Goal: Information Seeking & Learning: Learn about a topic

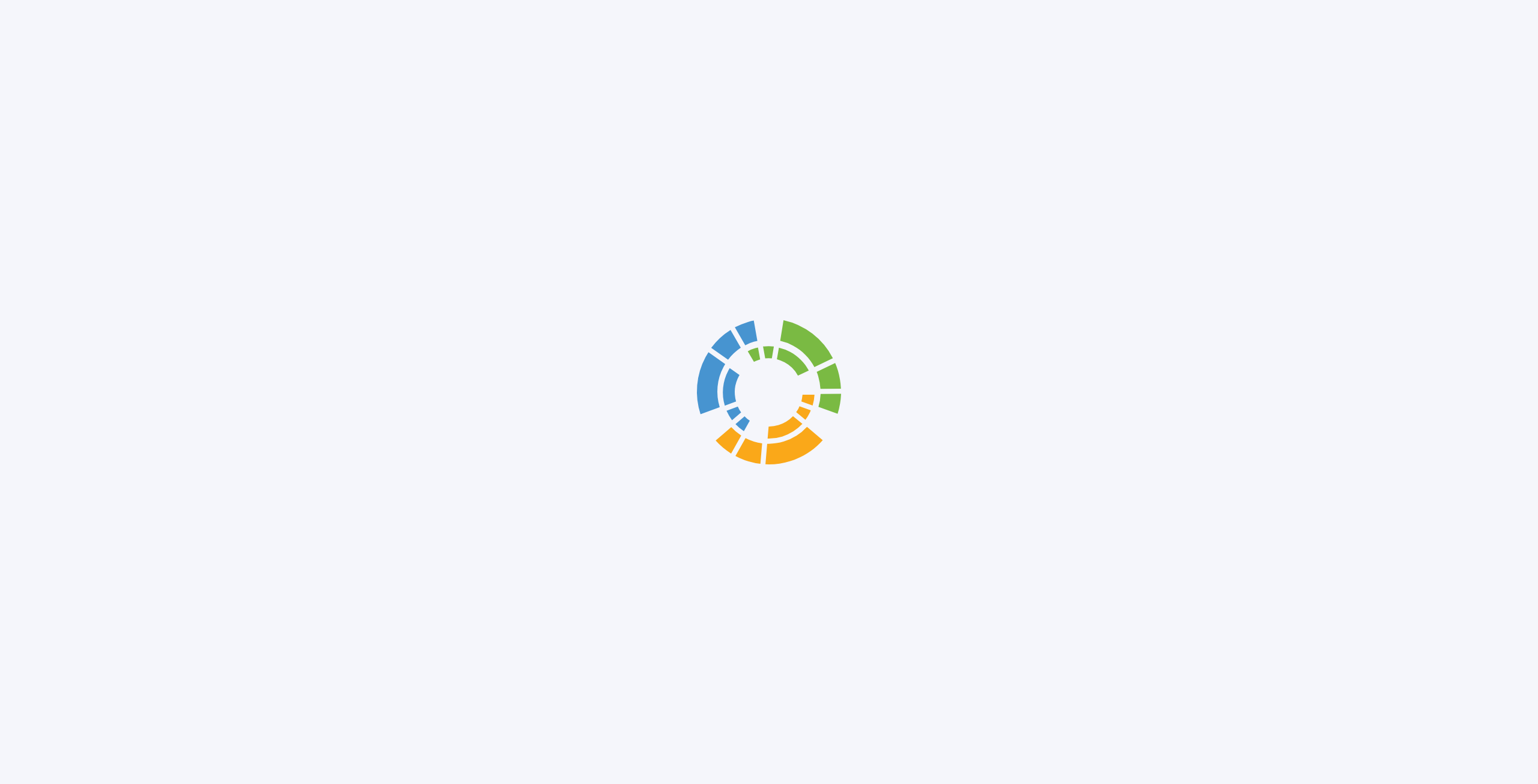
scroll to position [4325, 0]
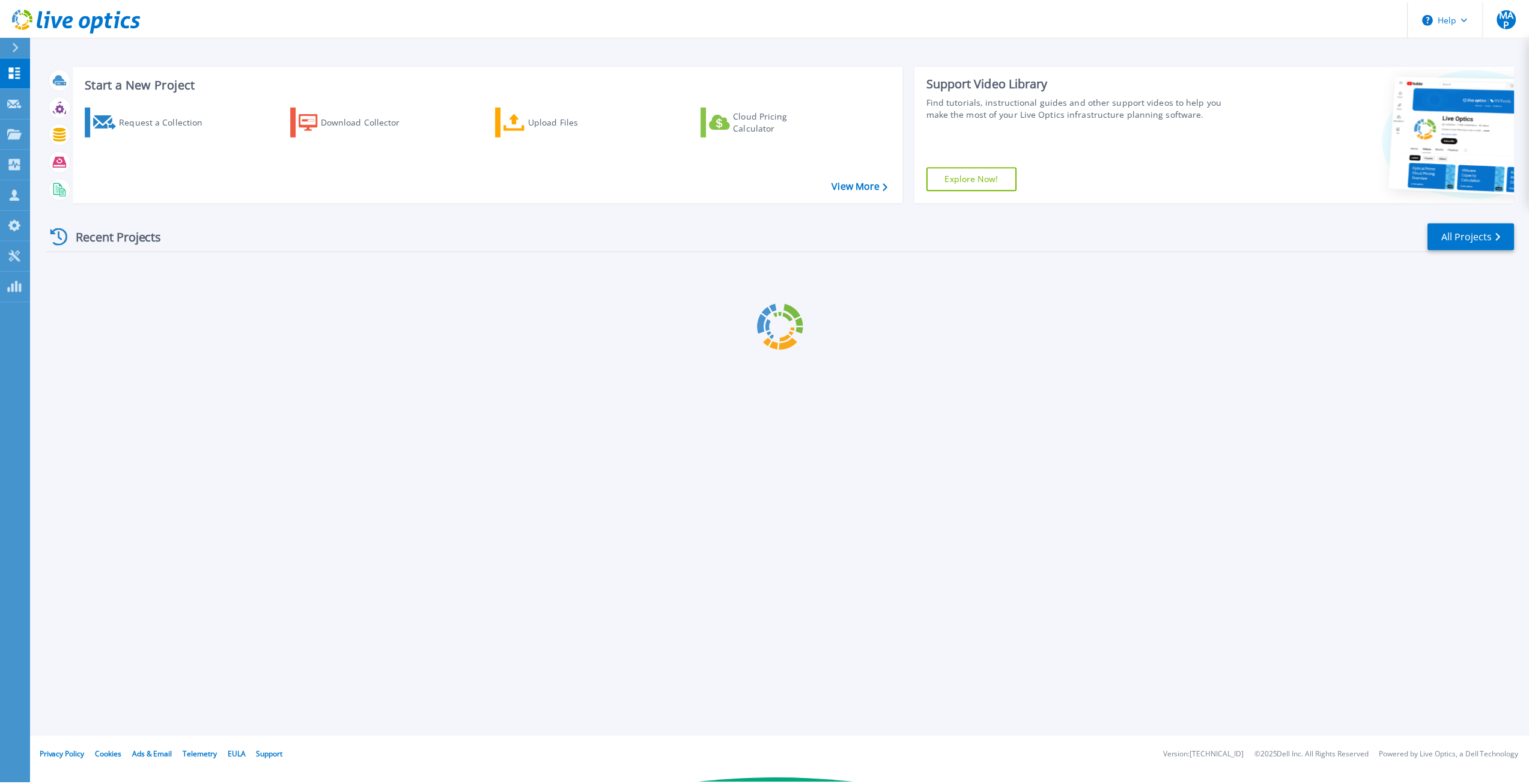
scroll to position [4325, 0]
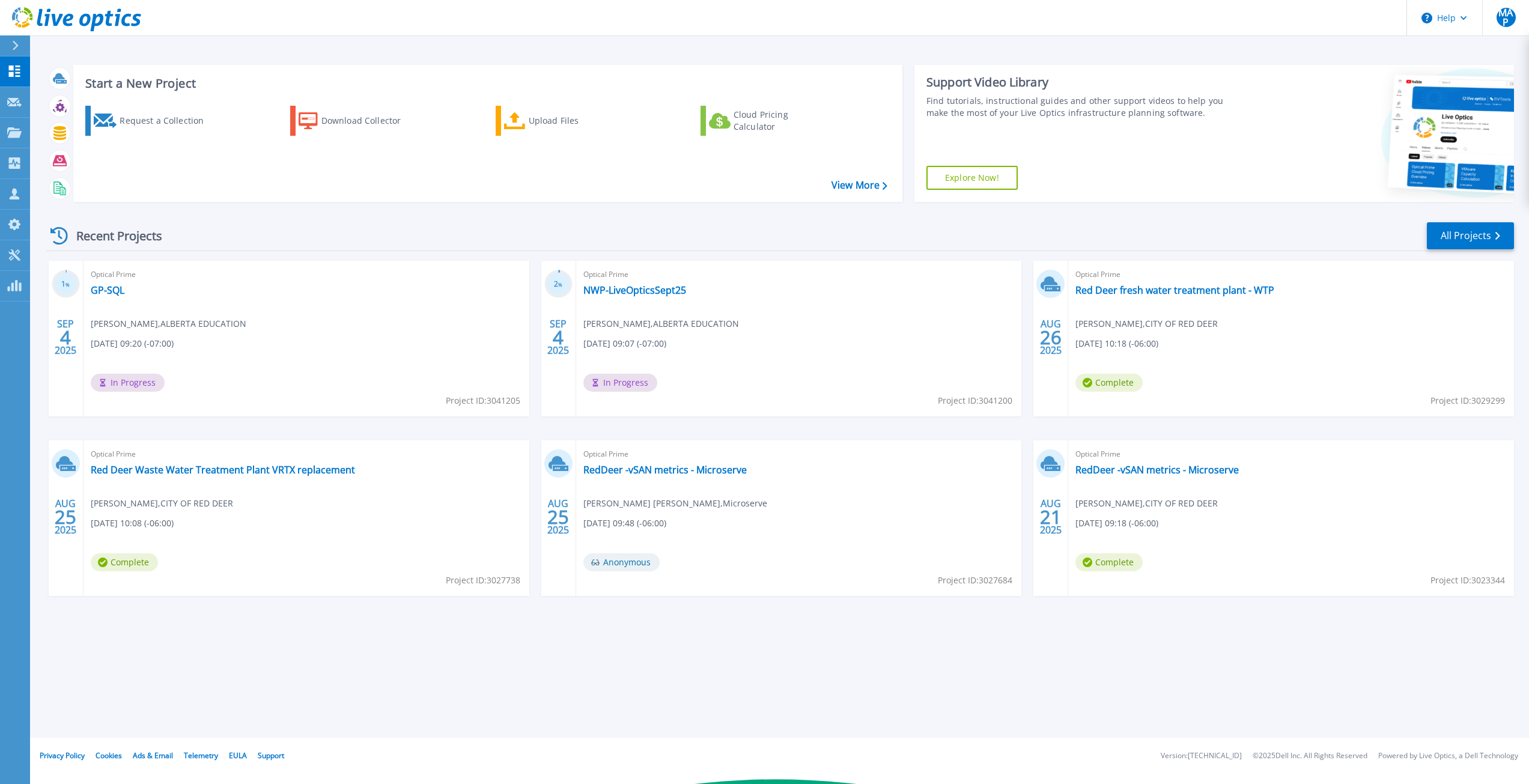
click at [126, 236] on div "Recent Projects" at bounding box center [112, 235] width 132 height 29
click at [59, 236] on icon at bounding box center [59, 235] width 17 height 17
click at [7, 136] on icon at bounding box center [14, 133] width 14 height 10
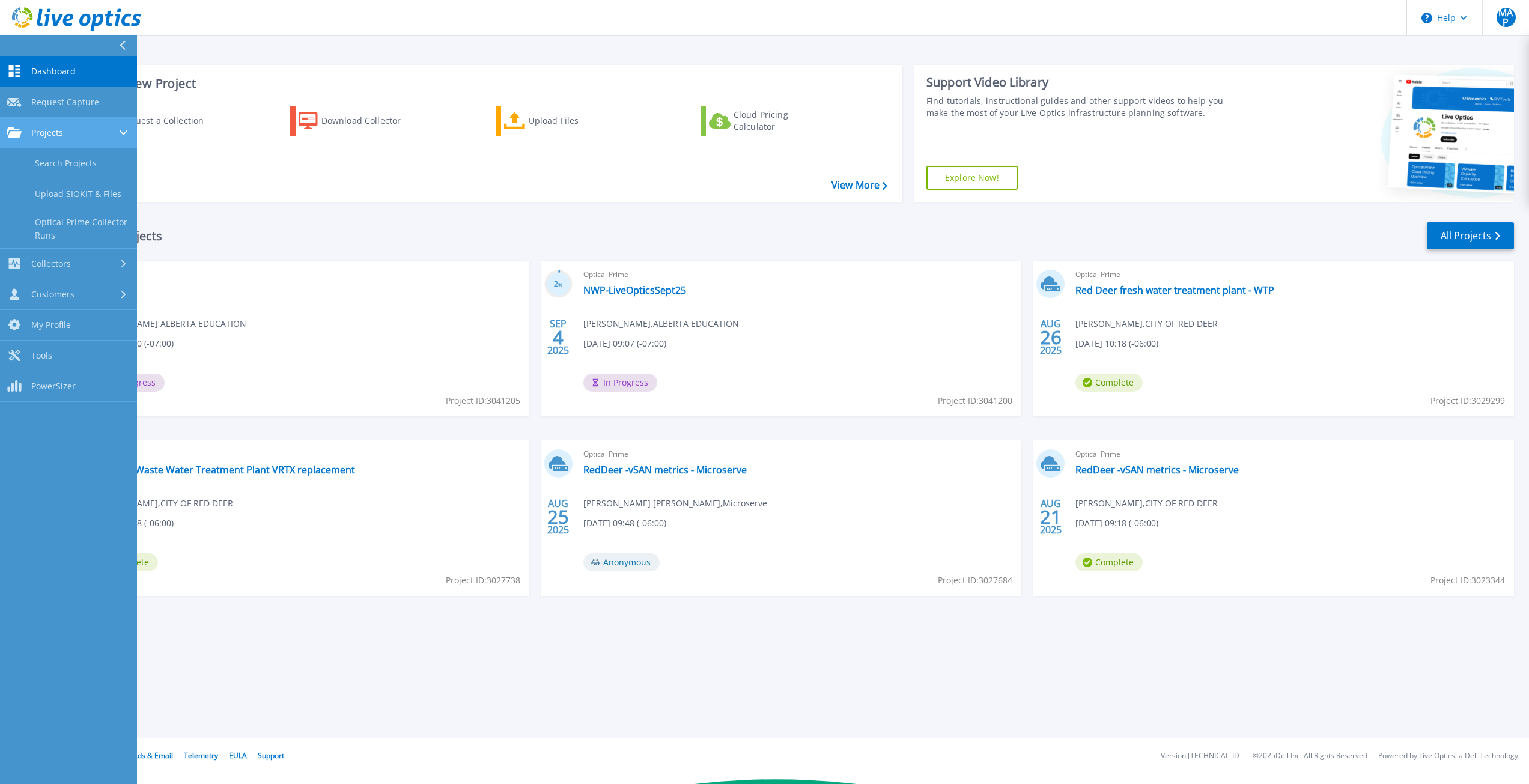
click at [69, 136] on div "Projects" at bounding box center [69, 133] width 122 height 10
click at [70, 160] on link "Search Projects" at bounding box center [69, 163] width 137 height 31
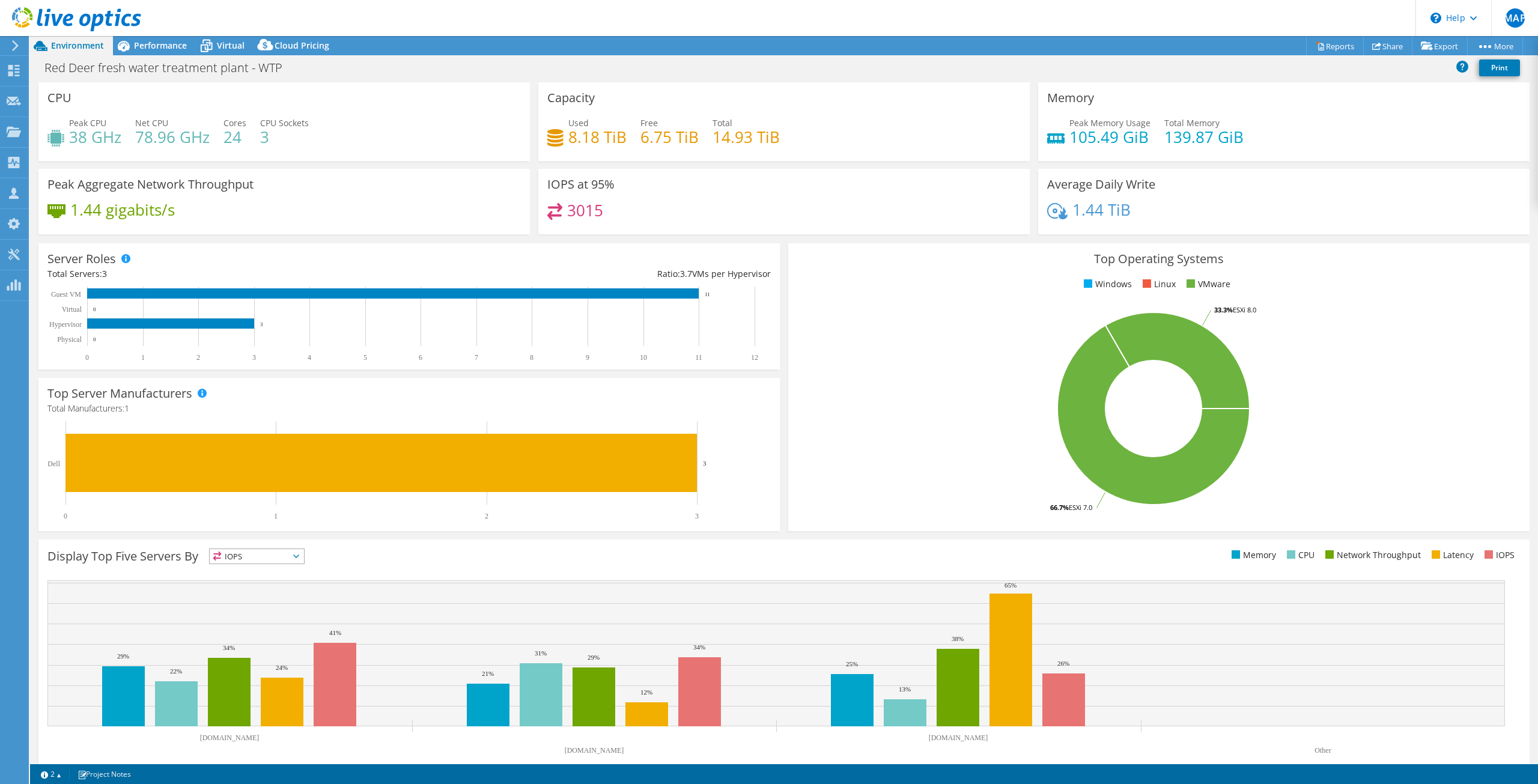
select select "USD"
click at [153, 43] on span "Performance" at bounding box center [160, 45] width 53 height 11
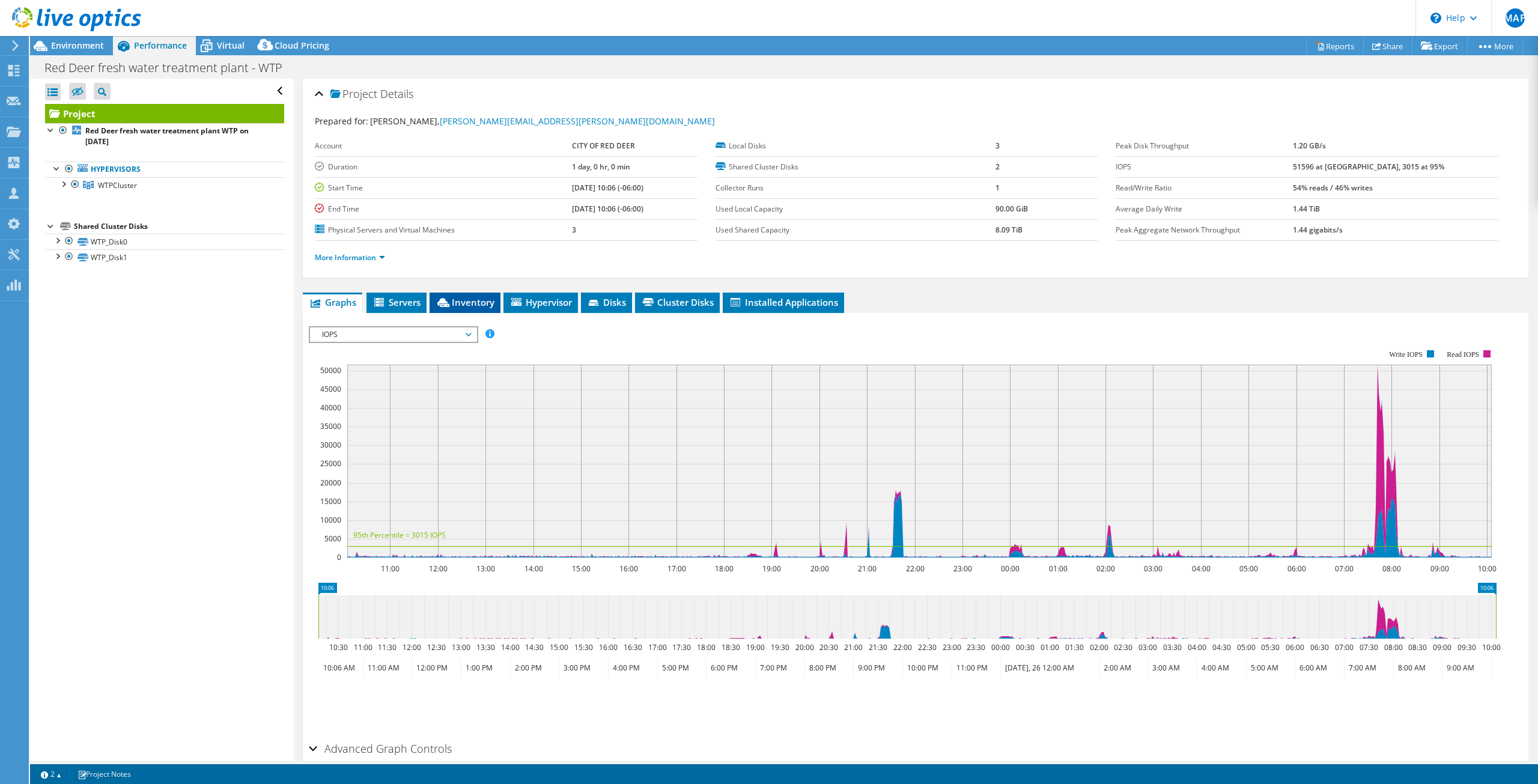
click at [469, 304] on span "Inventory" at bounding box center [465, 302] width 59 height 12
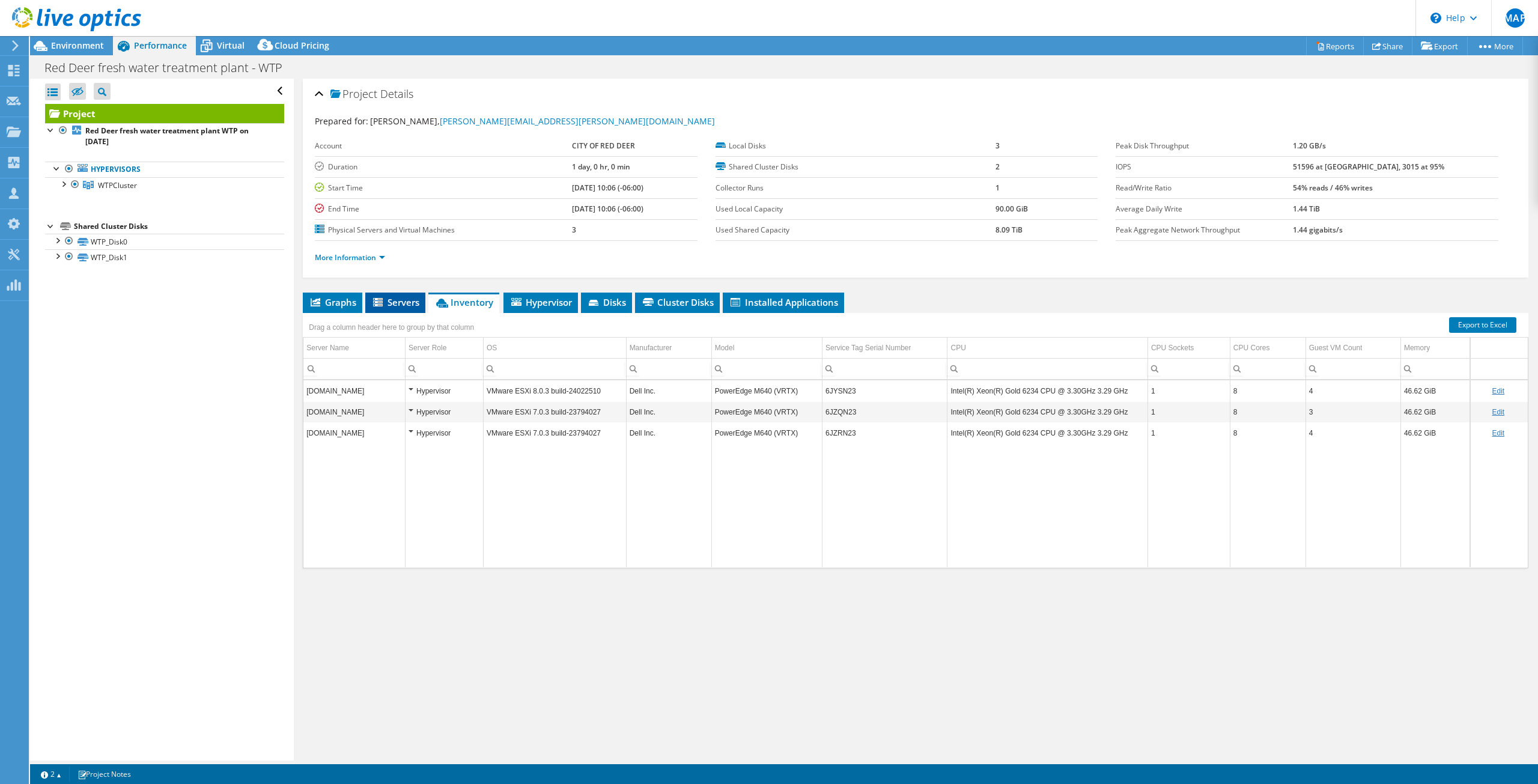
click at [387, 301] on span "Servers" at bounding box center [395, 302] width 48 height 12
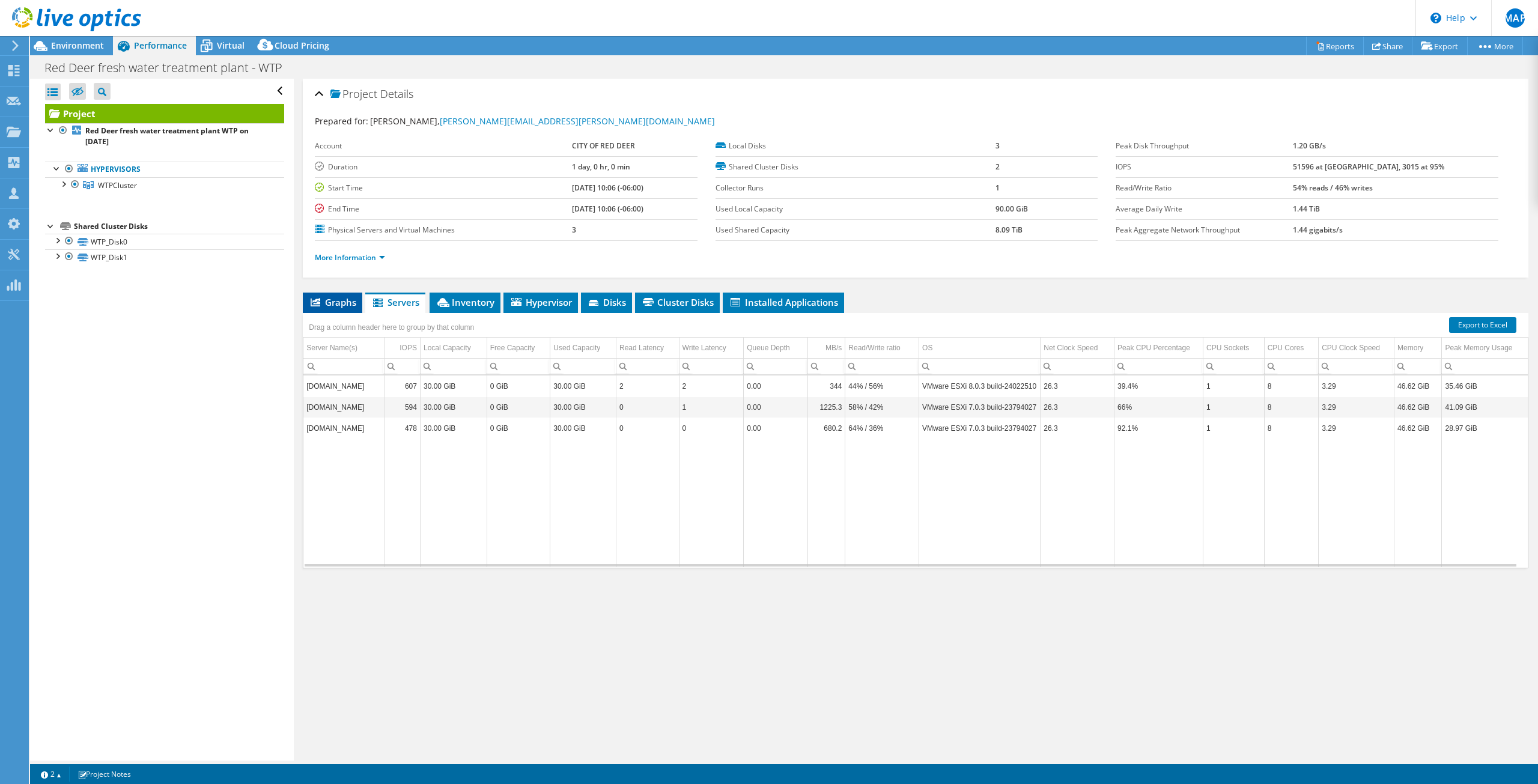
click at [314, 302] on icon at bounding box center [315, 301] width 10 height 8
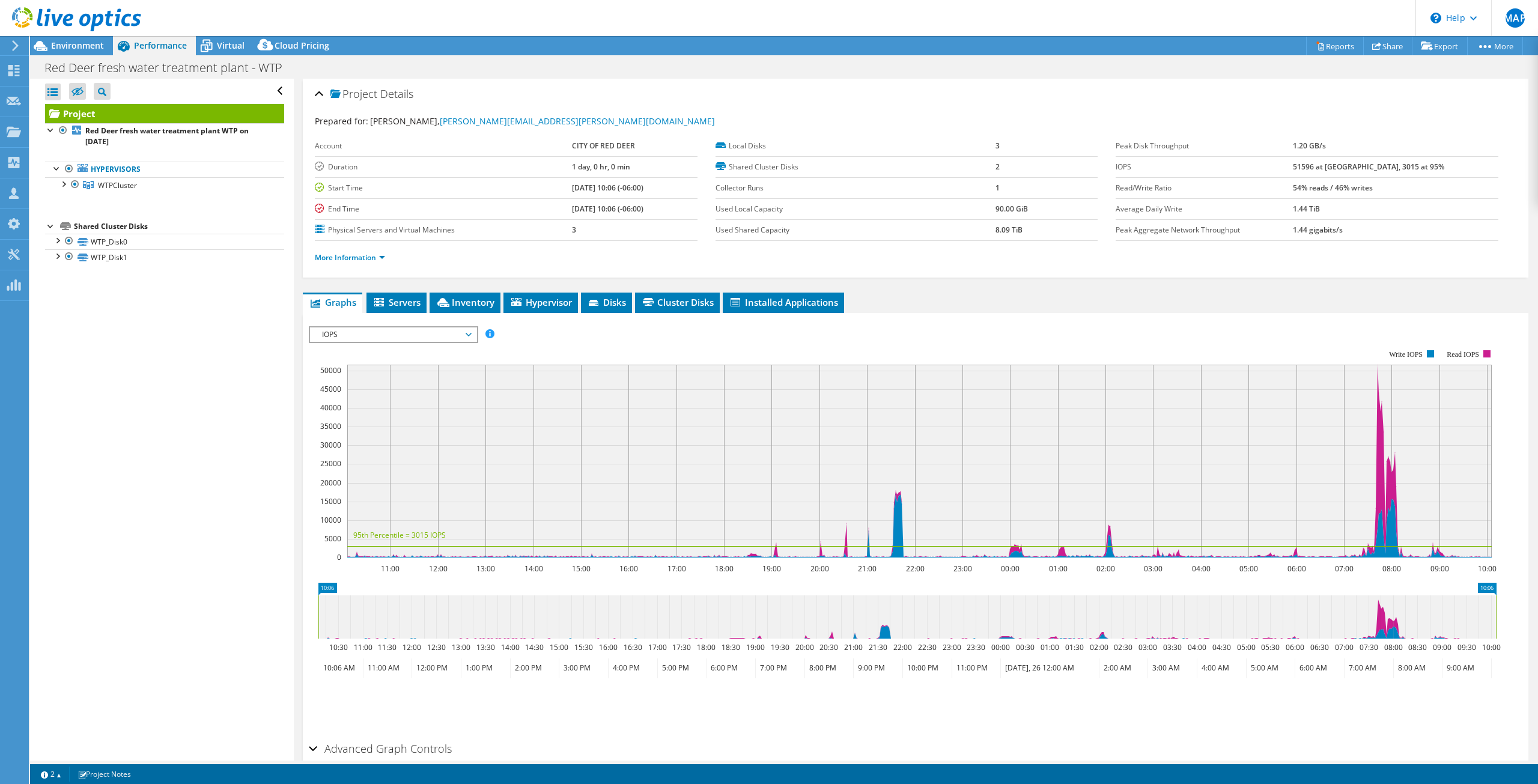
click at [463, 337] on span "IOPS" at bounding box center [393, 334] width 154 height 14
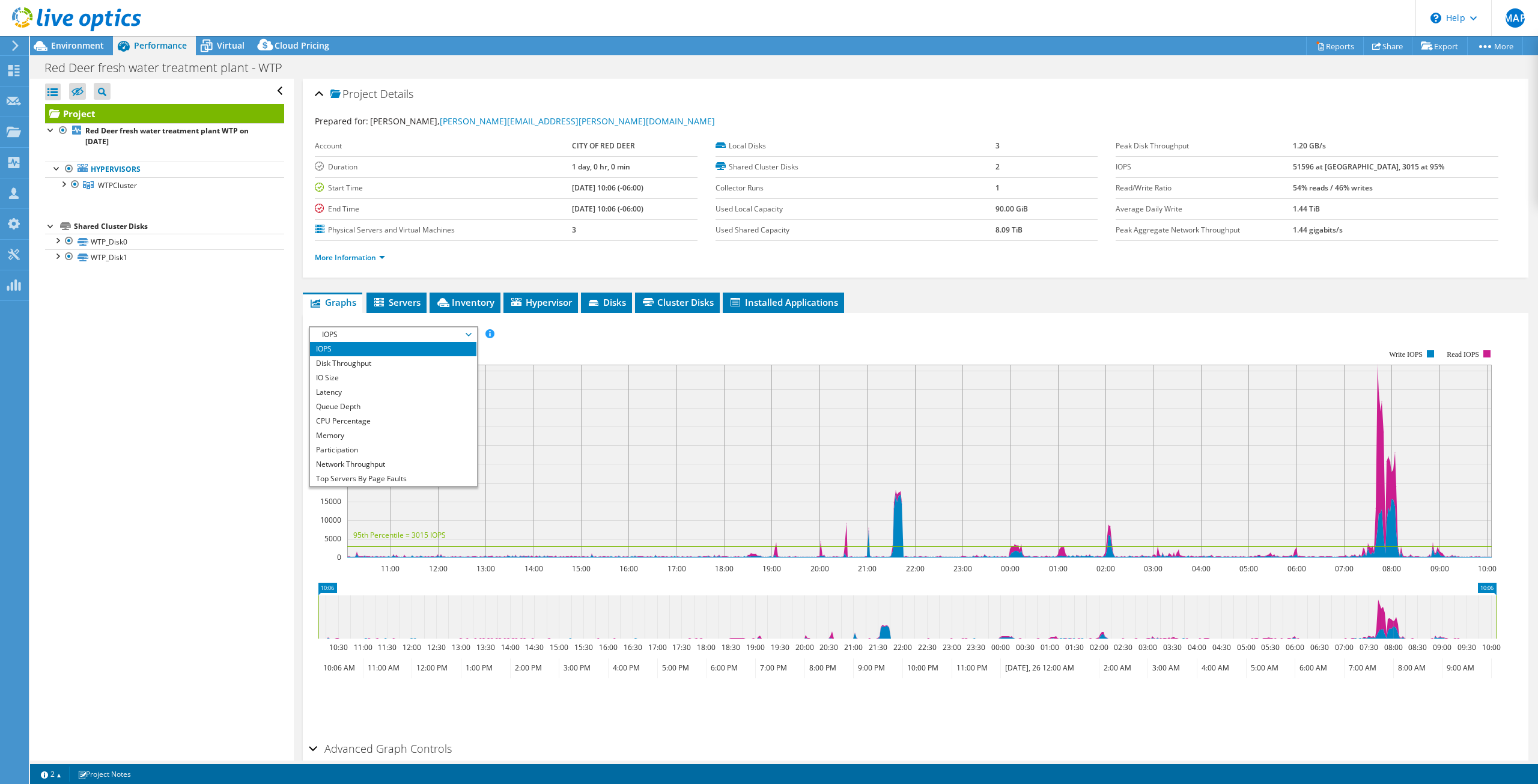
click at [463, 337] on span "IOPS" at bounding box center [393, 334] width 154 height 14
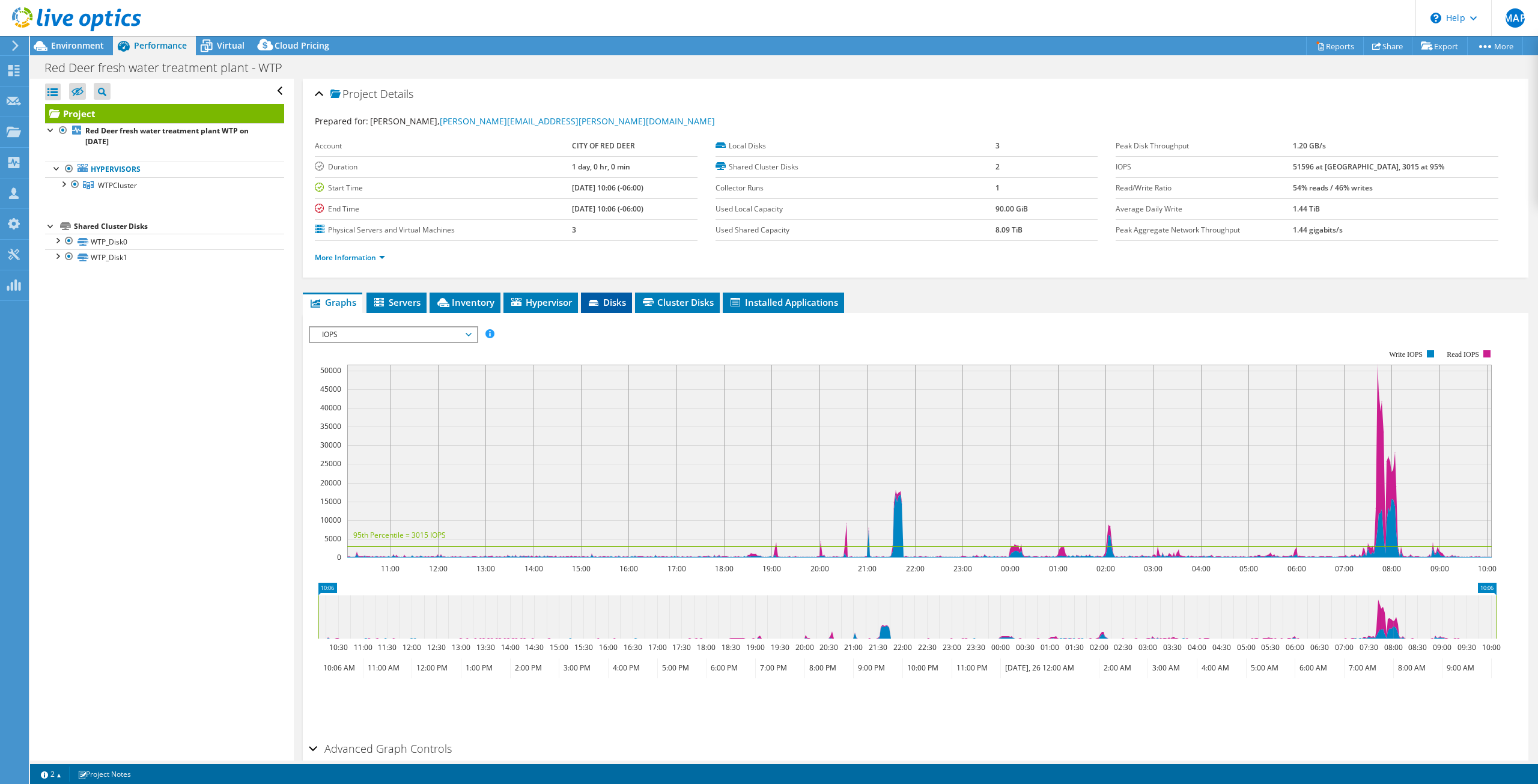
click at [611, 304] on span "Disks" at bounding box center [606, 302] width 39 height 12
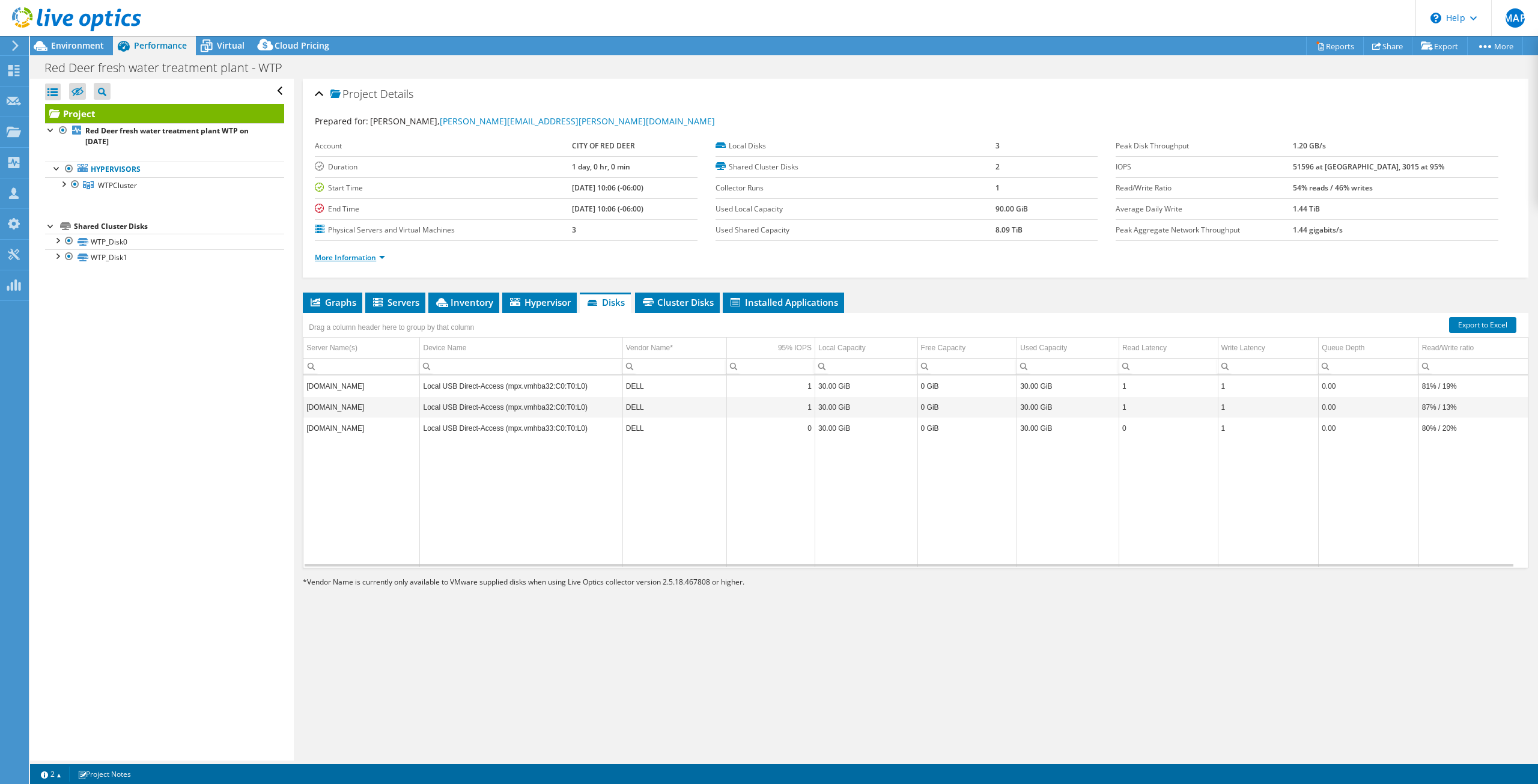
click at [378, 257] on link "More Information" at bounding box center [350, 257] width 70 height 10
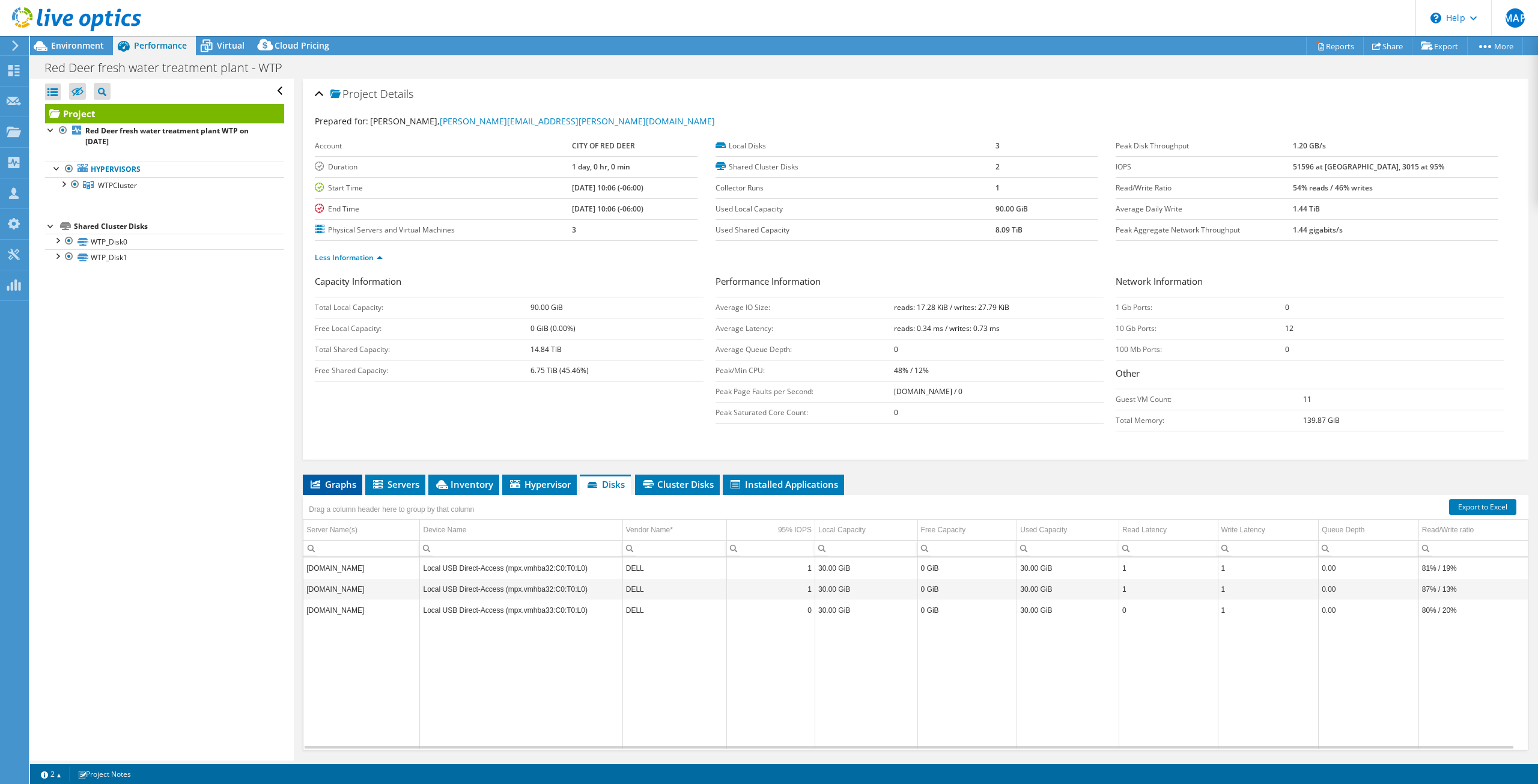
click at [330, 491] on li "Graphs" at bounding box center [333, 484] width 60 height 20
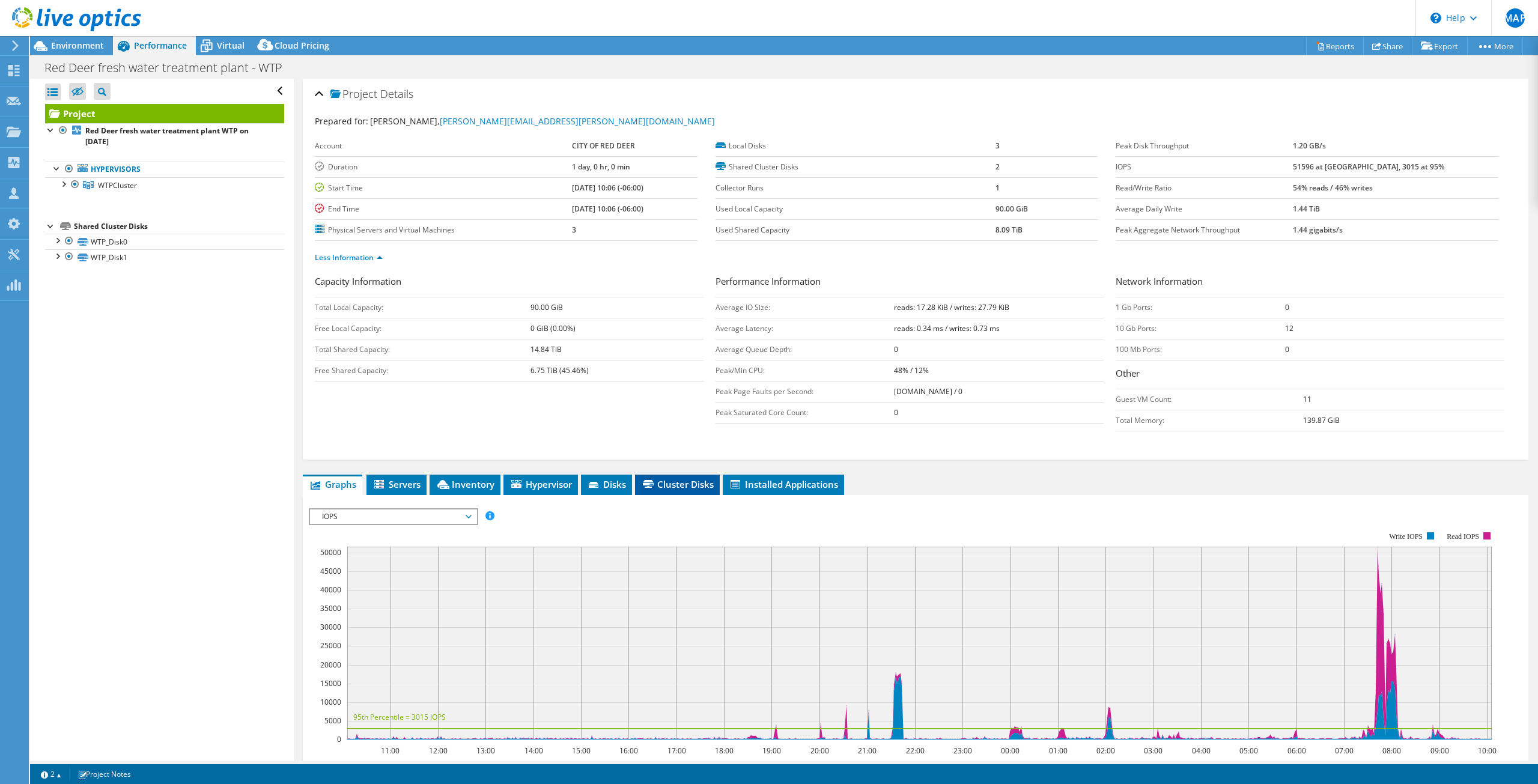
click at [676, 482] on span "Cluster Disks" at bounding box center [677, 484] width 72 height 12
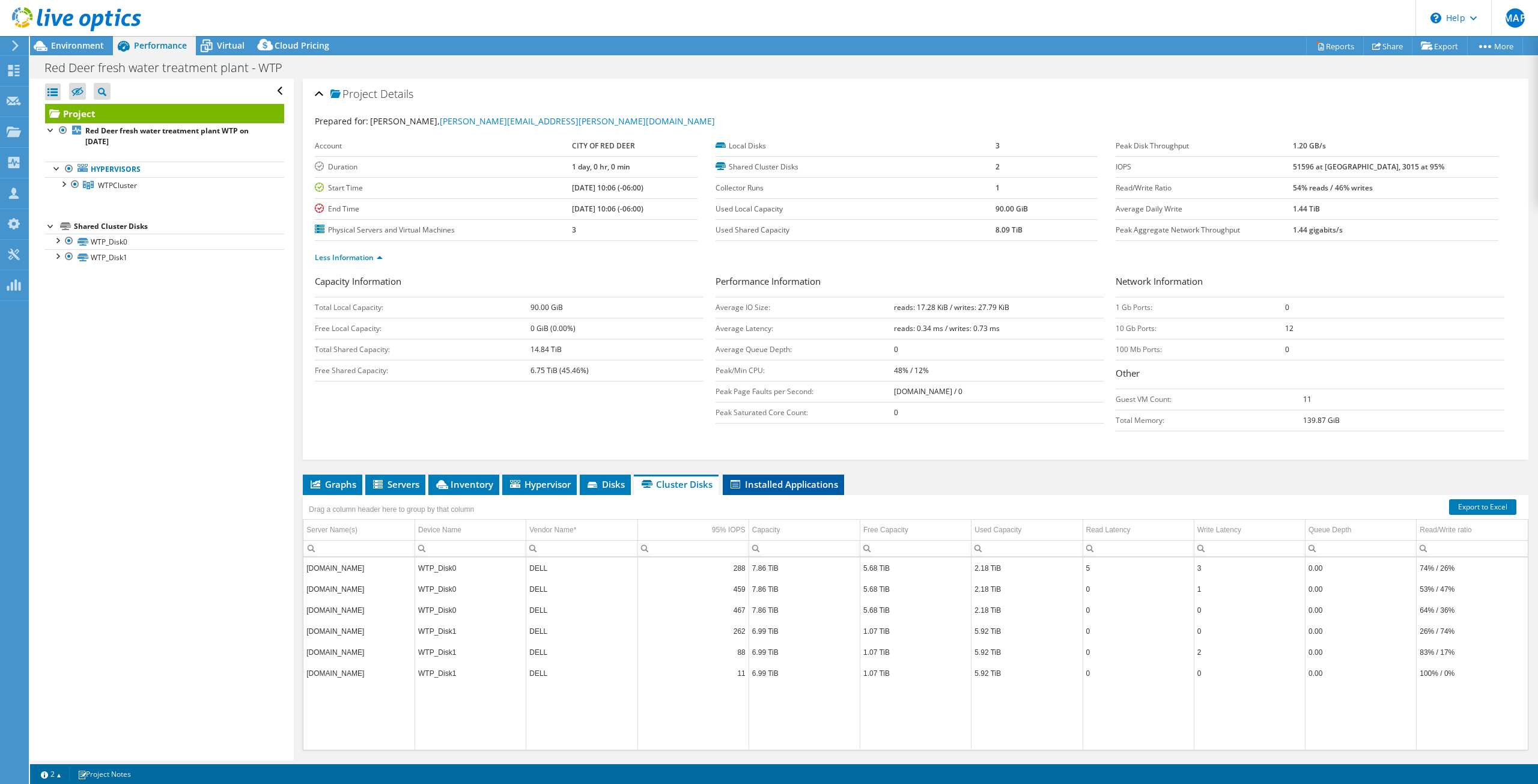
click at [780, 488] on span "Installed Applications" at bounding box center [783, 484] width 110 height 12
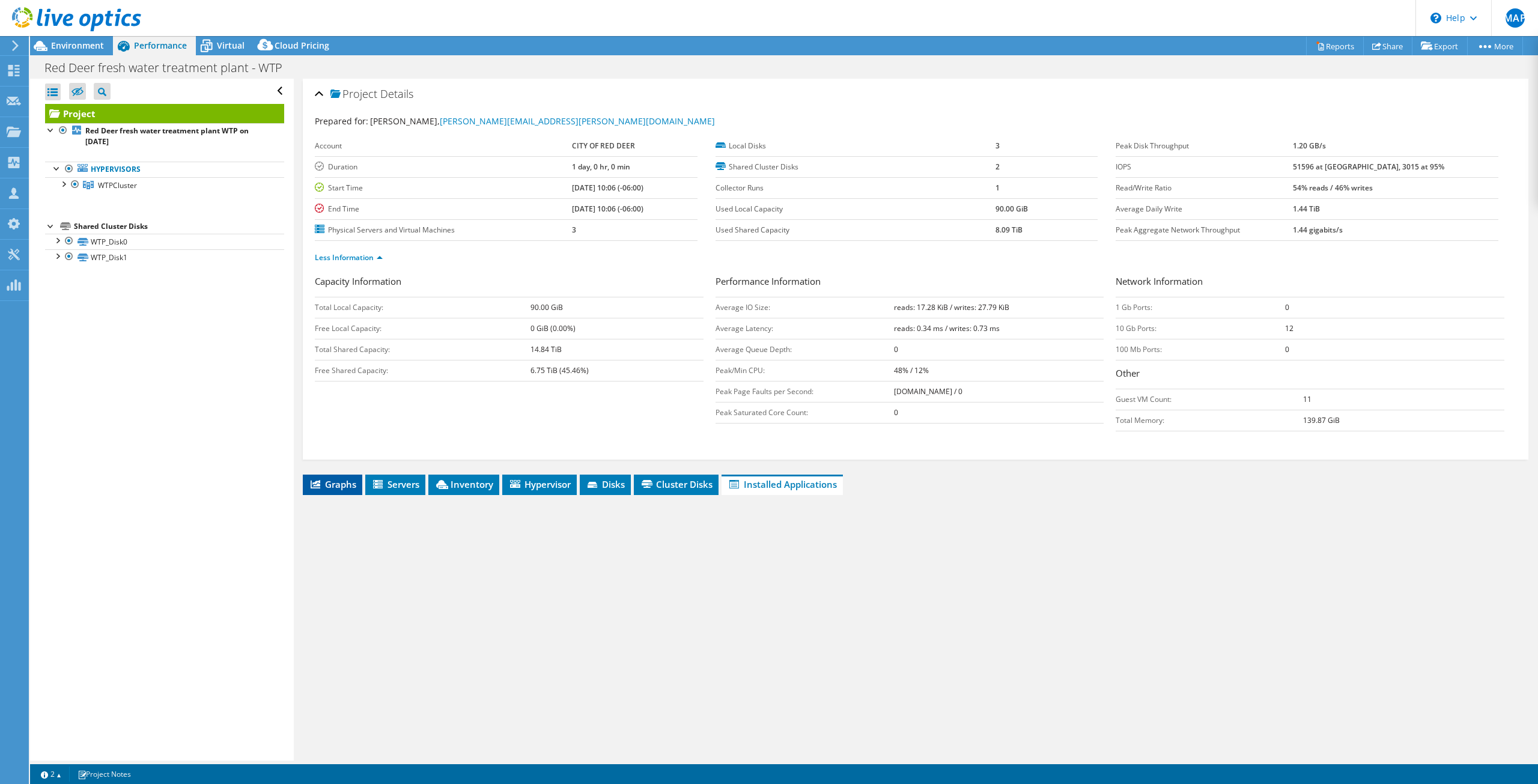
click at [326, 483] on span "Graphs" at bounding box center [333, 484] width 48 height 12
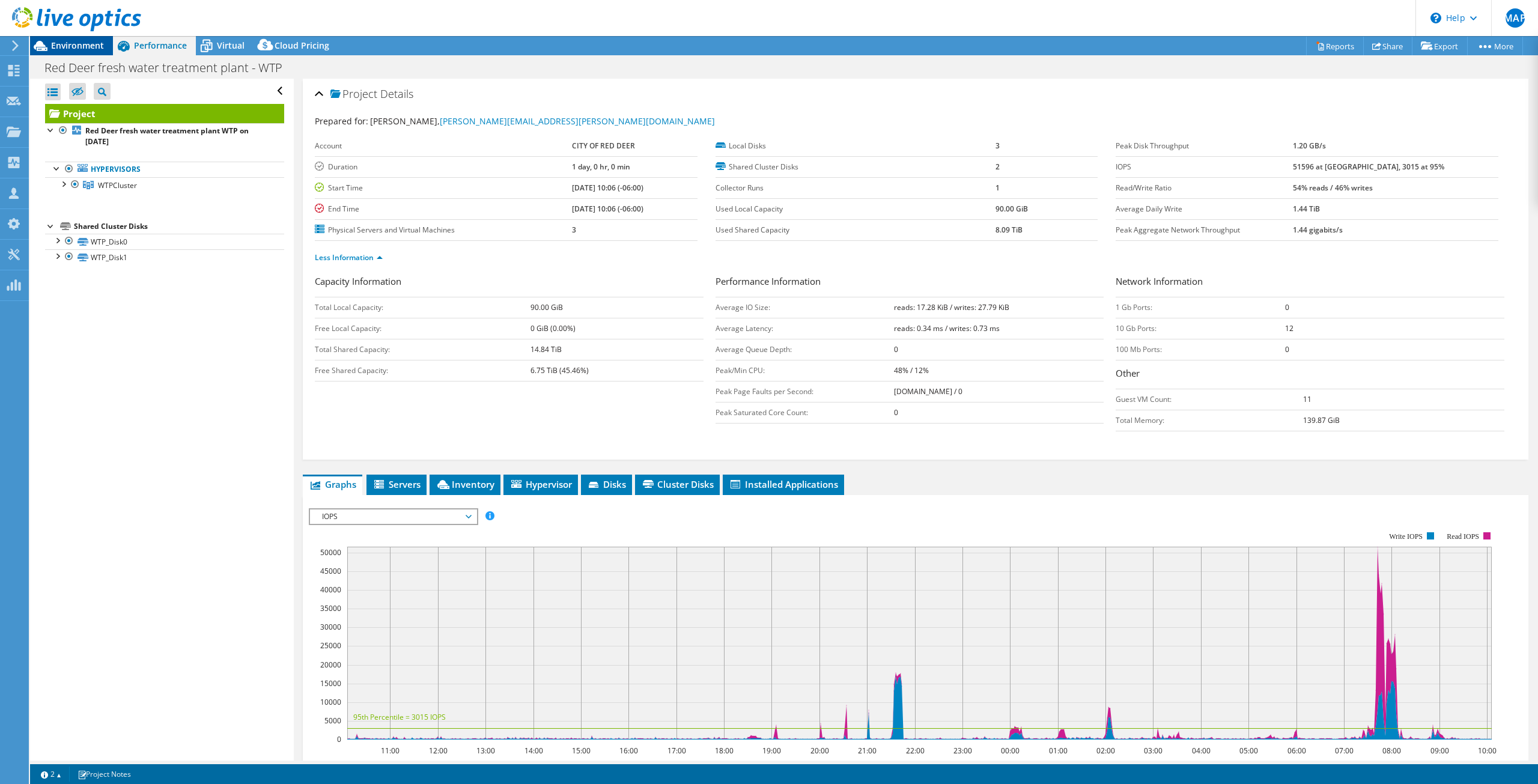
click at [78, 53] on div "Environment" at bounding box center [71, 46] width 83 height 19
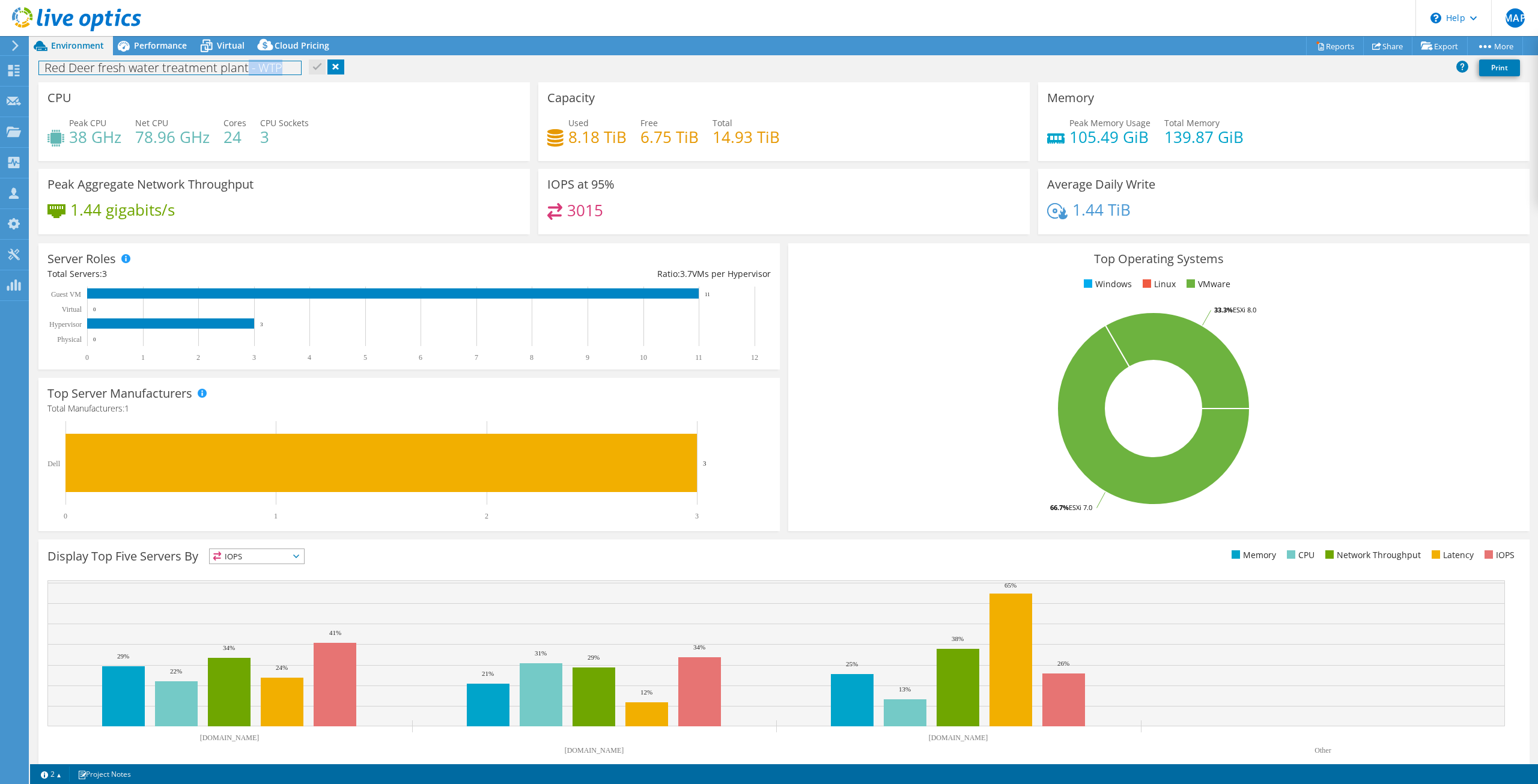
drag, startPoint x: 287, startPoint y: 69, endPoint x: 248, endPoint y: 67, distance: 39.1
type textarea "- WTP"
click at [248, 67] on h1 "Red Deer fresh water treatment plant - WTP" at bounding box center [169, 68] width 262 height 13
click at [415, 74] on div "Red Deer fresh water treatment plant - WTP Print" at bounding box center [784, 68] width 1508 height 22
click at [496, 65] on div "Red Deer fresh water treatment plant - WTP Print" at bounding box center [784, 68] width 1508 height 22
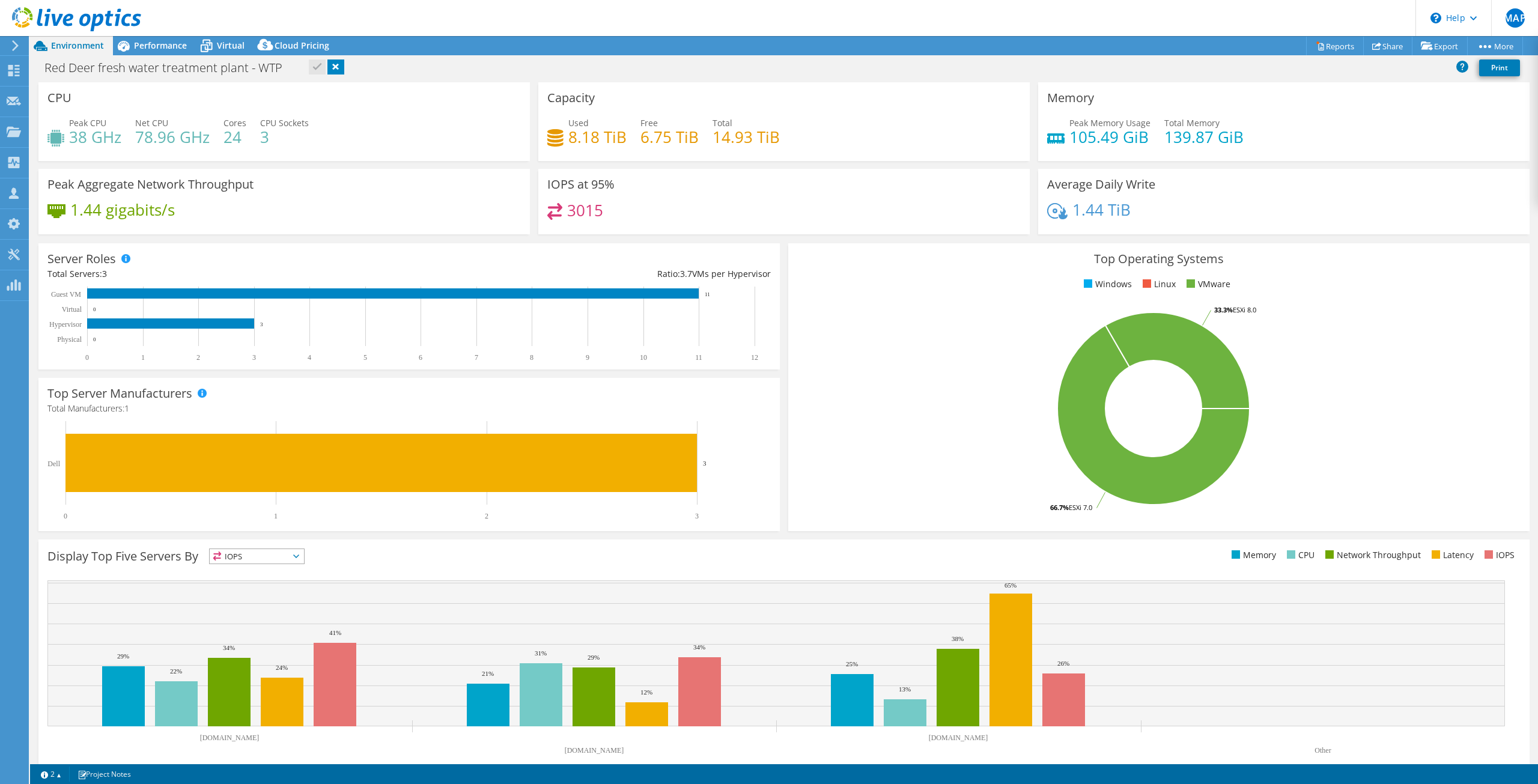
click at [401, 75] on div "Red Deer fresh water treatment plant - WTP Print" at bounding box center [784, 68] width 1508 height 22
click at [168, 45] on span "Performance" at bounding box center [160, 45] width 53 height 11
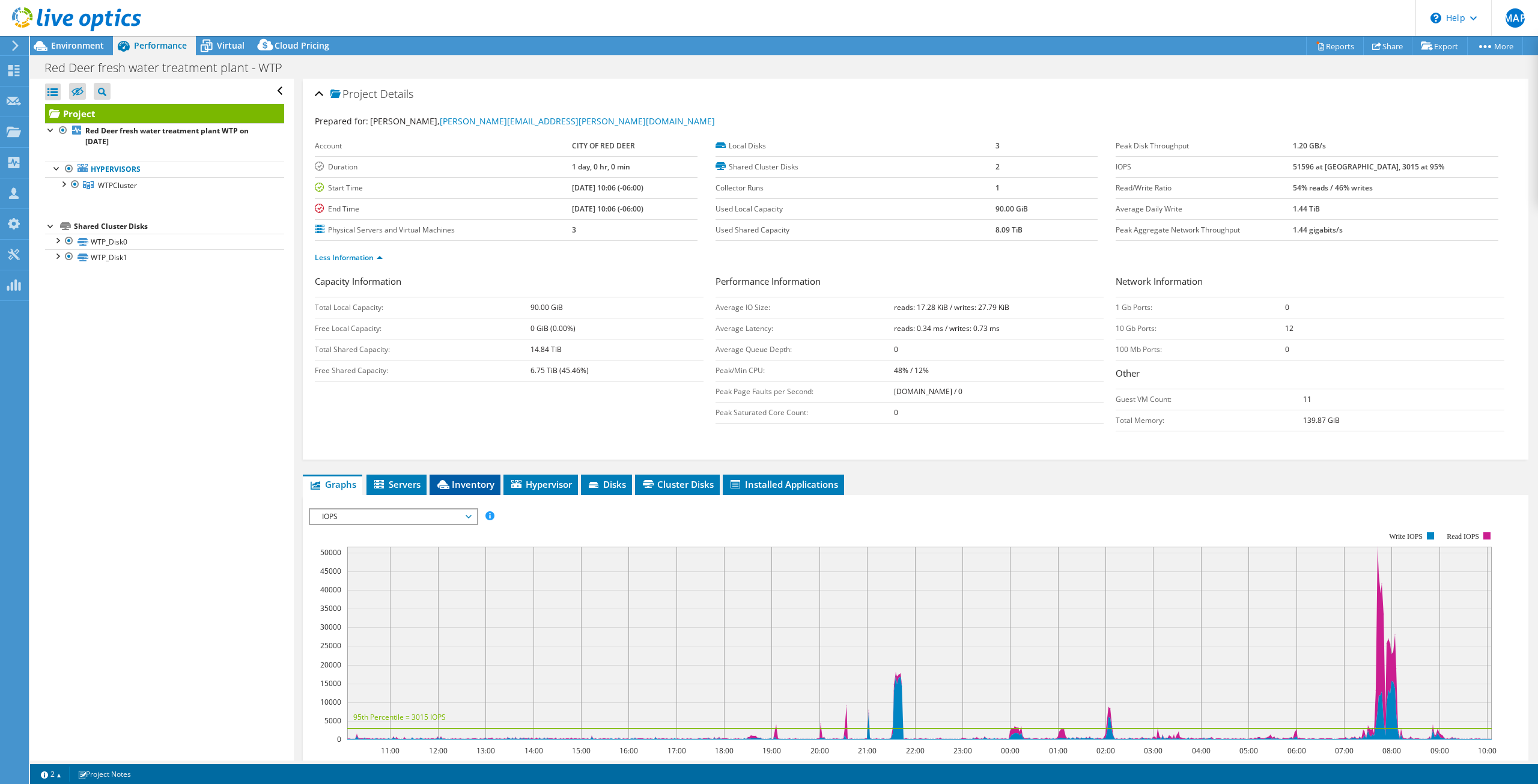
click at [469, 481] on span "Inventory" at bounding box center [465, 484] width 59 height 12
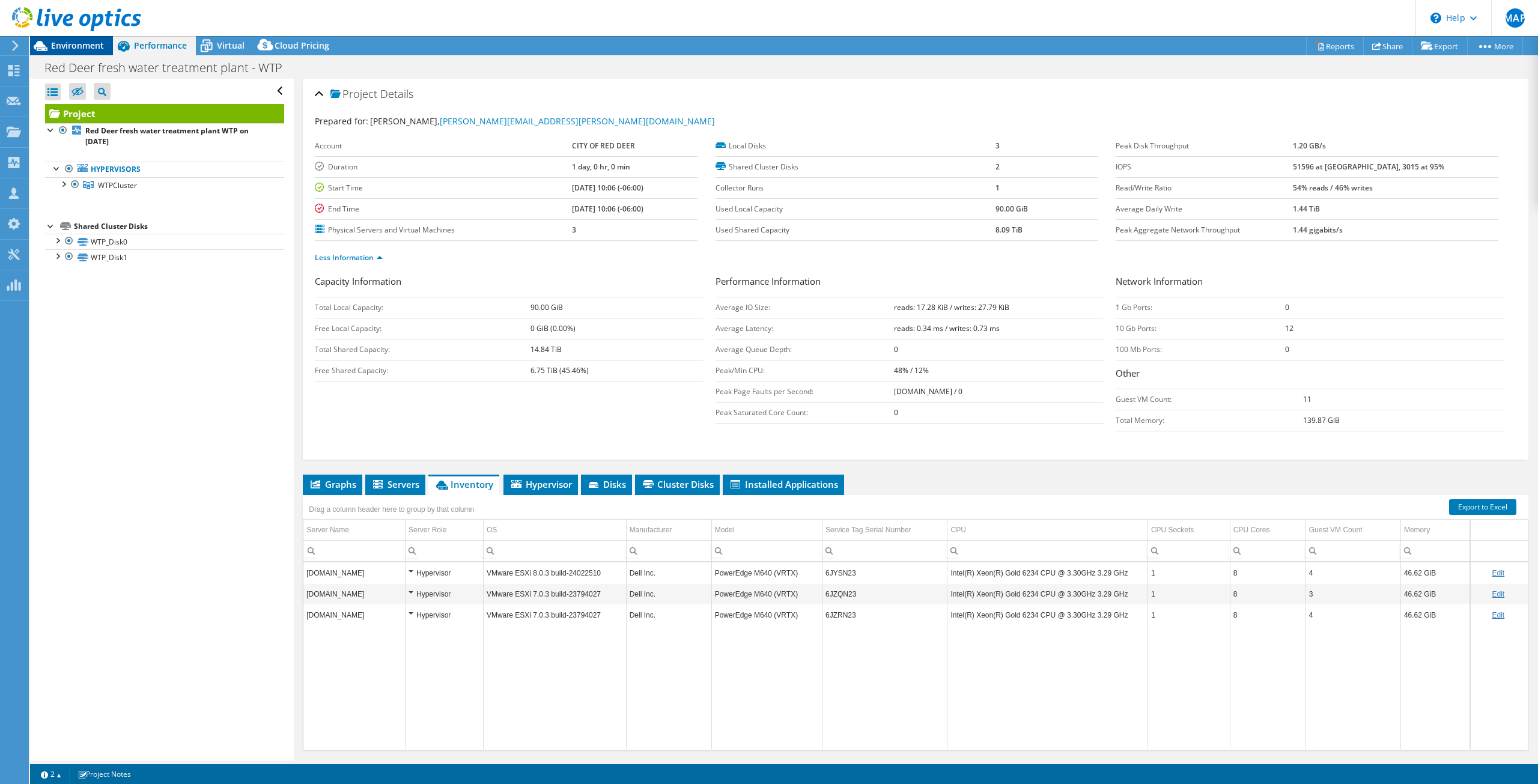
click at [69, 45] on span "Environment" at bounding box center [77, 45] width 53 height 11
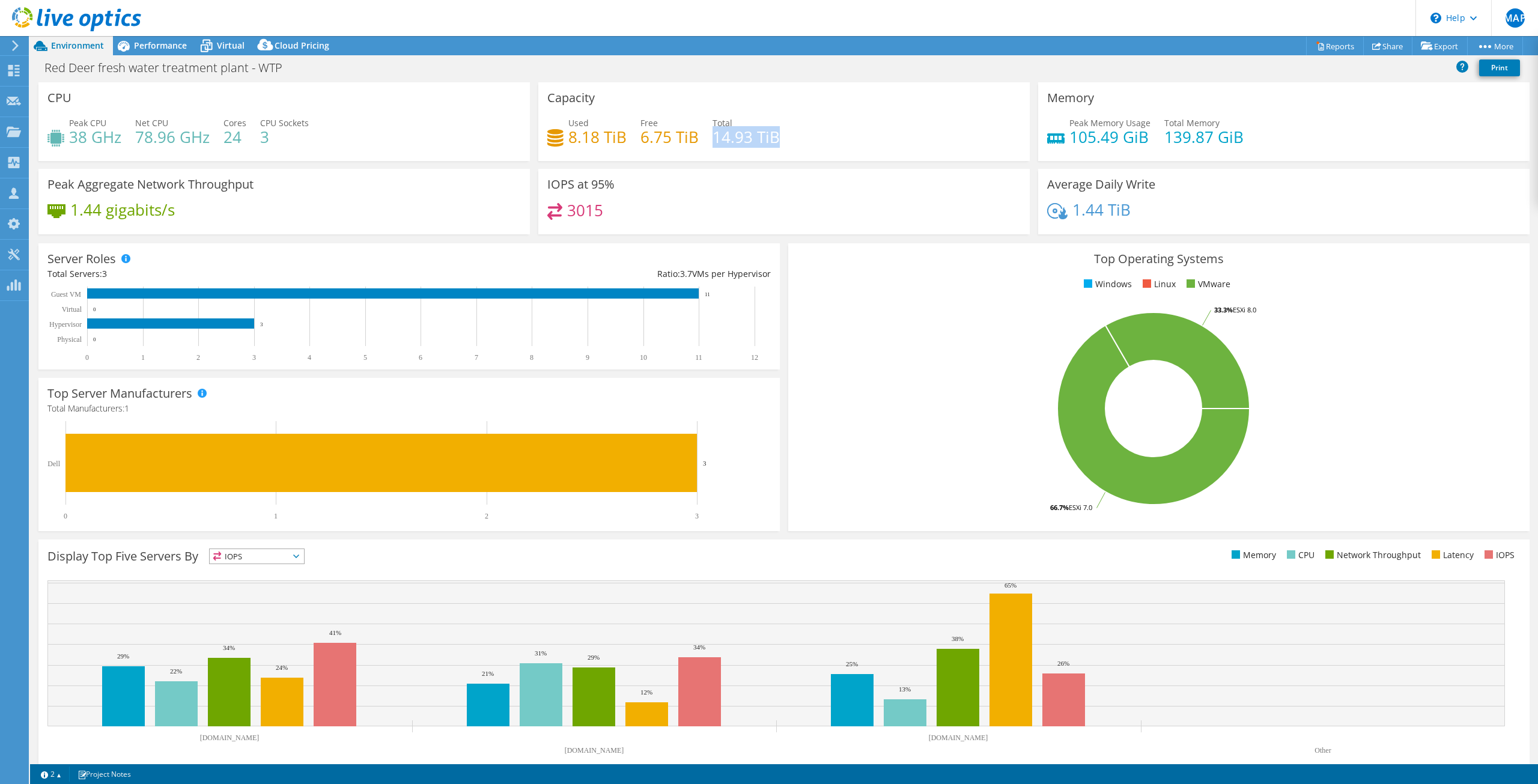
drag, startPoint x: 708, startPoint y: 137, endPoint x: 795, endPoint y: 140, distance: 87.1
click at [795, 140] on div "Used 8.18 TiB Free 6.75 TiB Total 14.93 TiB" at bounding box center [784, 136] width 473 height 39
click at [1337, 141] on div "Peak Memory Usage 105.49 GiB Total Memory 139.87 GiB" at bounding box center [1284, 136] width 473 height 39
click at [1164, 139] on h4 "139.87 GiB" at bounding box center [1204, 137] width 79 height 13
click at [160, 51] on div "Performance" at bounding box center [154, 46] width 83 height 19
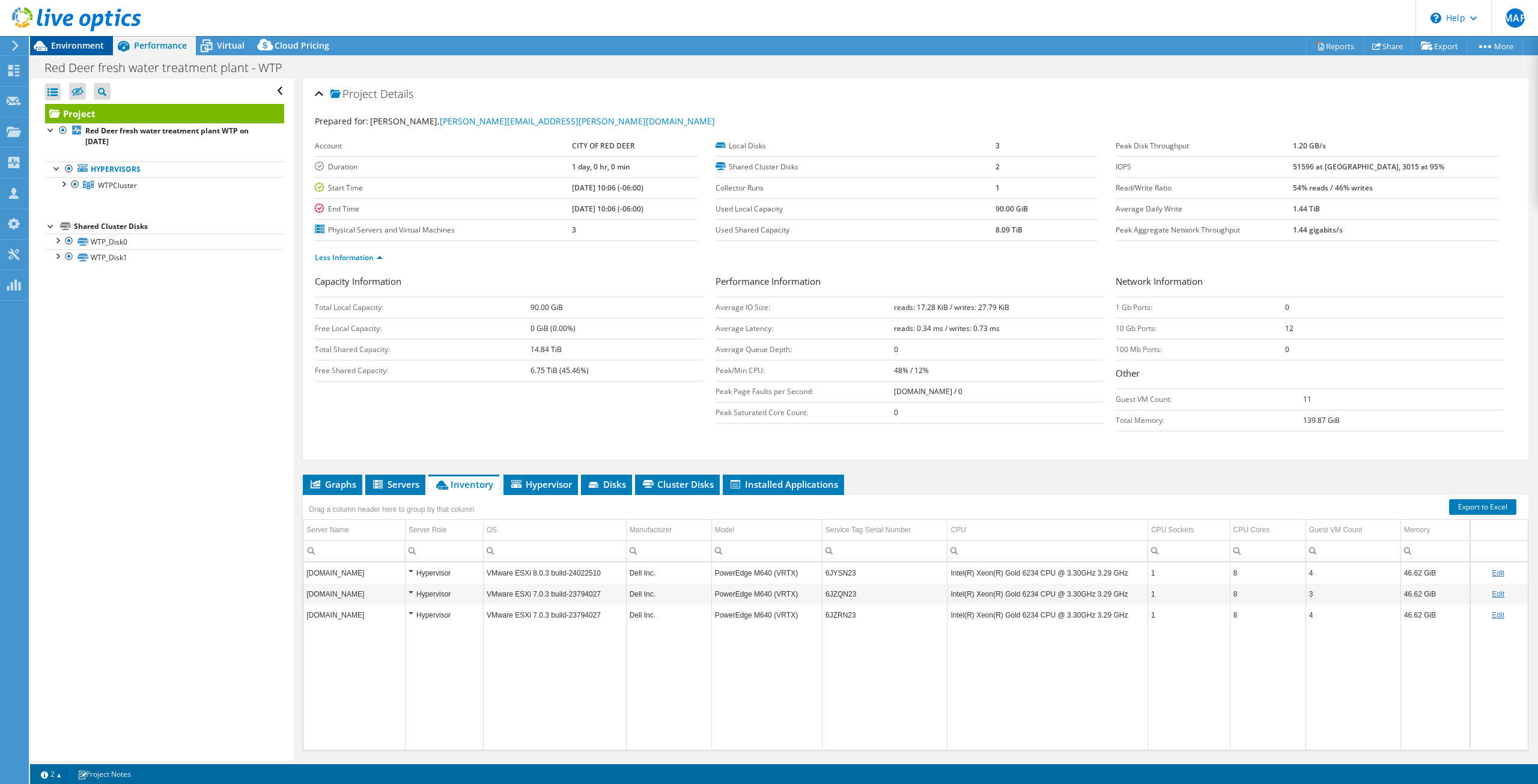
click at [63, 46] on span "Environment" at bounding box center [77, 45] width 53 height 11
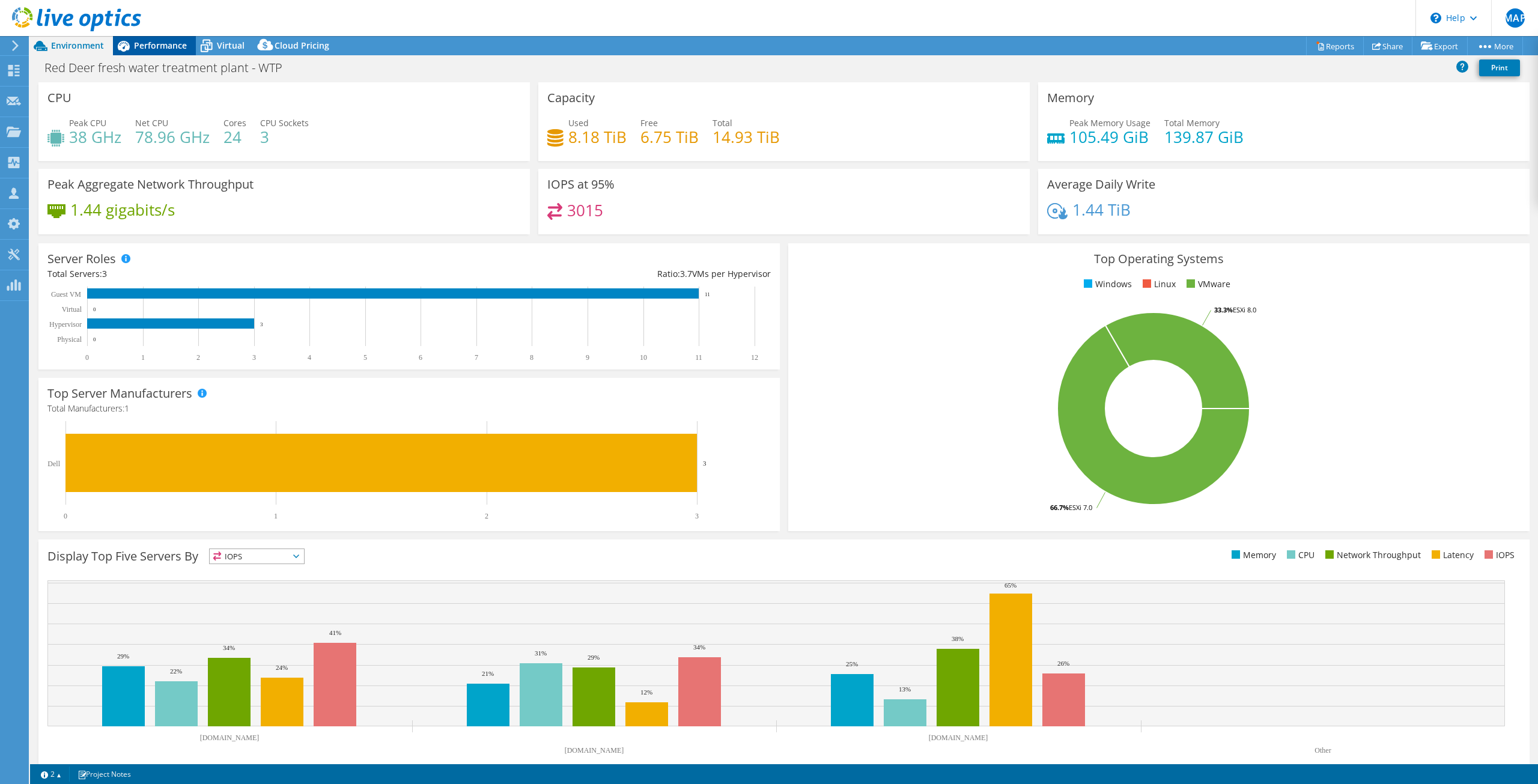
click at [143, 43] on span "Performance" at bounding box center [160, 45] width 53 height 11
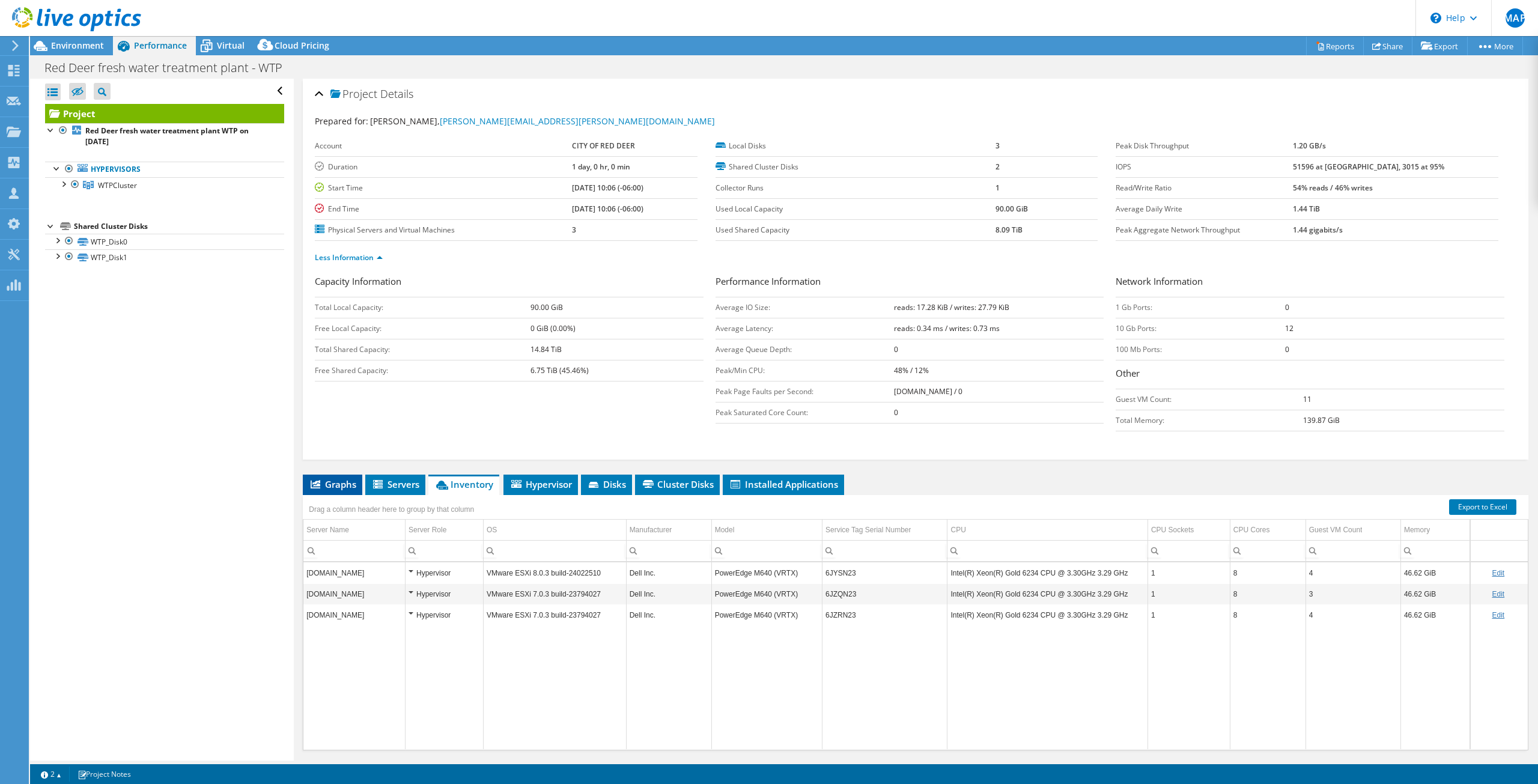
click at [335, 486] on span "Graphs" at bounding box center [333, 484] width 48 height 12
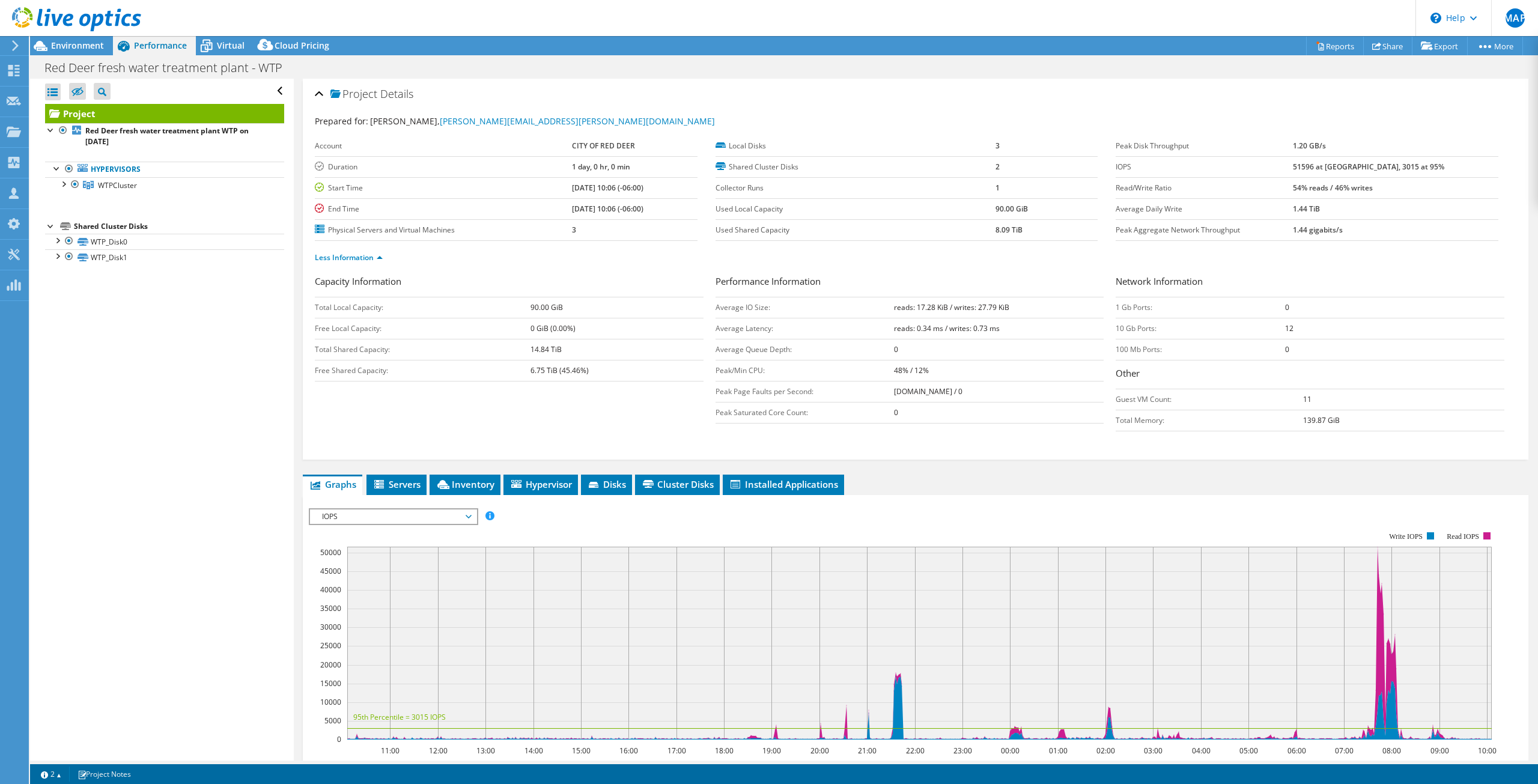
click at [470, 513] on span "IOPS" at bounding box center [393, 516] width 154 height 14
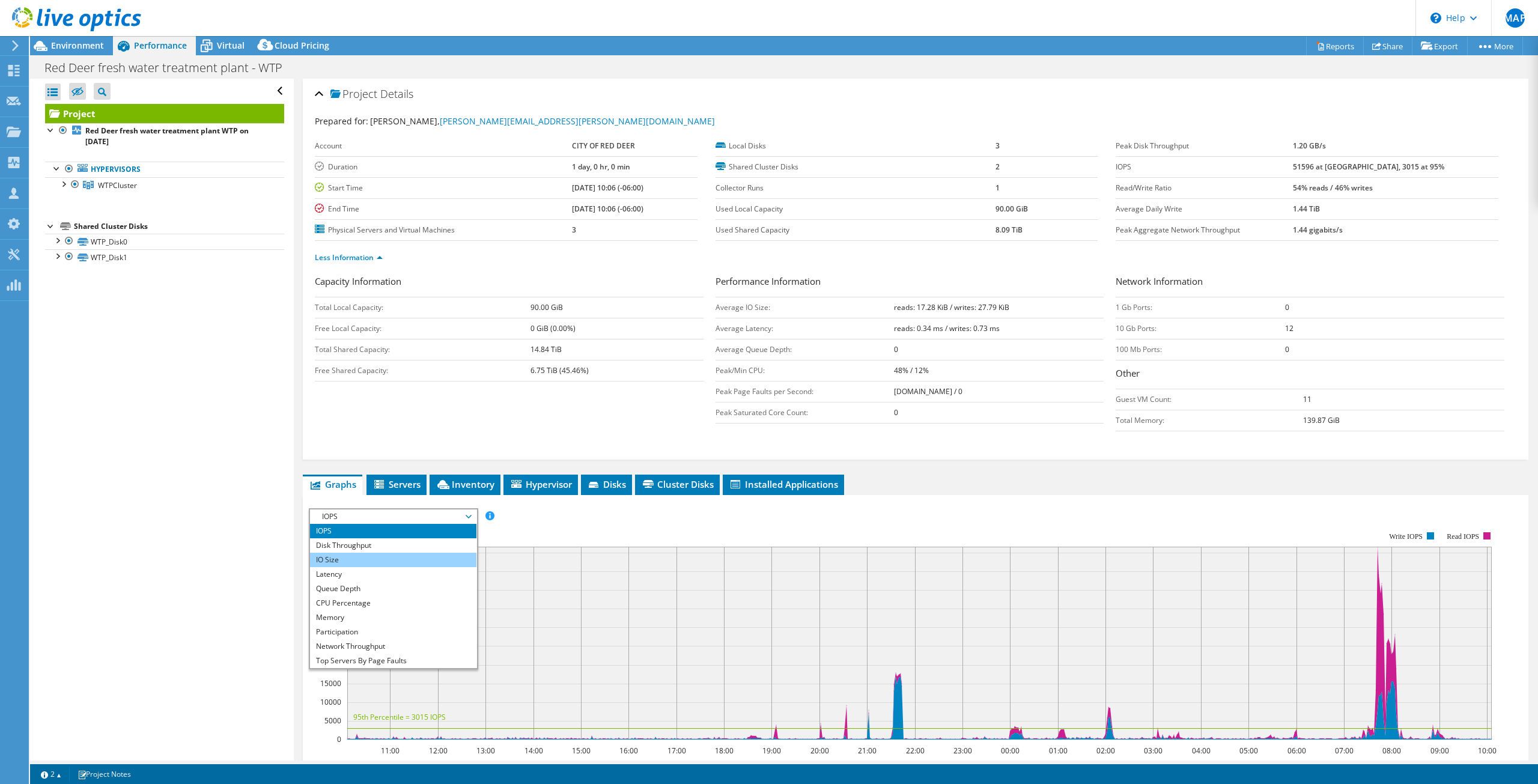
click at [408, 560] on li "IO Size" at bounding box center [393, 559] width 166 height 14
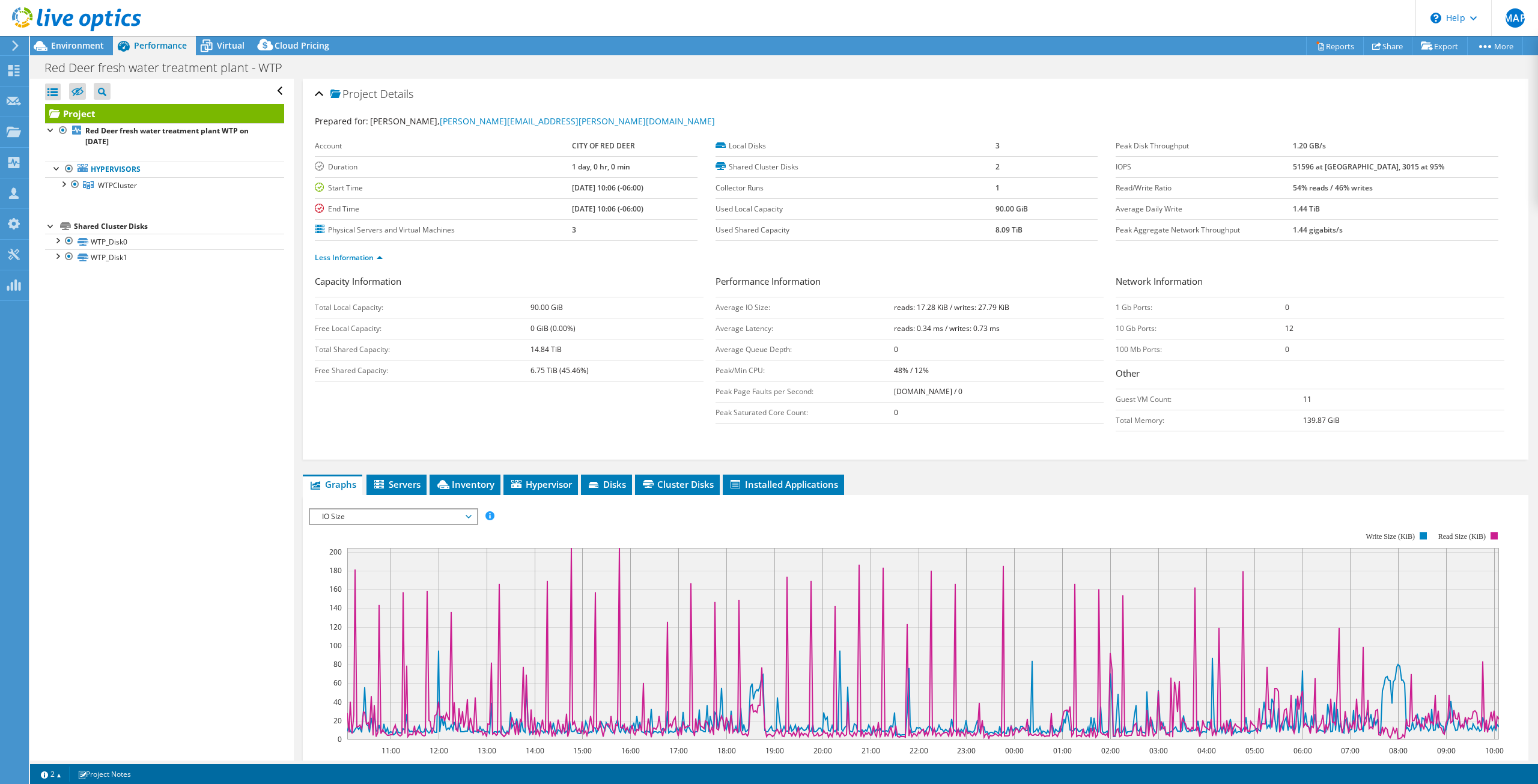
click at [466, 516] on span "IO Size" at bounding box center [393, 516] width 154 height 14
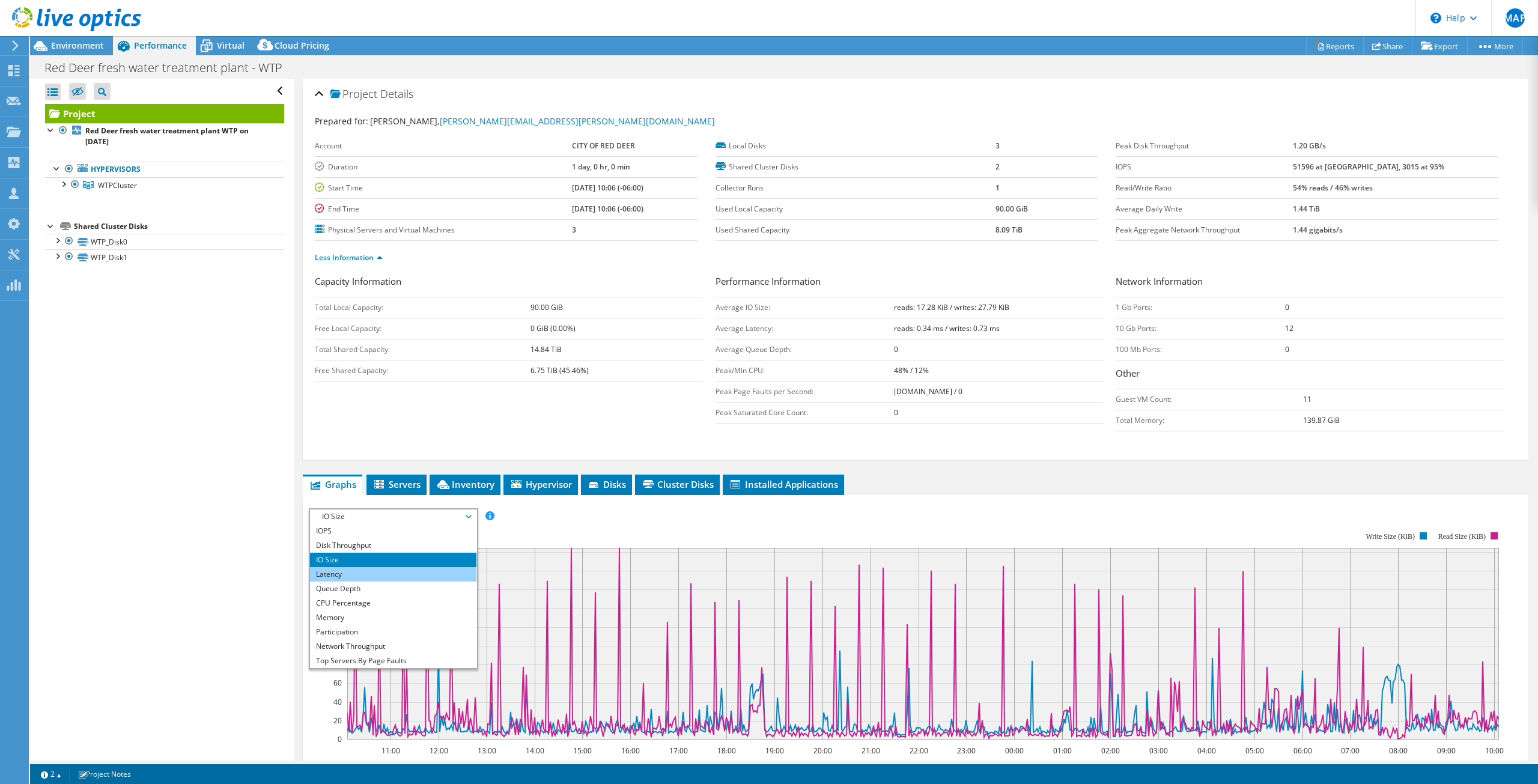
click at [352, 574] on li "Latency" at bounding box center [393, 574] width 166 height 14
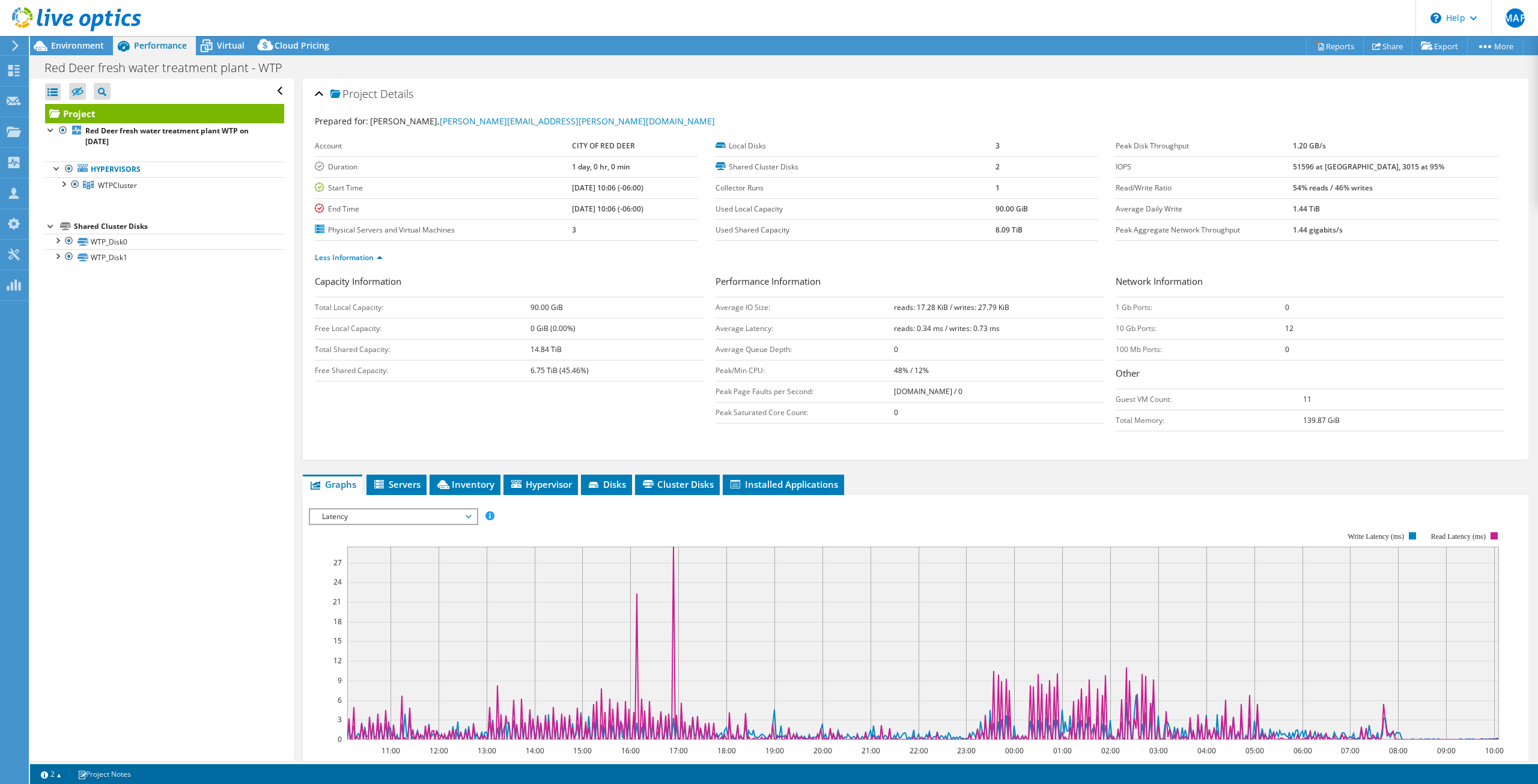
click at [473, 518] on span "Latency" at bounding box center [393, 516] width 166 height 14
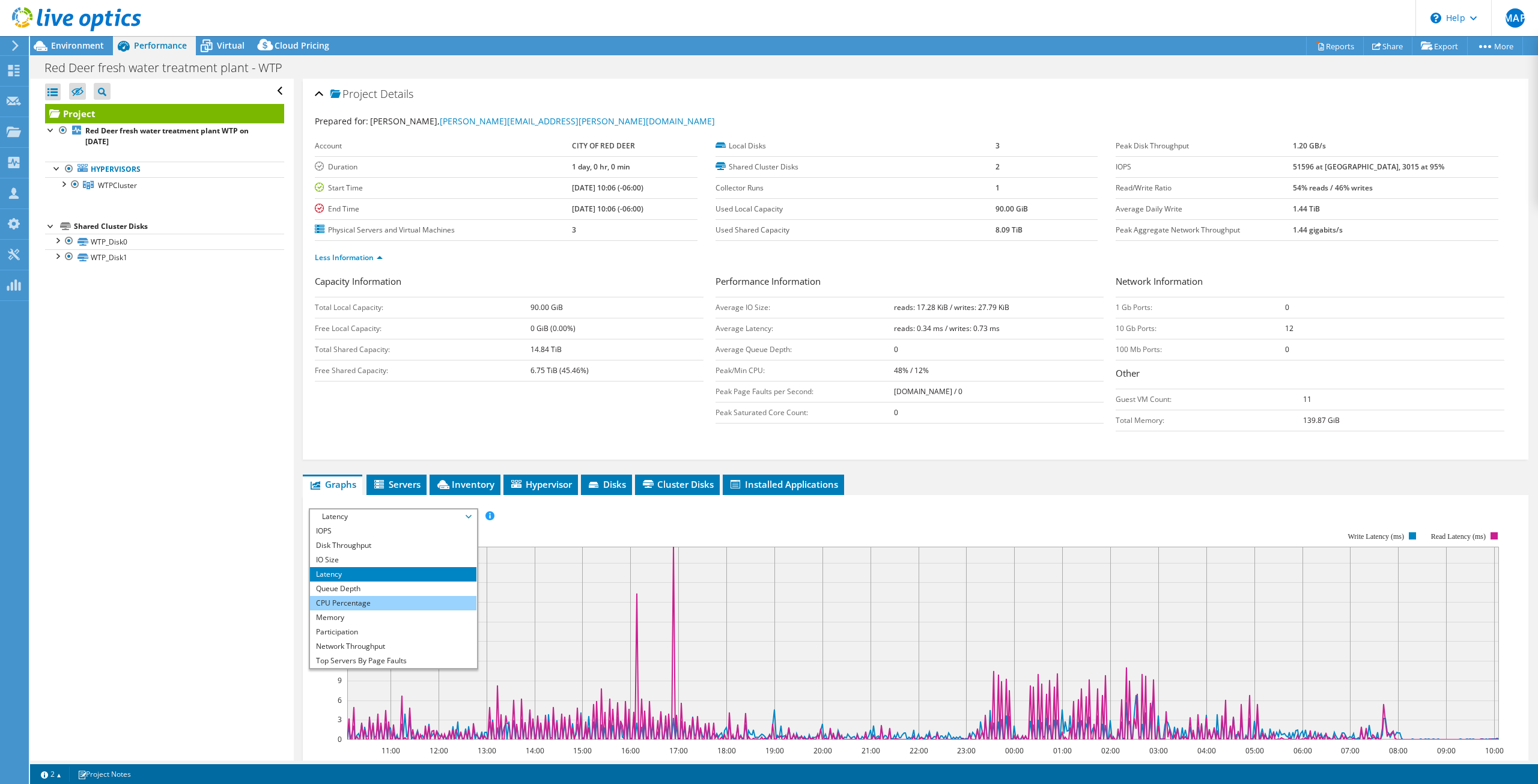
click at [422, 604] on li "CPU Percentage" at bounding box center [393, 603] width 166 height 14
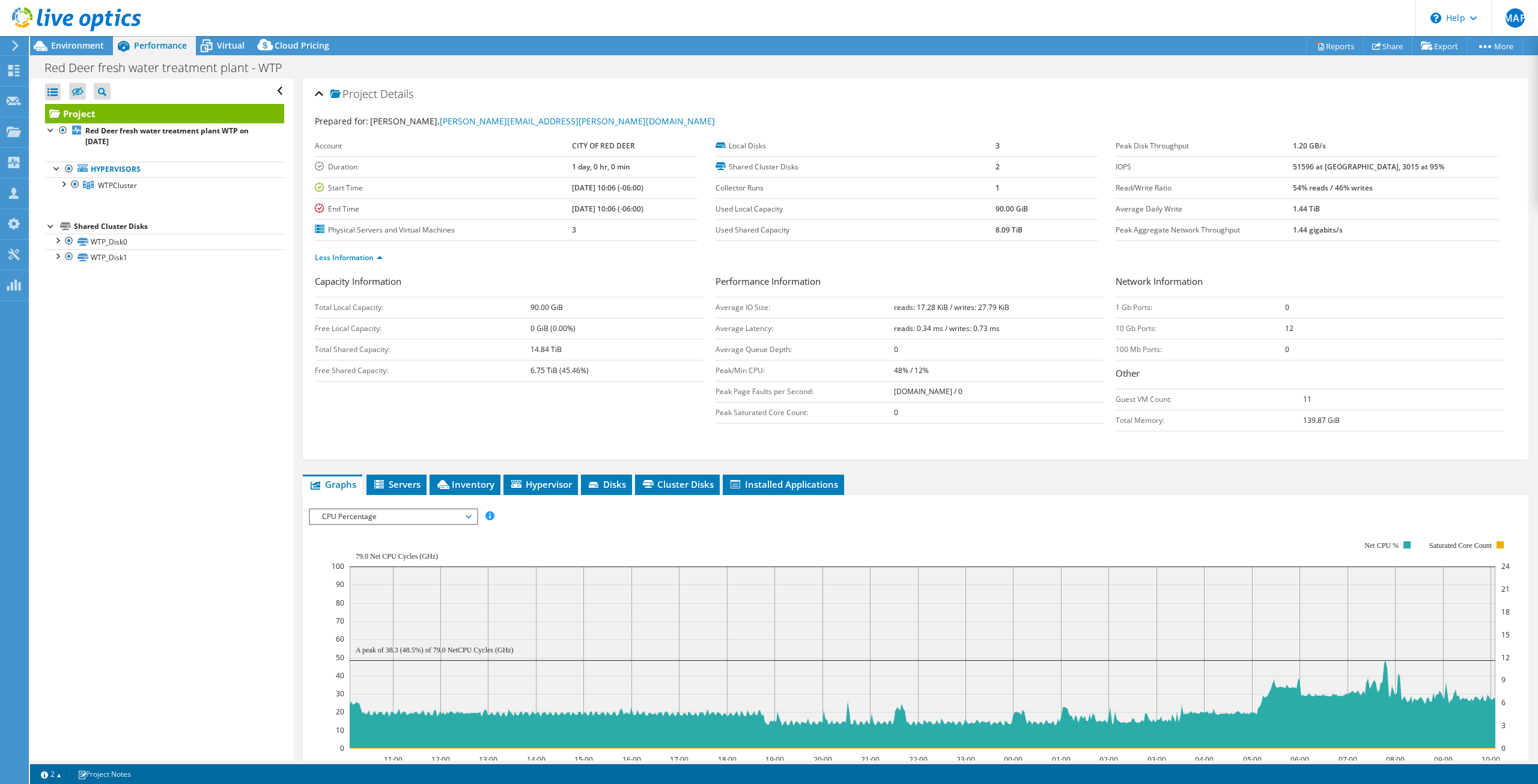
click at [475, 516] on span "CPU Percentage" at bounding box center [393, 516] width 166 height 14
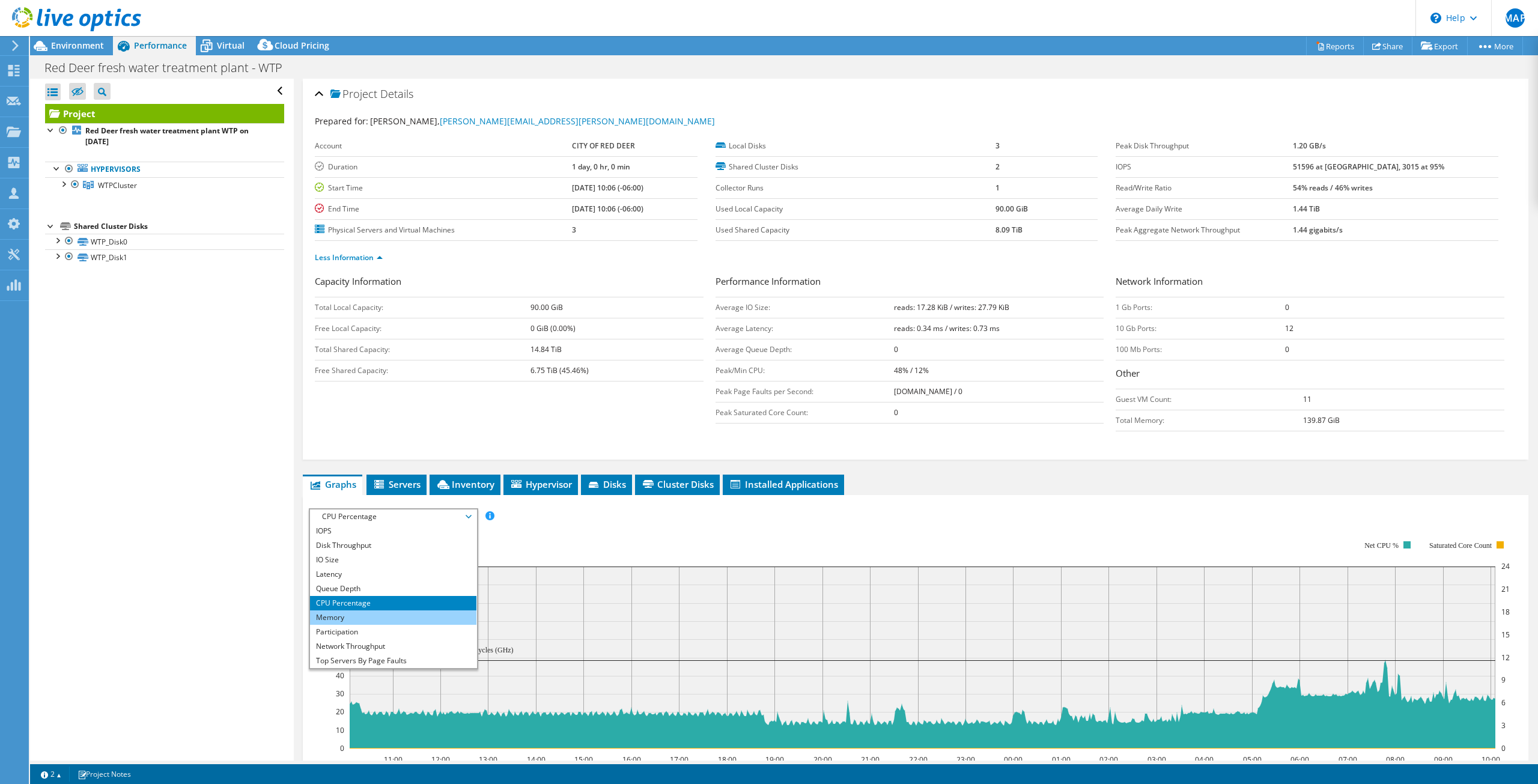
click at [401, 621] on li "Memory" at bounding box center [393, 617] width 166 height 14
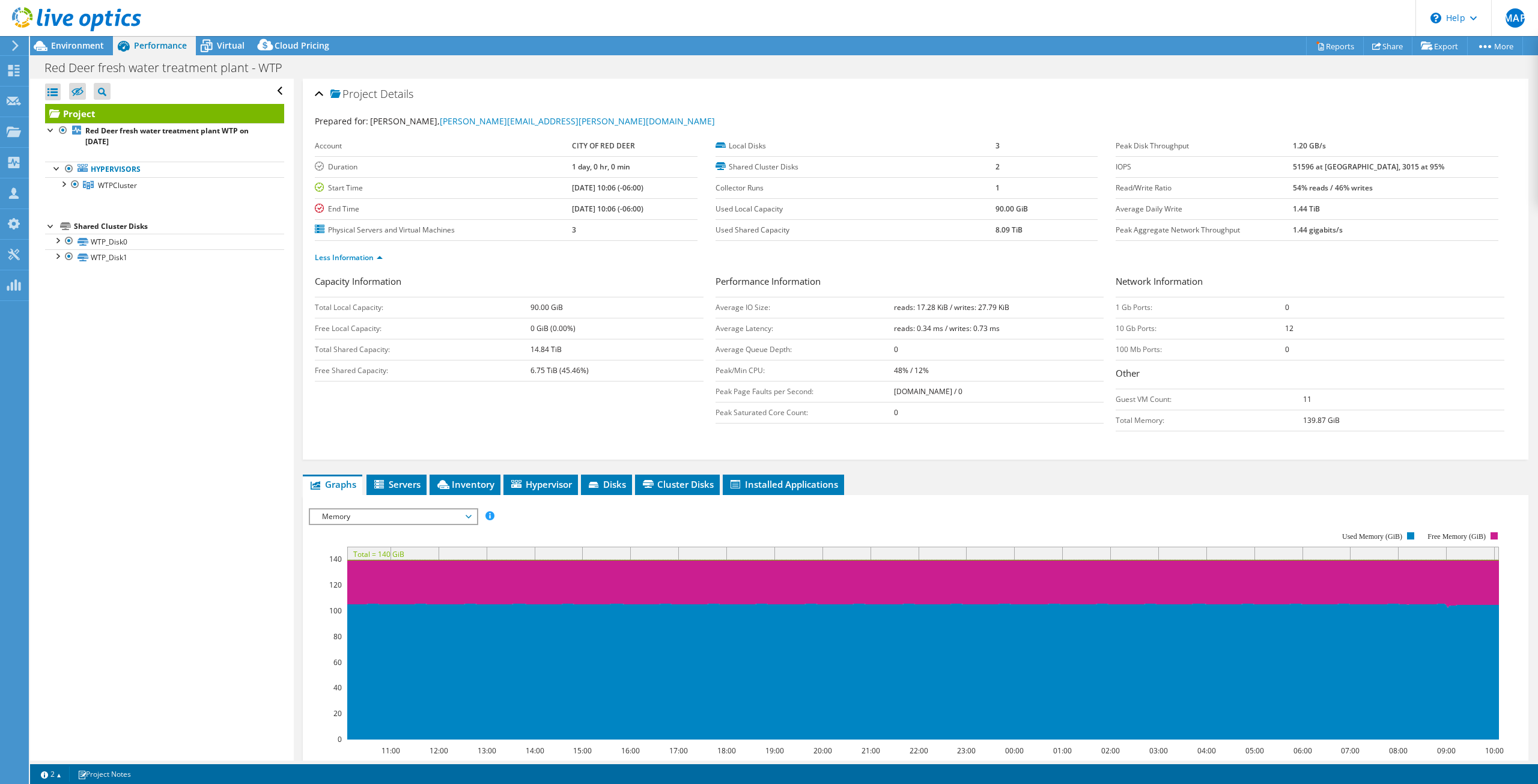
click at [470, 512] on span "Memory" at bounding box center [393, 516] width 154 height 14
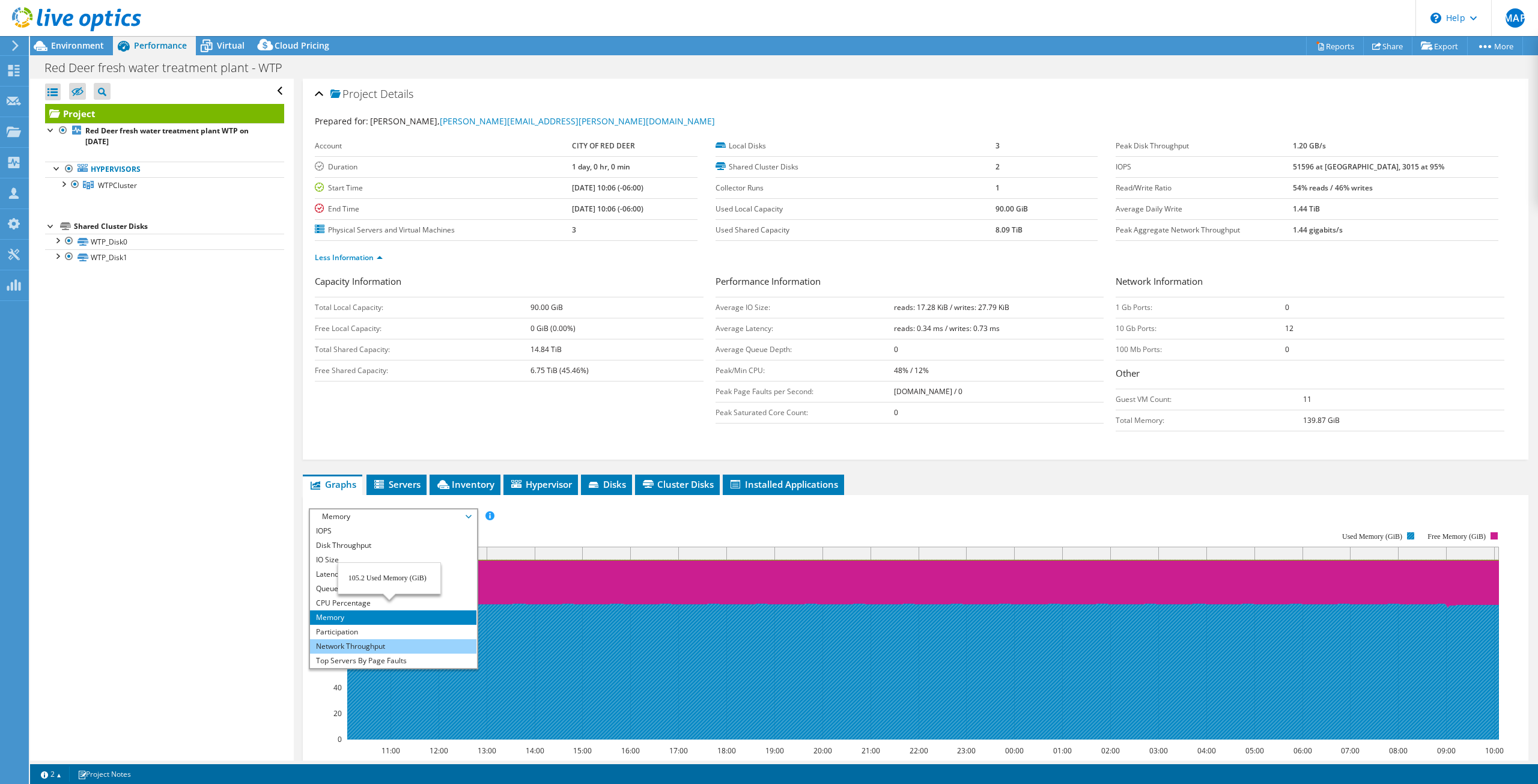
click at [391, 640] on li "Network Throughput" at bounding box center [393, 646] width 166 height 14
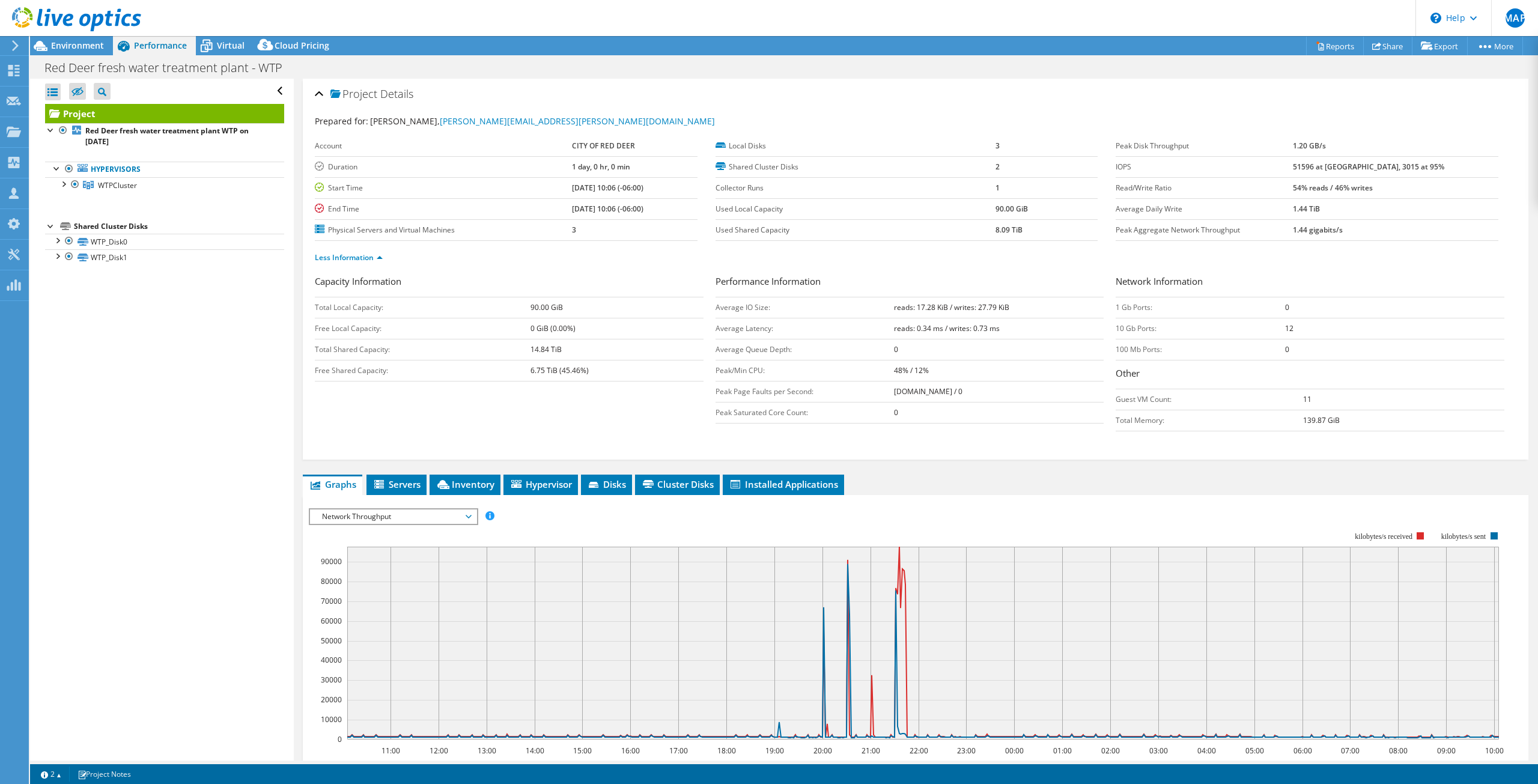
click at [472, 512] on span "Network Throughput" at bounding box center [393, 516] width 166 height 14
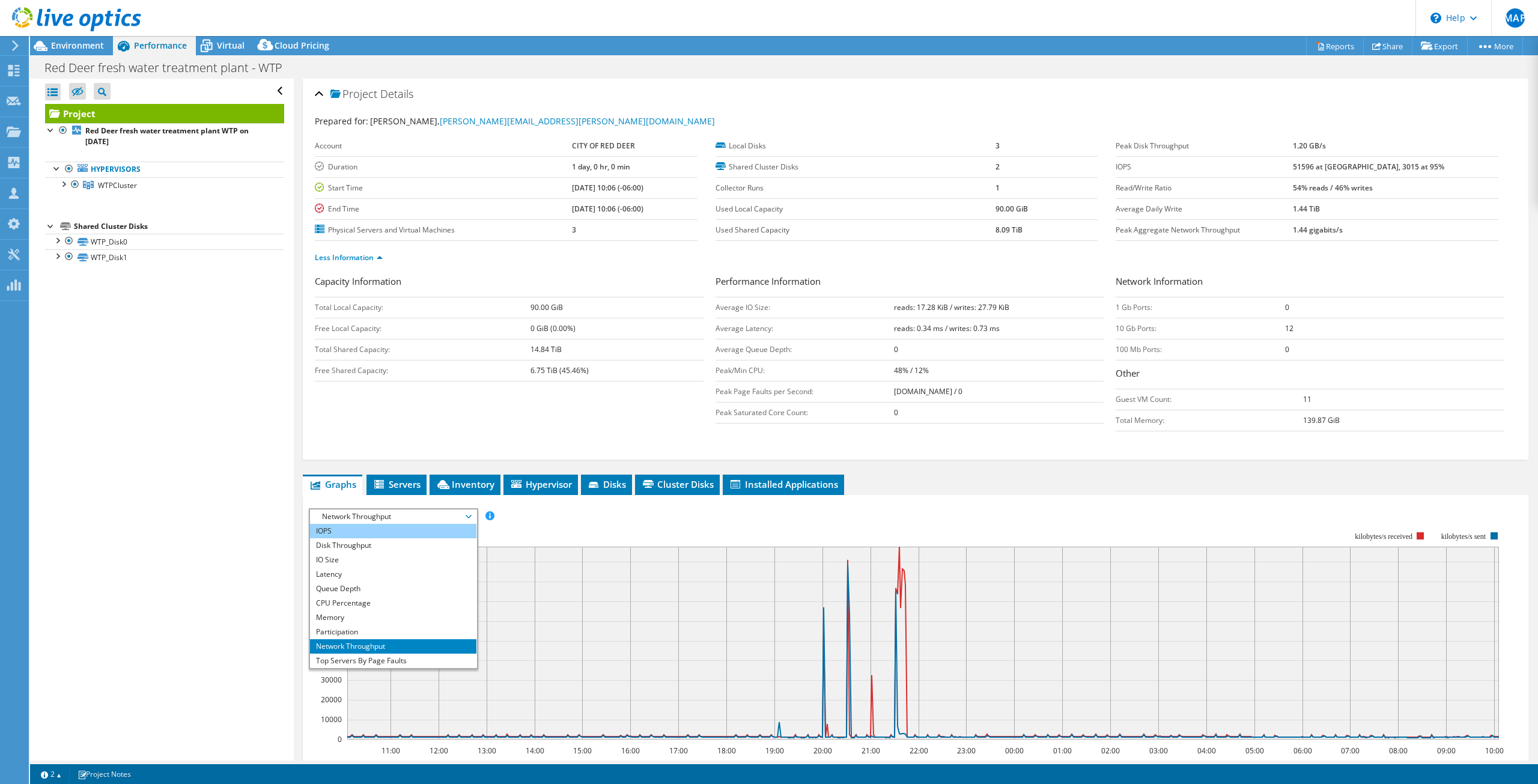
click at [422, 524] on li "IOPS" at bounding box center [393, 530] width 166 height 14
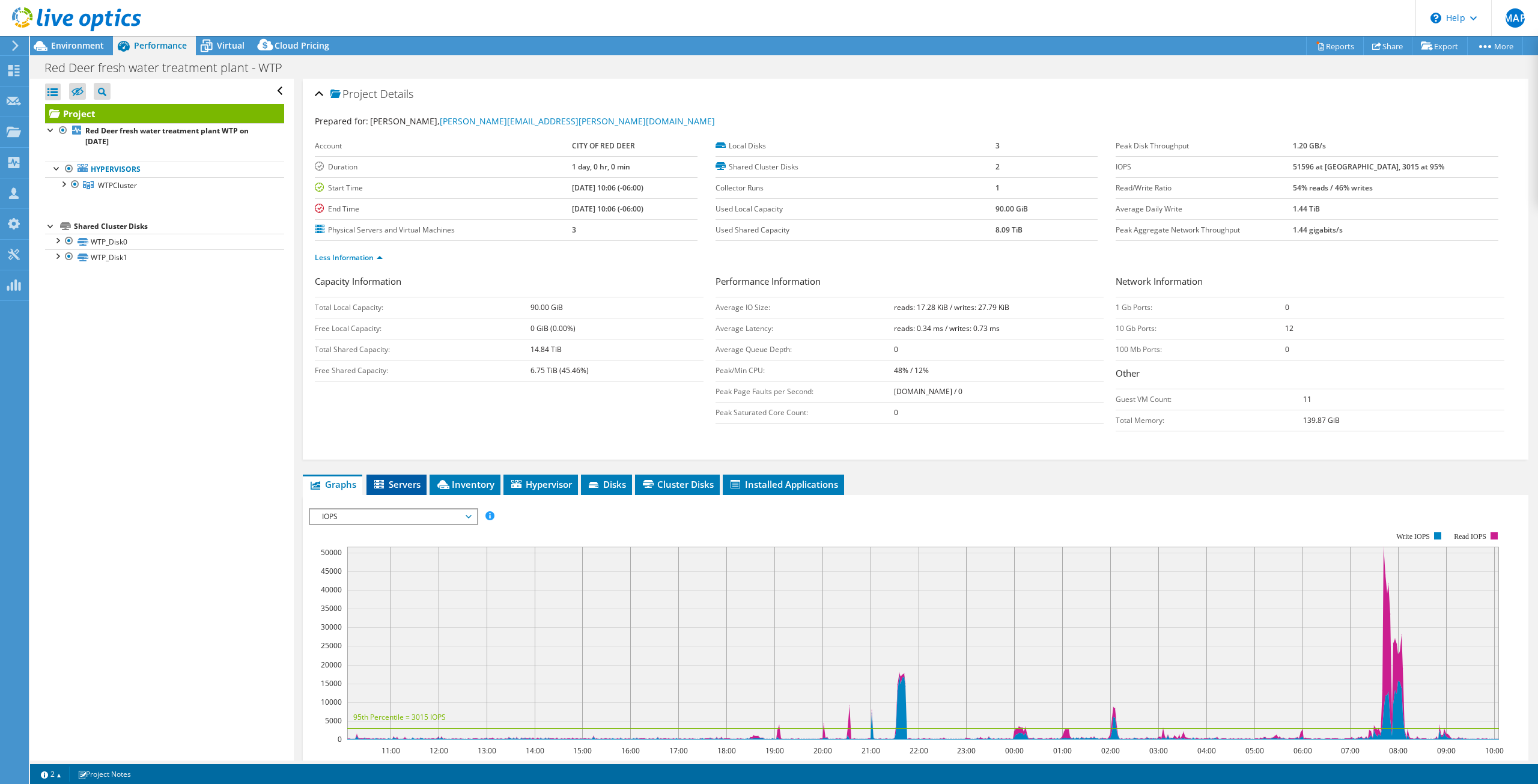
click at [402, 488] on span "Servers" at bounding box center [396, 484] width 48 height 12
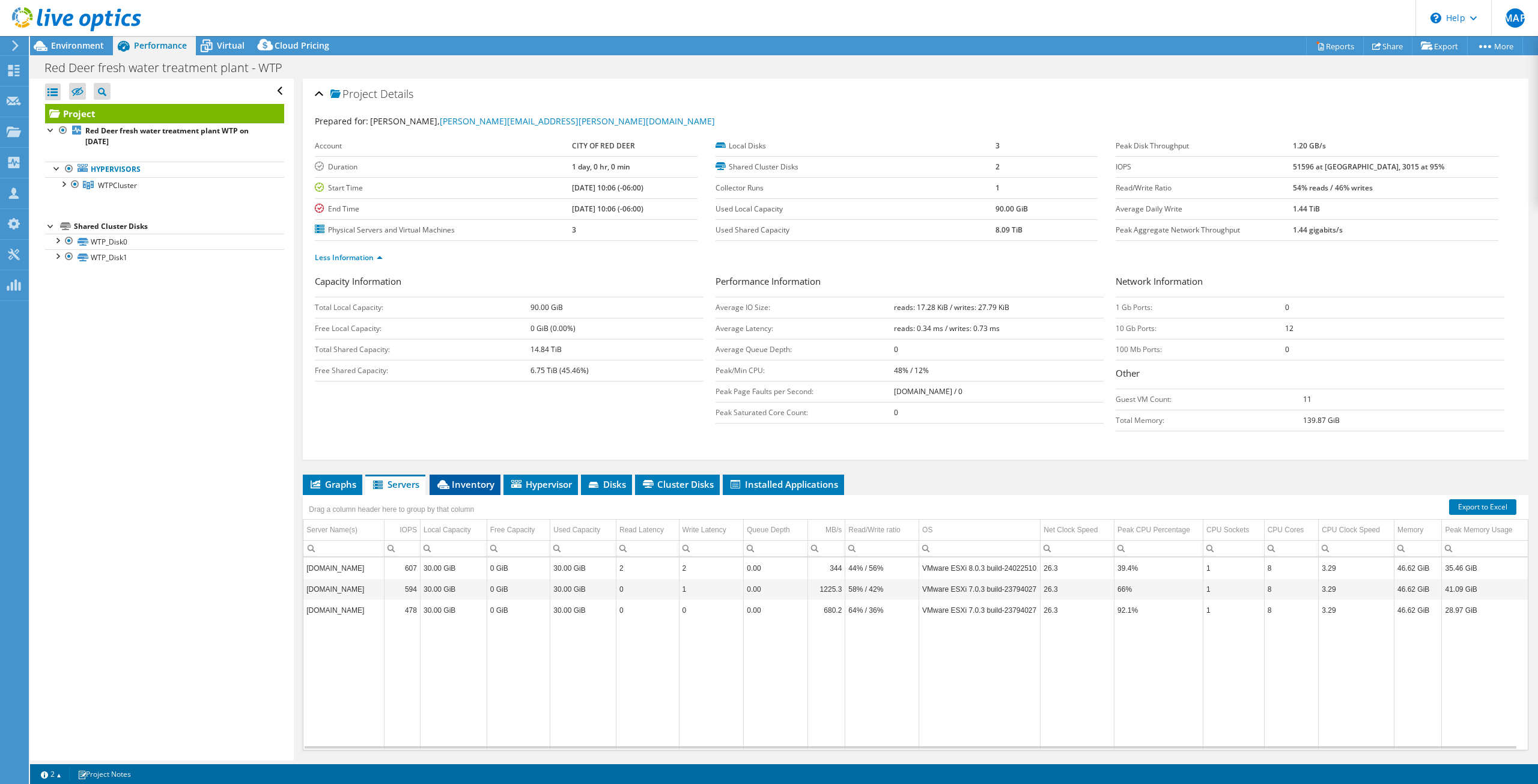
click at [470, 480] on span "Inventory" at bounding box center [465, 484] width 59 height 12
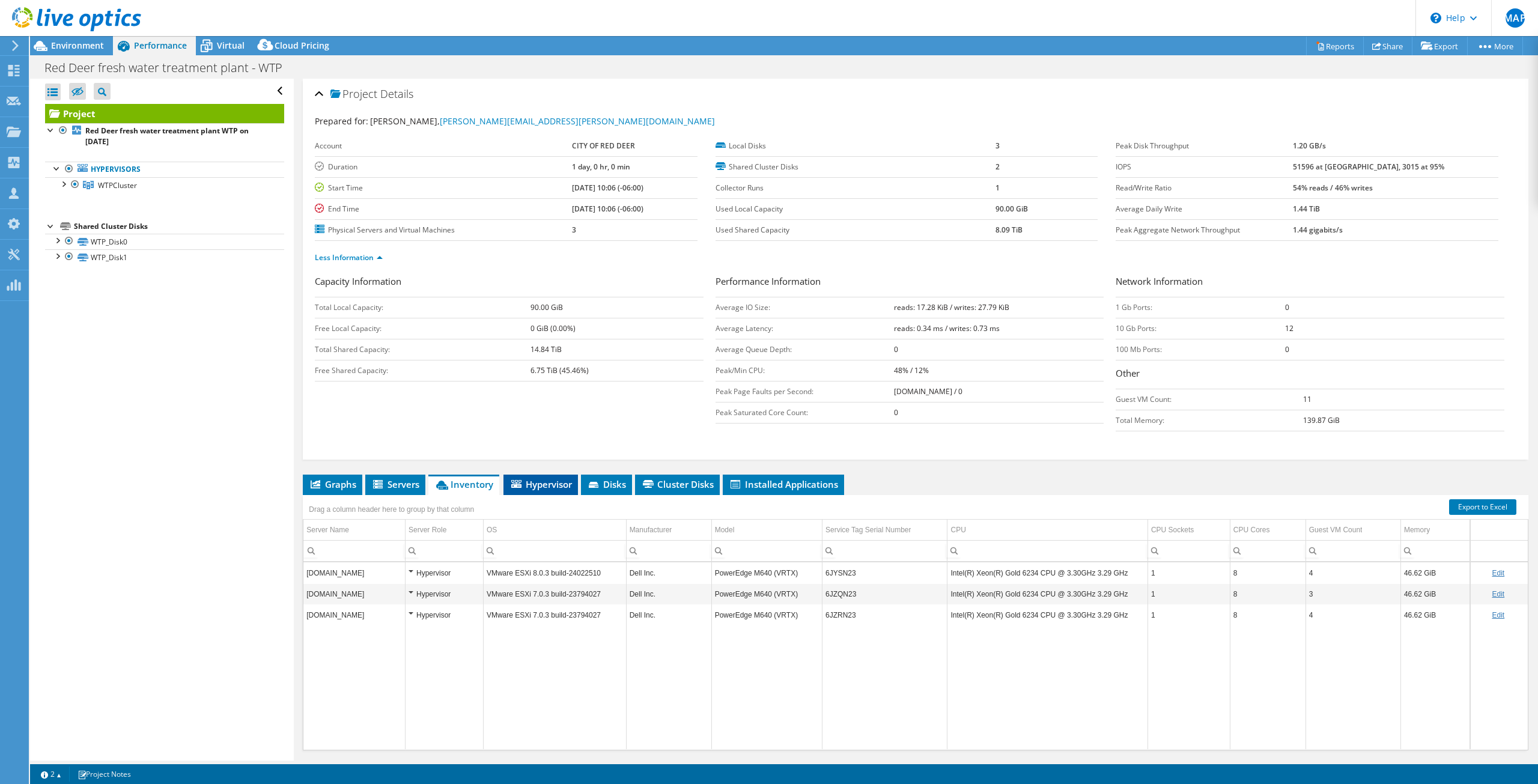
click at [558, 486] on span "Hypervisor" at bounding box center [541, 484] width 63 height 12
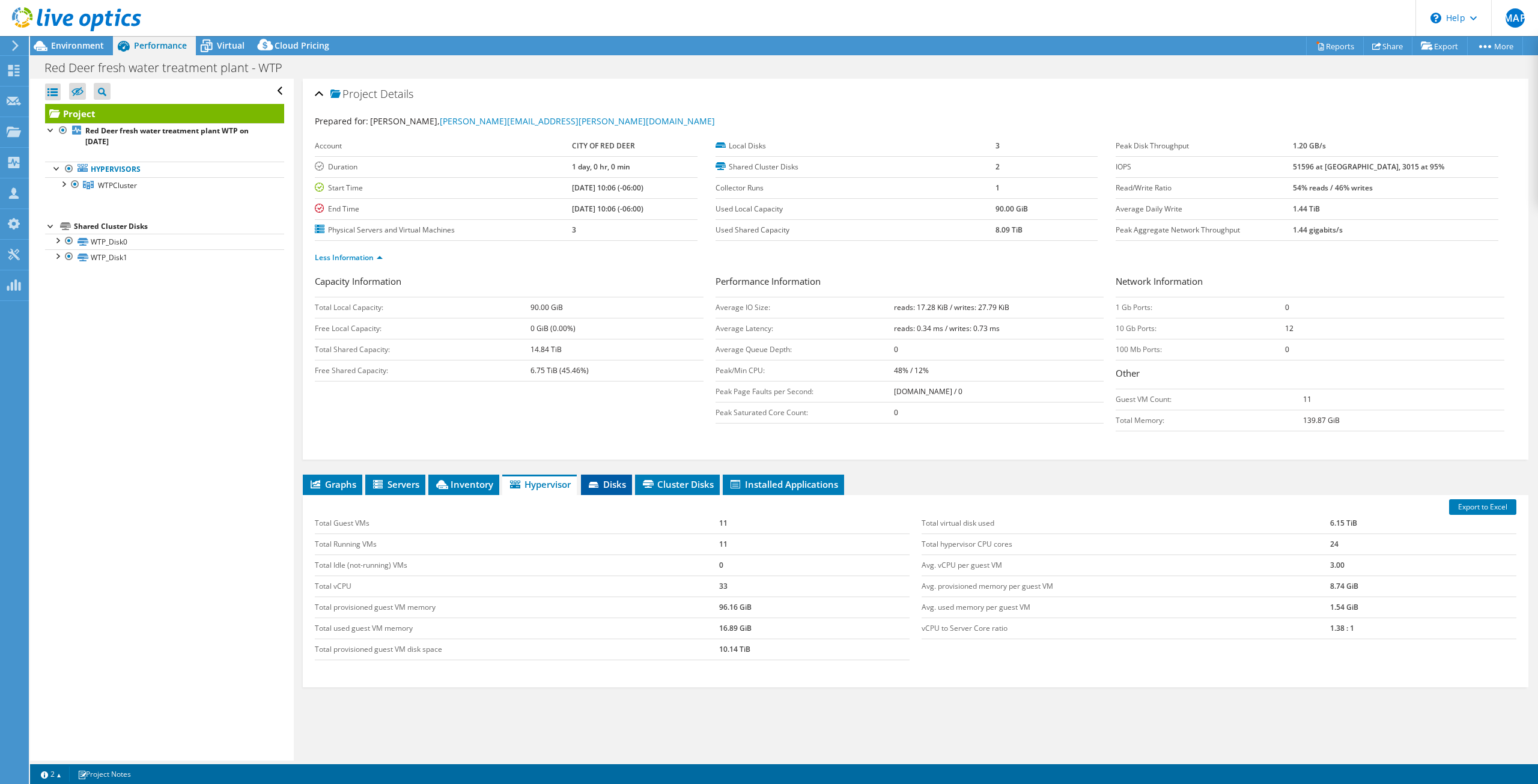
click at [600, 489] on span "Disks" at bounding box center [606, 484] width 39 height 12
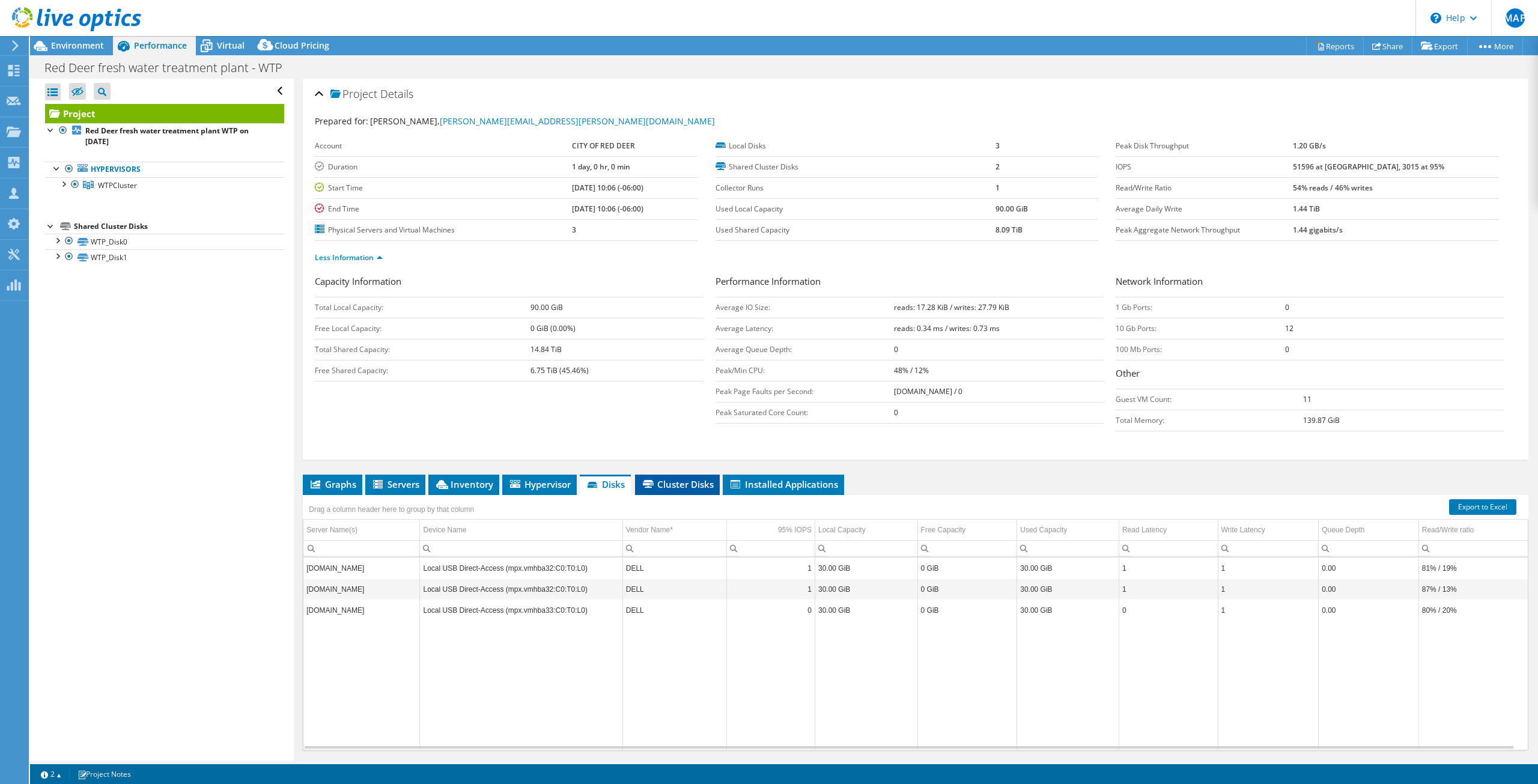
click at [681, 482] on span "Cluster Disks" at bounding box center [677, 484] width 72 height 12
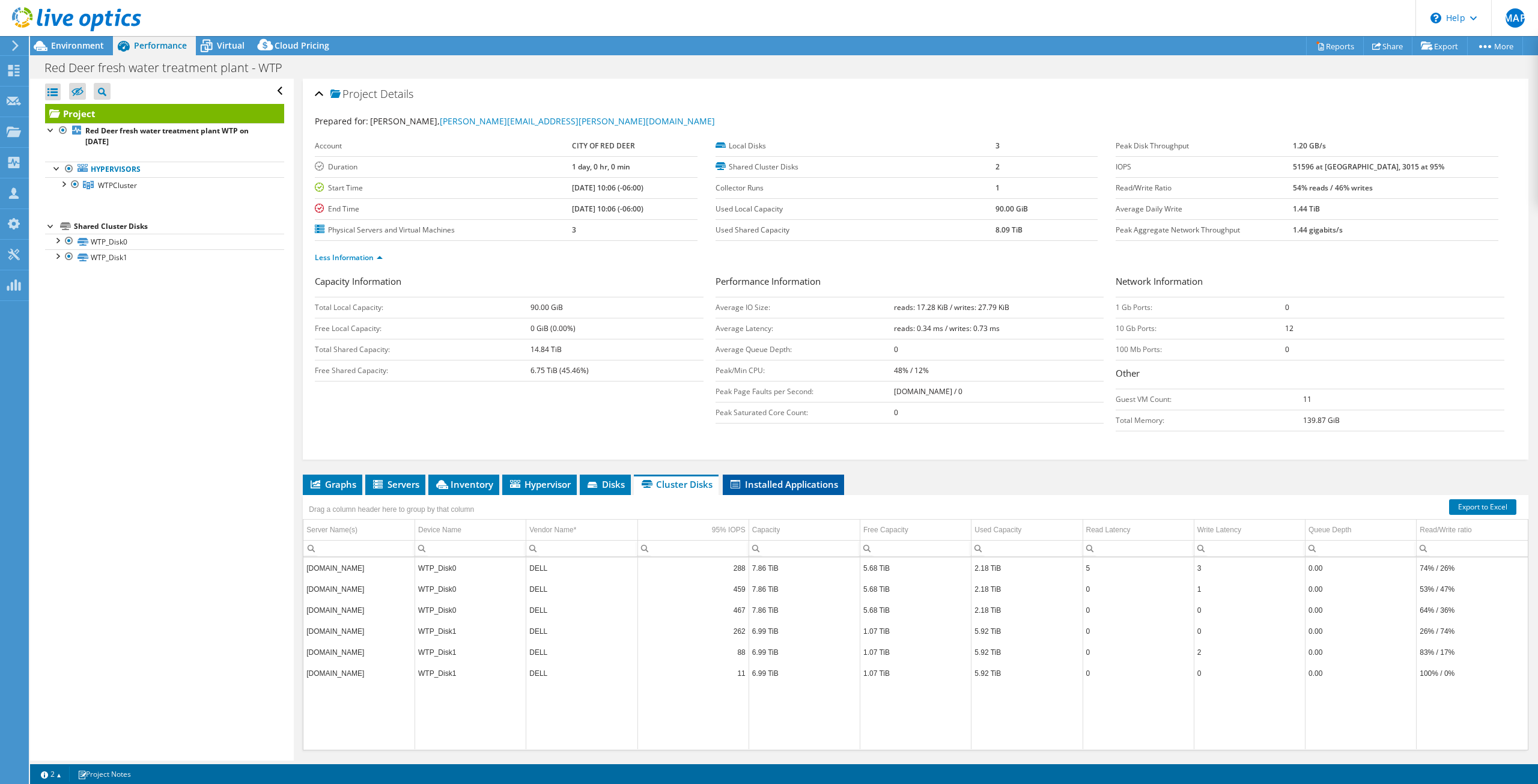
click at [798, 483] on span "Installed Applications" at bounding box center [783, 484] width 110 height 12
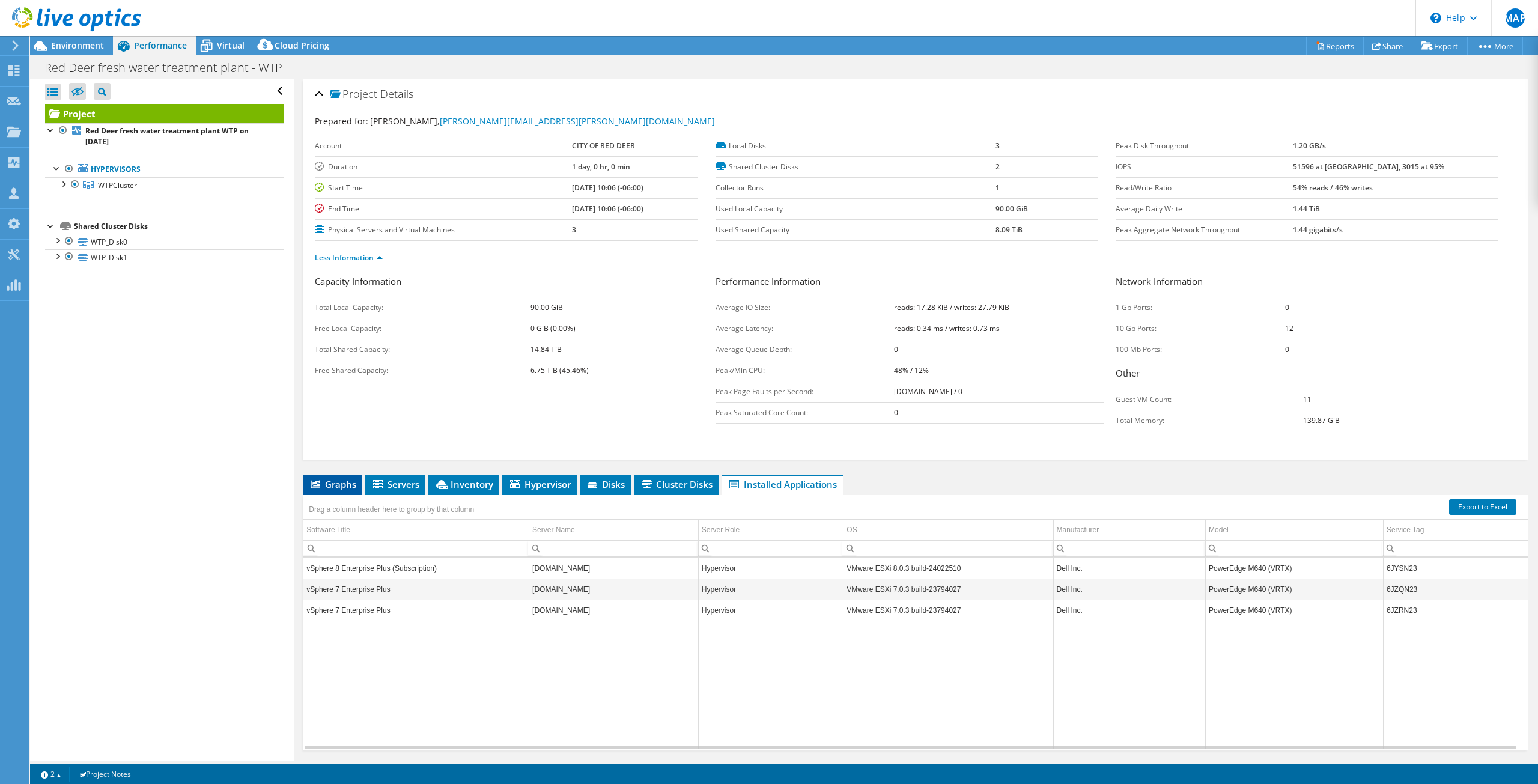
click at [328, 486] on span "Graphs" at bounding box center [333, 484] width 48 height 12
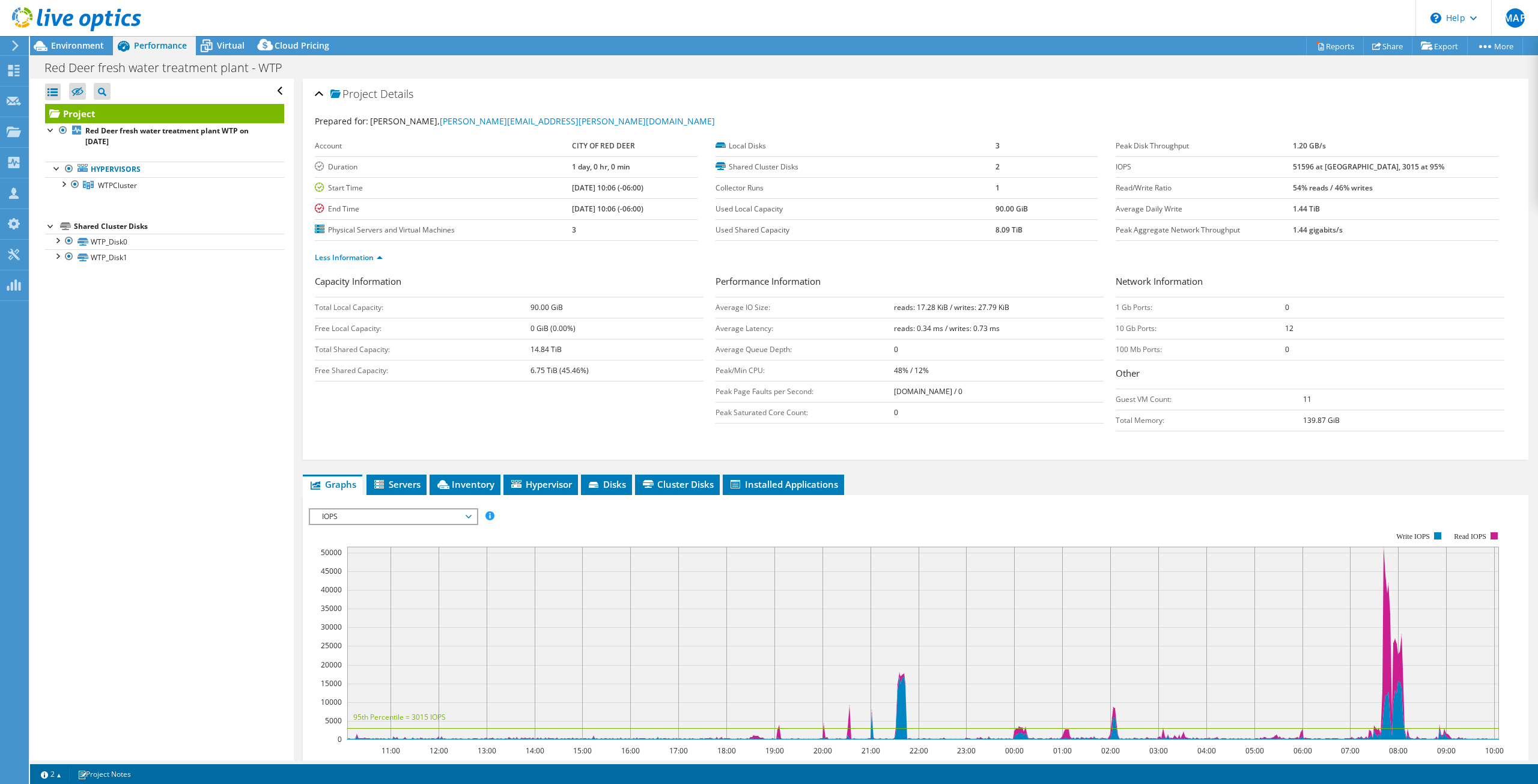
click at [413, 515] on span "IOPS" at bounding box center [393, 516] width 154 height 14
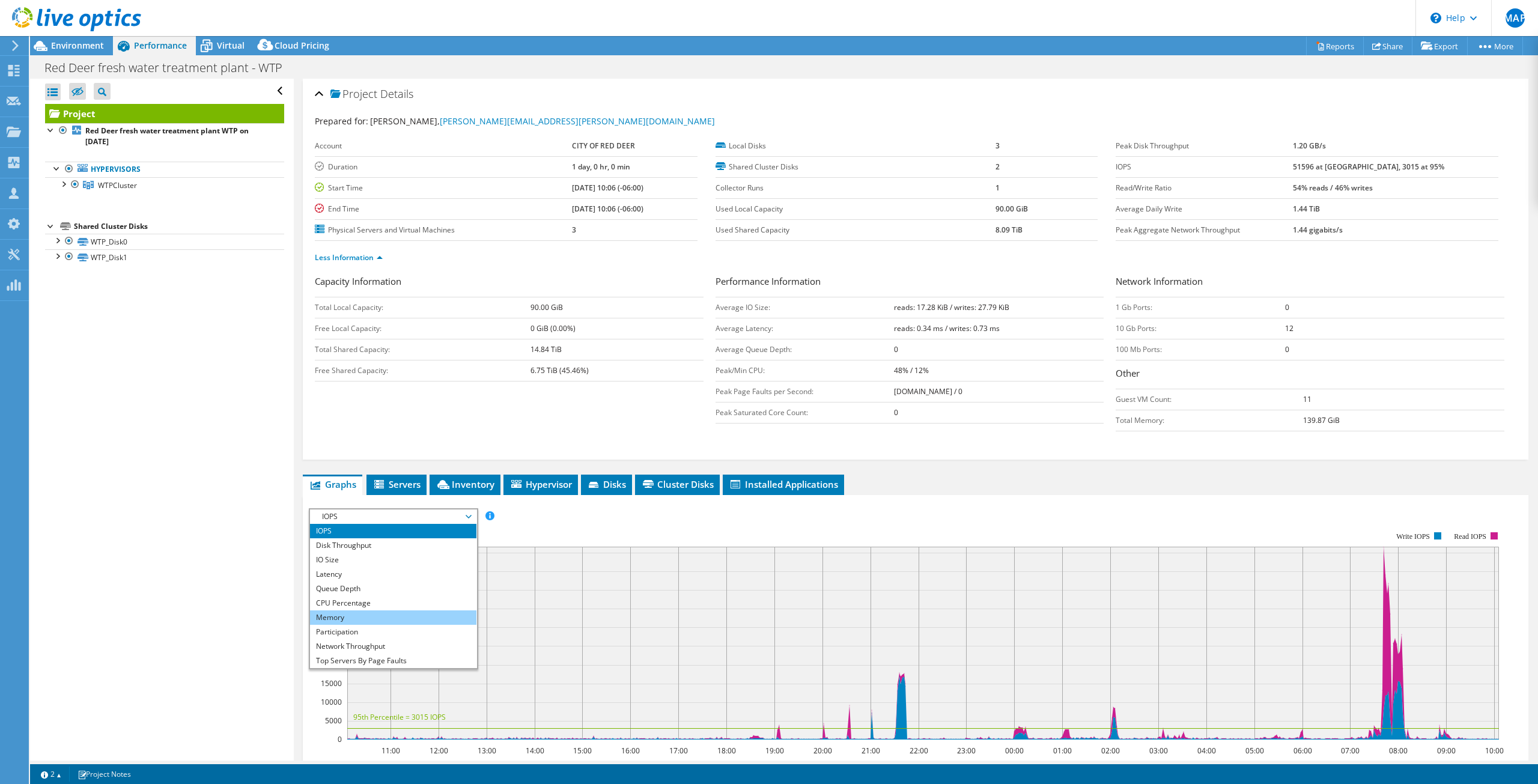
click at [396, 614] on li "Memory" at bounding box center [393, 617] width 166 height 14
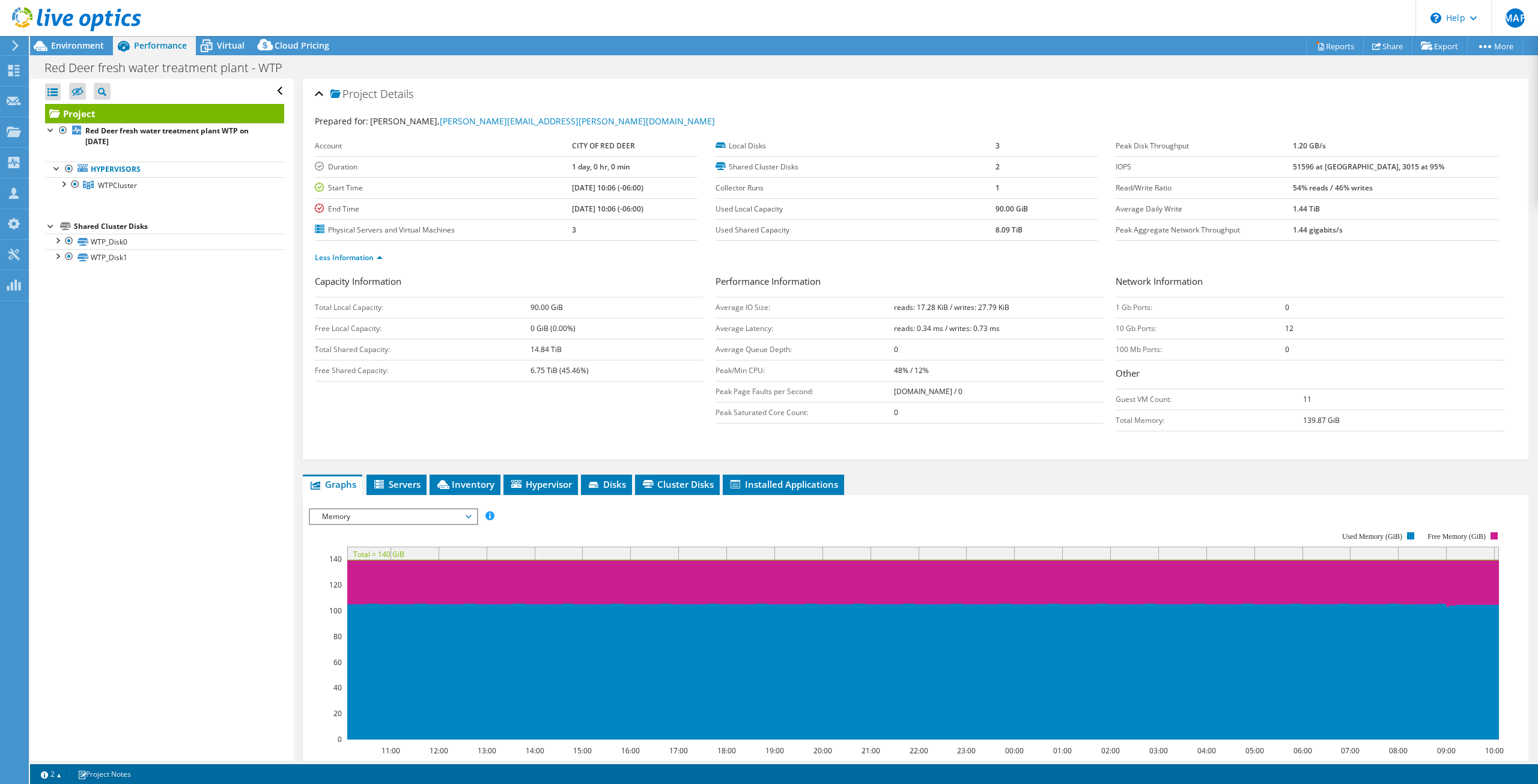
click at [457, 517] on span "Memory" at bounding box center [393, 516] width 154 height 14
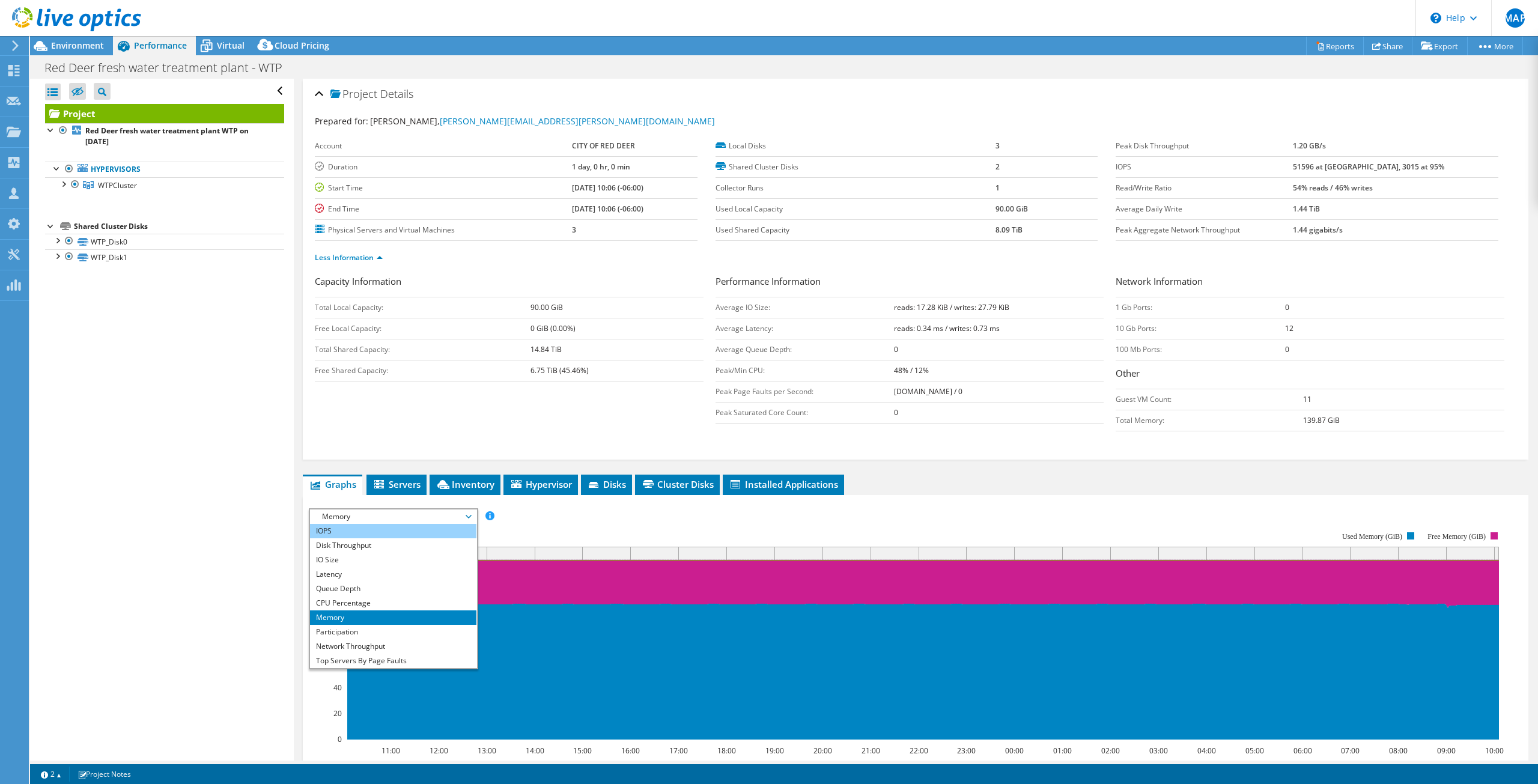
click at [422, 531] on li "IOPS" at bounding box center [393, 530] width 166 height 14
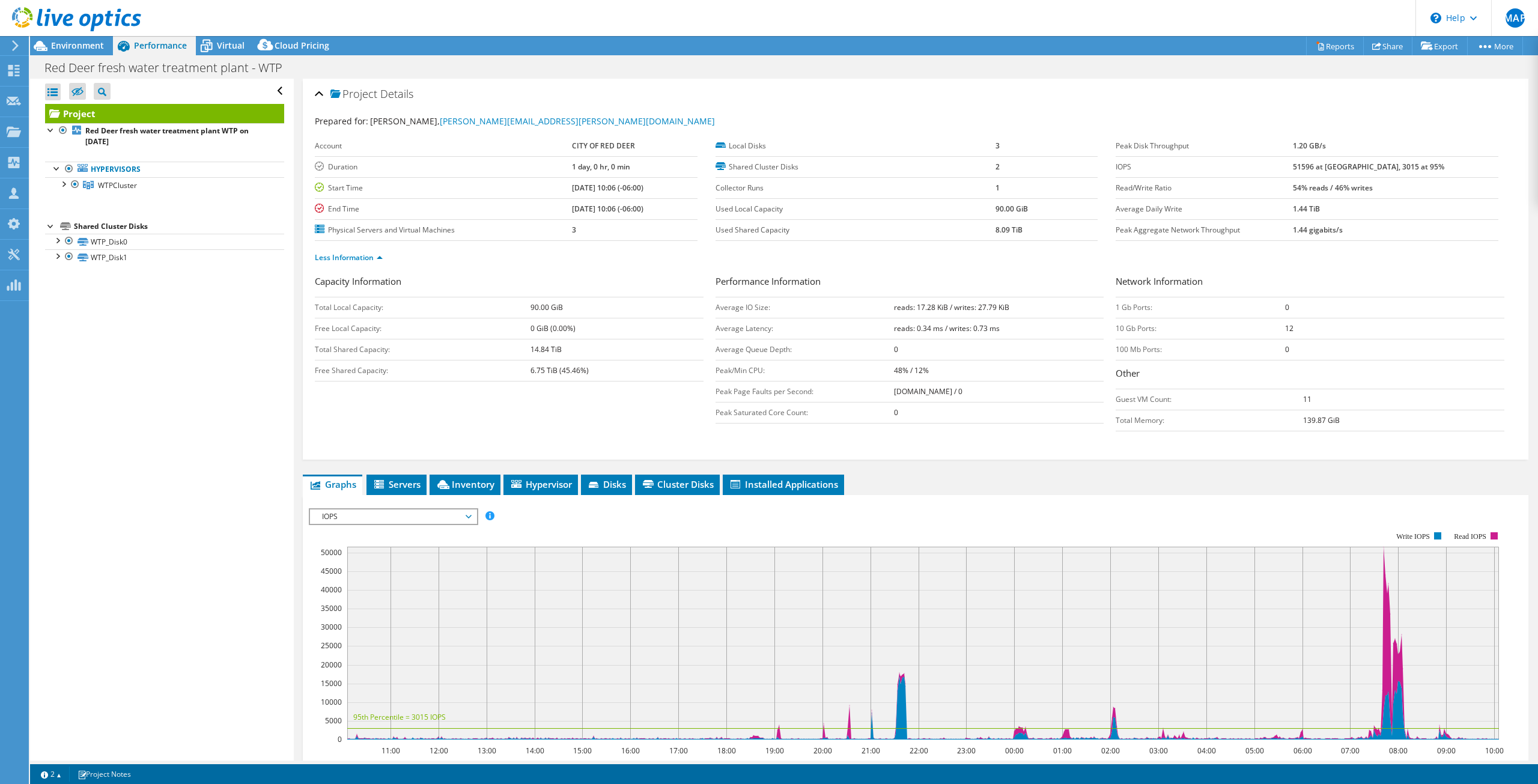
click at [405, 515] on span "IOPS" at bounding box center [393, 516] width 154 height 14
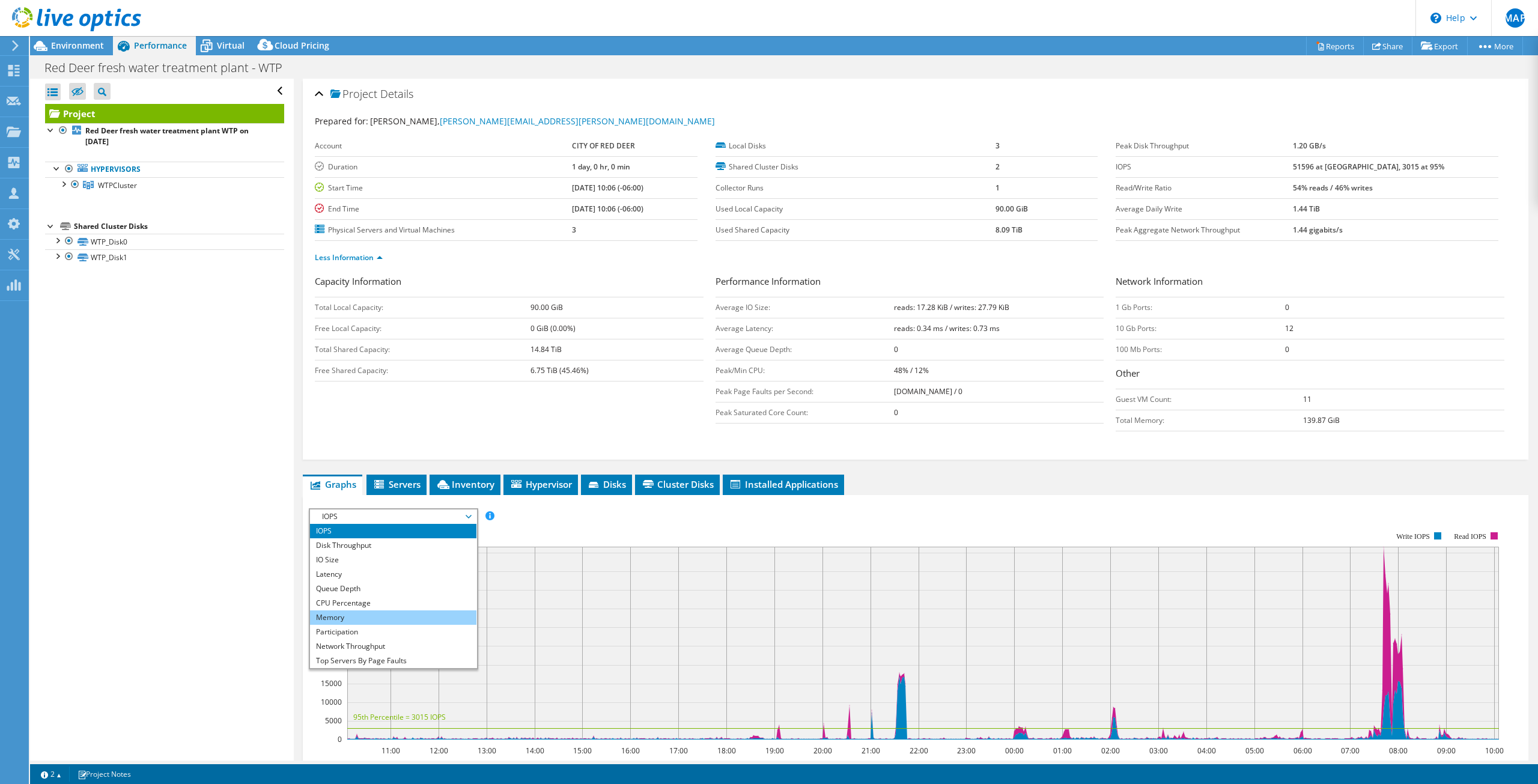
click at [388, 616] on li "Memory" at bounding box center [393, 617] width 166 height 14
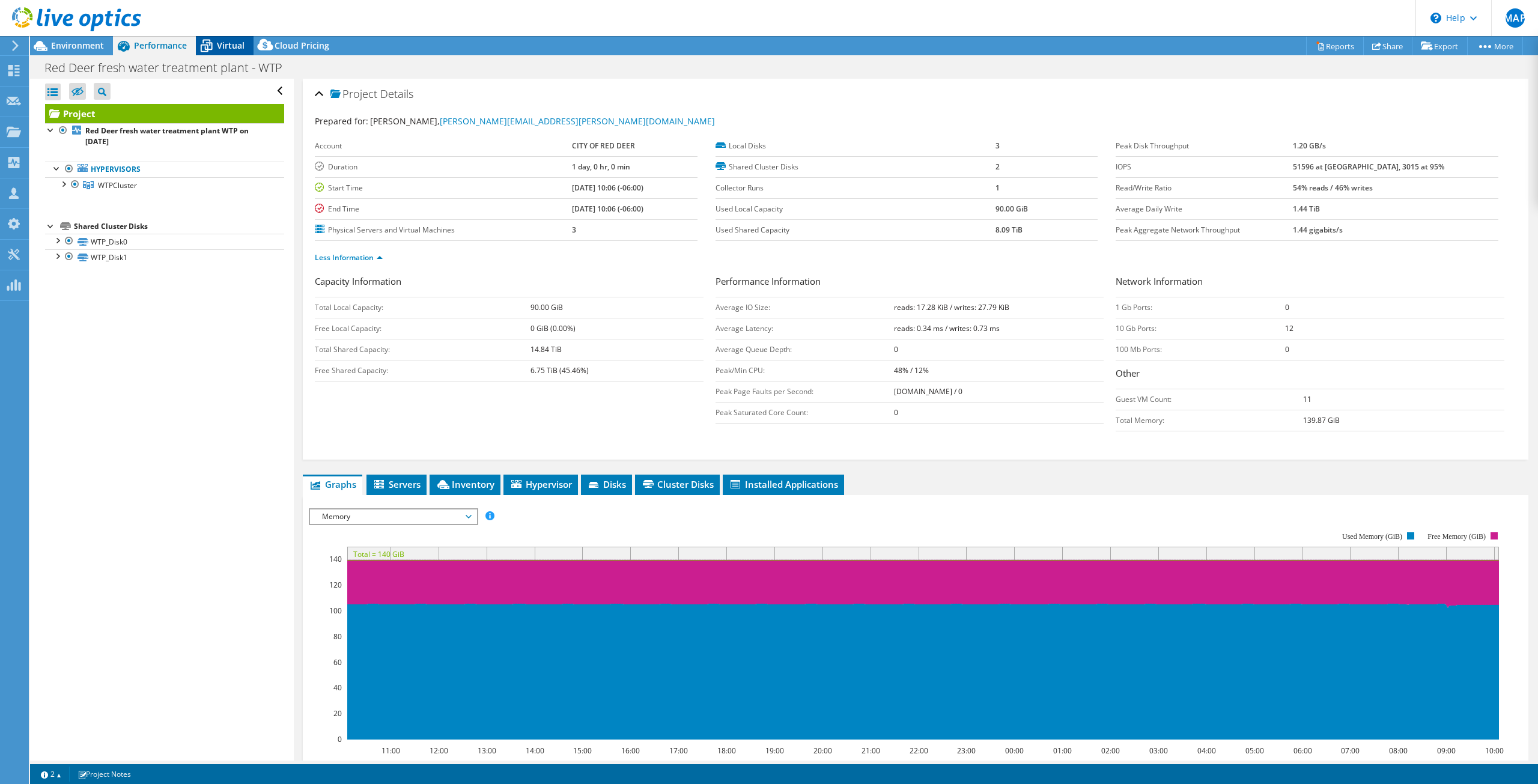
click at [217, 45] on span "Virtual" at bounding box center [231, 45] width 28 height 11
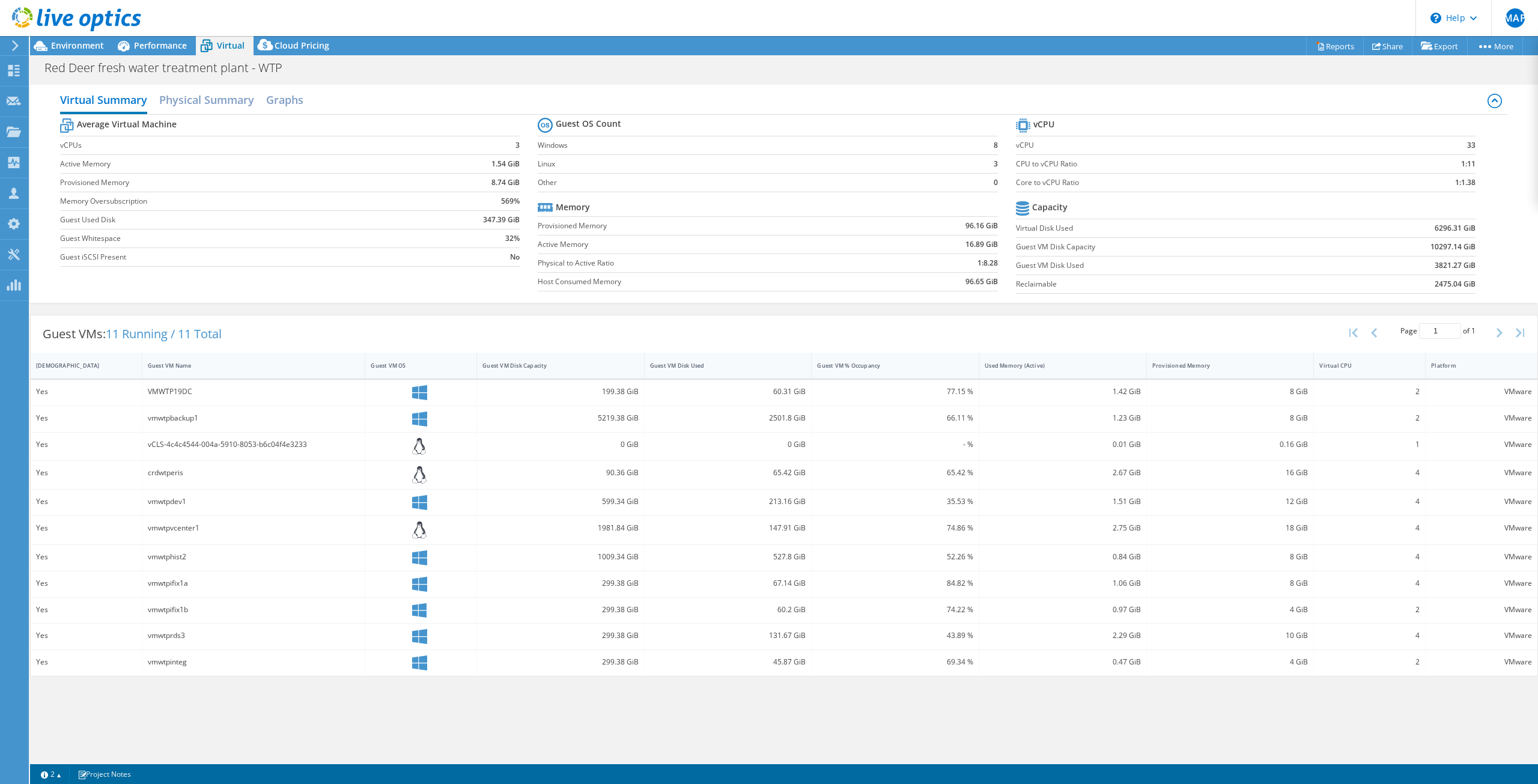
scroll to position [120, 0]
click at [152, 46] on span "Performance" at bounding box center [160, 45] width 53 height 11
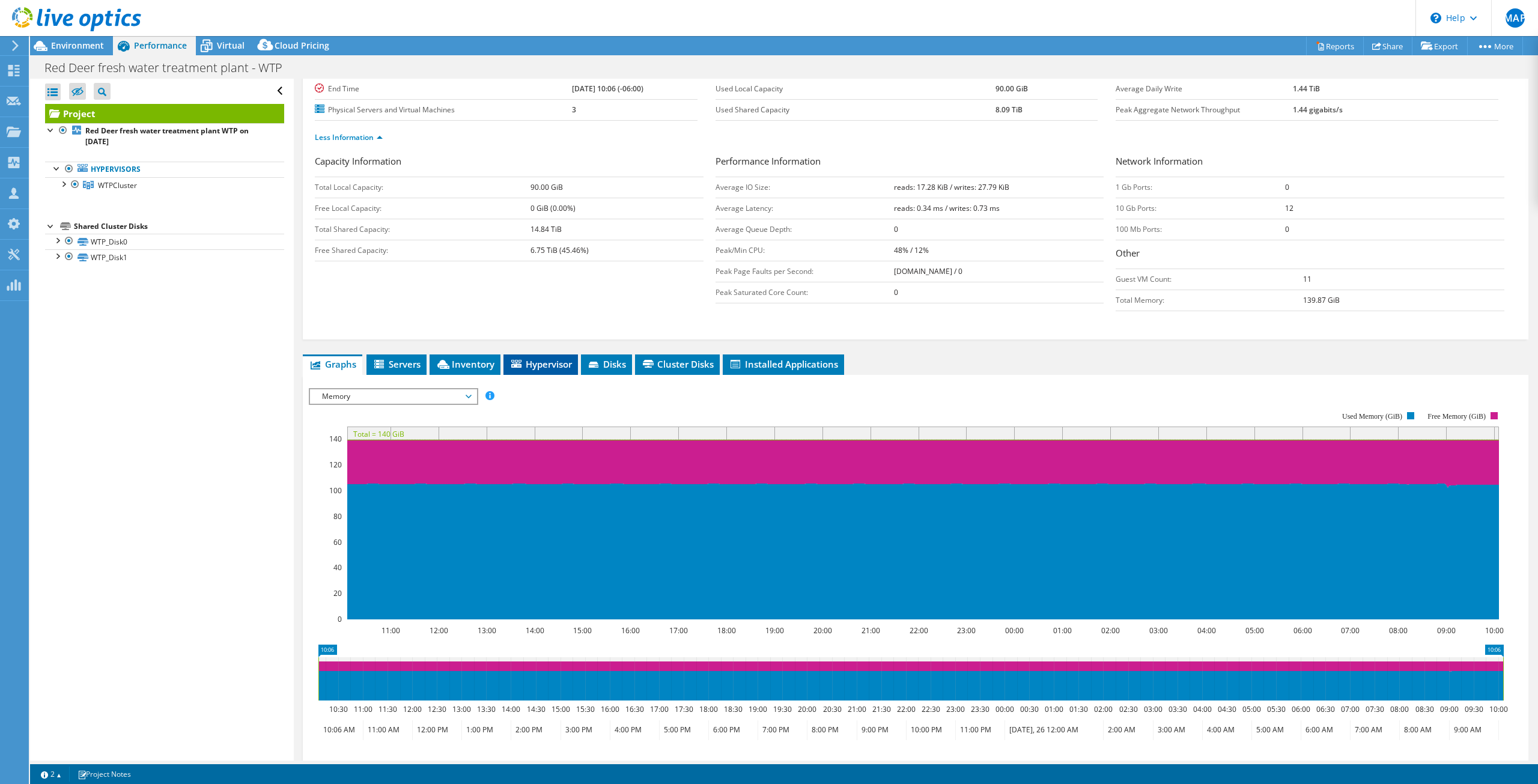
click at [534, 365] on span "Hypervisor" at bounding box center [541, 364] width 63 height 12
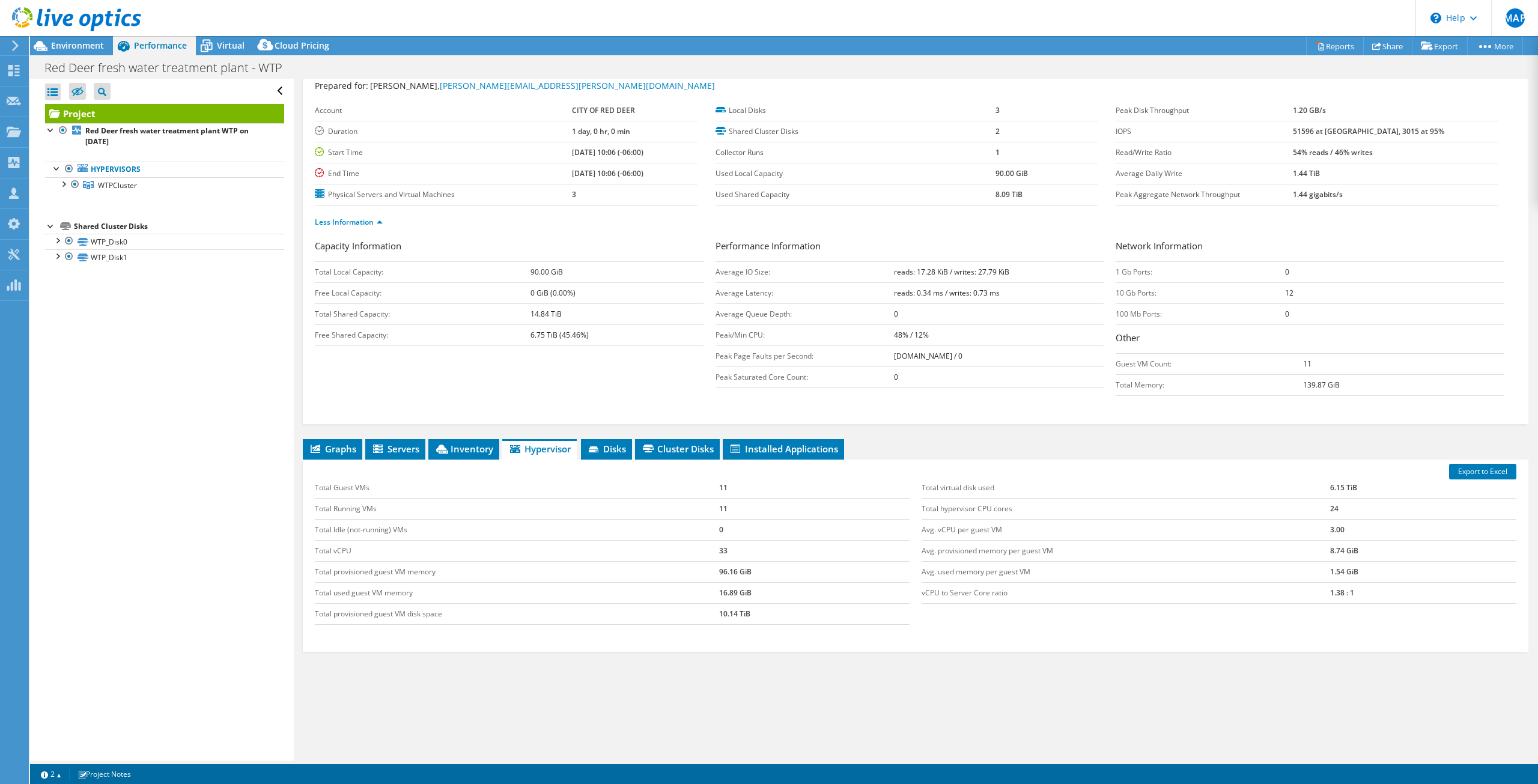
scroll to position [35, 0]
click at [451, 456] on li "Inventory" at bounding box center [463, 448] width 71 height 20
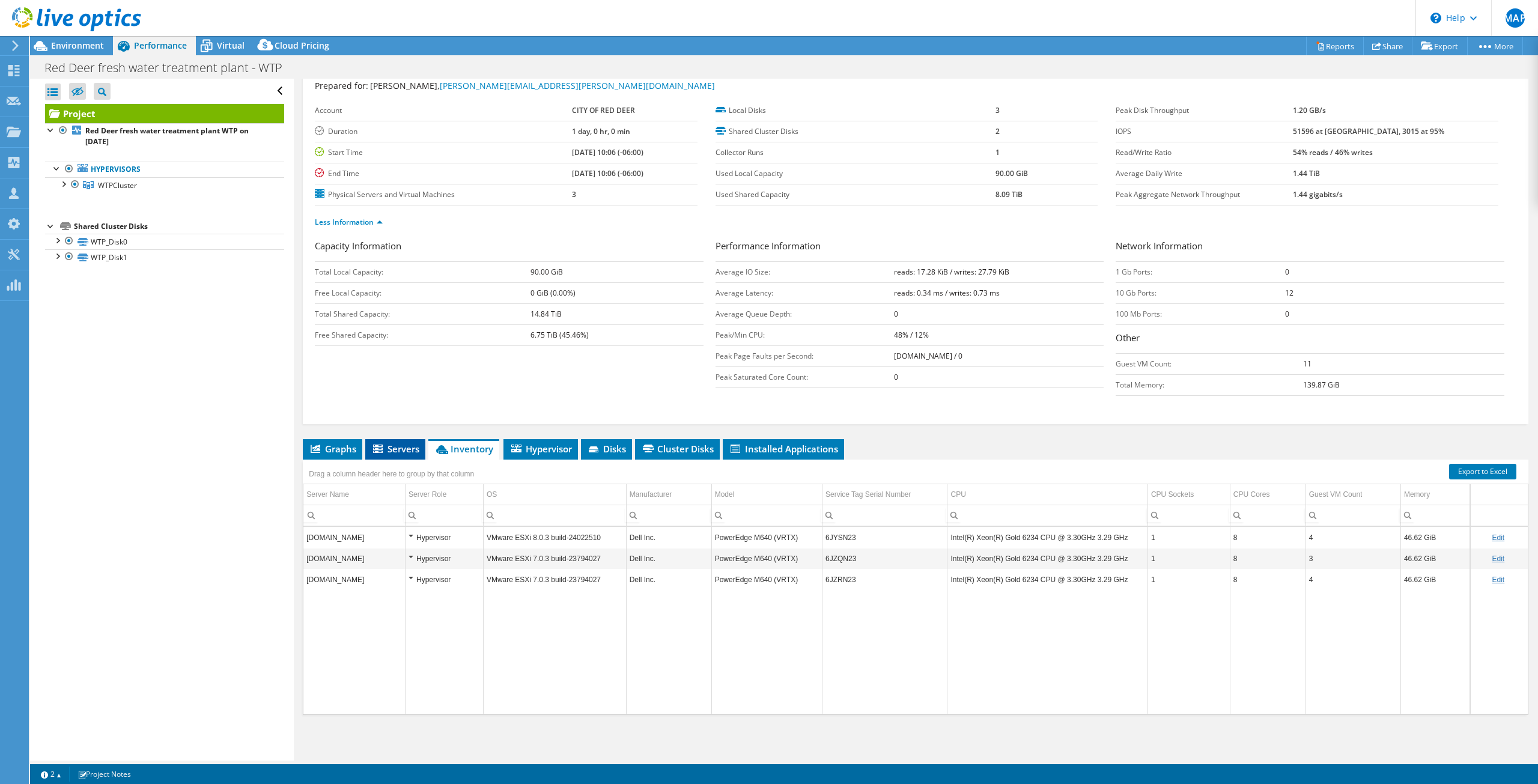
click at [396, 454] on span "Servers" at bounding box center [395, 448] width 48 height 12
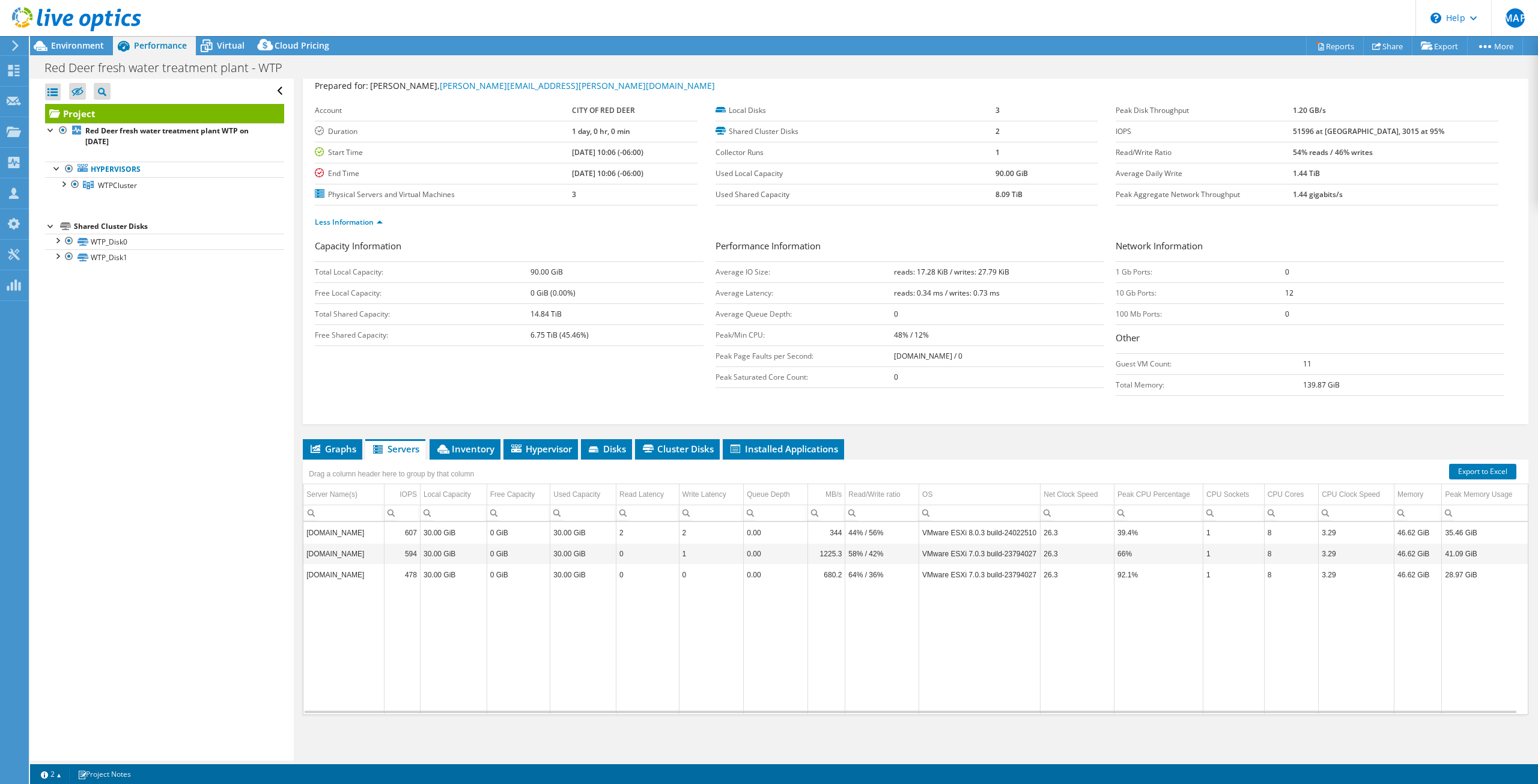
click at [1024, 538] on td "VMware ESXi 8.0.3 build-24022510" at bounding box center [980, 533] width 122 height 21
click at [78, 50] on span "Environment" at bounding box center [77, 45] width 53 height 11
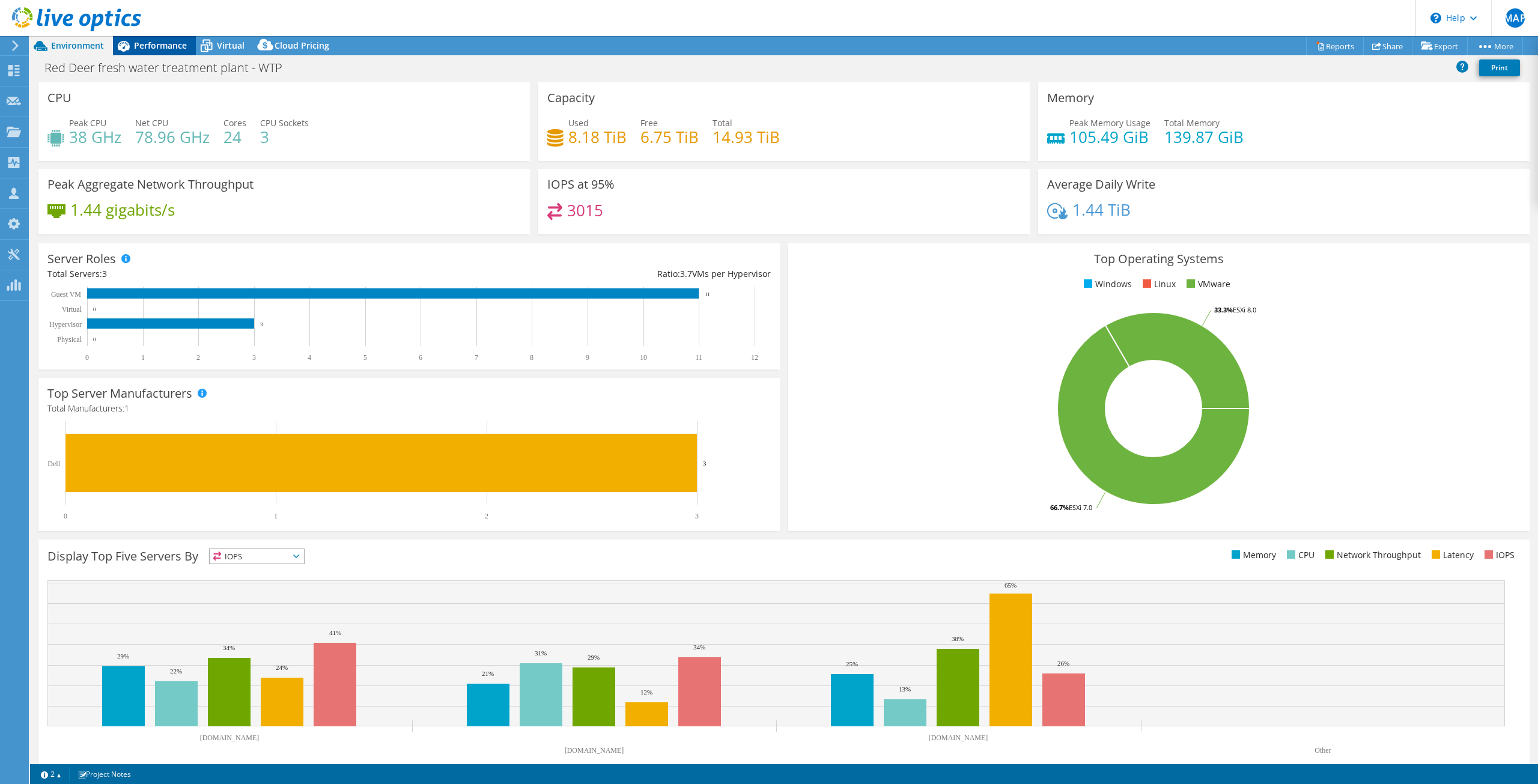
click at [168, 50] on span "Performance" at bounding box center [160, 45] width 53 height 11
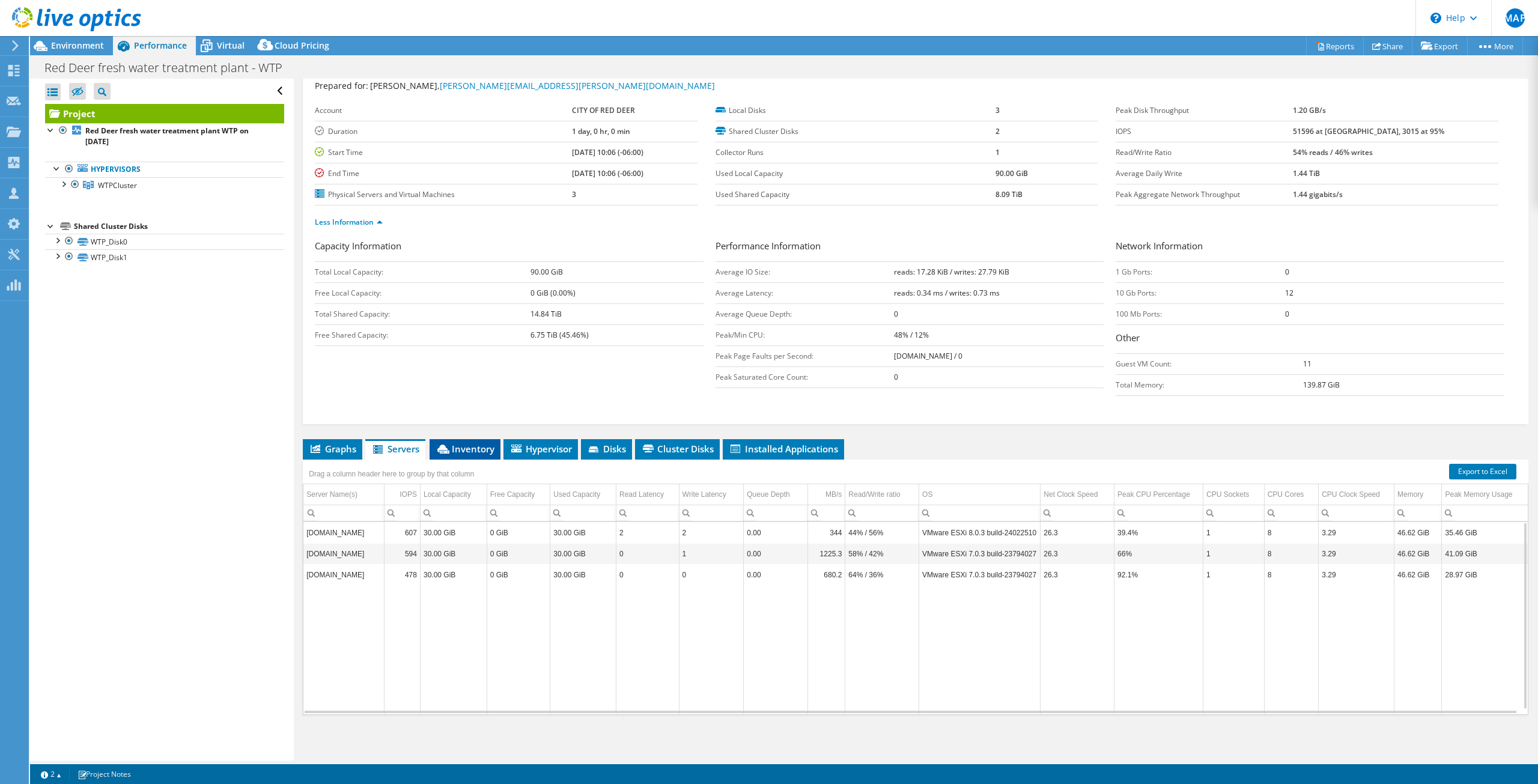
click at [482, 446] on span "Inventory" at bounding box center [465, 448] width 59 height 12
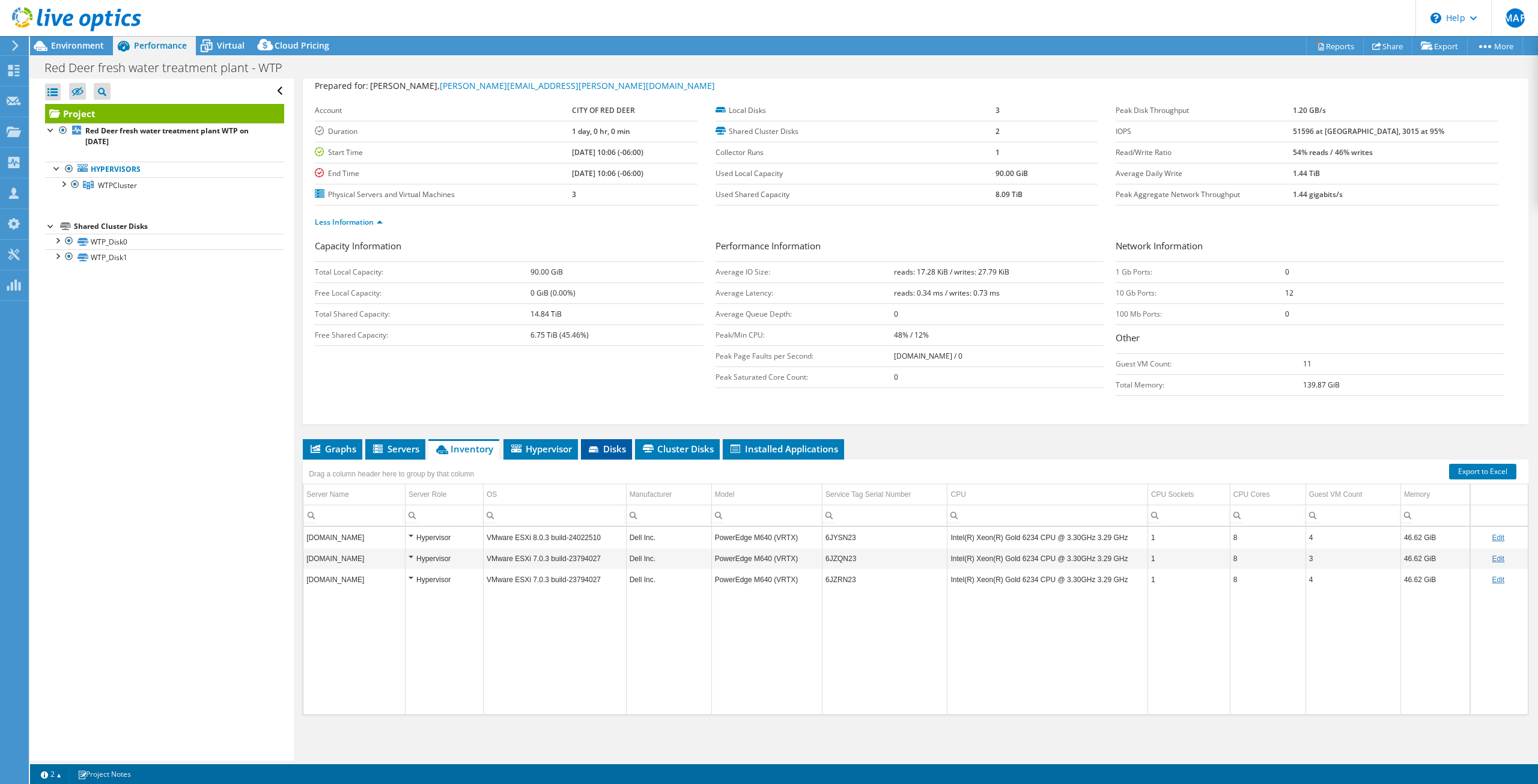
click at [613, 451] on span "Disks" at bounding box center [606, 448] width 39 height 12
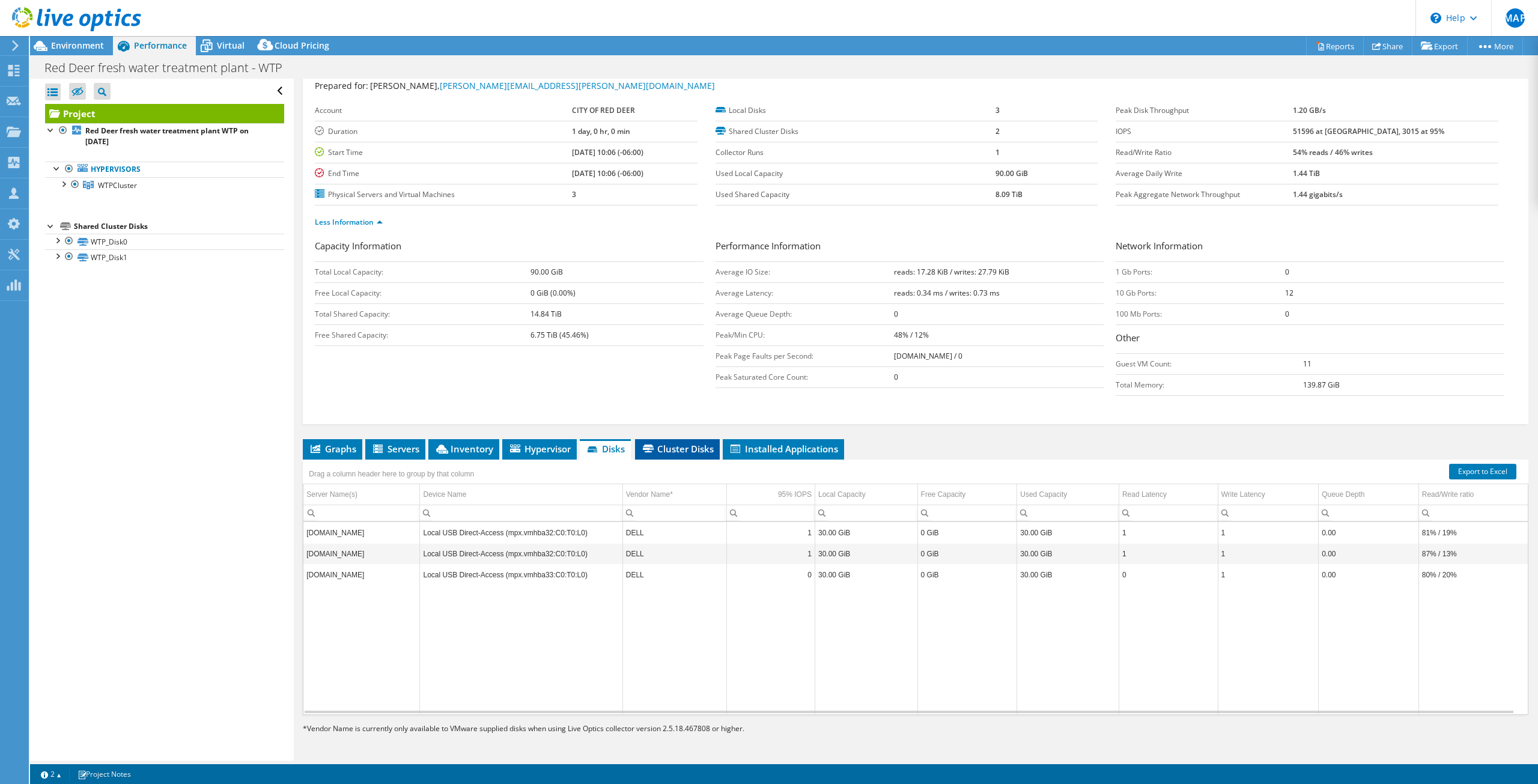
click at [697, 451] on span "Cluster Disks" at bounding box center [677, 448] width 72 height 12
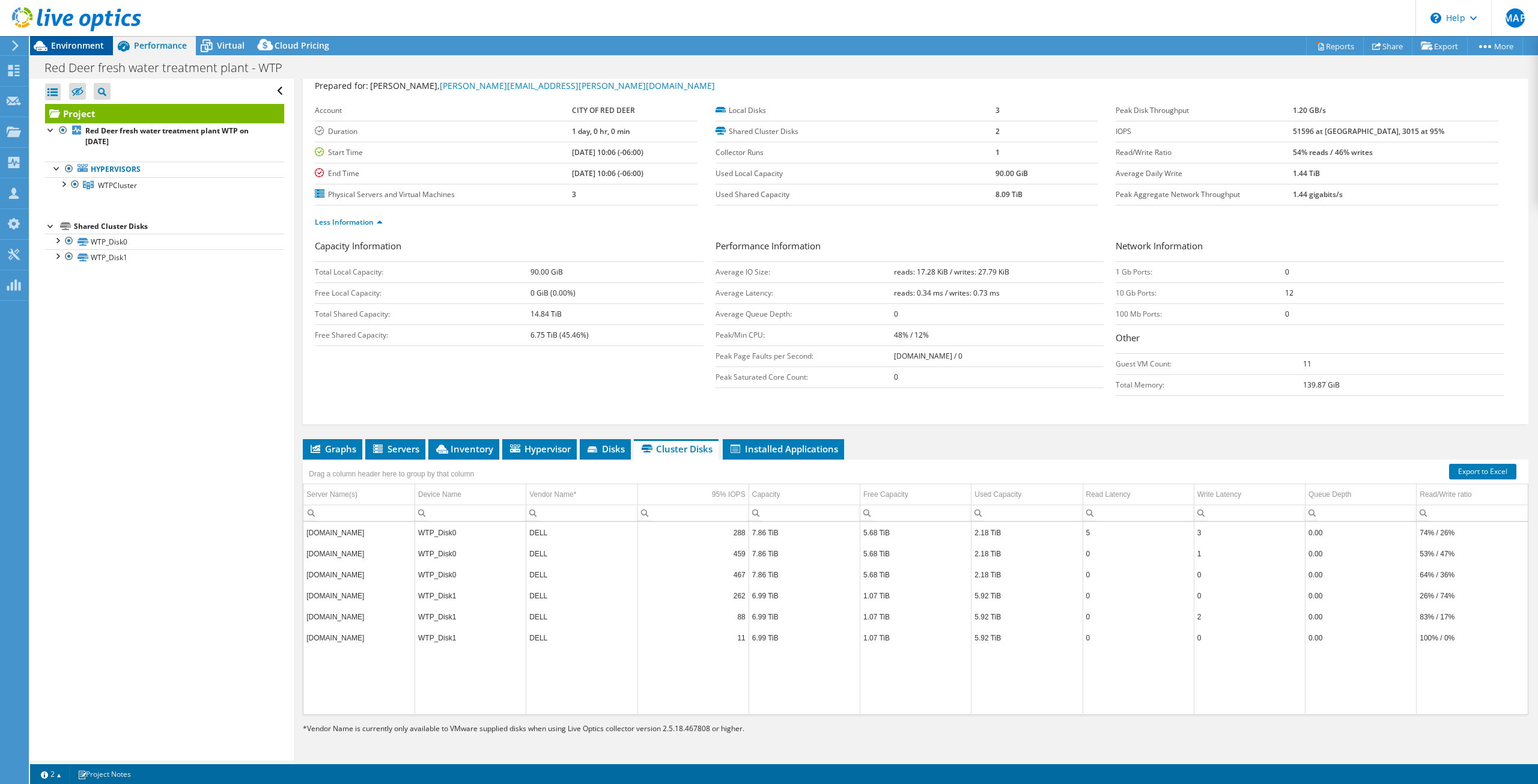
click at [60, 40] on span "Environment" at bounding box center [77, 45] width 53 height 11
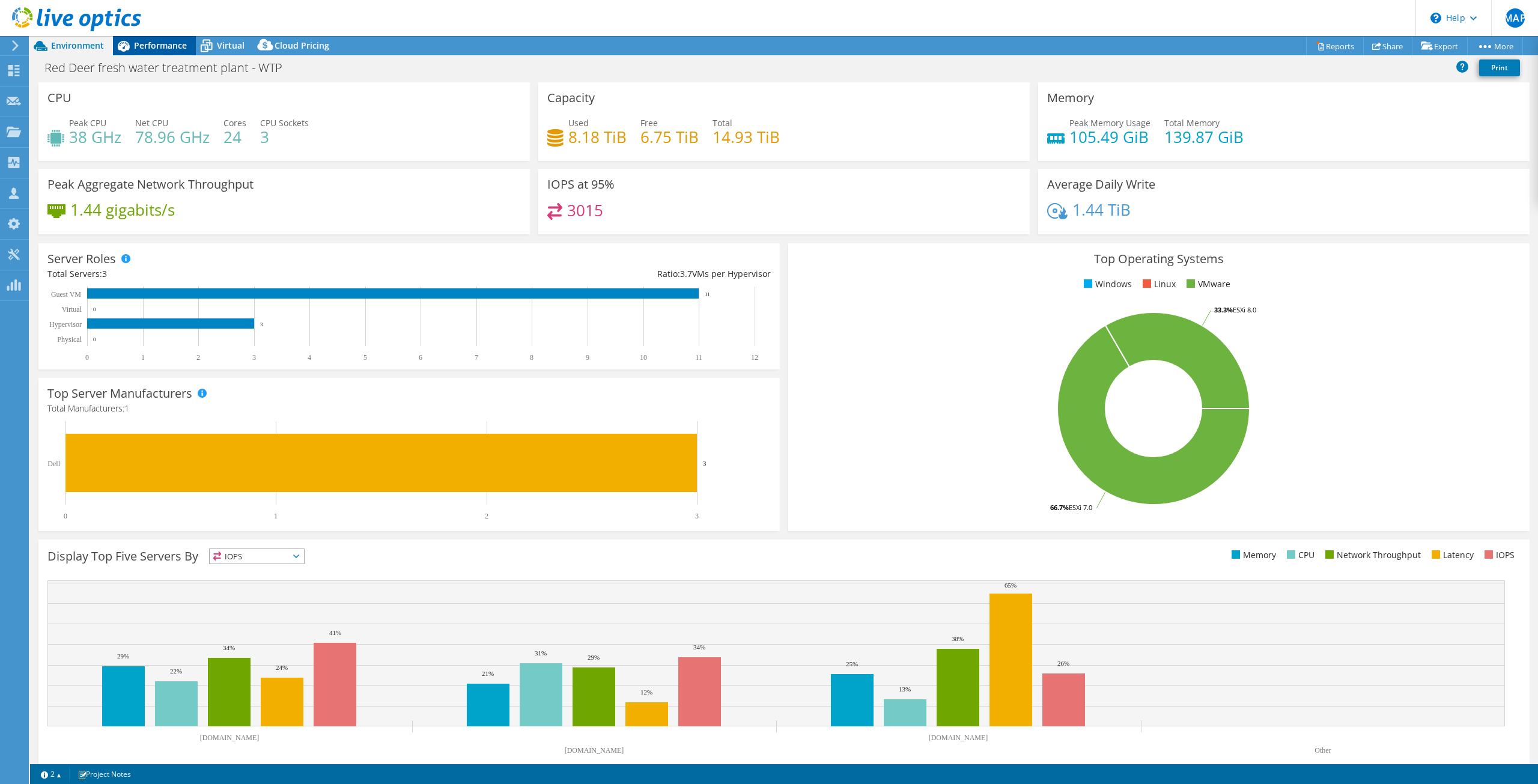
click at [161, 47] on span "Performance" at bounding box center [160, 45] width 53 height 11
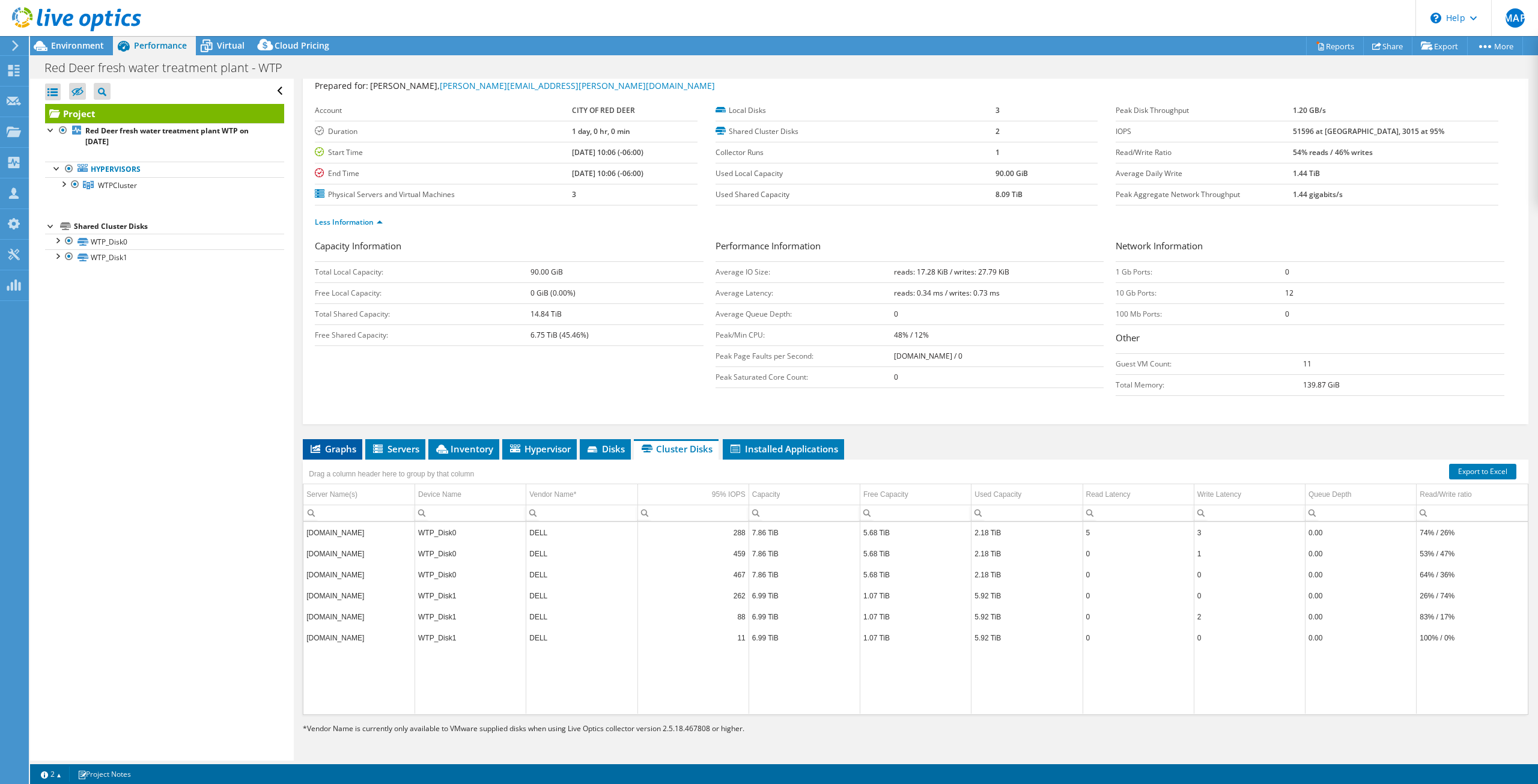
click at [344, 451] on span "Graphs" at bounding box center [333, 448] width 48 height 12
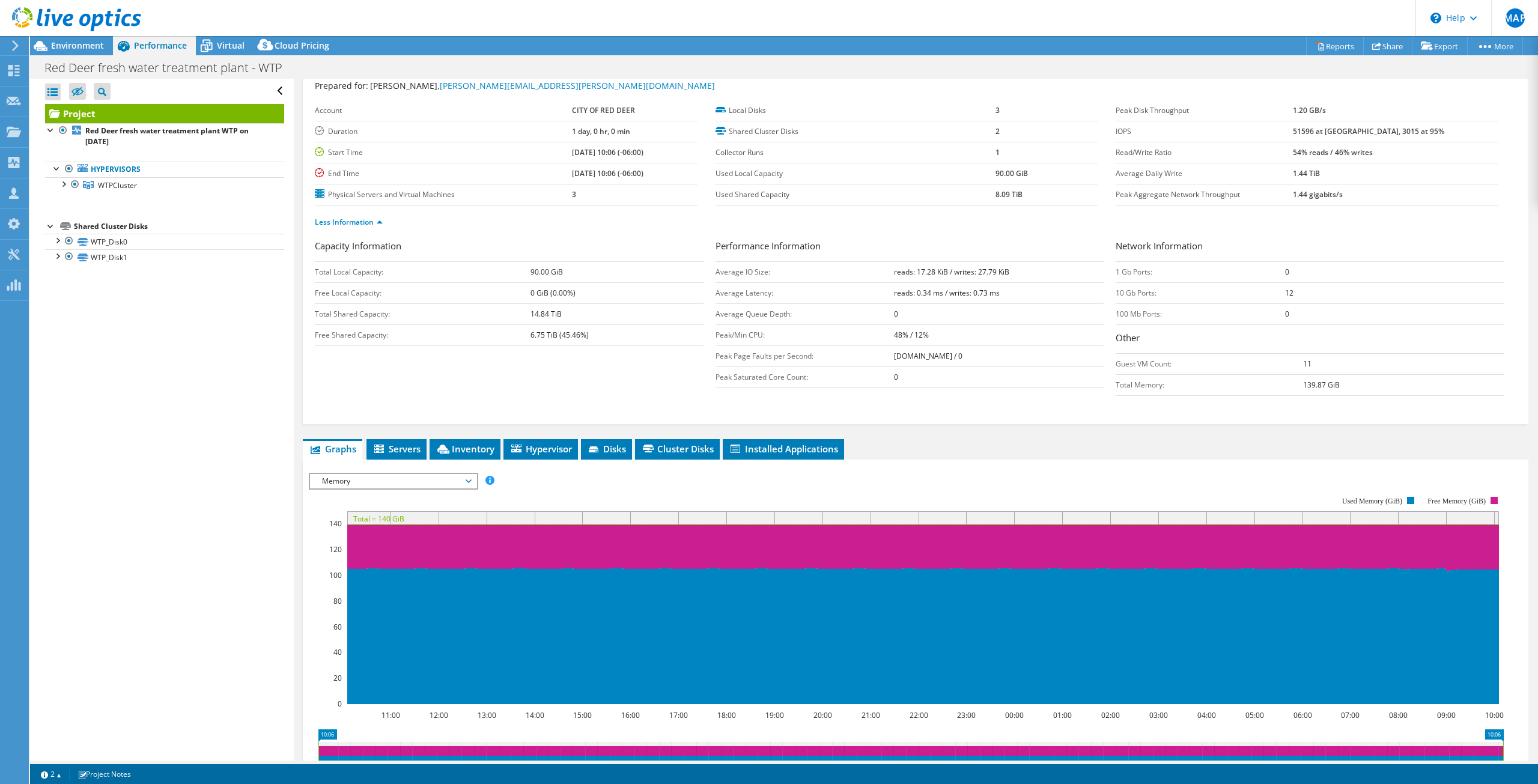
click at [463, 483] on span "Memory" at bounding box center [393, 480] width 154 height 14
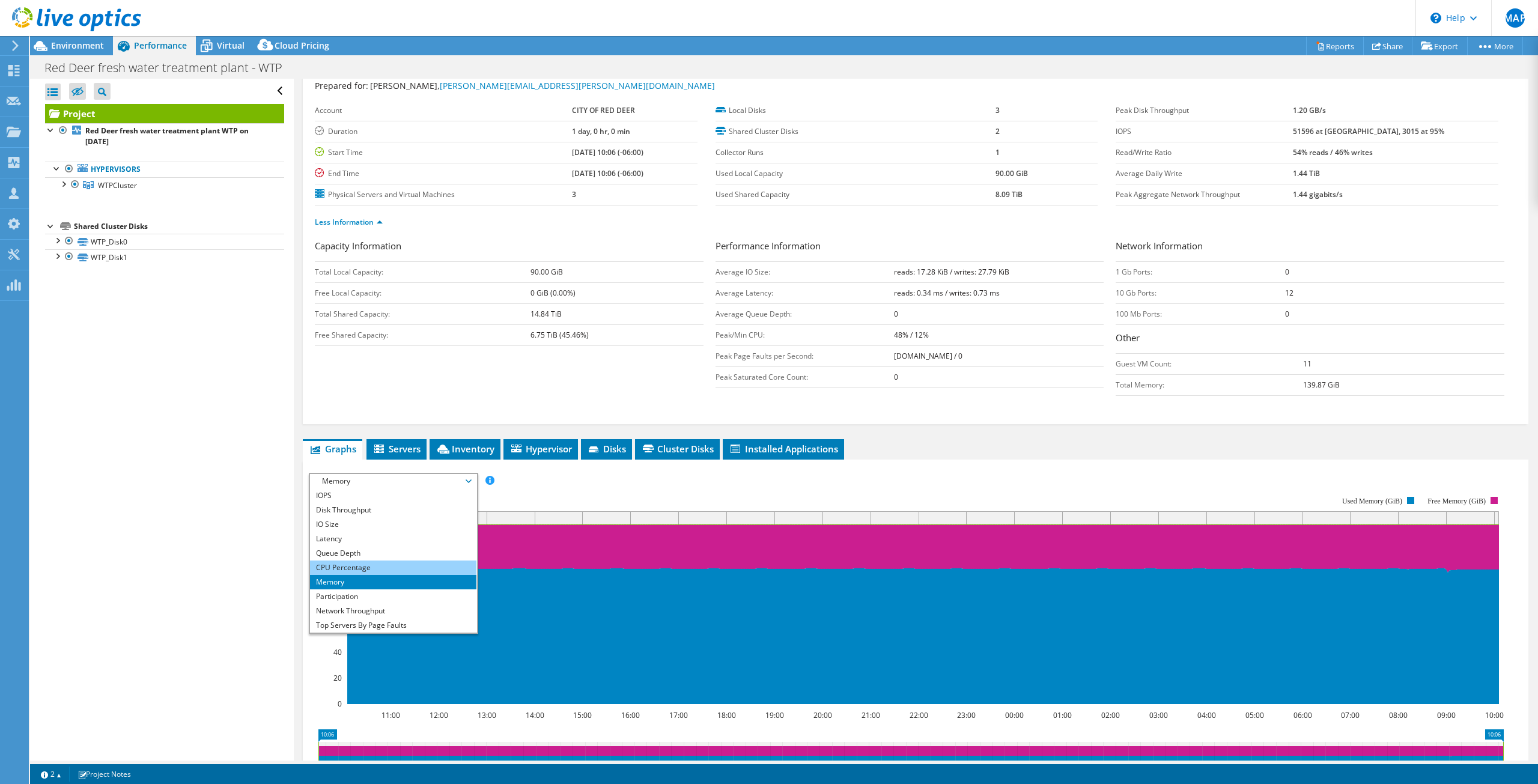
click at [378, 568] on li "CPU Percentage" at bounding box center [393, 567] width 166 height 14
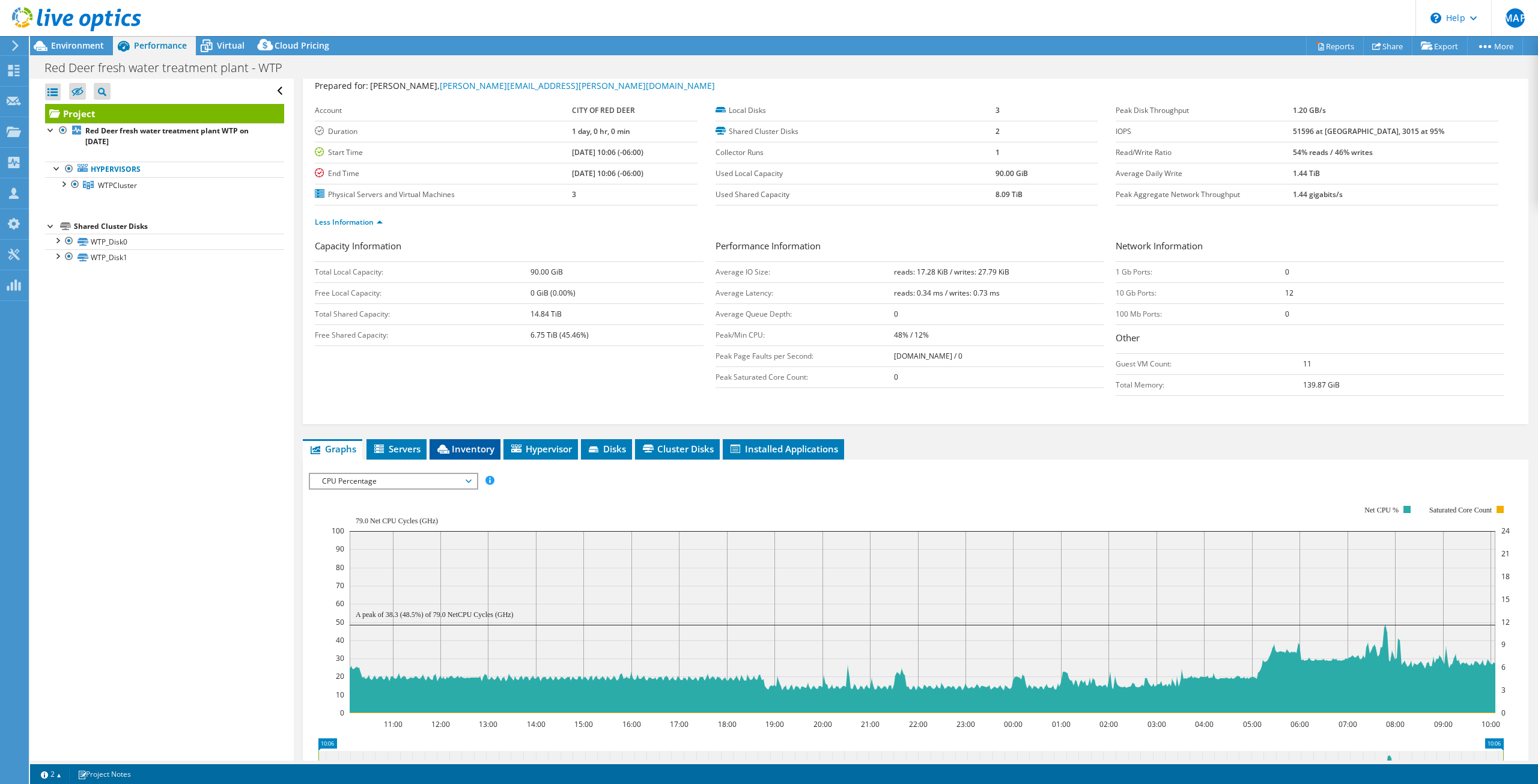
click at [470, 449] on span "Inventory" at bounding box center [465, 448] width 59 height 12
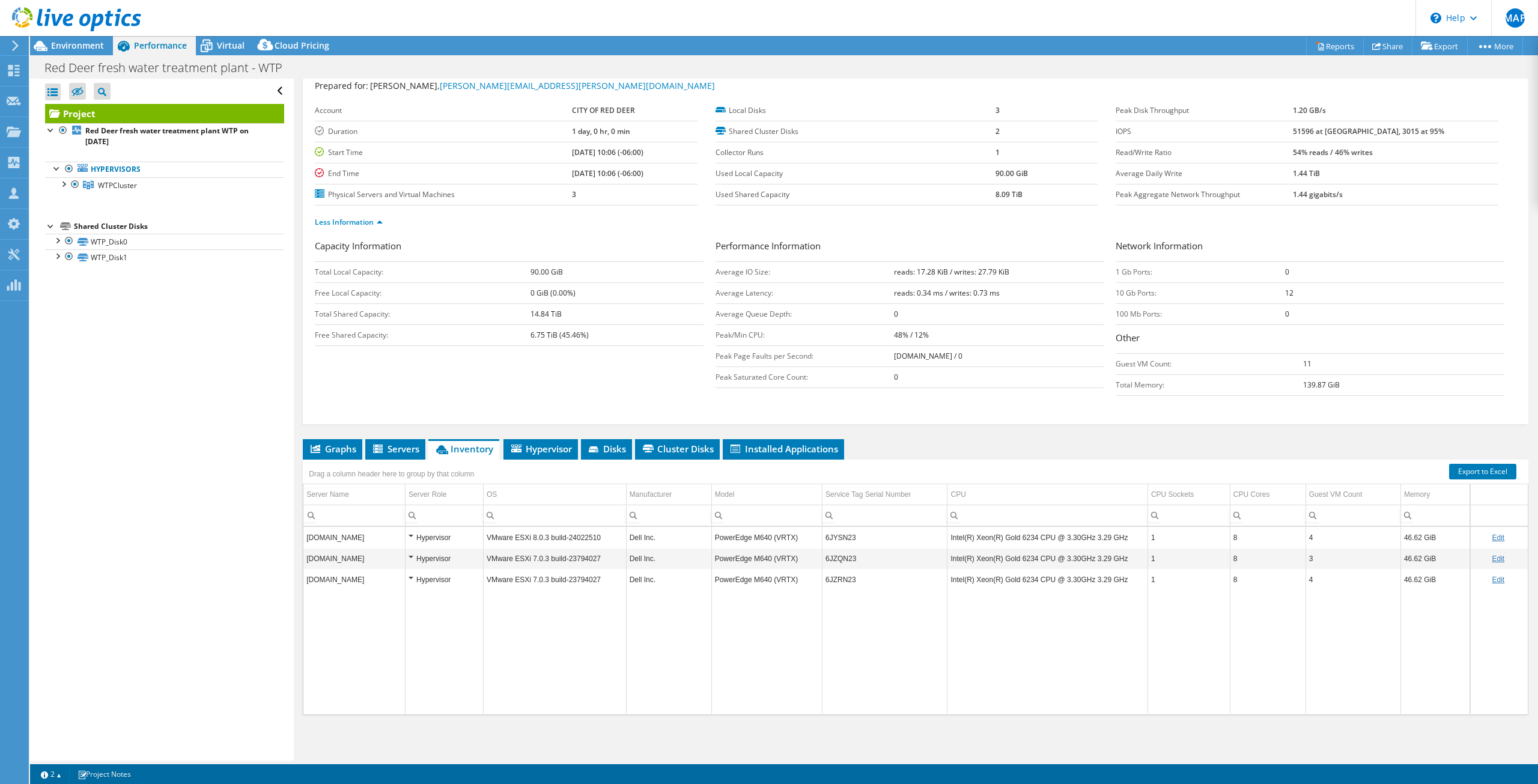
click at [1237, 436] on div "Project Details Prepared for: Shane Ridgway, shane.ridgway@reddeer.ca Account C…" at bounding box center [916, 401] width 1243 height 717
click at [544, 451] on span "Hypervisor" at bounding box center [541, 448] width 63 height 12
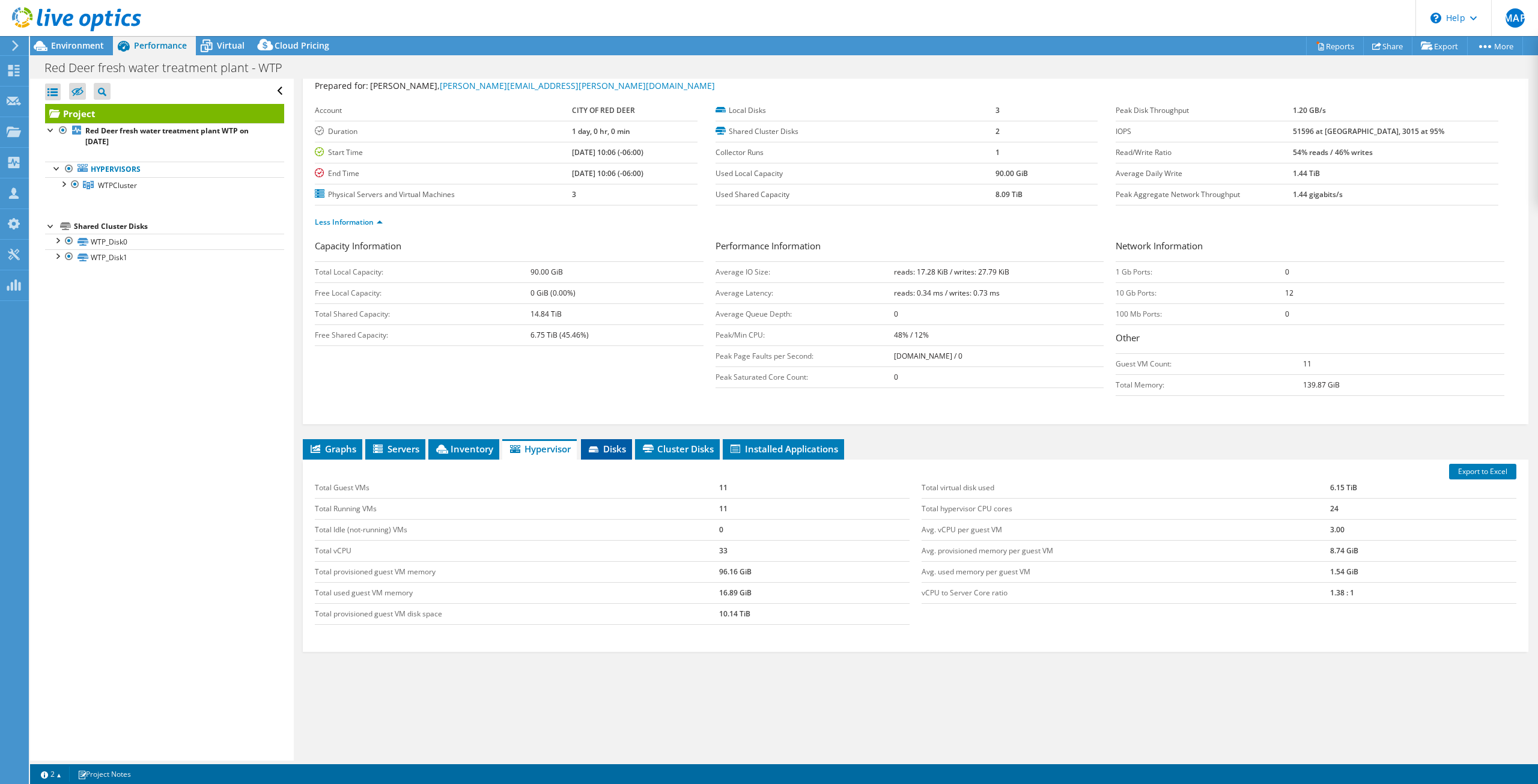
click at [597, 455] on li "Disks" at bounding box center [606, 448] width 51 height 20
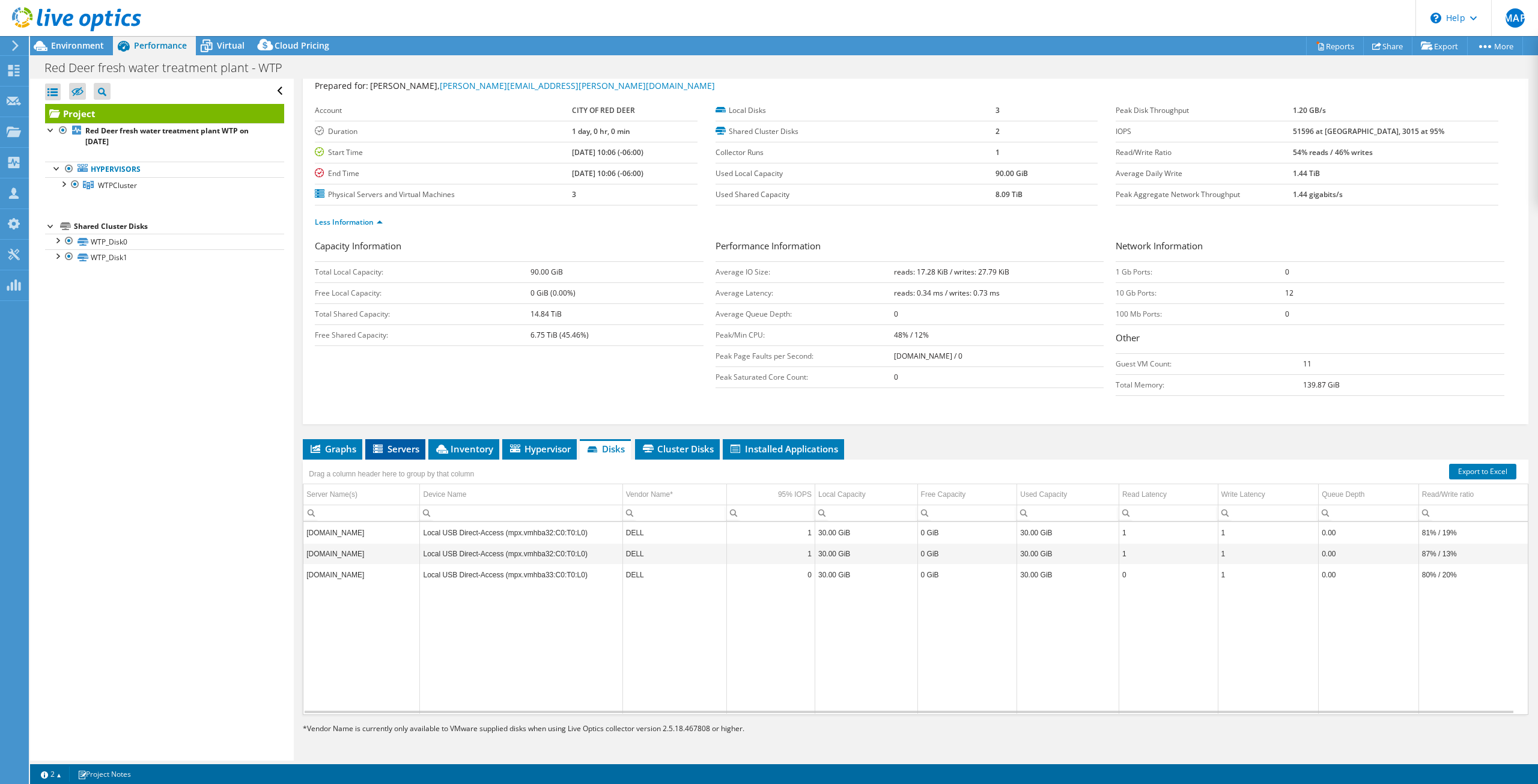
click at [407, 446] on span "Servers" at bounding box center [395, 448] width 48 height 12
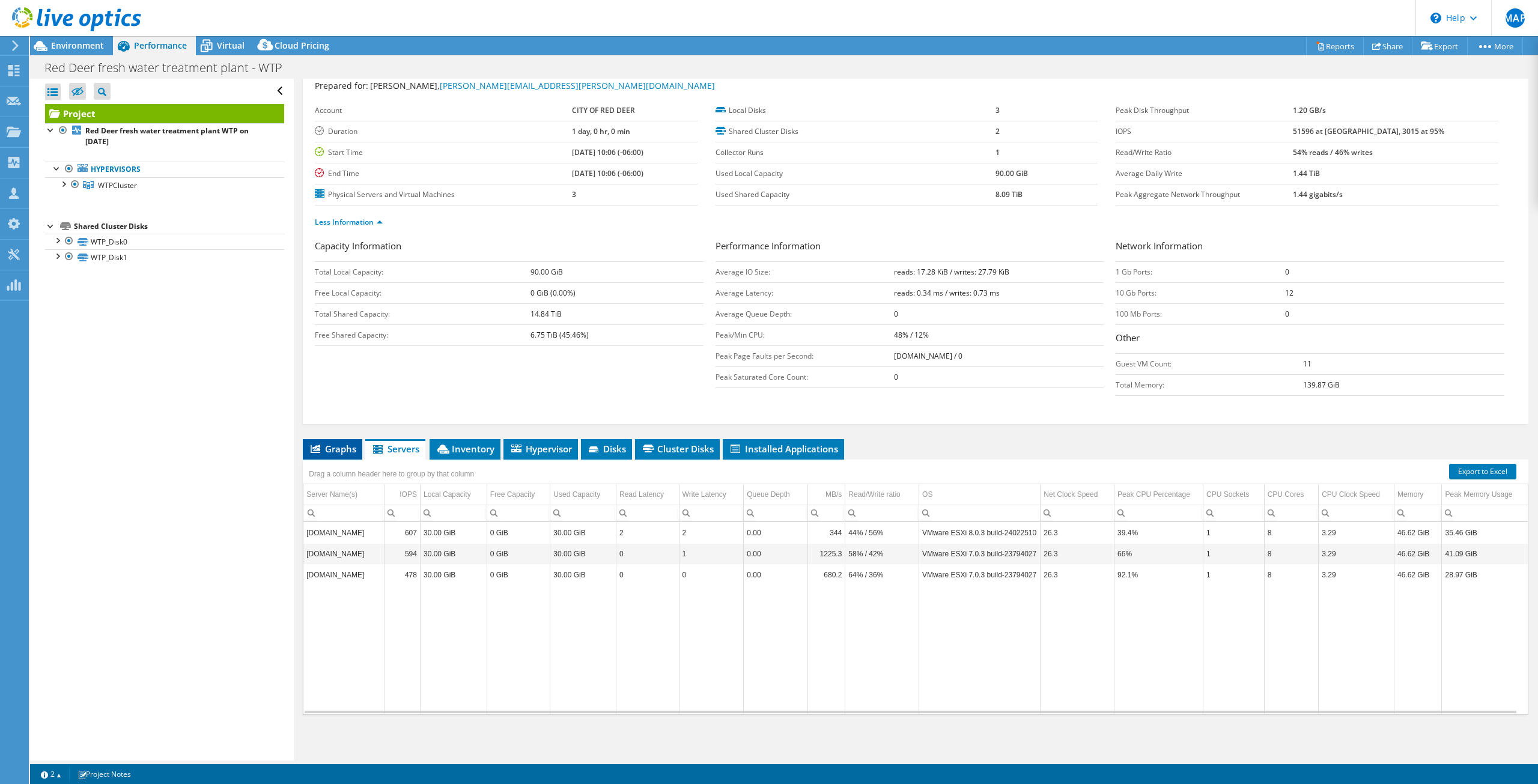
click at [340, 448] on span "Graphs" at bounding box center [333, 448] width 48 height 12
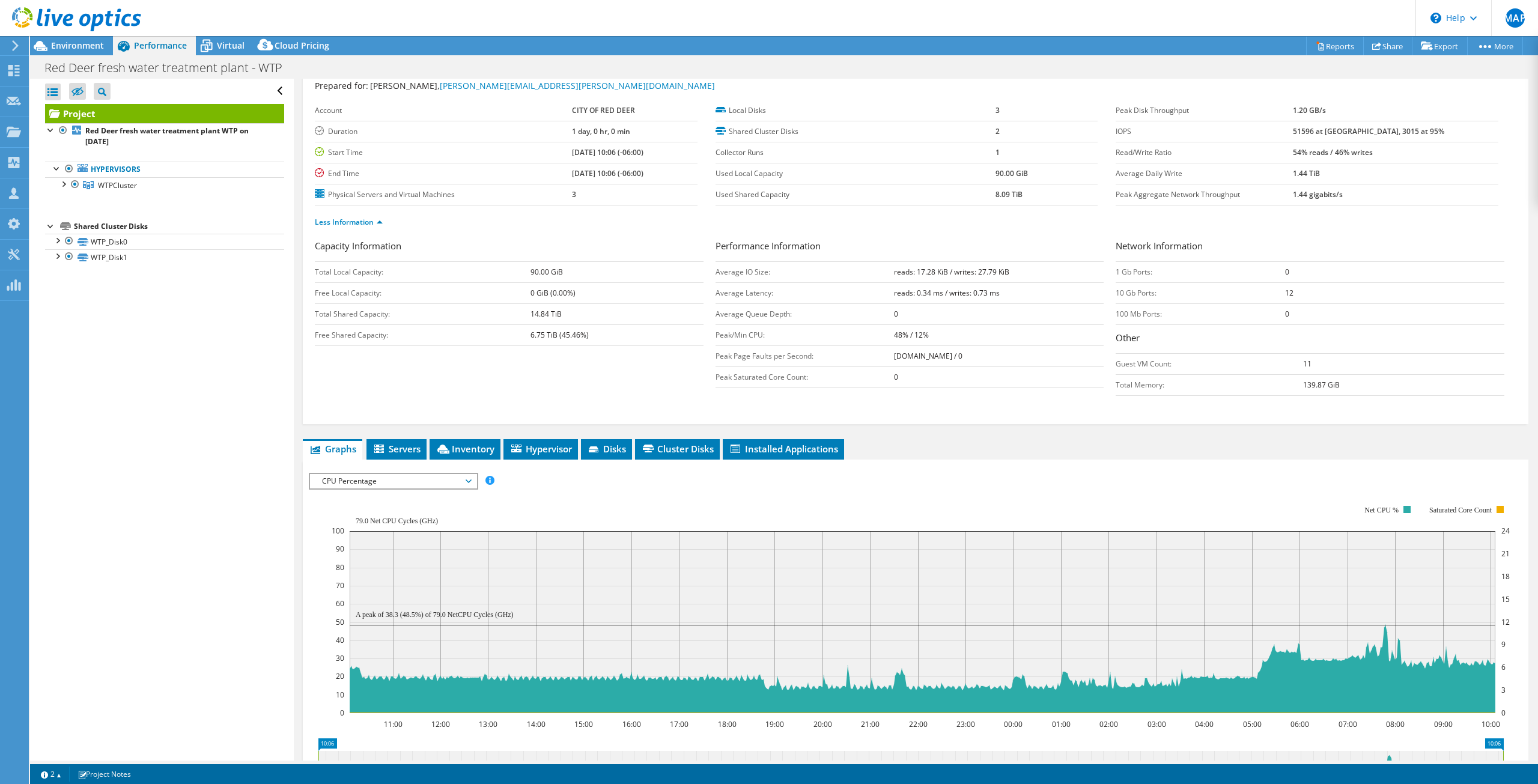
click at [460, 482] on span "CPU Percentage" at bounding box center [393, 480] width 154 height 14
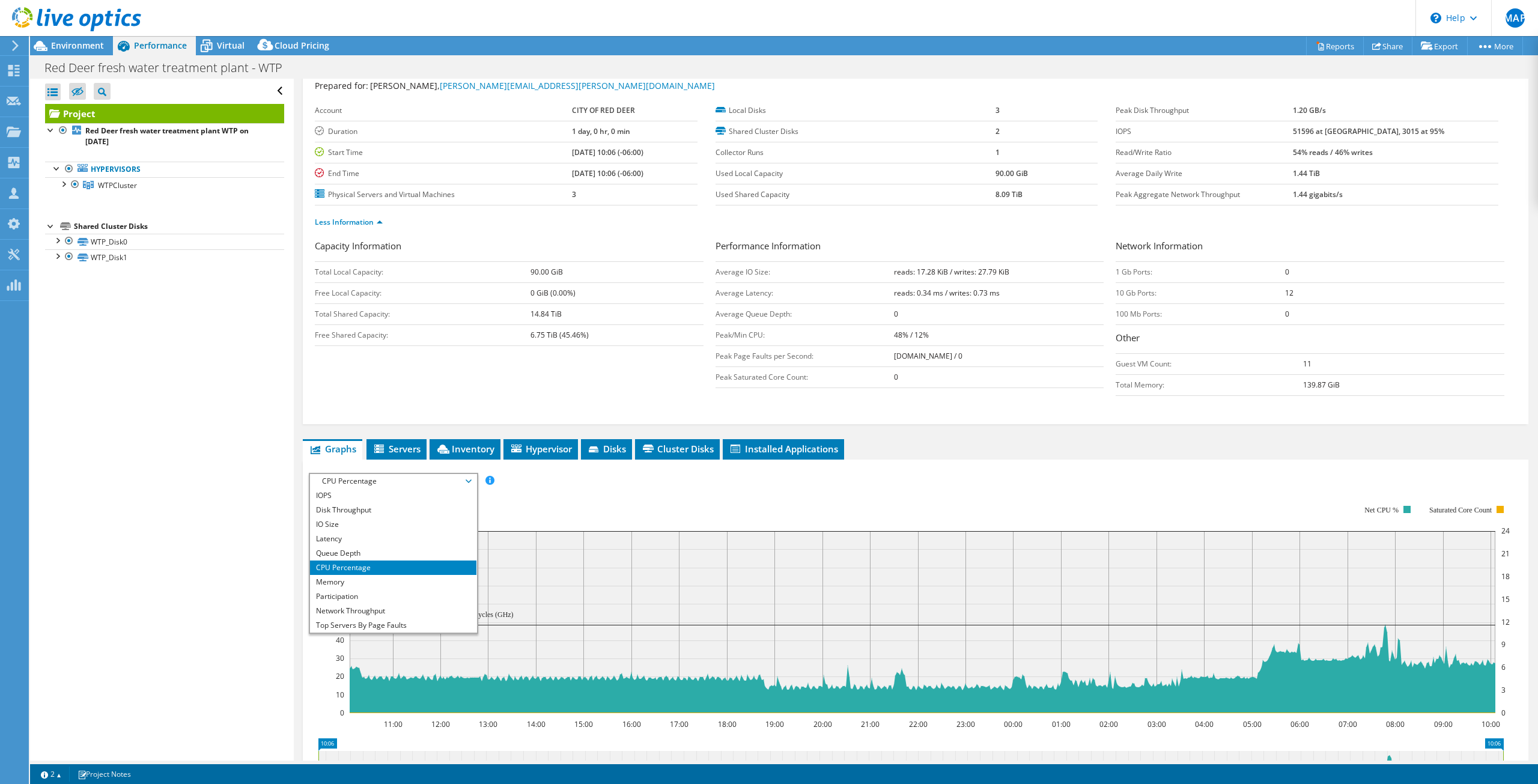
click at [643, 489] on rect at bounding box center [920, 609] width 1178 height 240
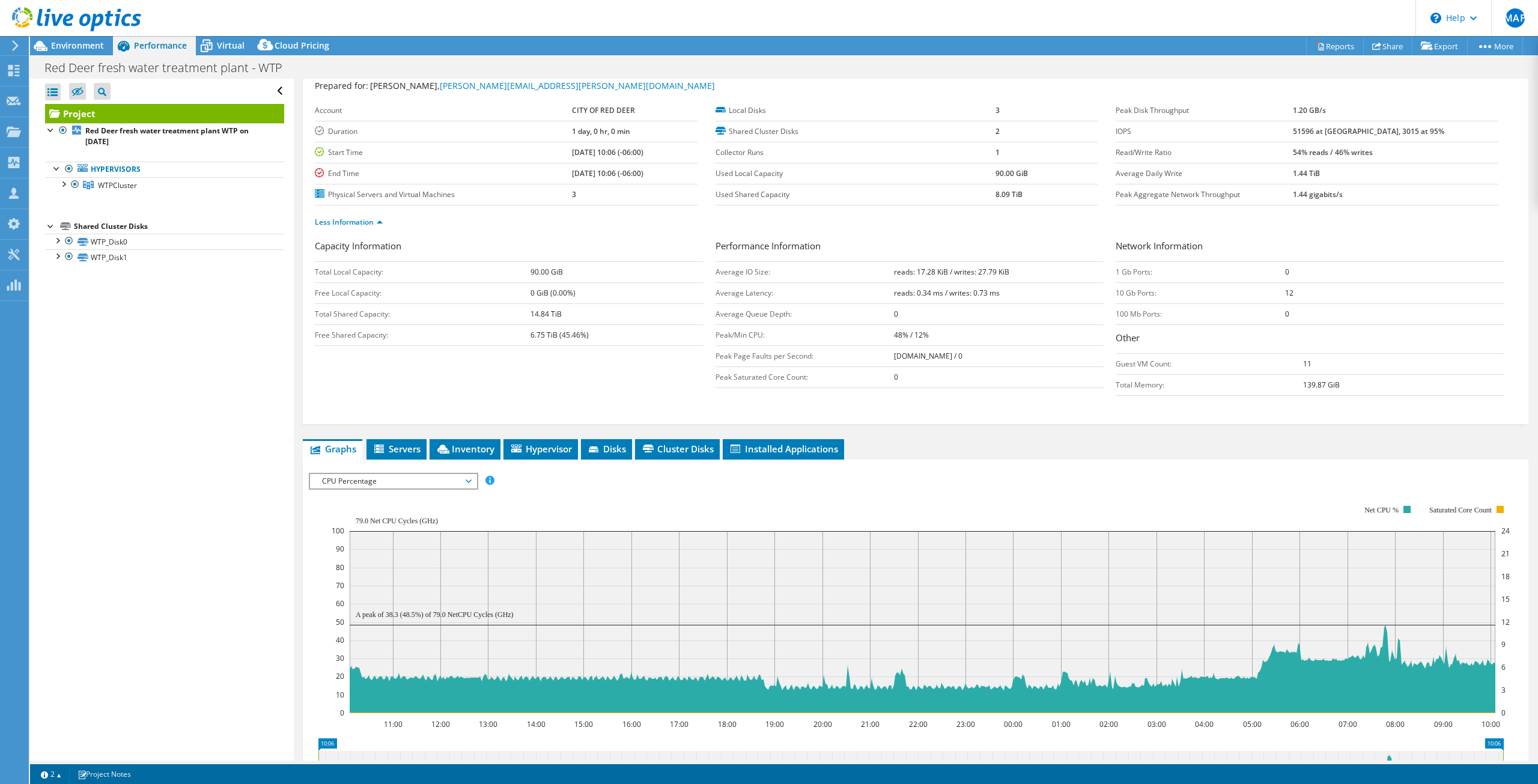
click at [365, 471] on div "IOPS Disk Throughput IO Size Latency Queue Depth CPU Percentage Memory Page Fau…" at bounding box center [916, 679] width 1213 height 425
click at [360, 488] on span "CPU Percentage" at bounding box center [393, 480] width 154 height 14
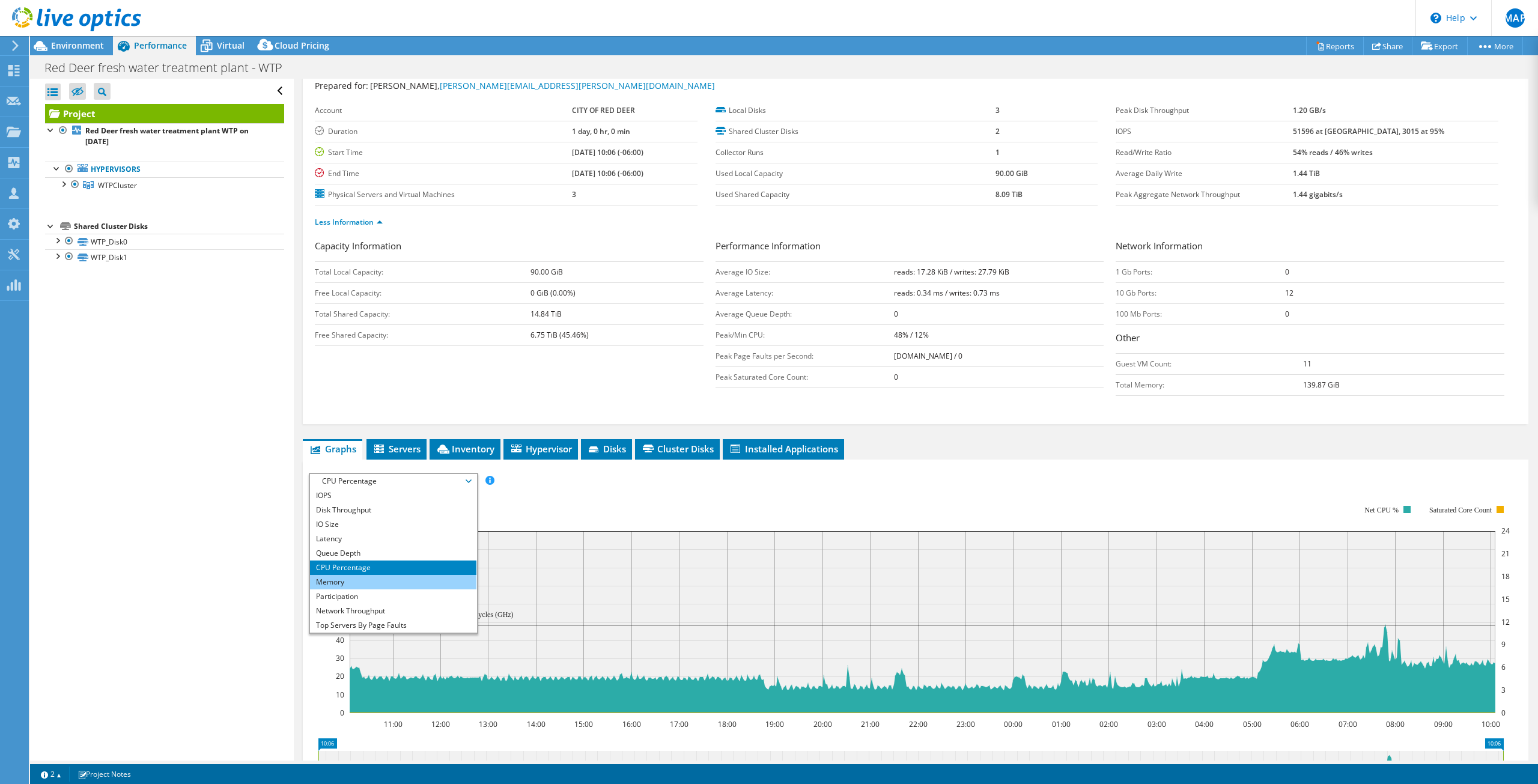
click at [350, 583] on li "Memory" at bounding box center [393, 581] width 166 height 14
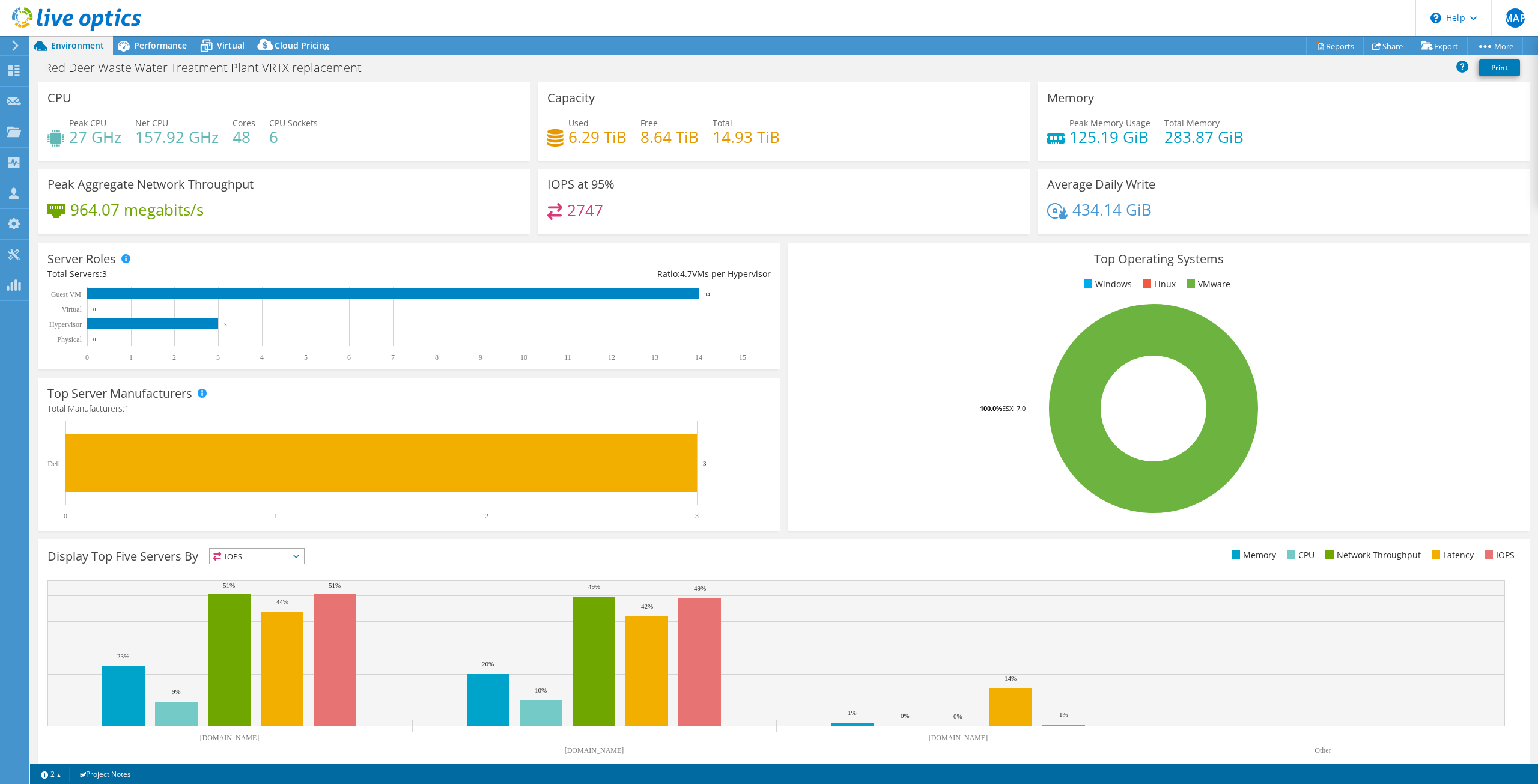
select select "USD"
click at [164, 40] on span "Performance" at bounding box center [160, 45] width 53 height 11
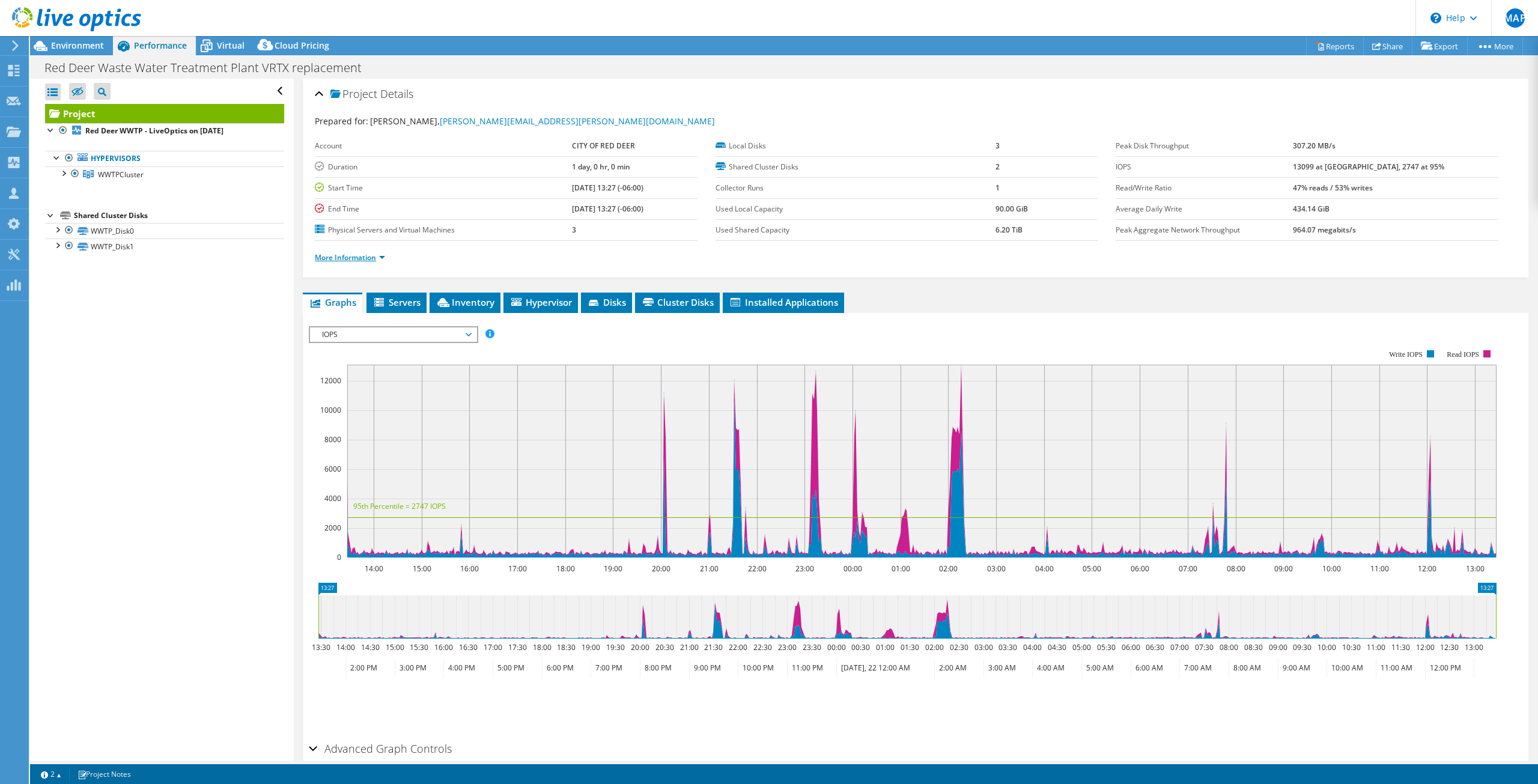
click at [381, 259] on link "More Information" at bounding box center [350, 257] width 70 height 10
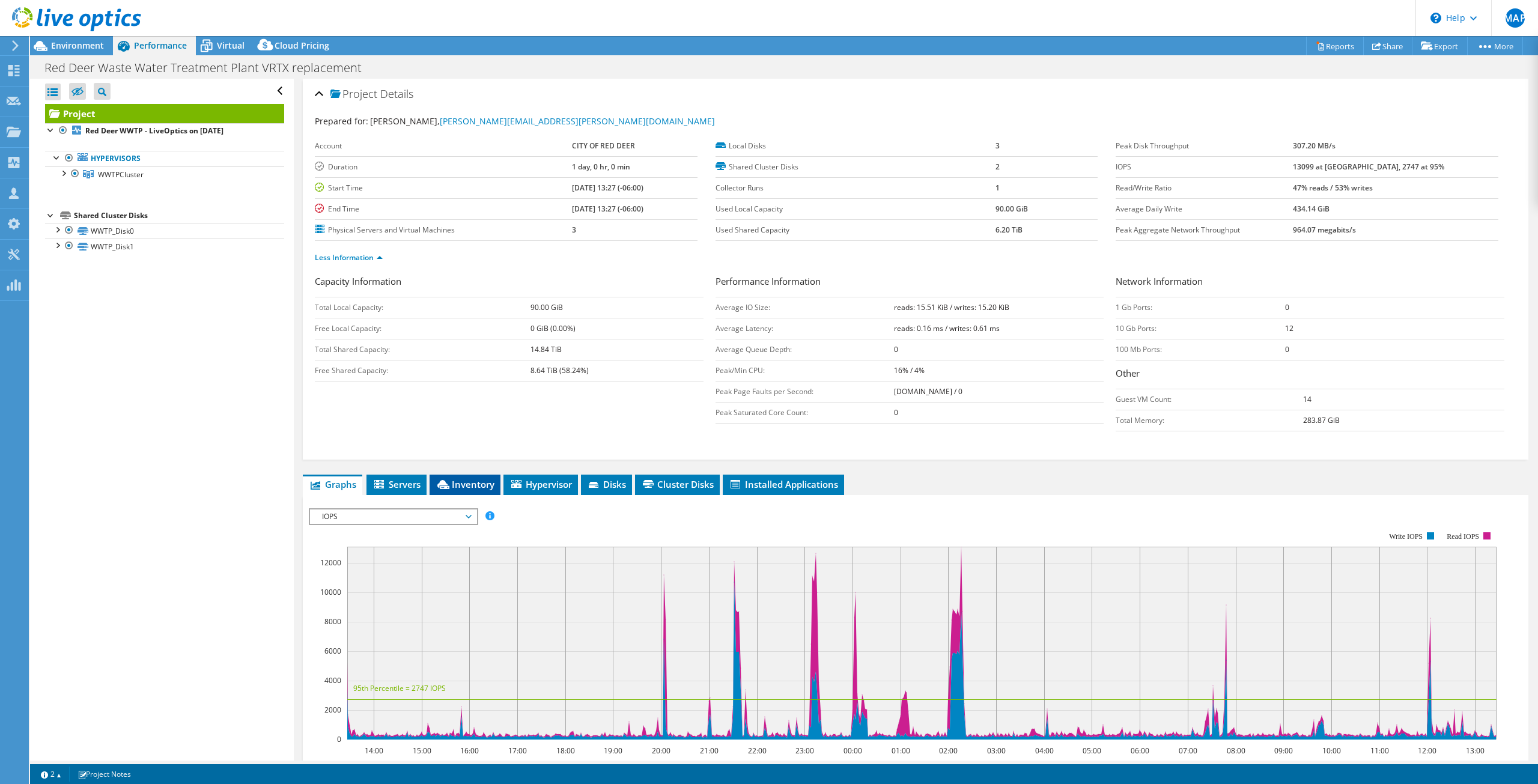
click at [476, 486] on span "Inventory" at bounding box center [465, 484] width 59 height 12
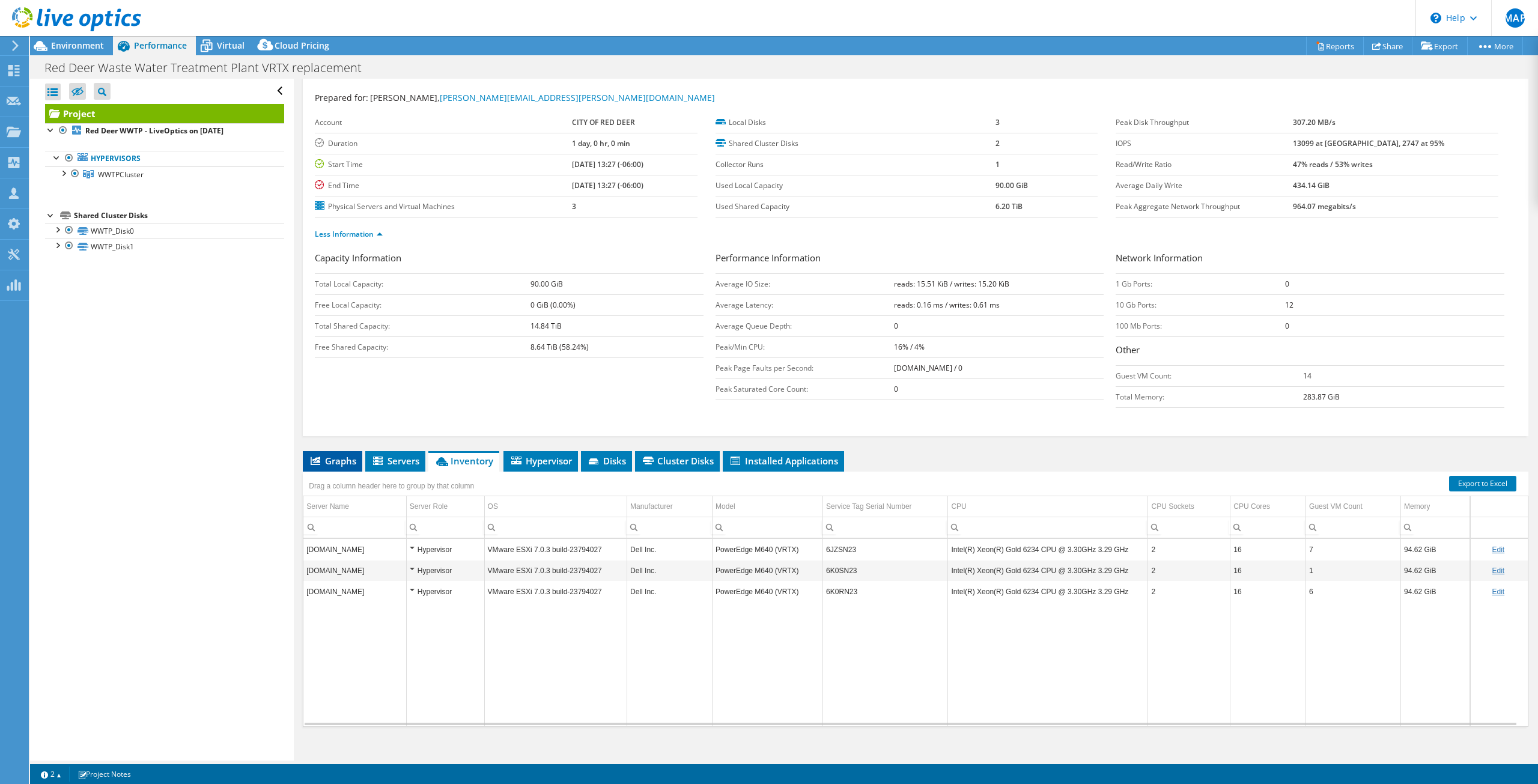
scroll to position [35, 0]
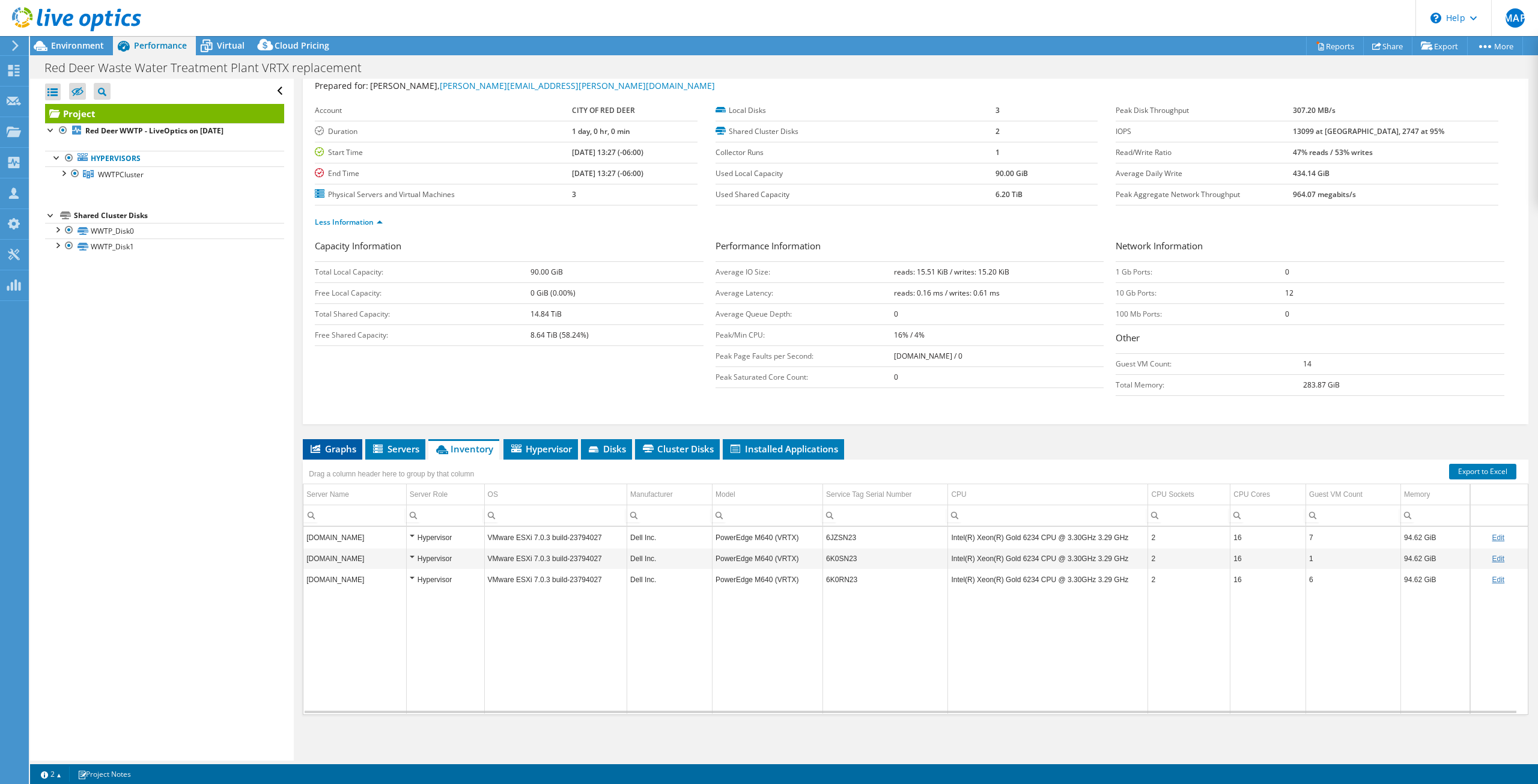
drag, startPoint x: 325, startPoint y: 447, endPoint x: 313, endPoint y: 448, distance: 12.0
click at [325, 447] on span "Graphs" at bounding box center [333, 448] width 48 height 12
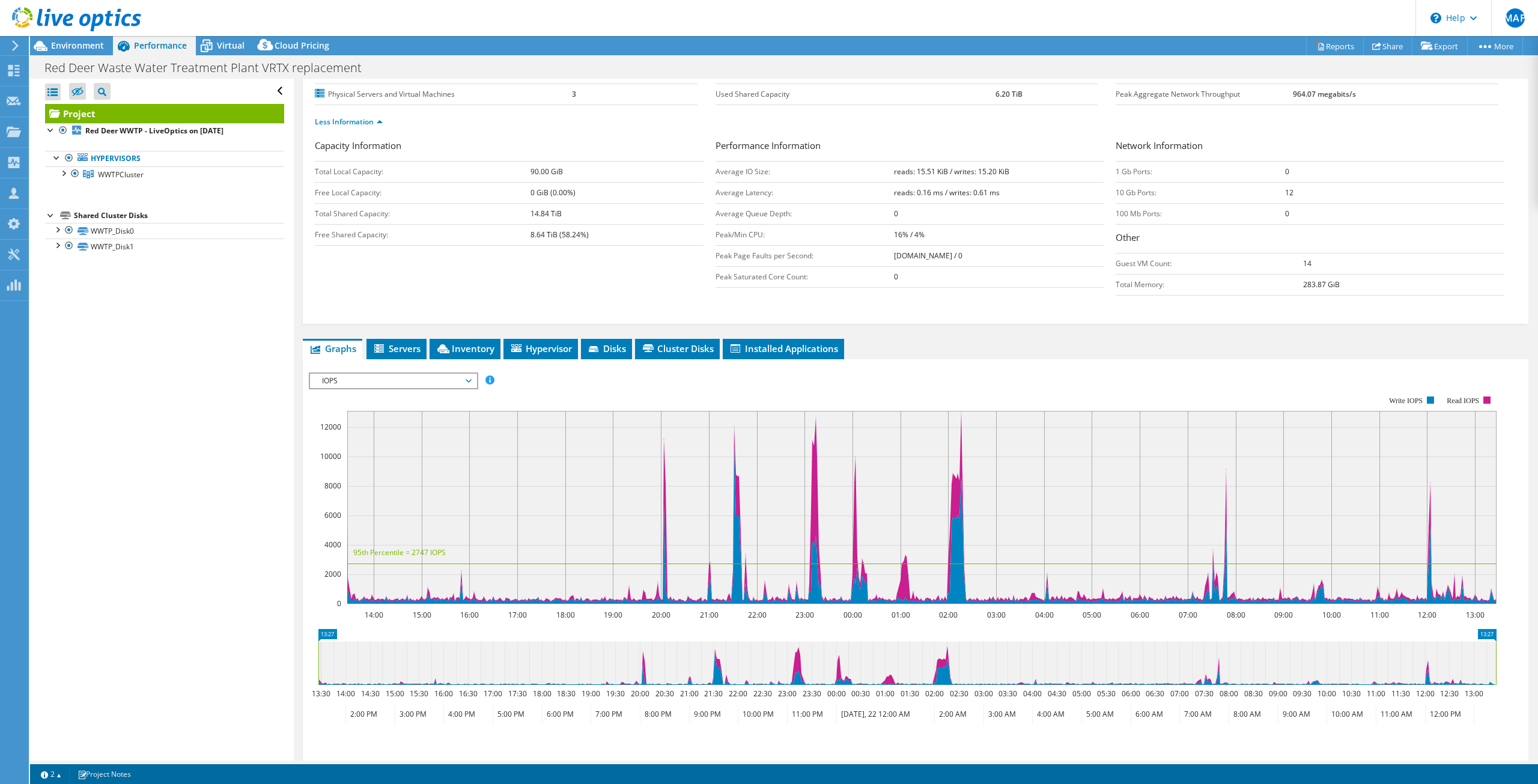
scroll to position [155, 0]
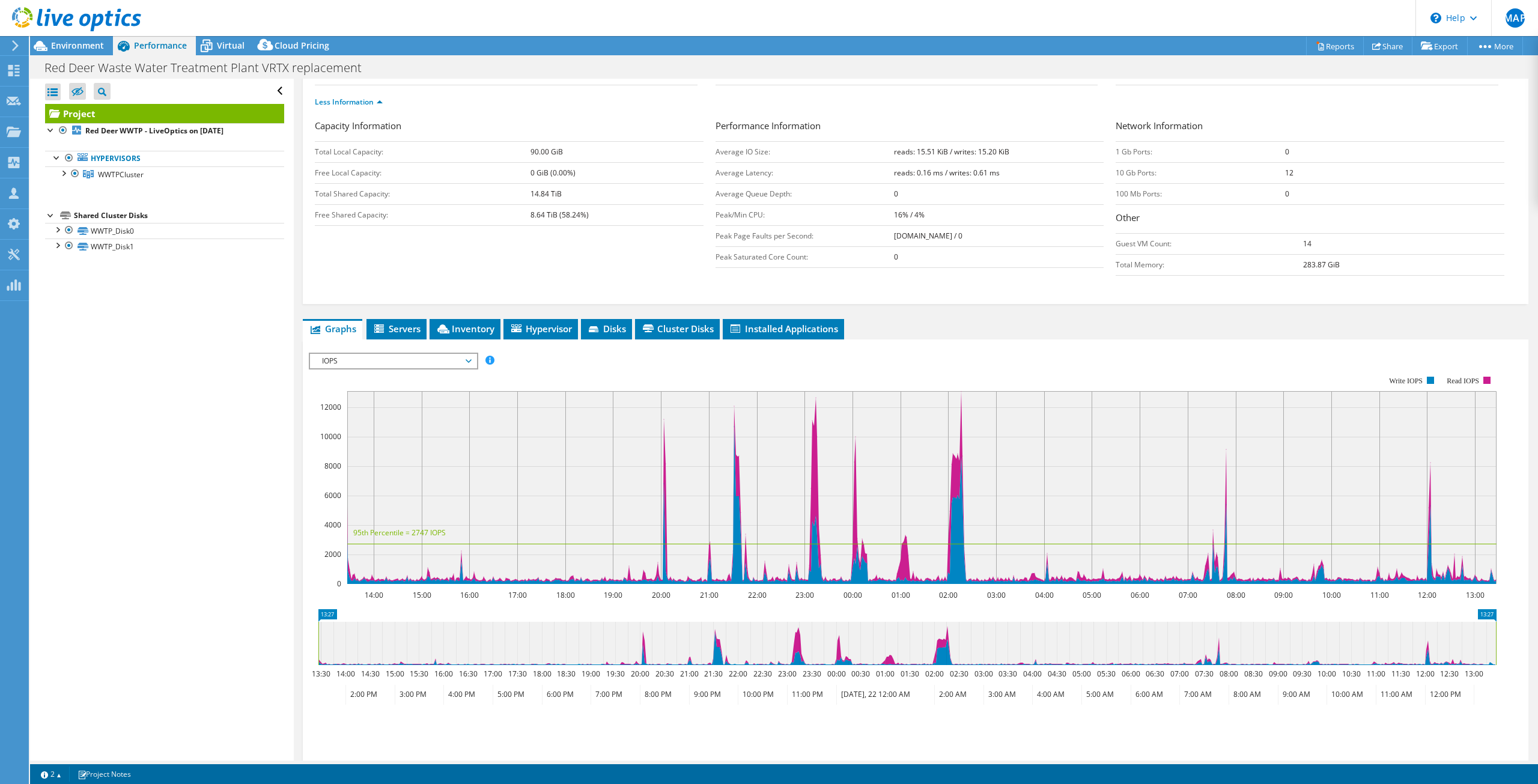
click at [466, 357] on span "IOPS" at bounding box center [393, 360] width 154 height 14
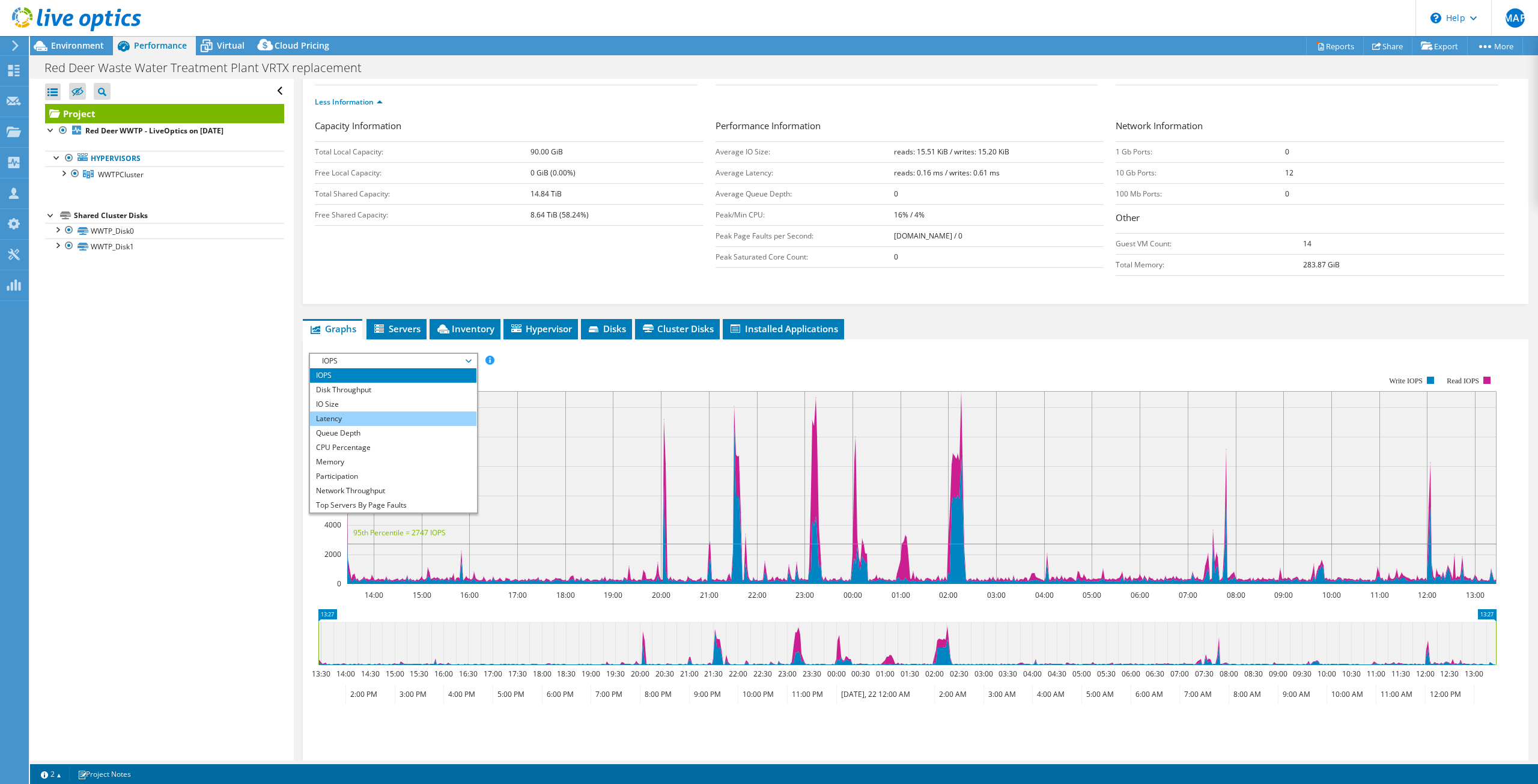
click at [386, 415] on li "Latency" at bounding box center [393, 418] width 166 height 14
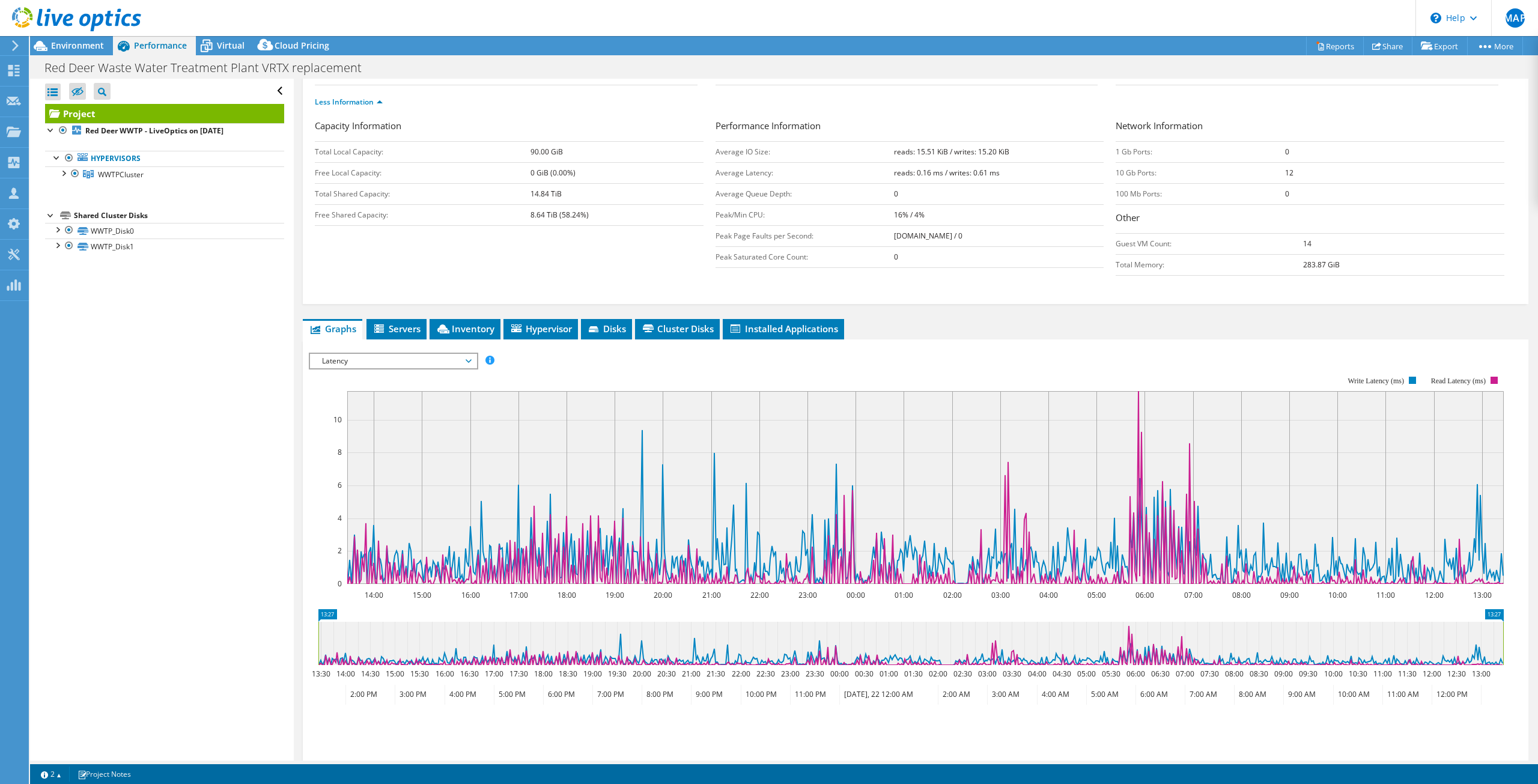
click at [473, 359] on span "Latency" at bounding box center [393, 360] width 166 height 14
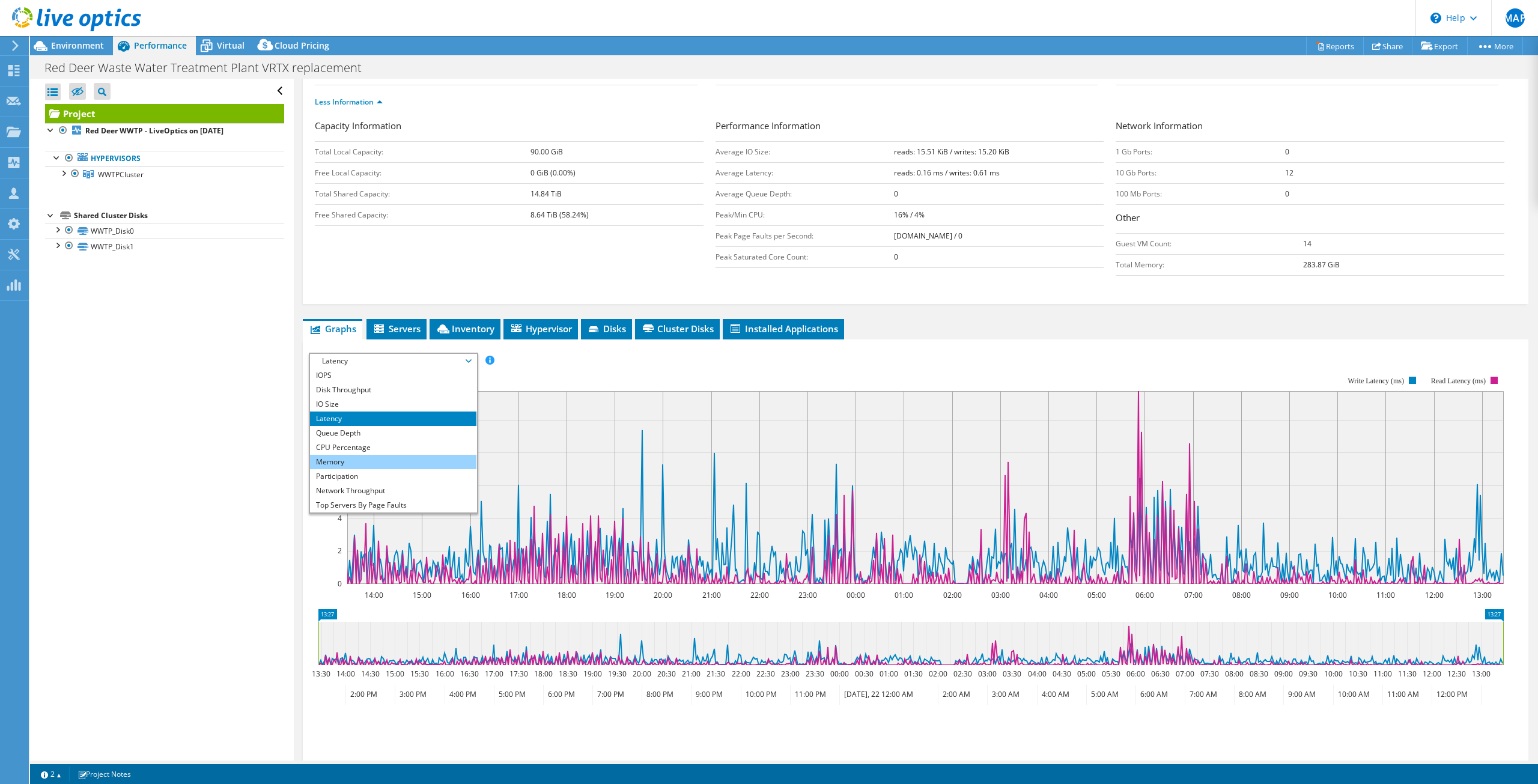
click at [396, 462] on li "Memory" at bounding box center [393, 461] width 166 height 14
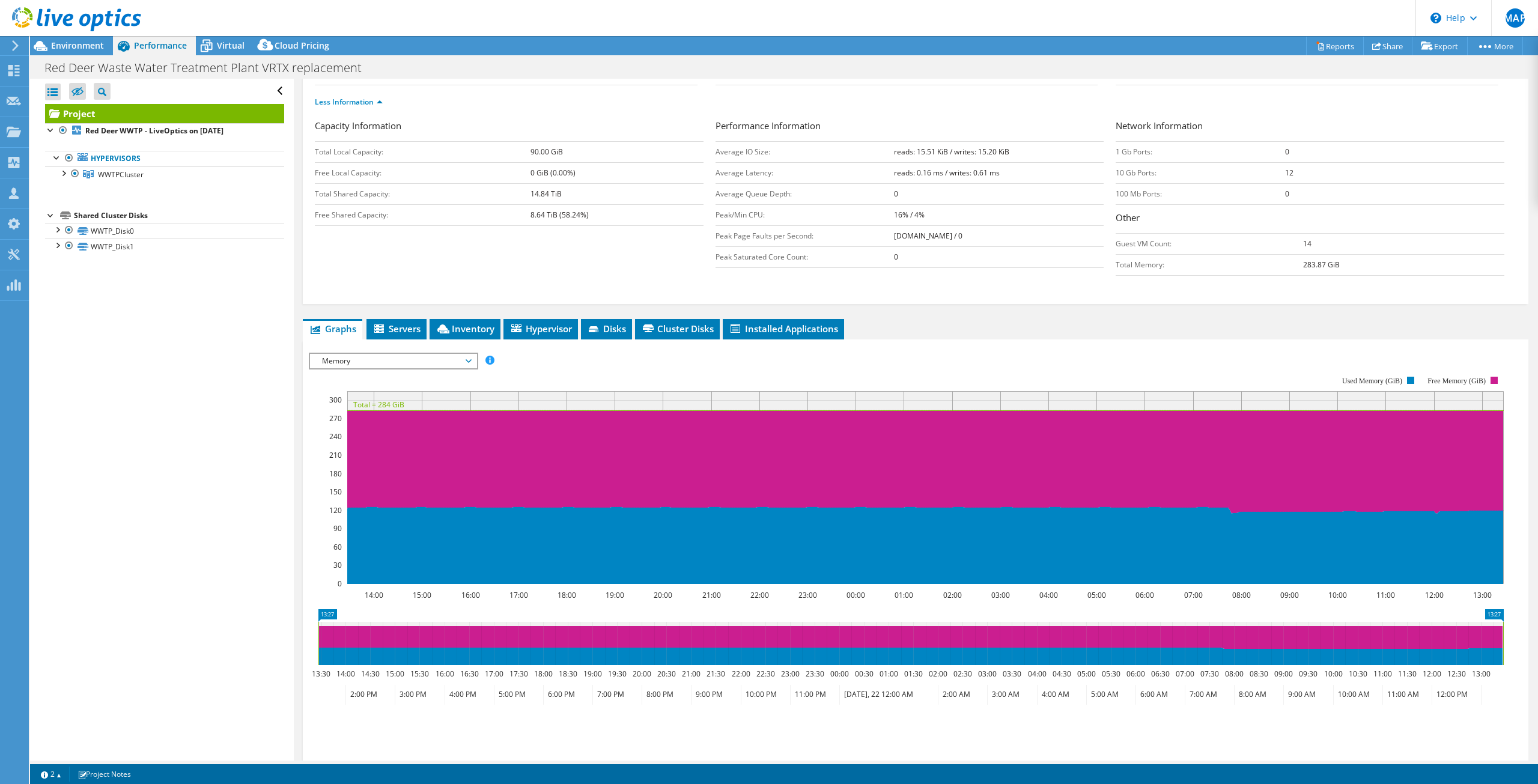
click at [466, 362] on span "Memory" at bounding box center [393, 360] width 154 height 14
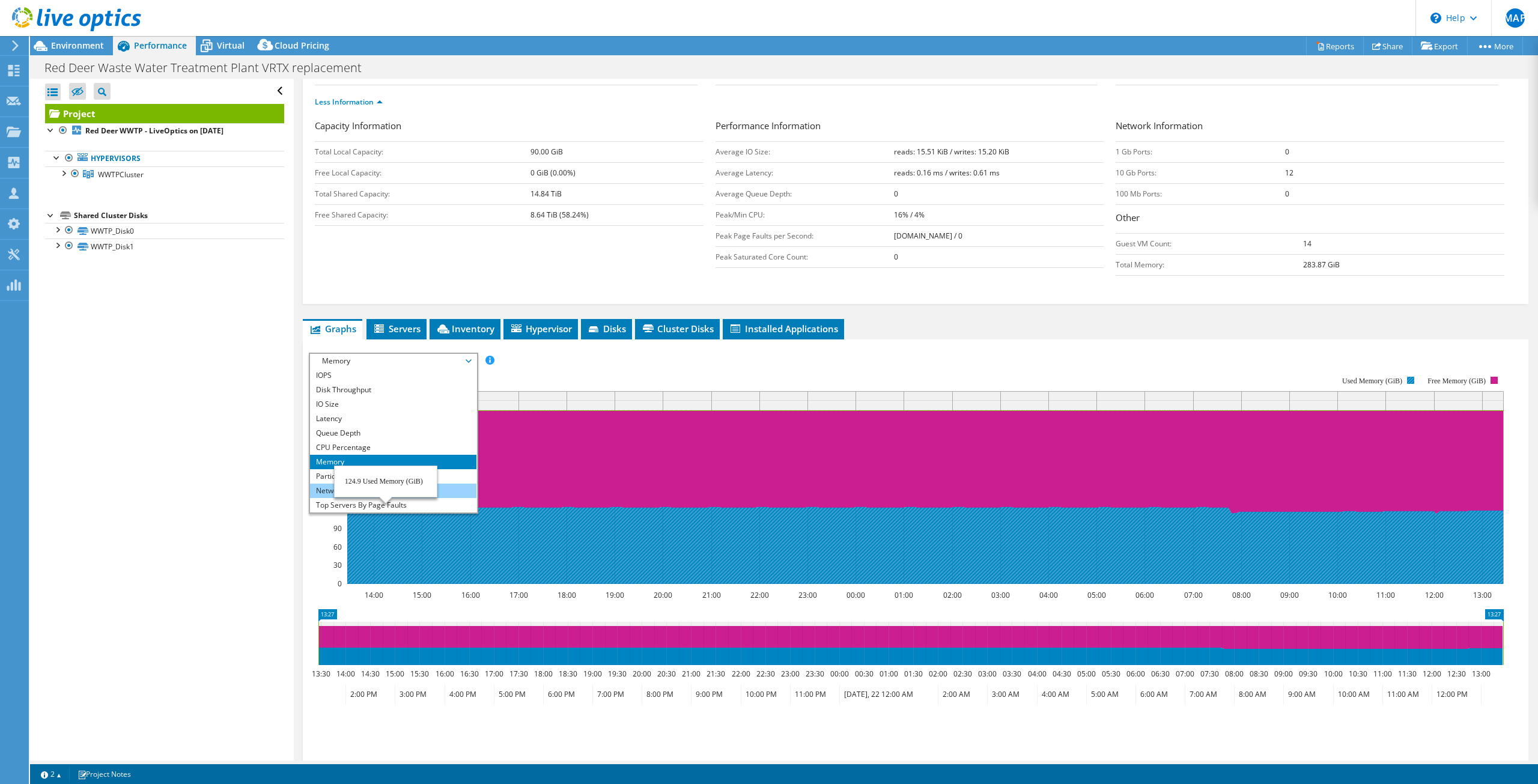
click at [392, 488] on li "Network Throughput" at bounding box center [393, 490] width 166 height 14
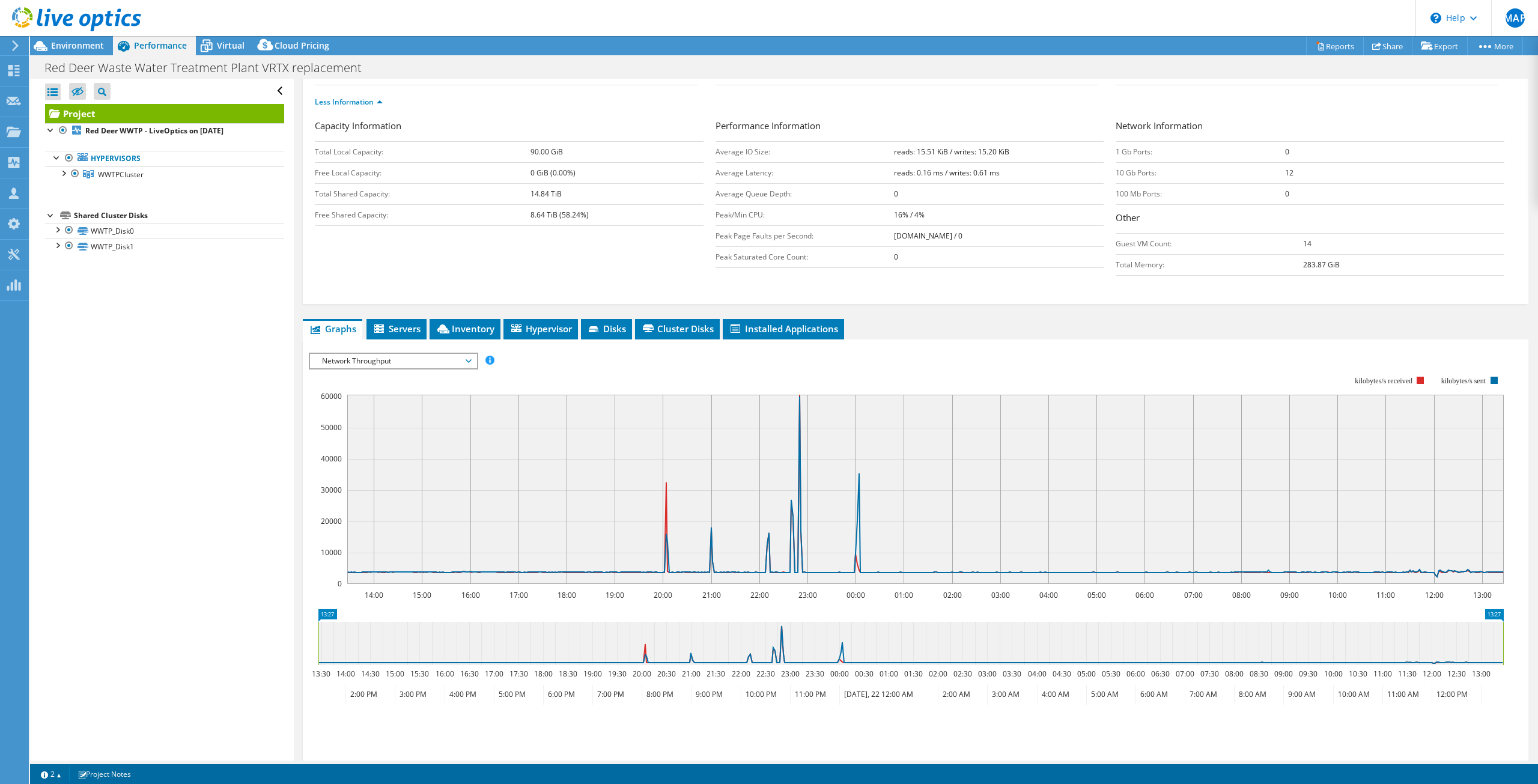
click at [466, 363] on span "Network Throughput" at bounding box center [393, 360] width 154 height 14
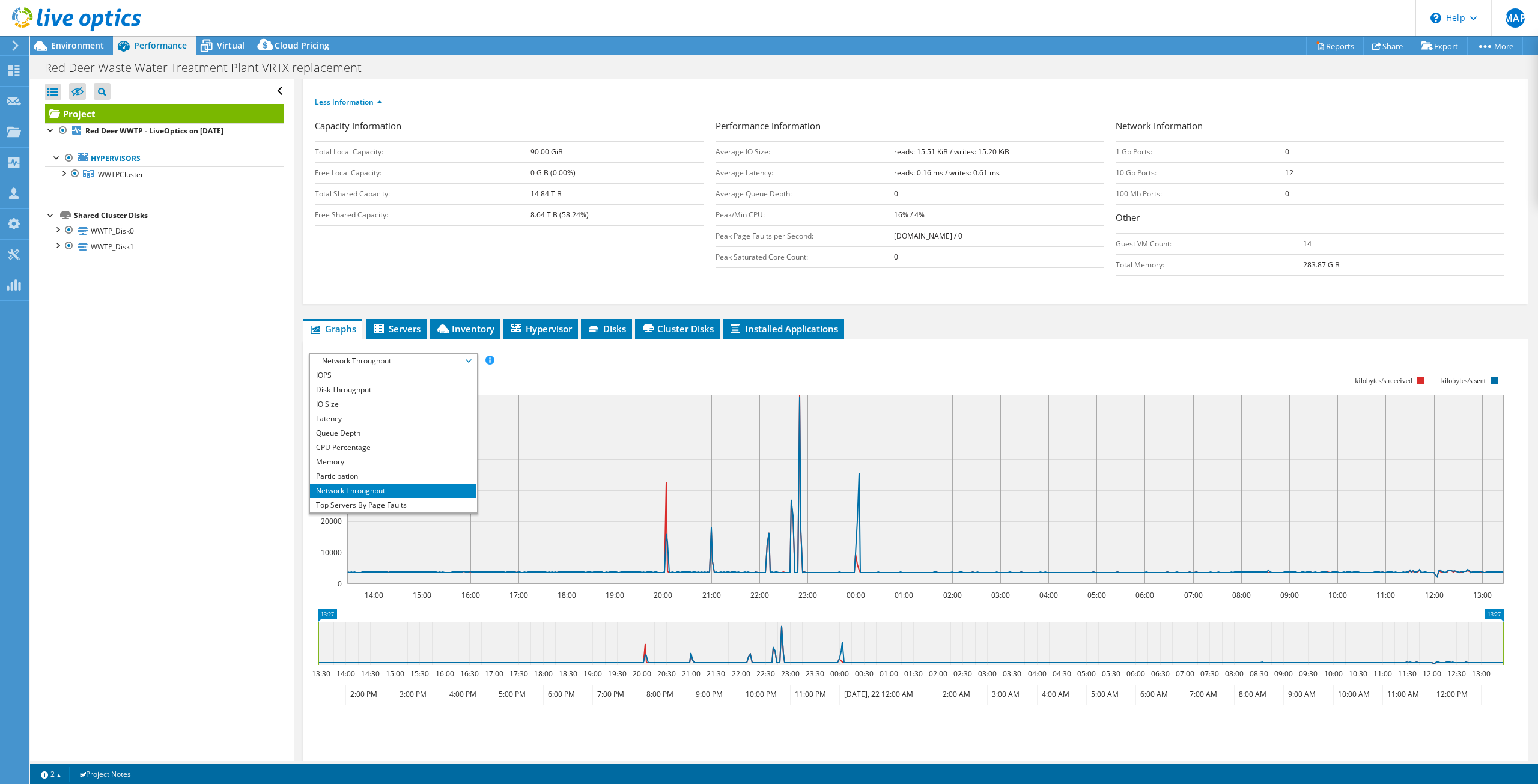
click at [466, 363] on span "Network Throughput" at bounding box center [393, 360] width 154 height 14
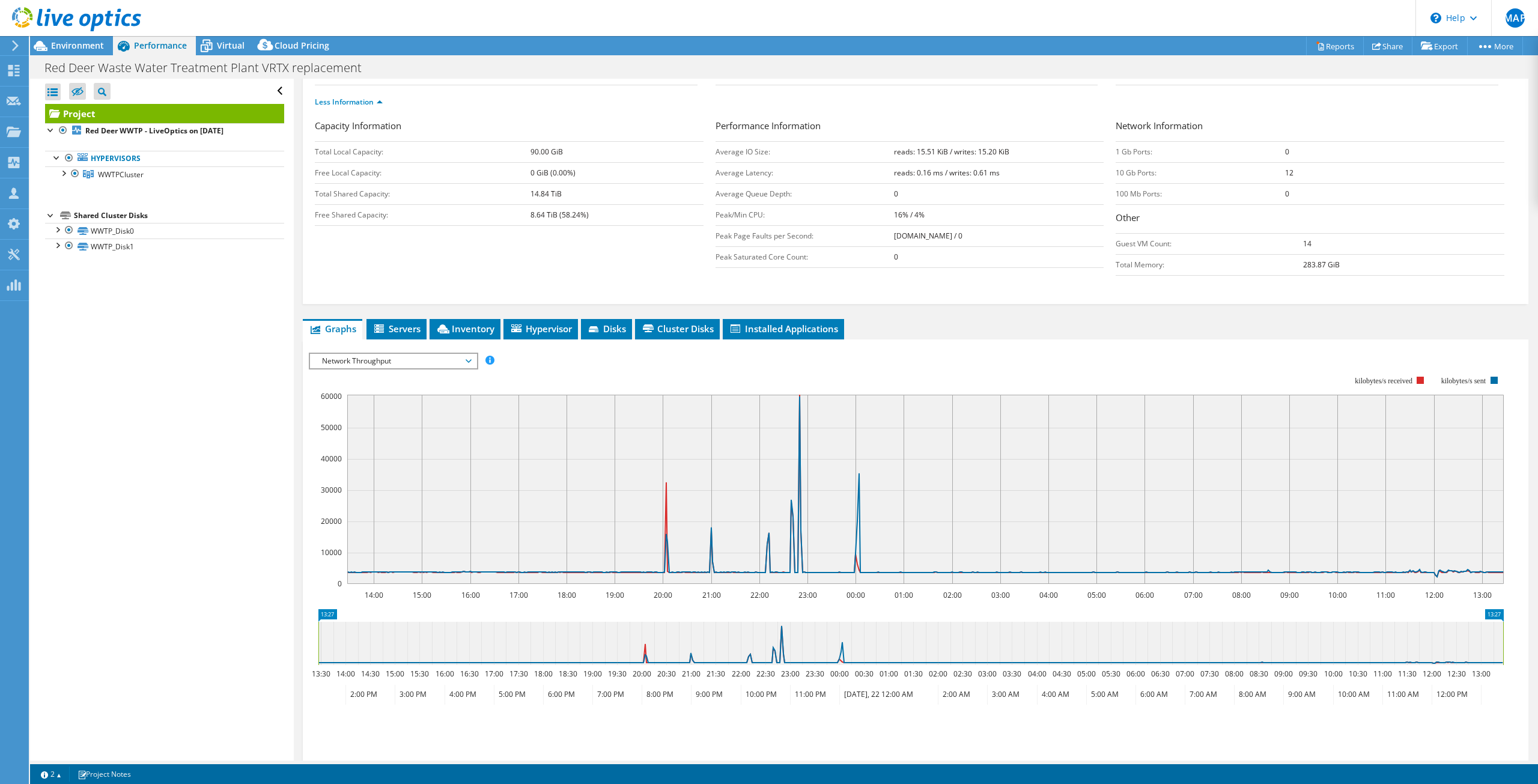
click at [466, 363] on span "Network Throughput" at bounding box center [393, 360] width 154 height 14
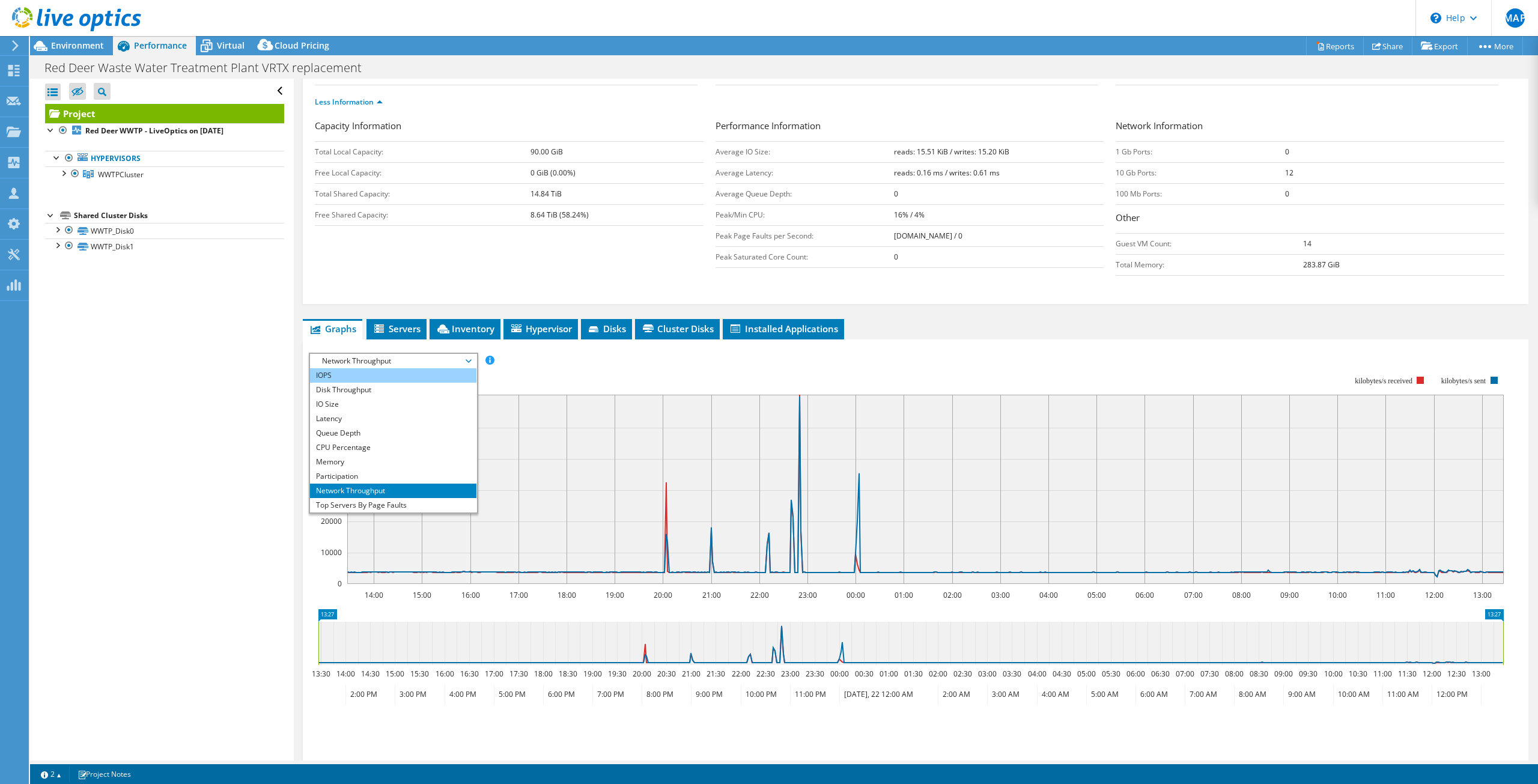
click at [368, 379] on li "IOPS" at bounding box center [393, 374] width 166 height 14
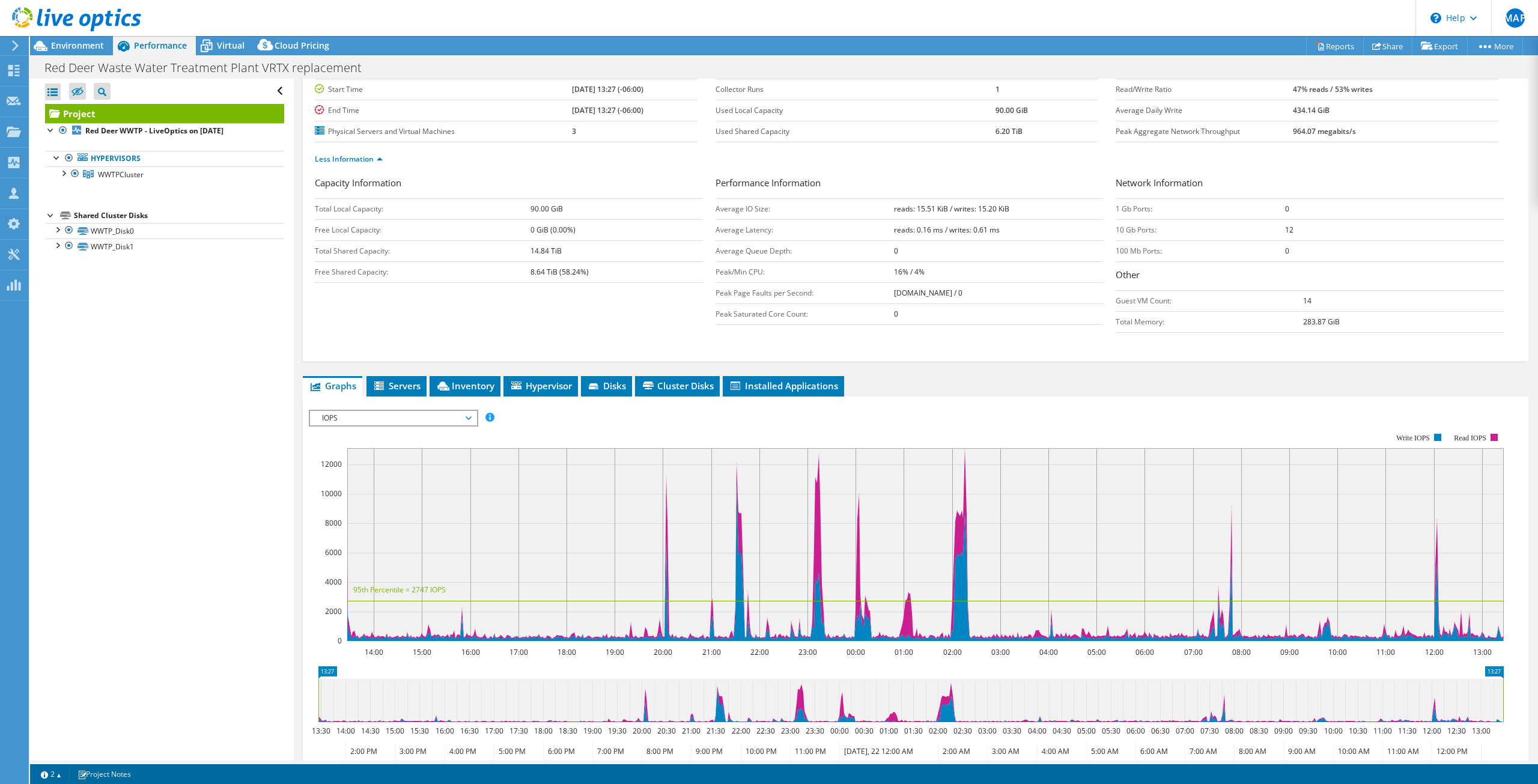
scroll to position [35, 0]
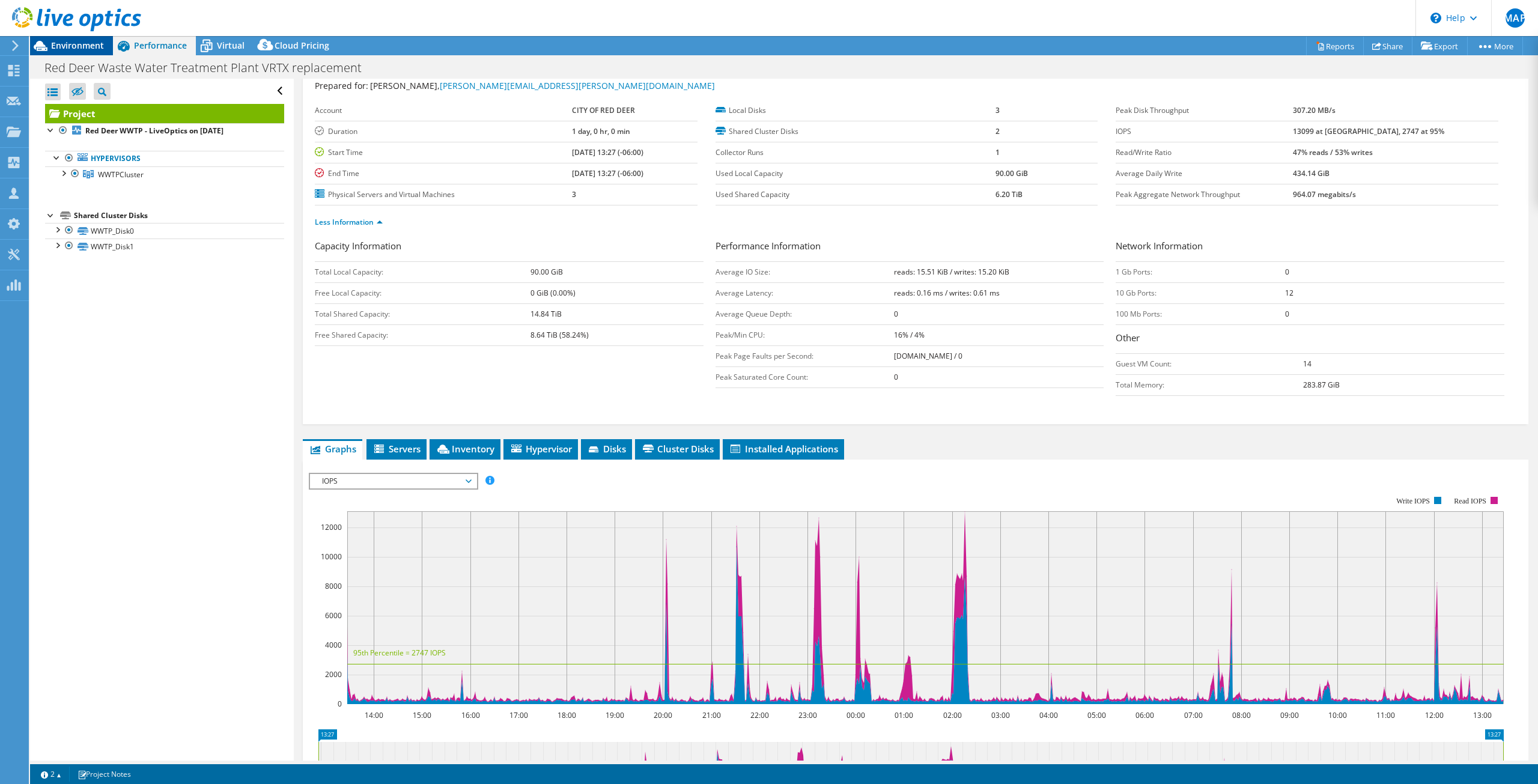
click at [54, 47] on span "Environment" at bounding box center [77, 45] width 53 height 11
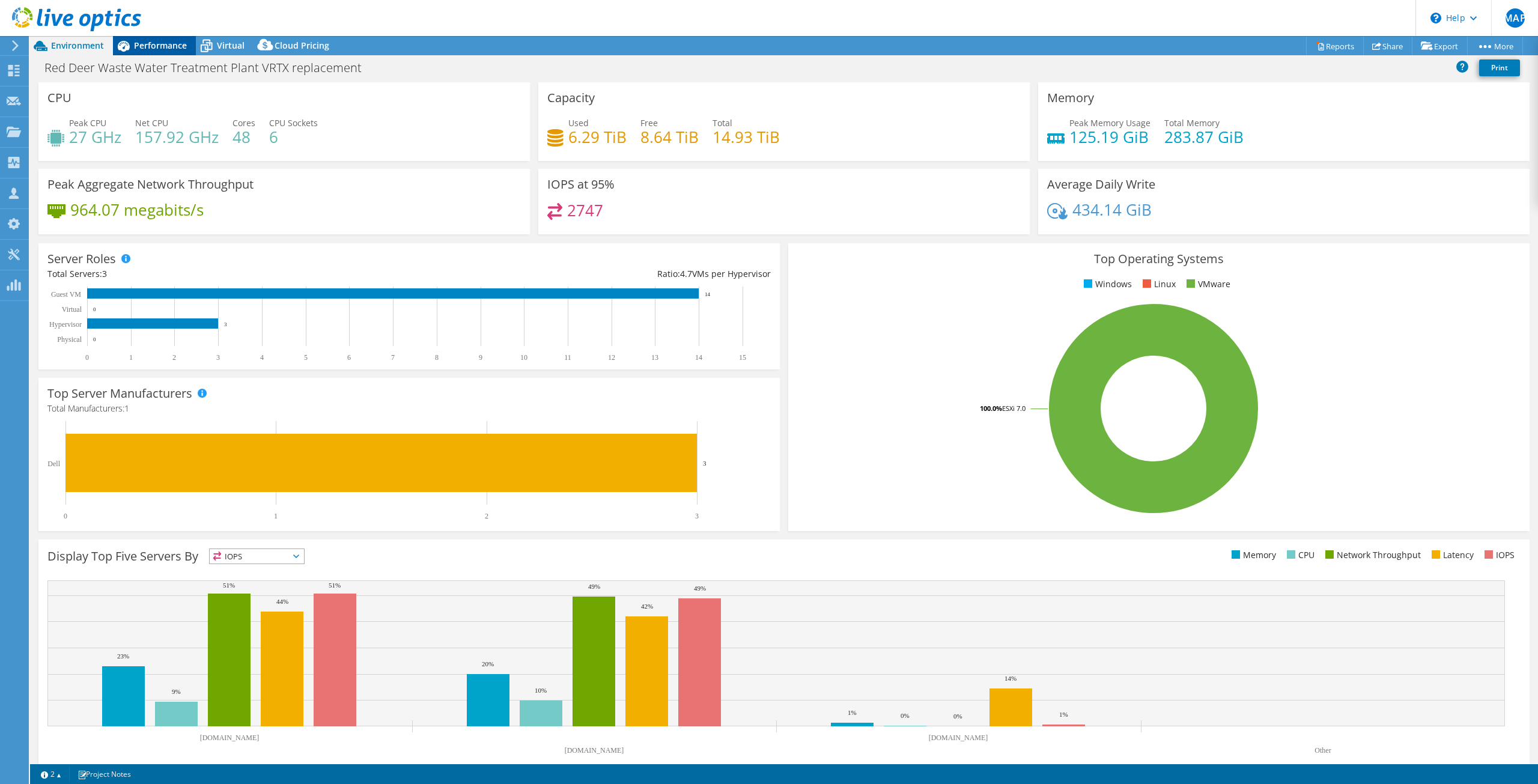
click at [168, 48] on span "Performance" at bounding box center [160, 45] width 53 height 11
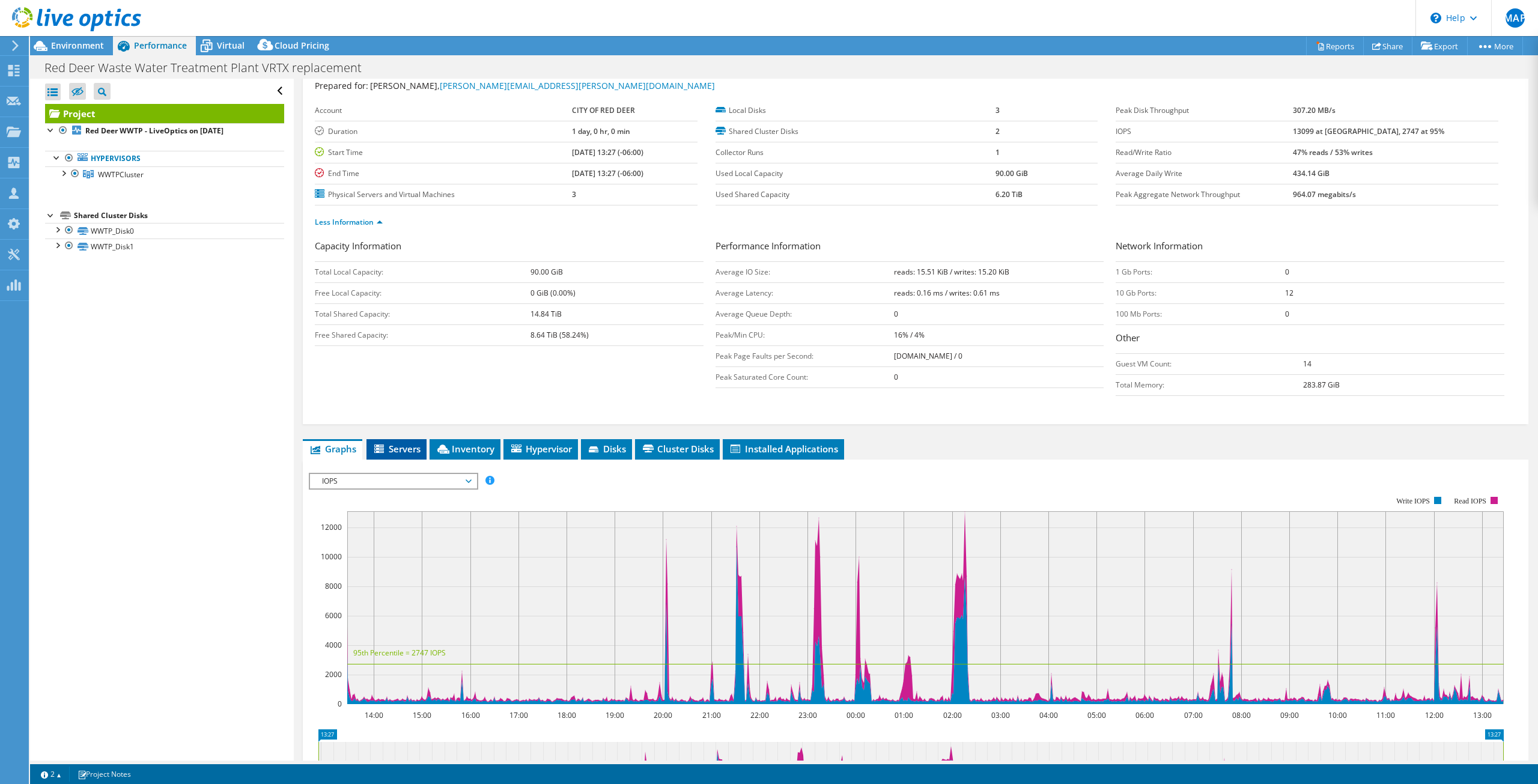
click at [393, 451] on span "Servers" at bounding box center [396, 448] width 48 height 12
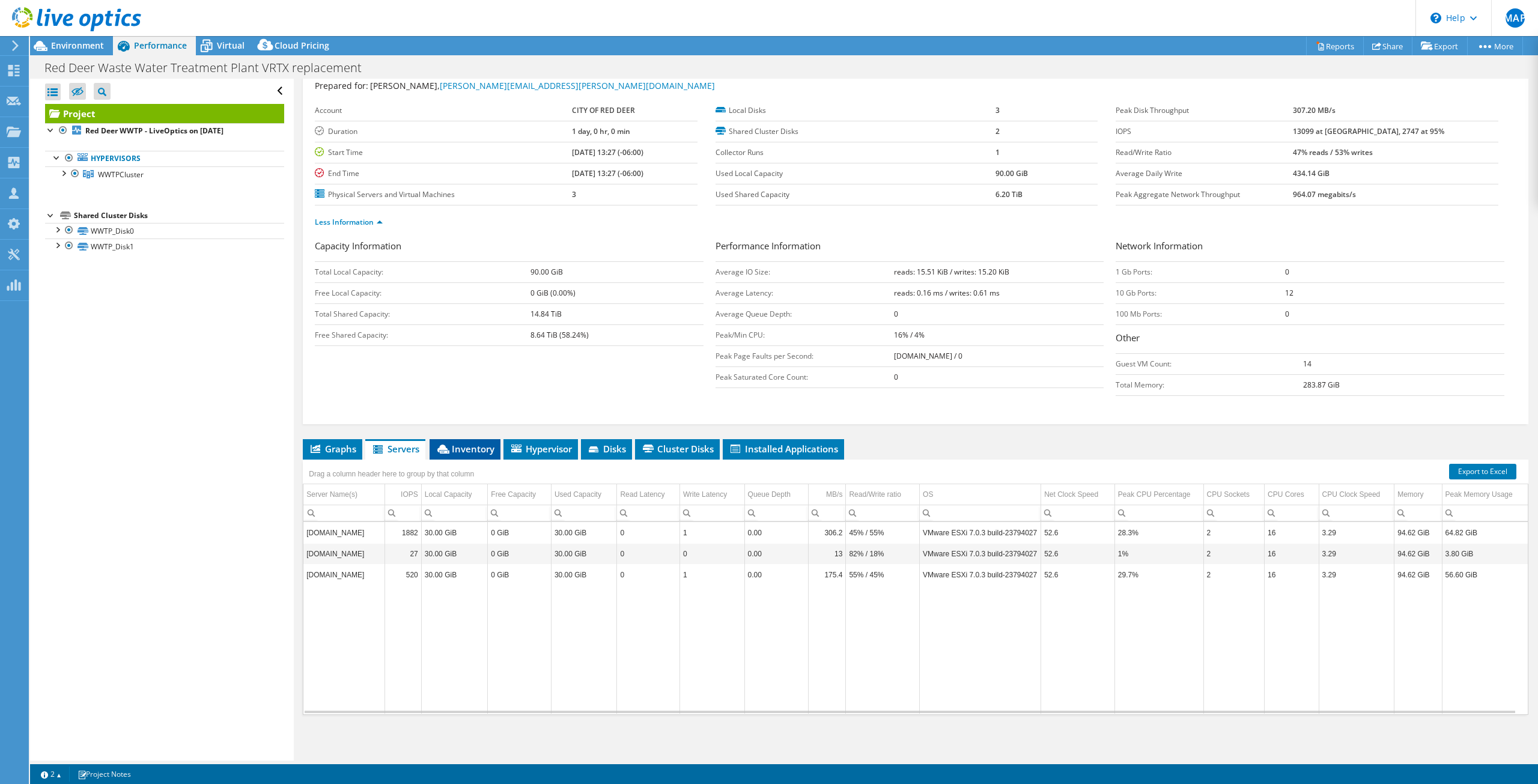
click at [476, 451] on span "Inventory" at bounding box center [465, 448] width 59 height 12
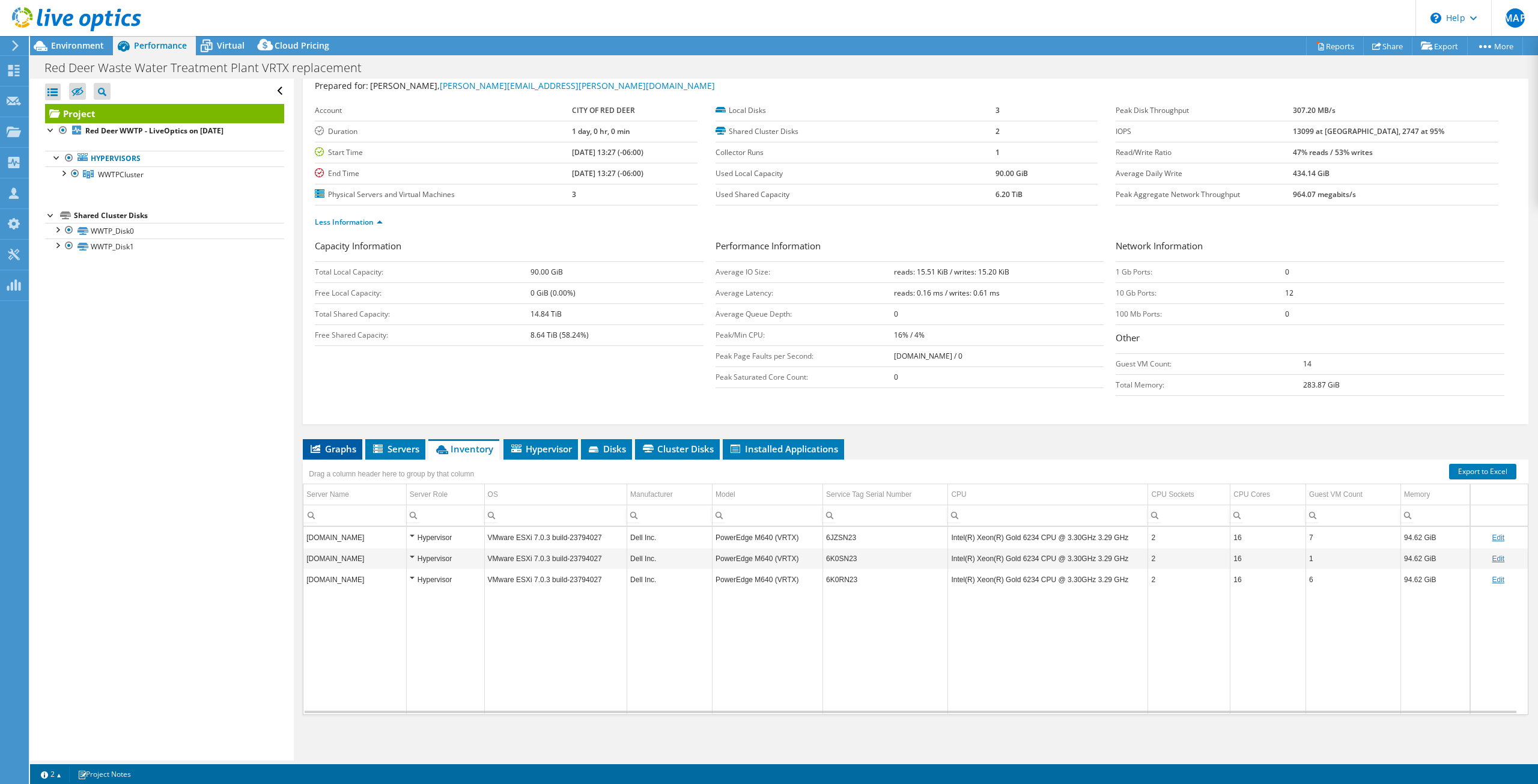
click at [321, 448] on span "Graphs" at bounding box center [333, 448] width 48 height 12
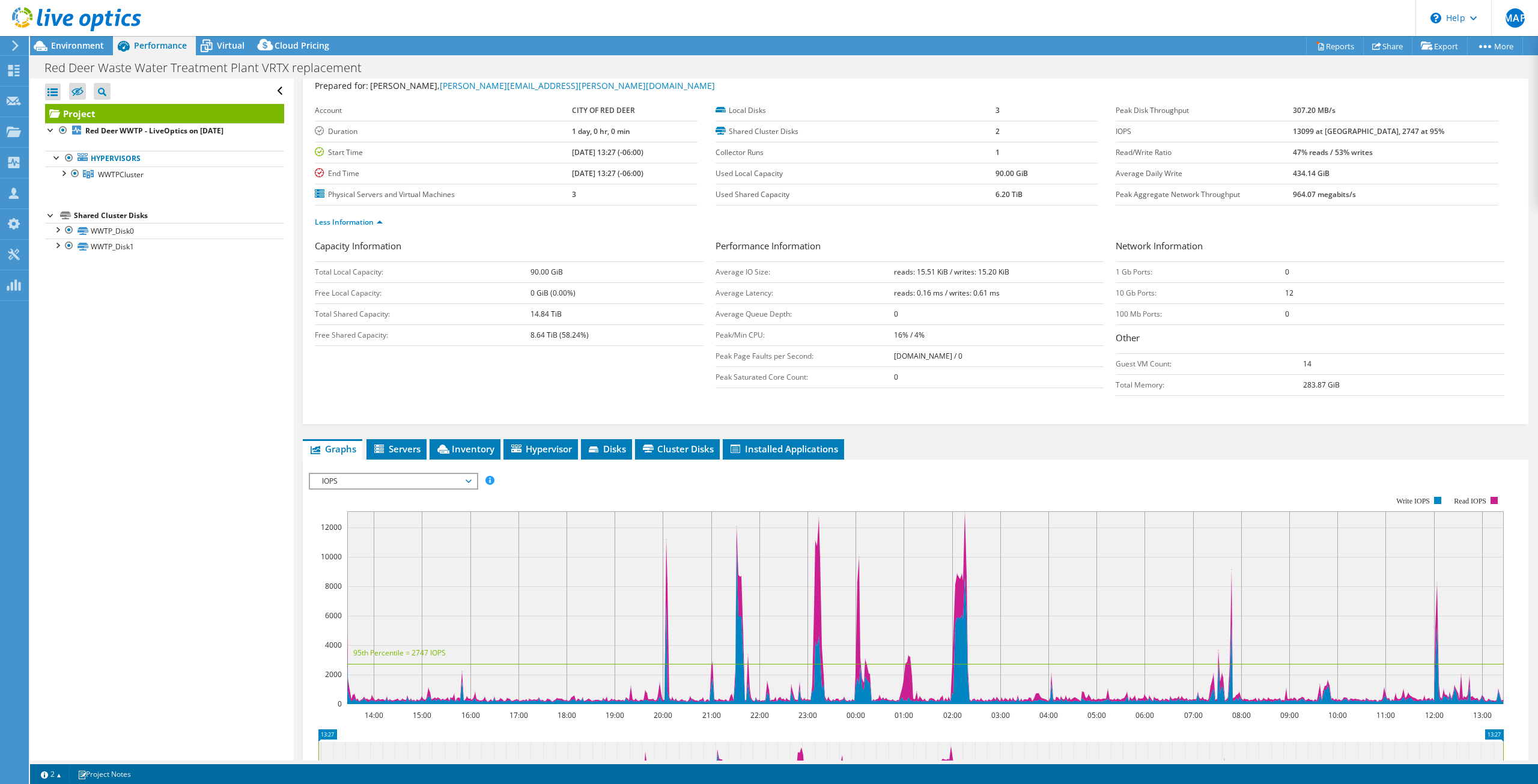
click at [454, 485] on span "IOPS" at bounding box center [393, 480] width 154 height 14
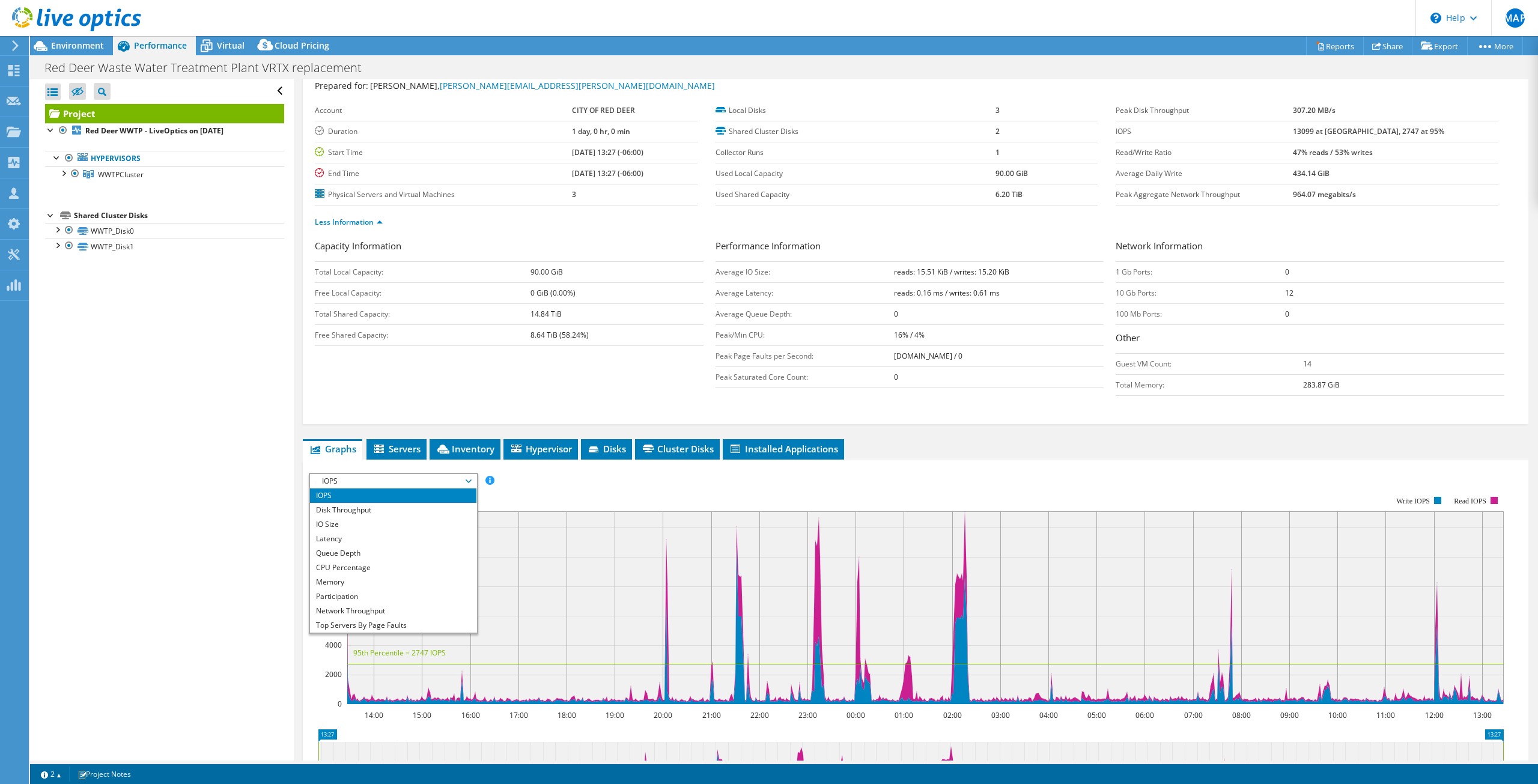
click at [632, 509] on rect at bounding box center [906, 600] width 1195 height 240
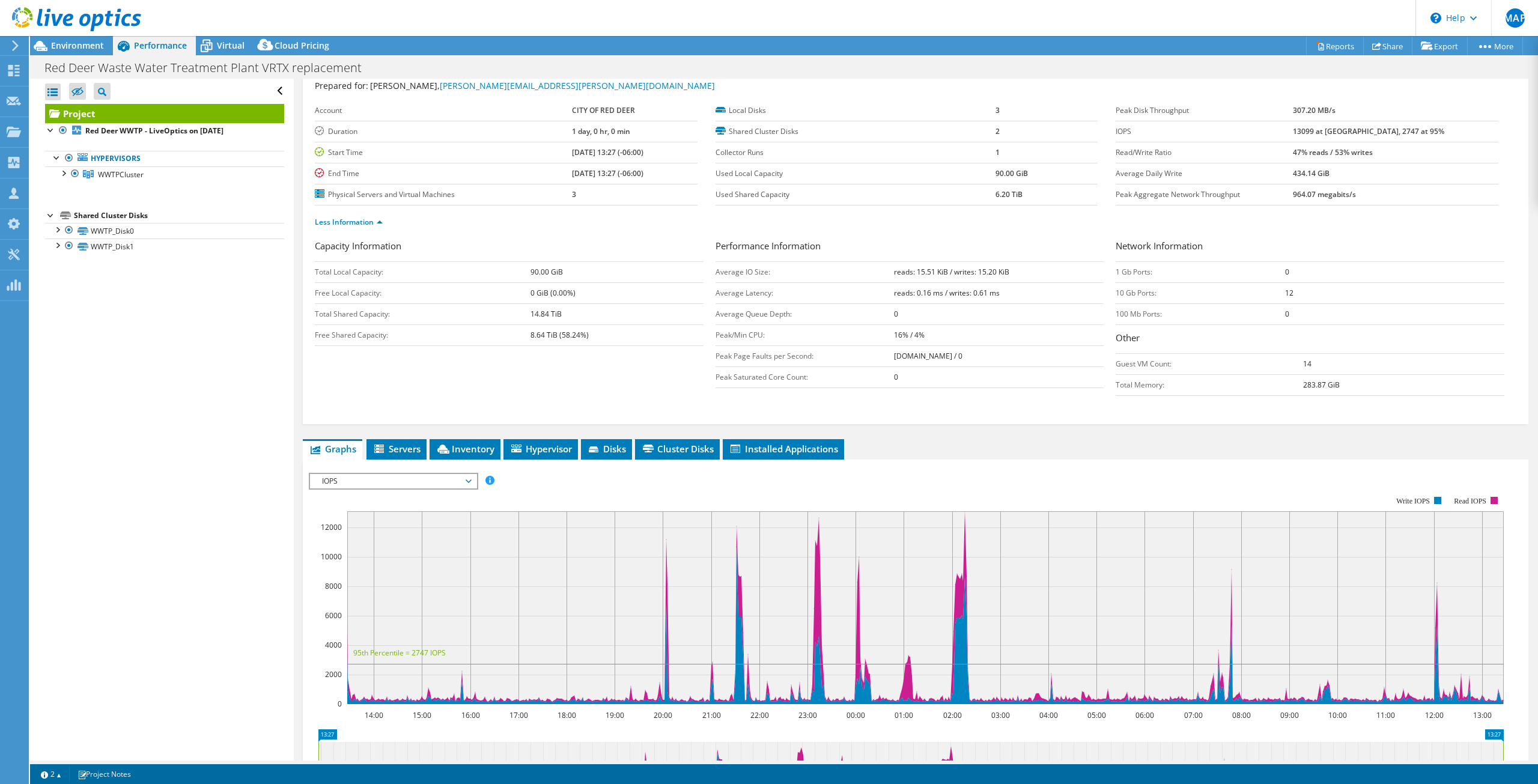
click at [407, 480] on span "IOPS" at bounding box center [393, 480] width 154 height 14
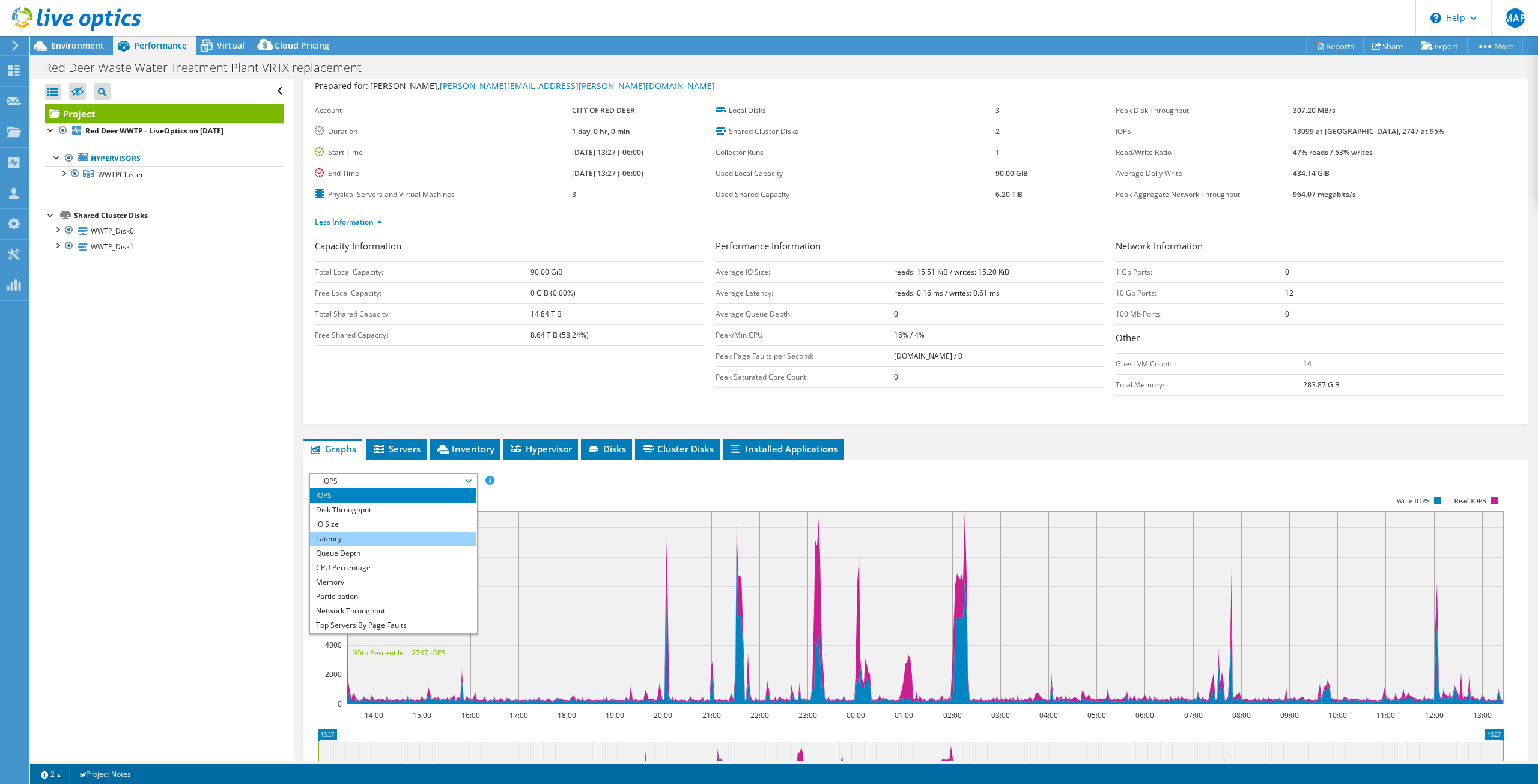
click at [350, 544] on li "Latency" at bounding box center [393, 538] width 166 height 14
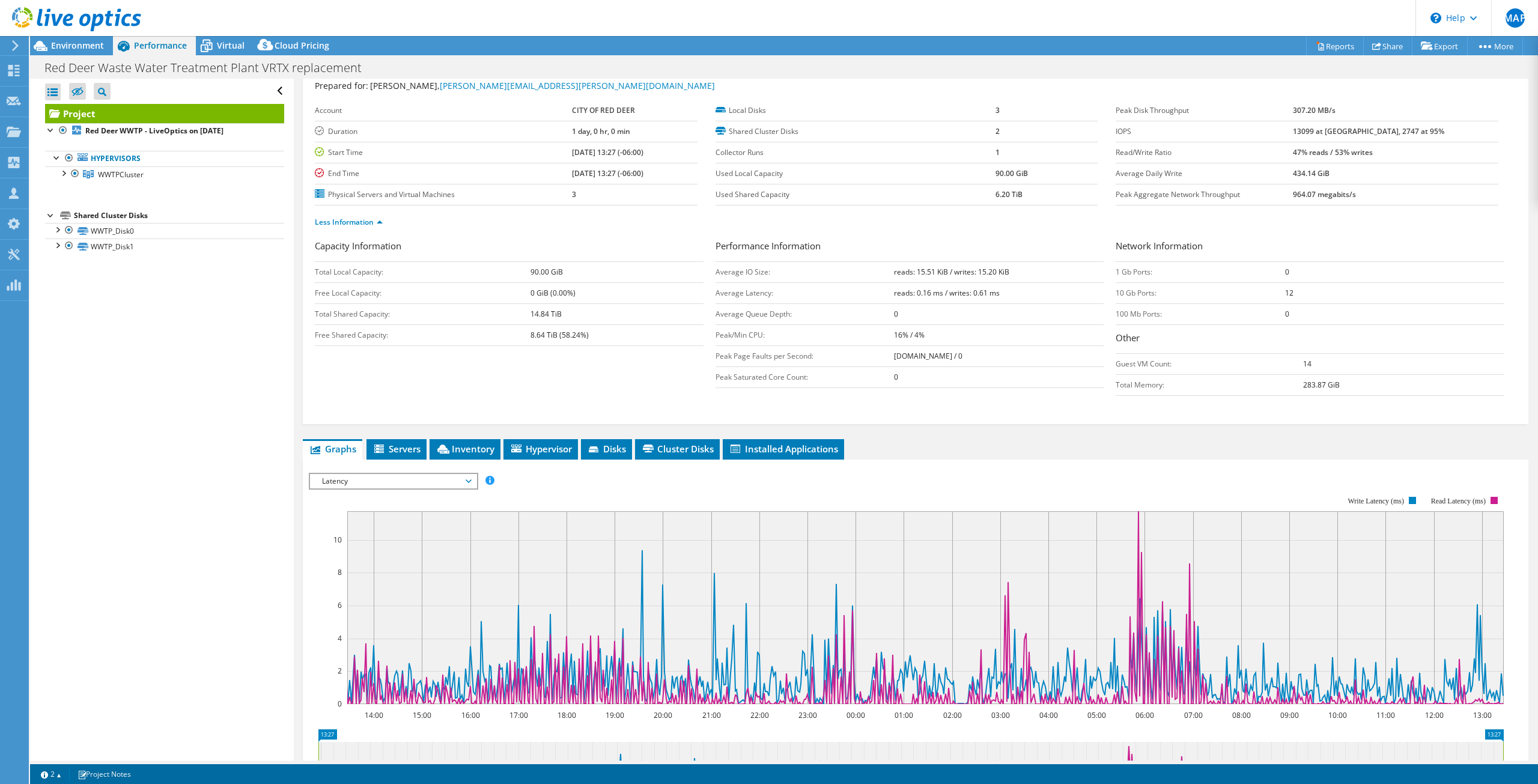
click at [431, 482] on span "Latency" at bounding box center [393, 480] width 154 height 14
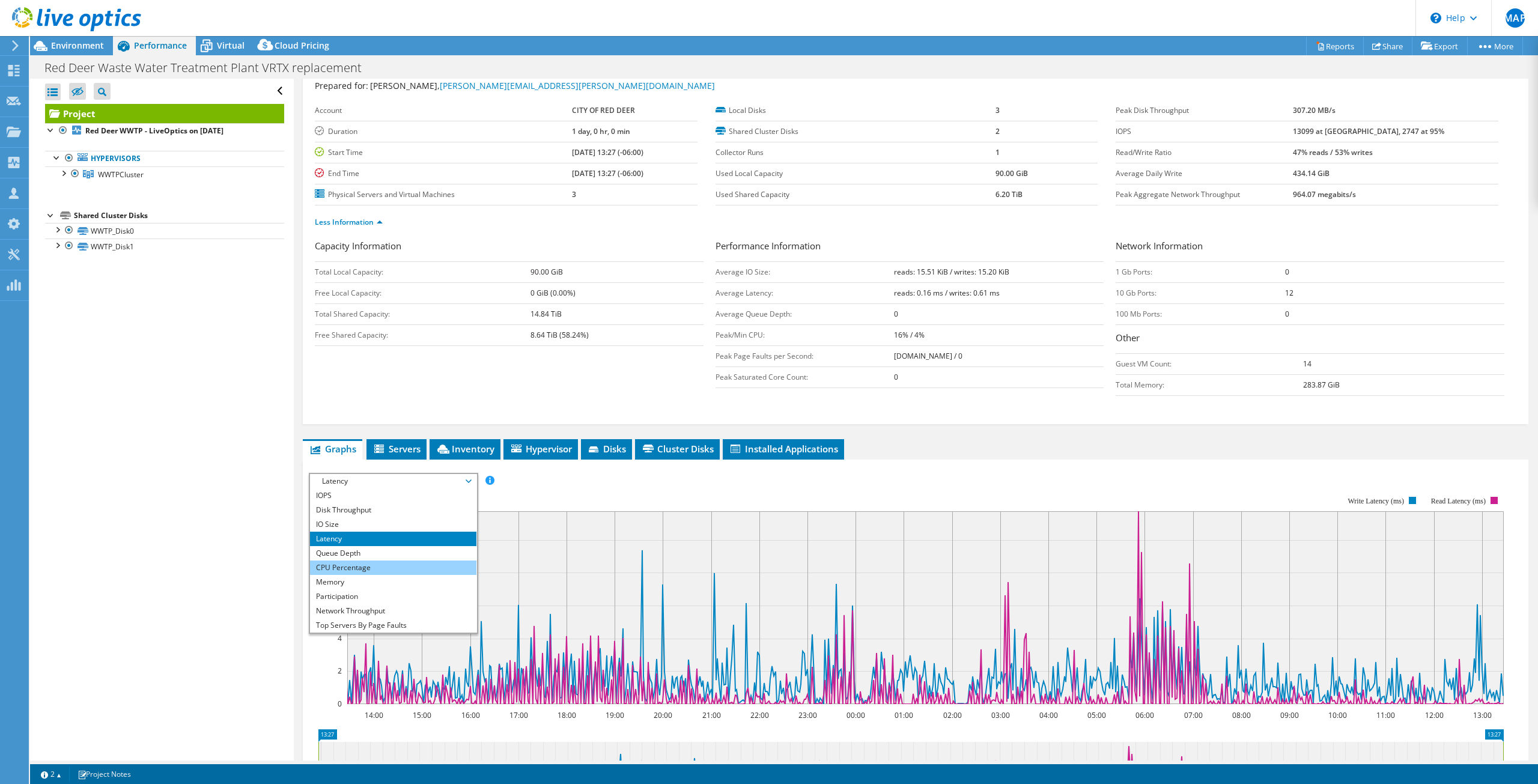
click at [396, 562] on li "CPU Percentage" at bounding box center [393, 567] width 166 height 14
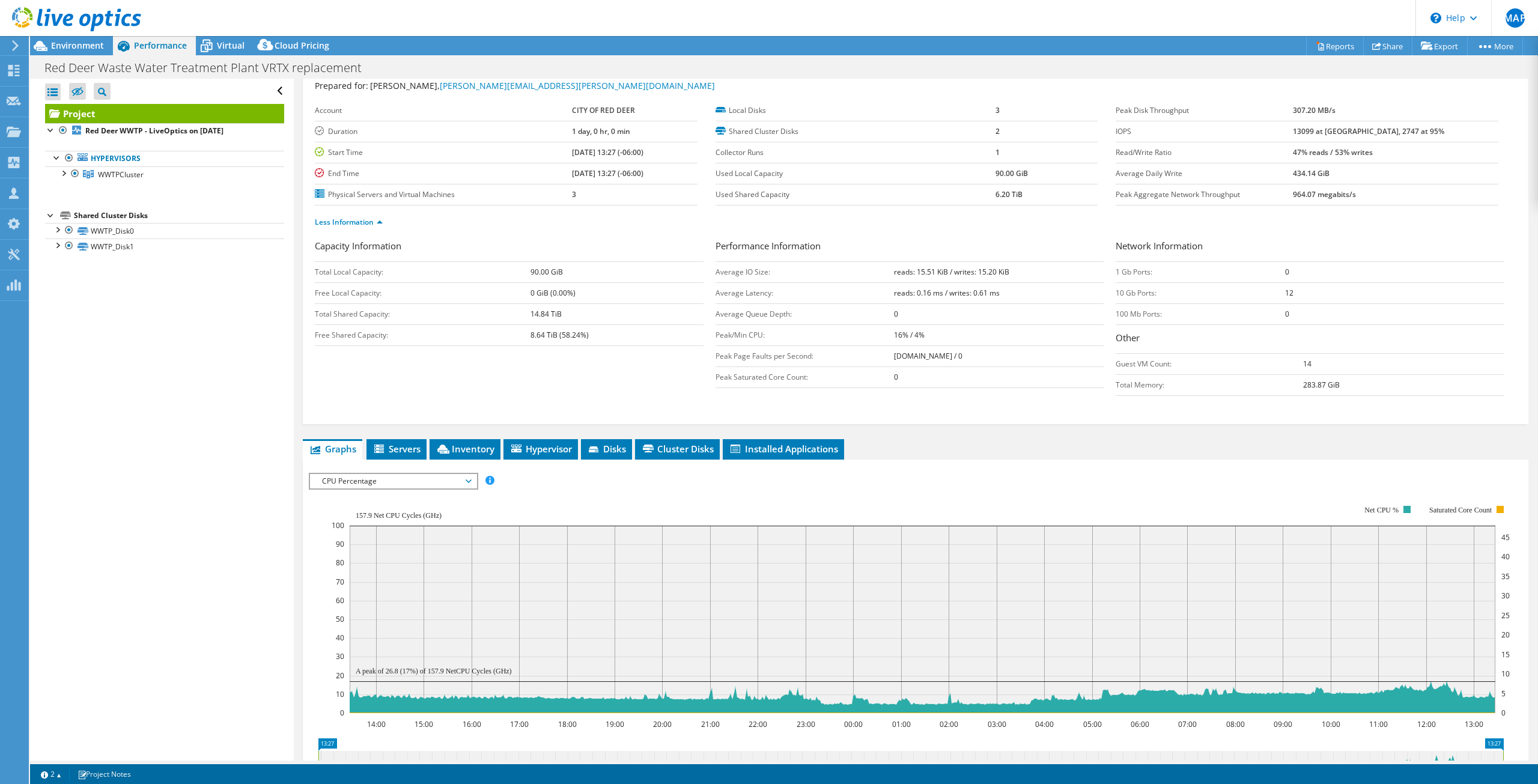
click at [471, 487] on span "CPU Percentage" at bounding box center [393, 480] width 166 height 14
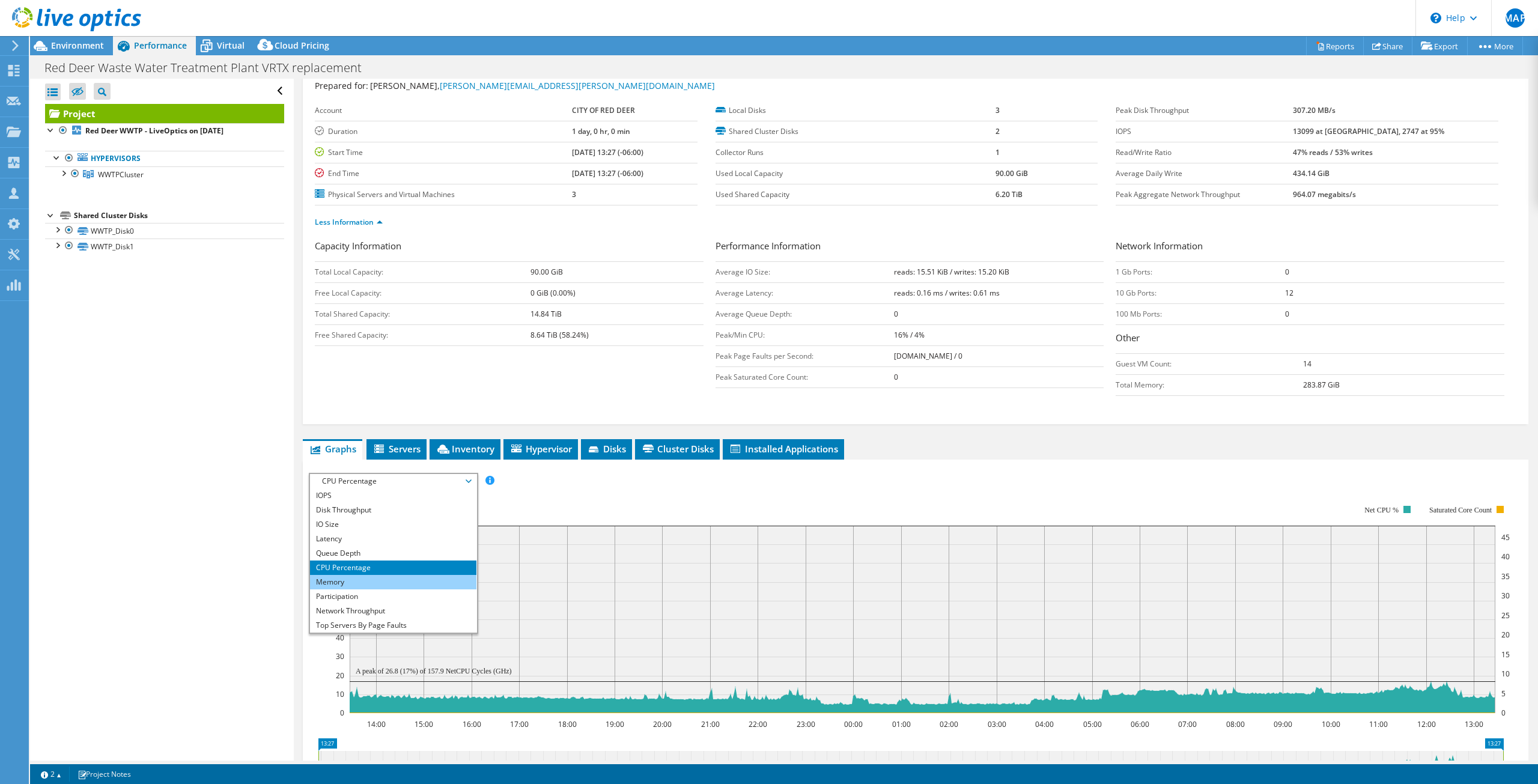
click at [385, 576] on li "Memory" at bounding box center [393, 581] width 166 height 14
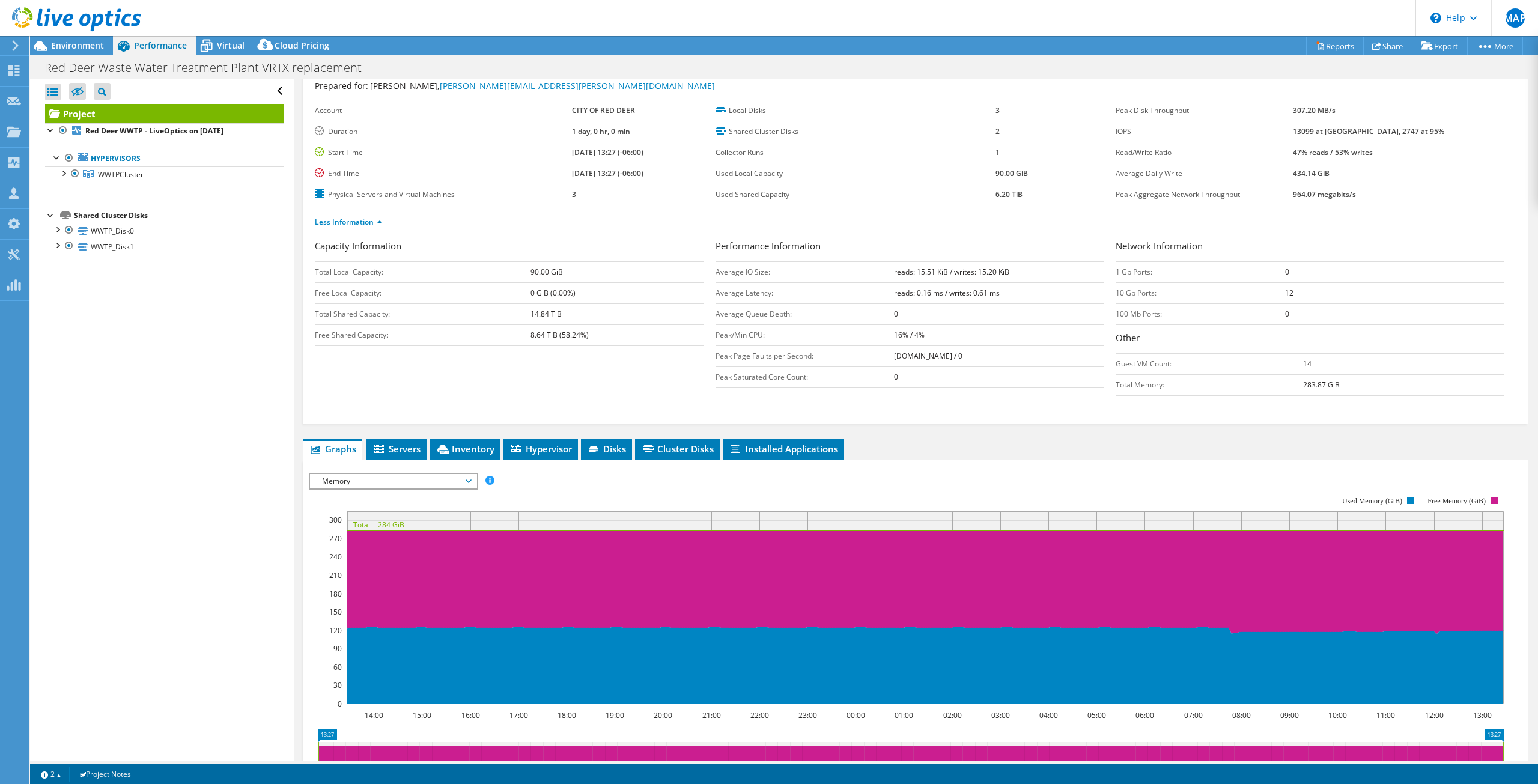
click at [469, 480] on span "Memory" at bounding box center [393, 480] width 154 height 14
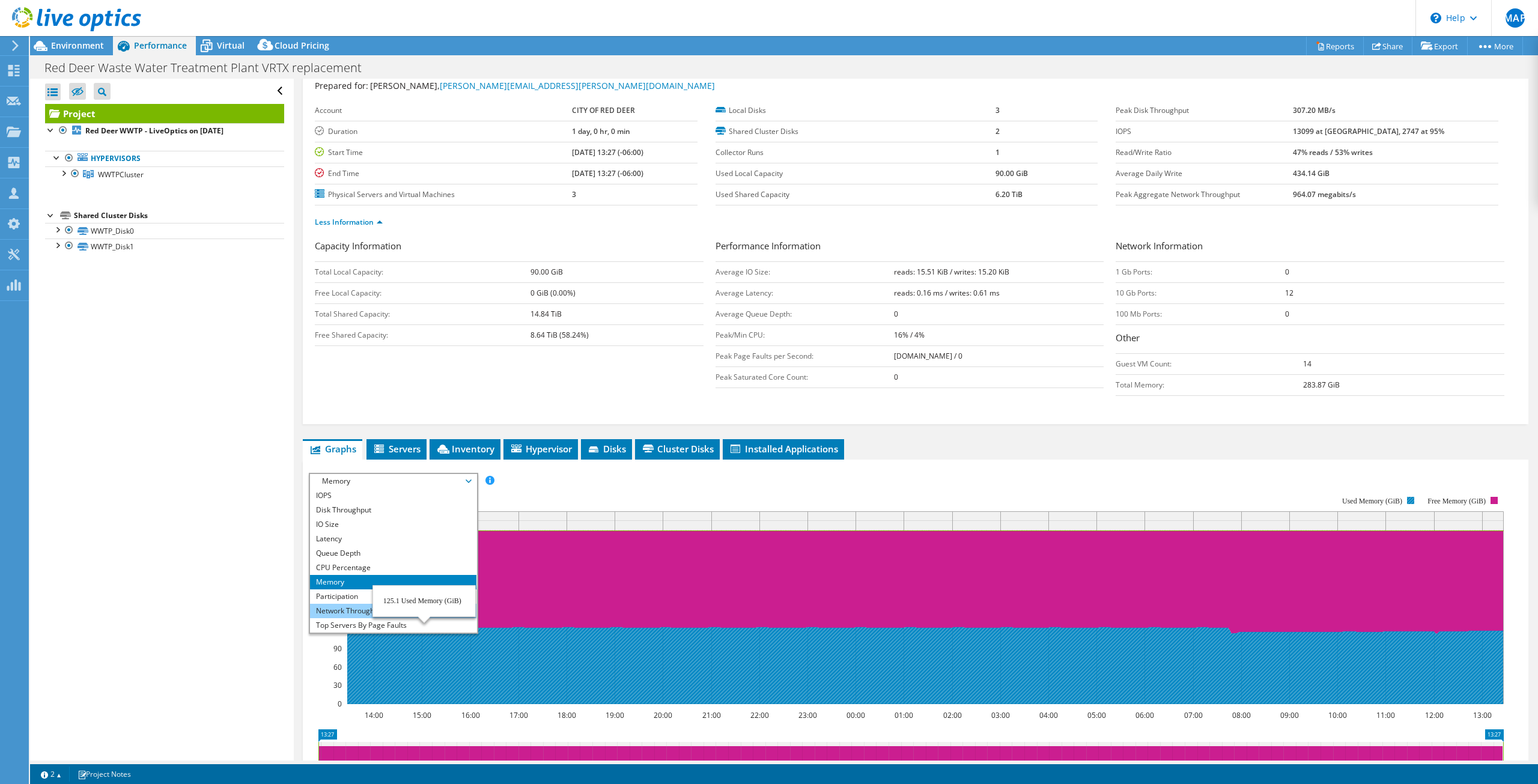
click at [425, 608] on li "Network Throughput" at bounding box center [393, 610] width 166 height 14
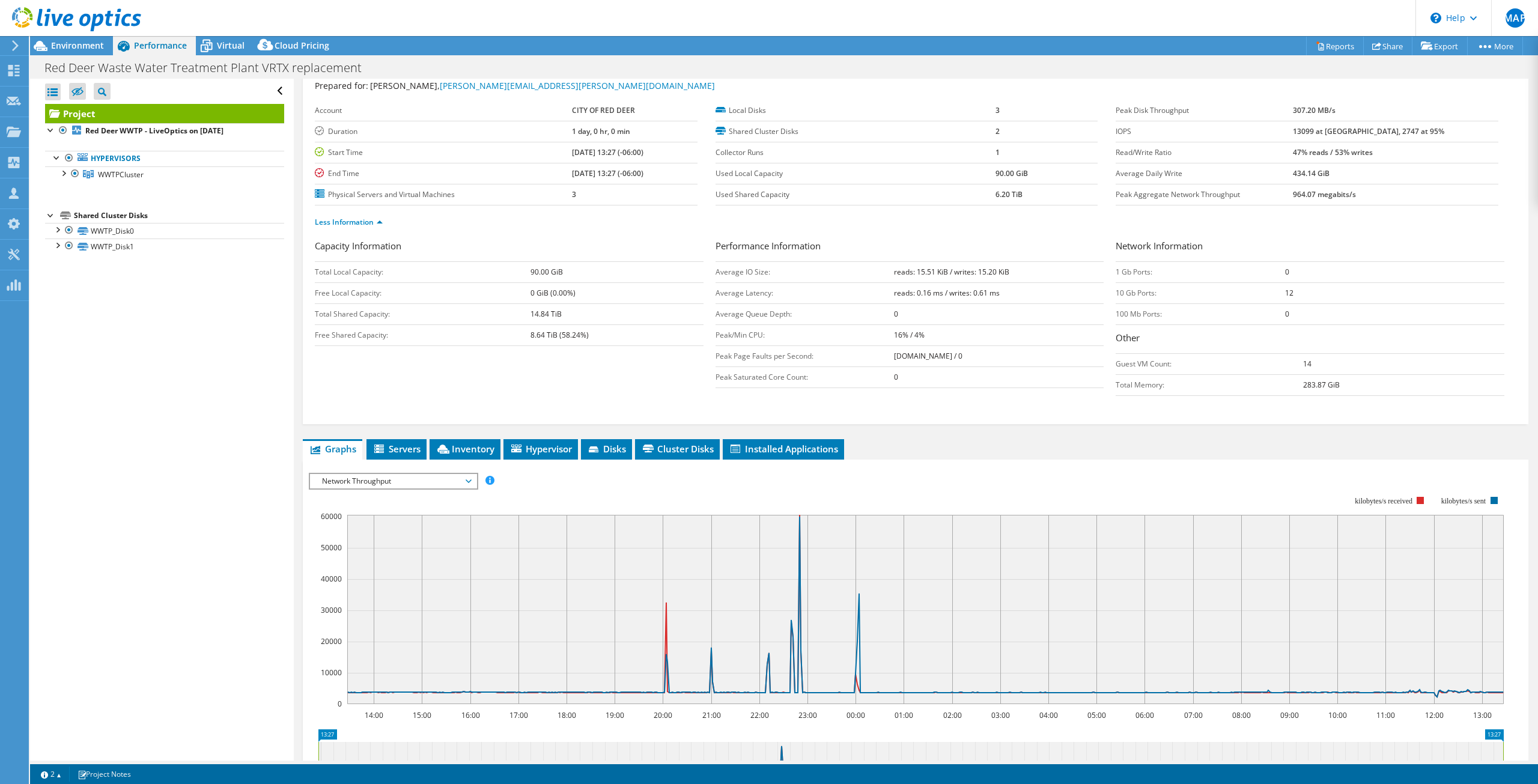
click at [466, 481] on span "Network Throughput" at bounding box center [393, 480] width 154 height 14
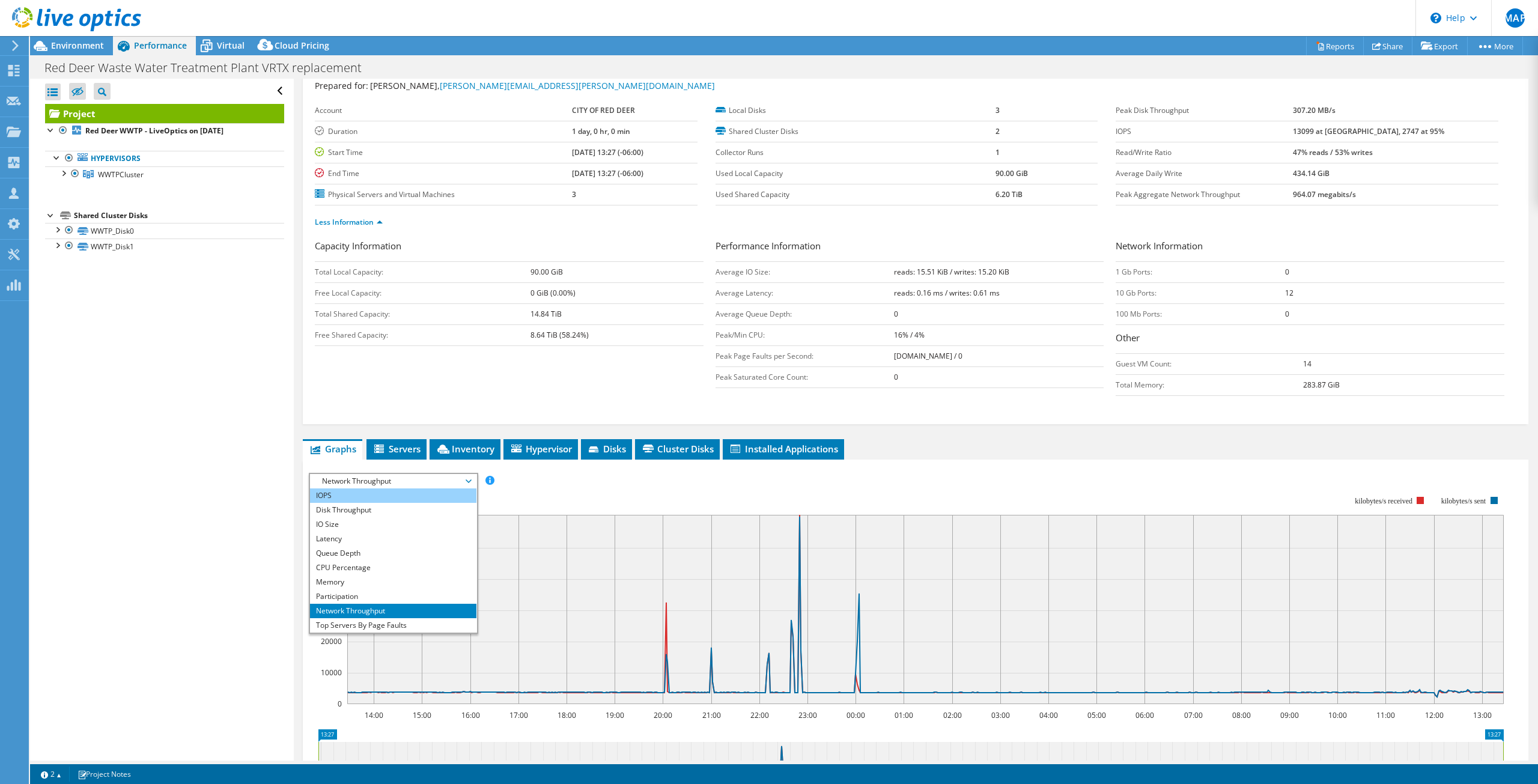
click at [392, 492] on li "IOPS" at bounding box center [393, 495] width 166 height 14
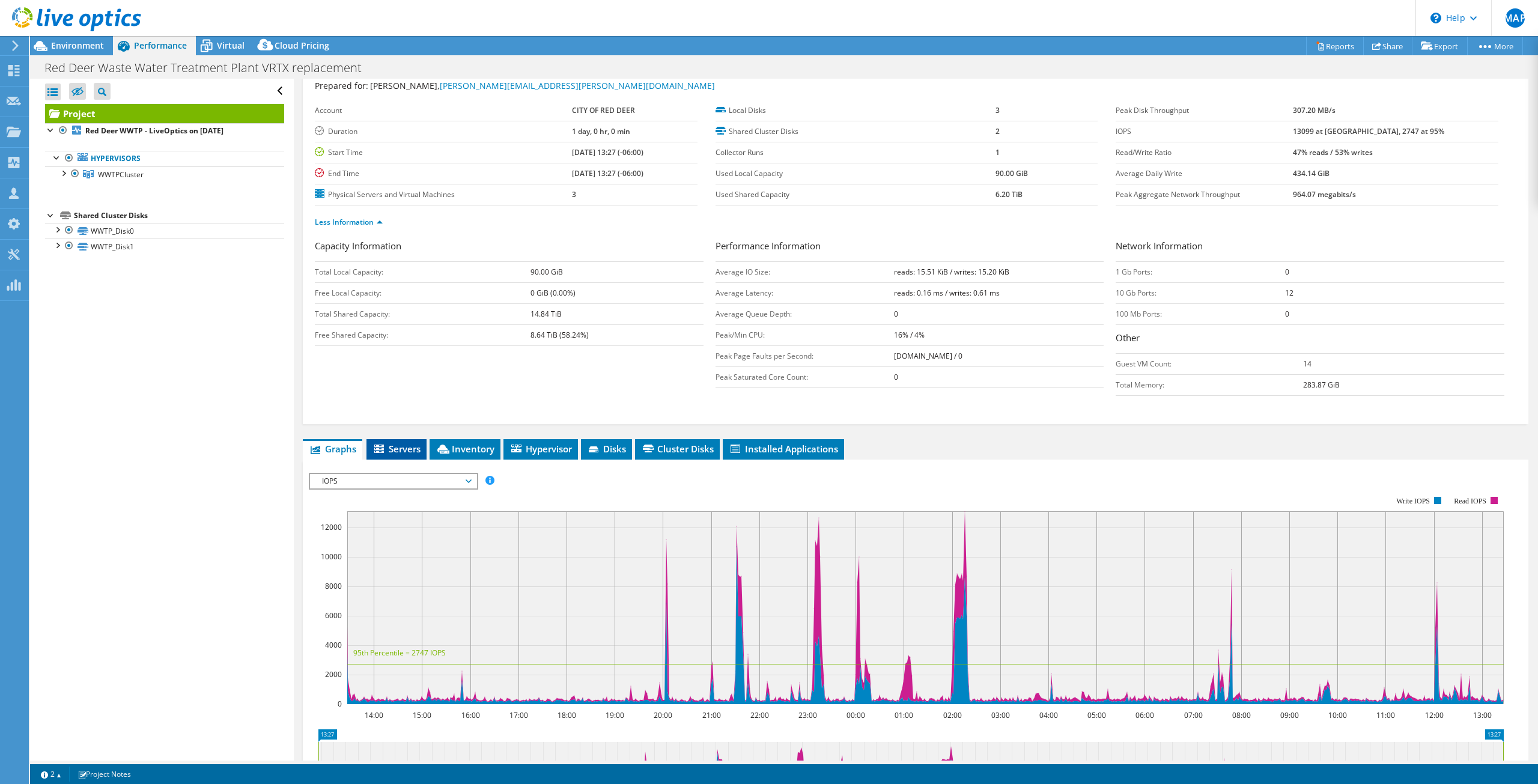
click at [390, 448] on span "Servers" at bounding box center [396, 448] width 48 height 12
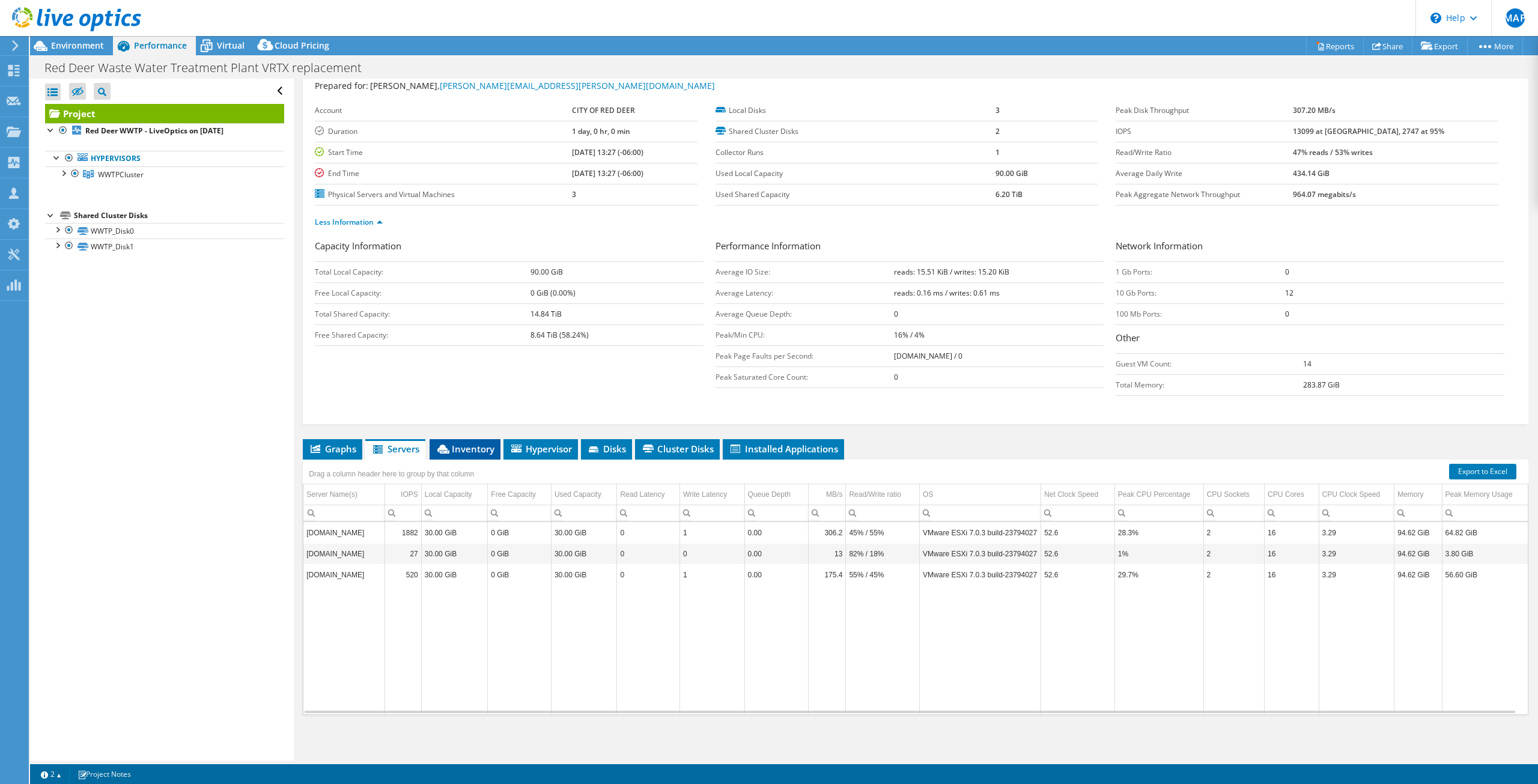
click at [454, 445] on span "Inventory" at bounding box center [465, 448] width 59 height 12
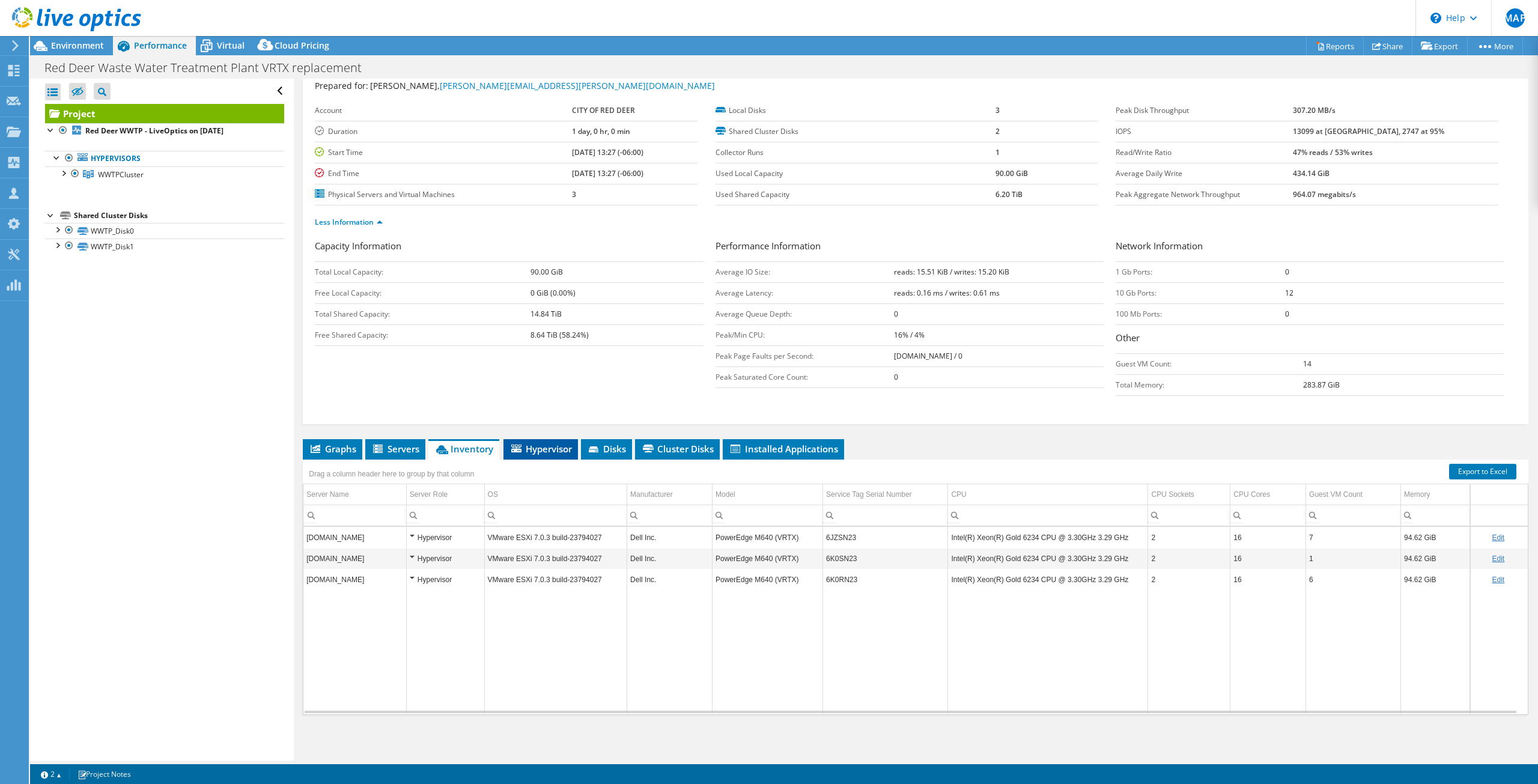
click at [545, 448] on span "Hypervisor" at bounding box center [541, 448] width 63 height 12
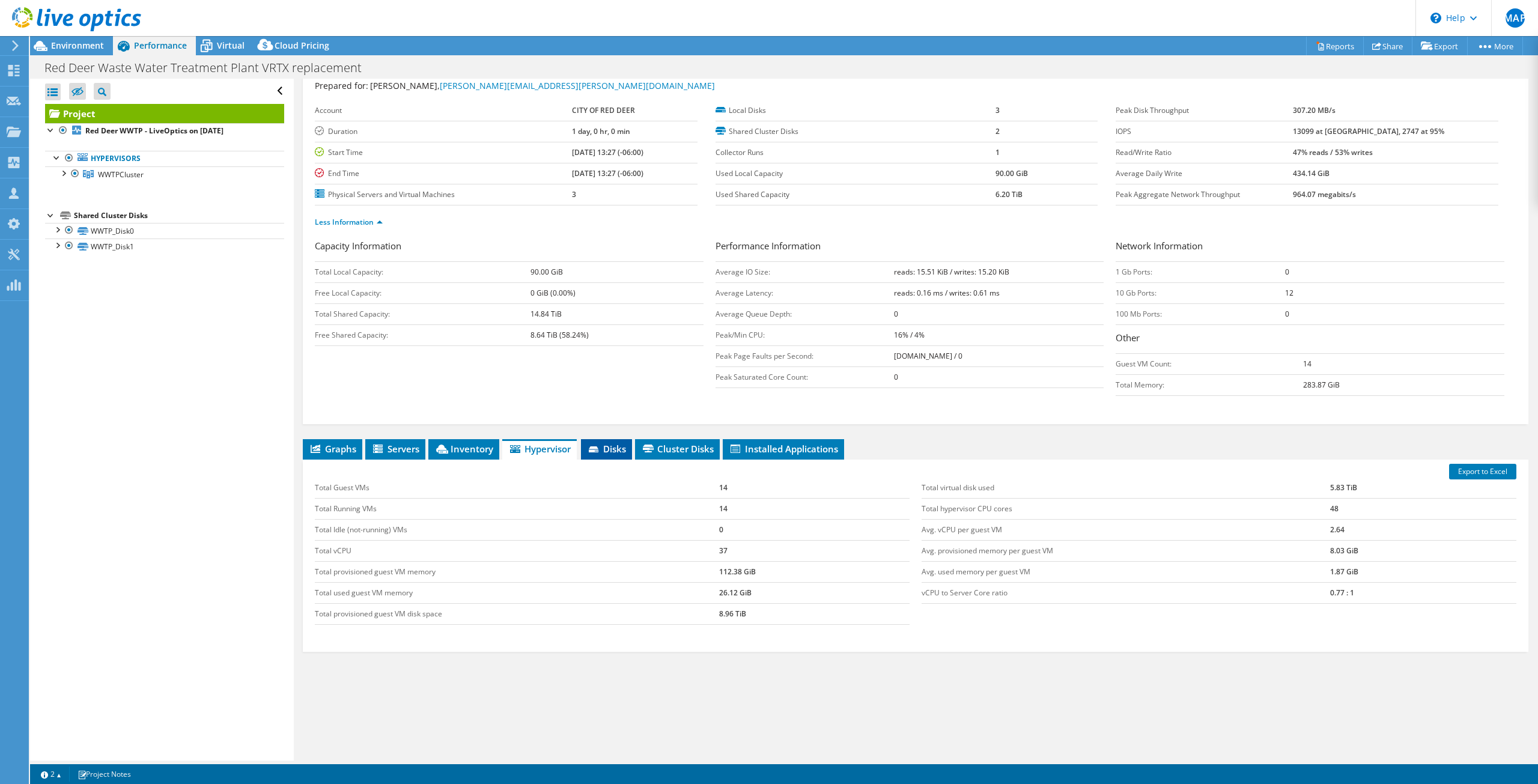
click at [598, 448] on icon at bounding box center [593, 449] width 10 height 6
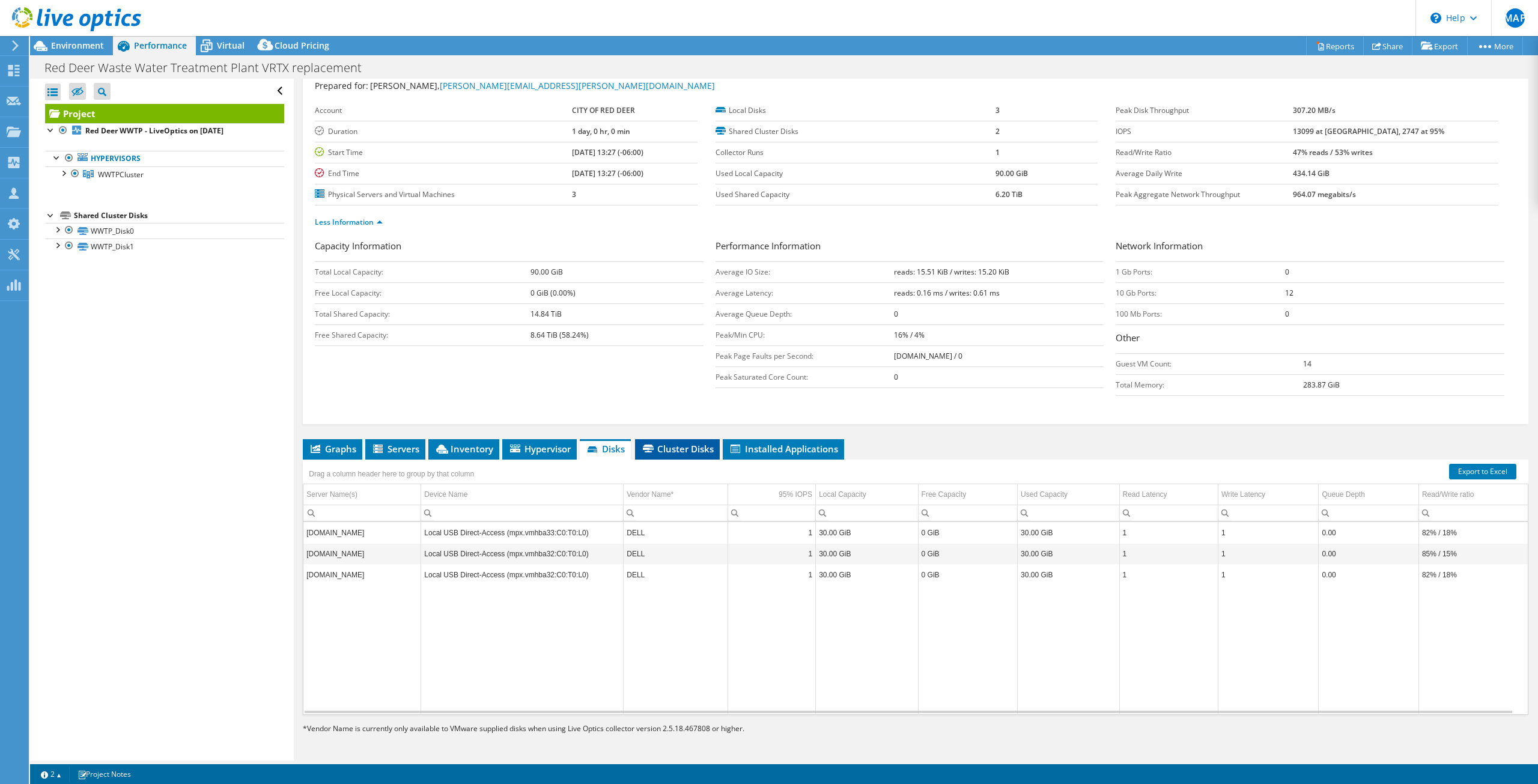
click at [670, 448] on span "Cluster Disks" at bounding box center [677, 448] width 72 height 12
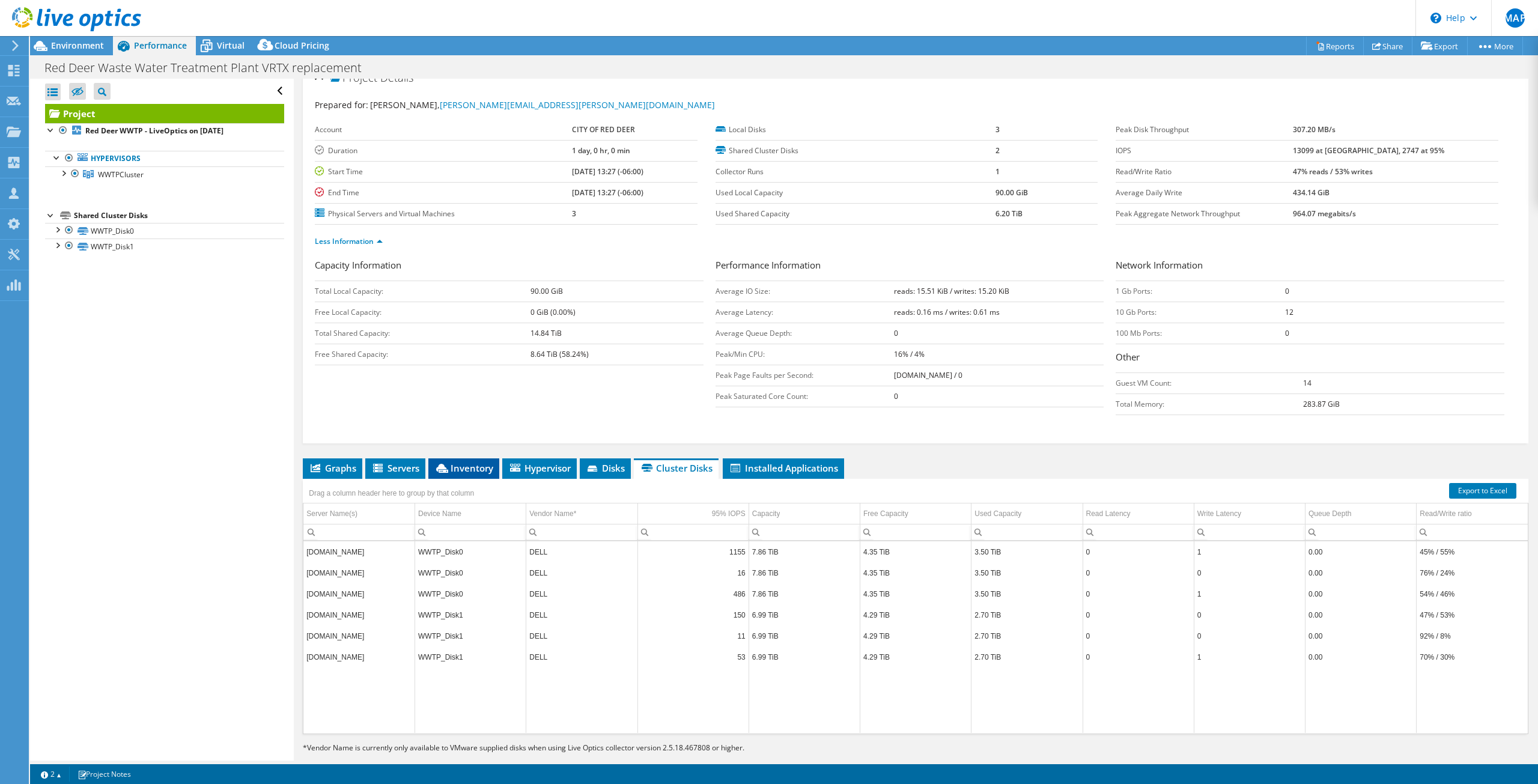
scroll to position [0, 0]
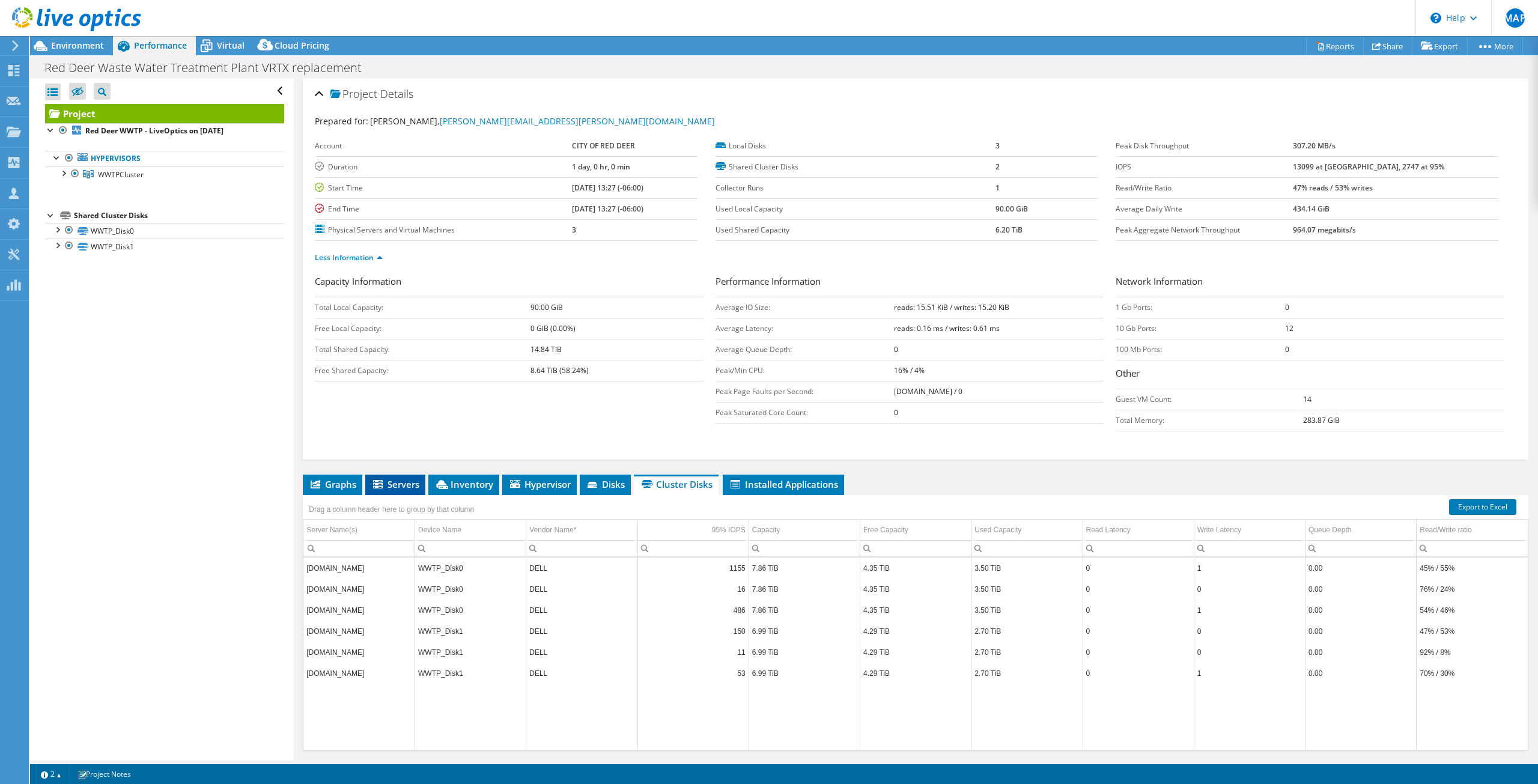
click at [372, 491] on li "Servers" at bounding box center [395, 484] width 60 height 20
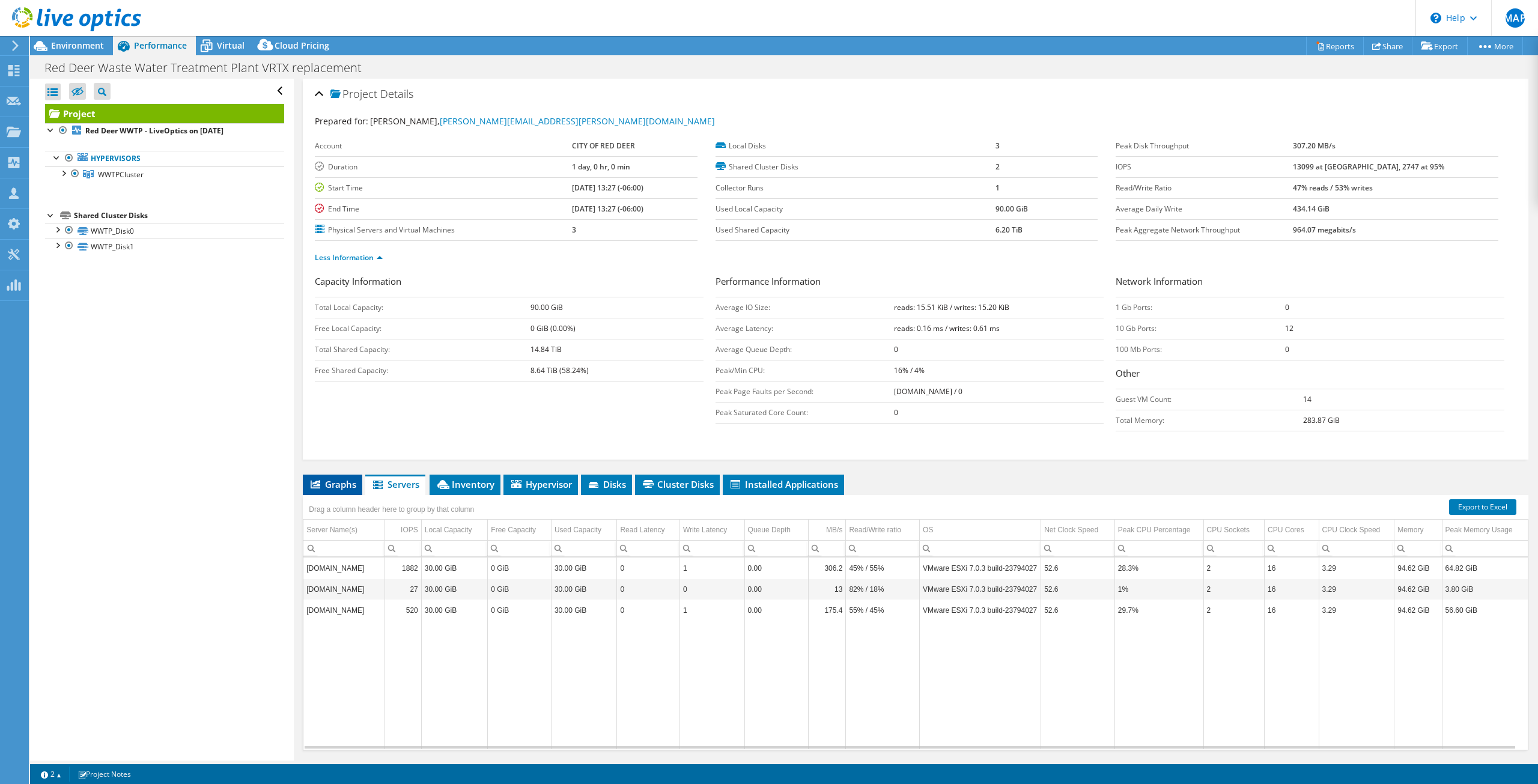
click at [337, 485] on span "Graphs" at bounding box center [333, 484] width 48 height 12
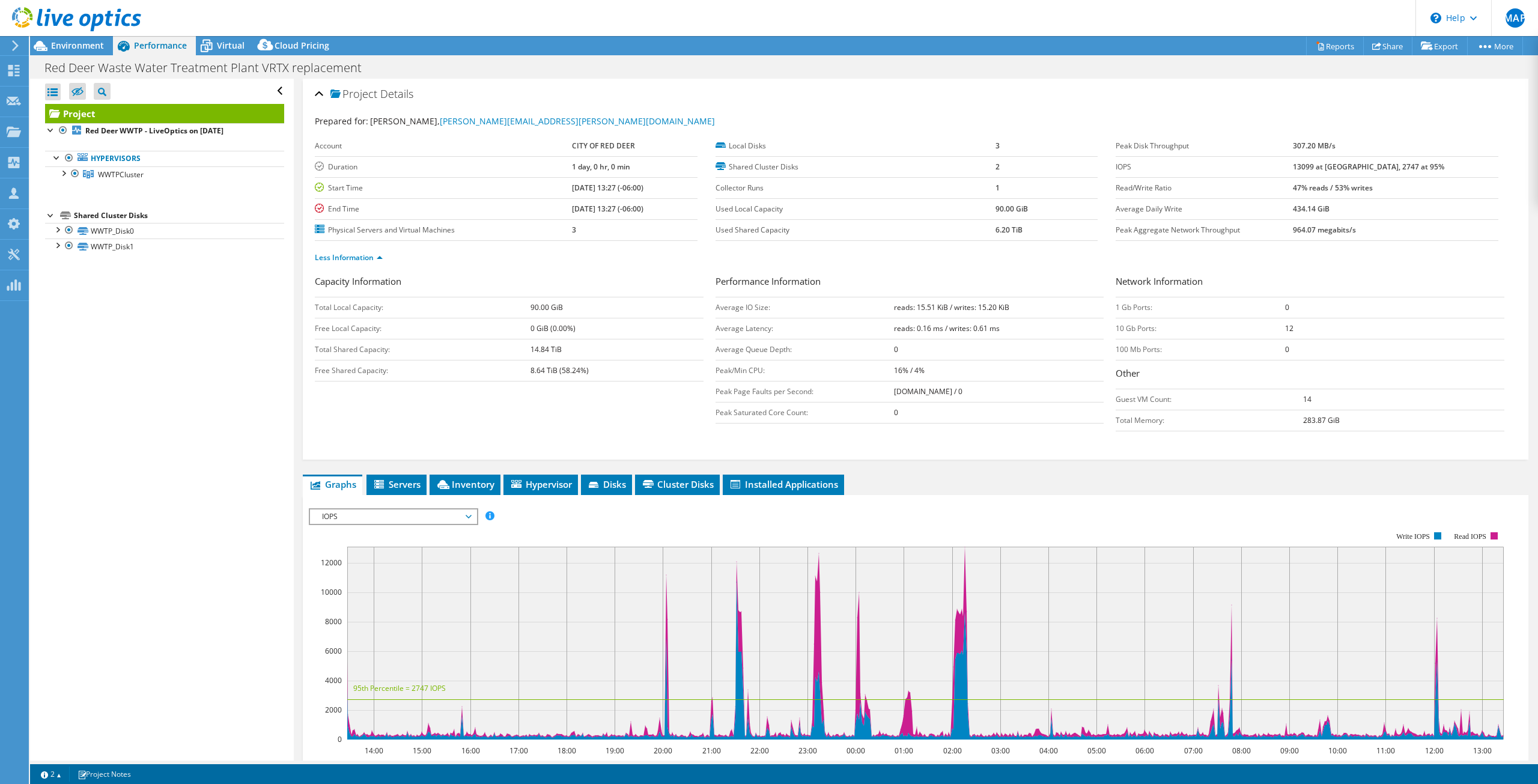
click at [356, 518] on span "IOPS" at bounding box center [393, 516] width 154 height 14
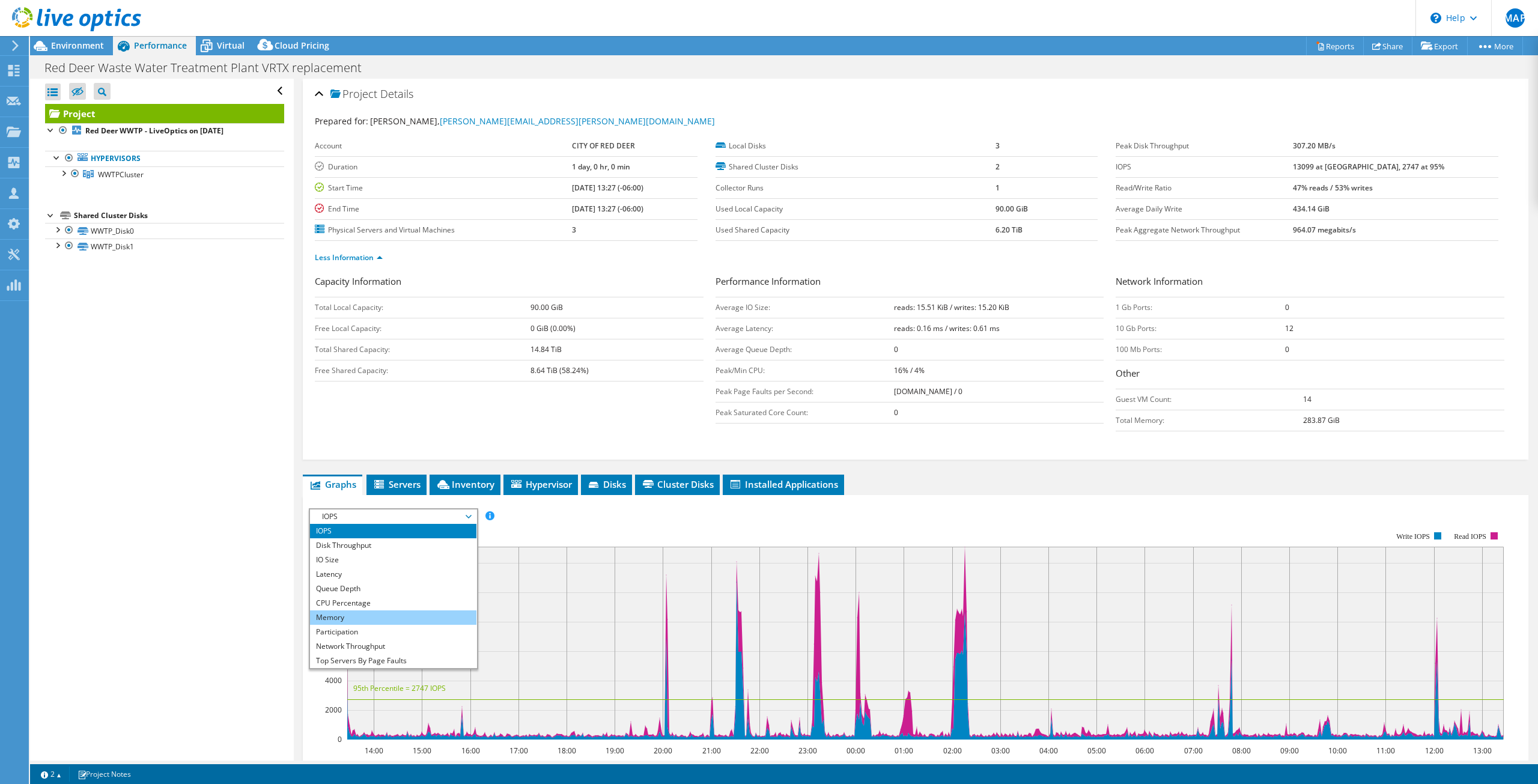
click at [375, 615] on li "Memory" at bounding box center [393, 617] width 166 height 14
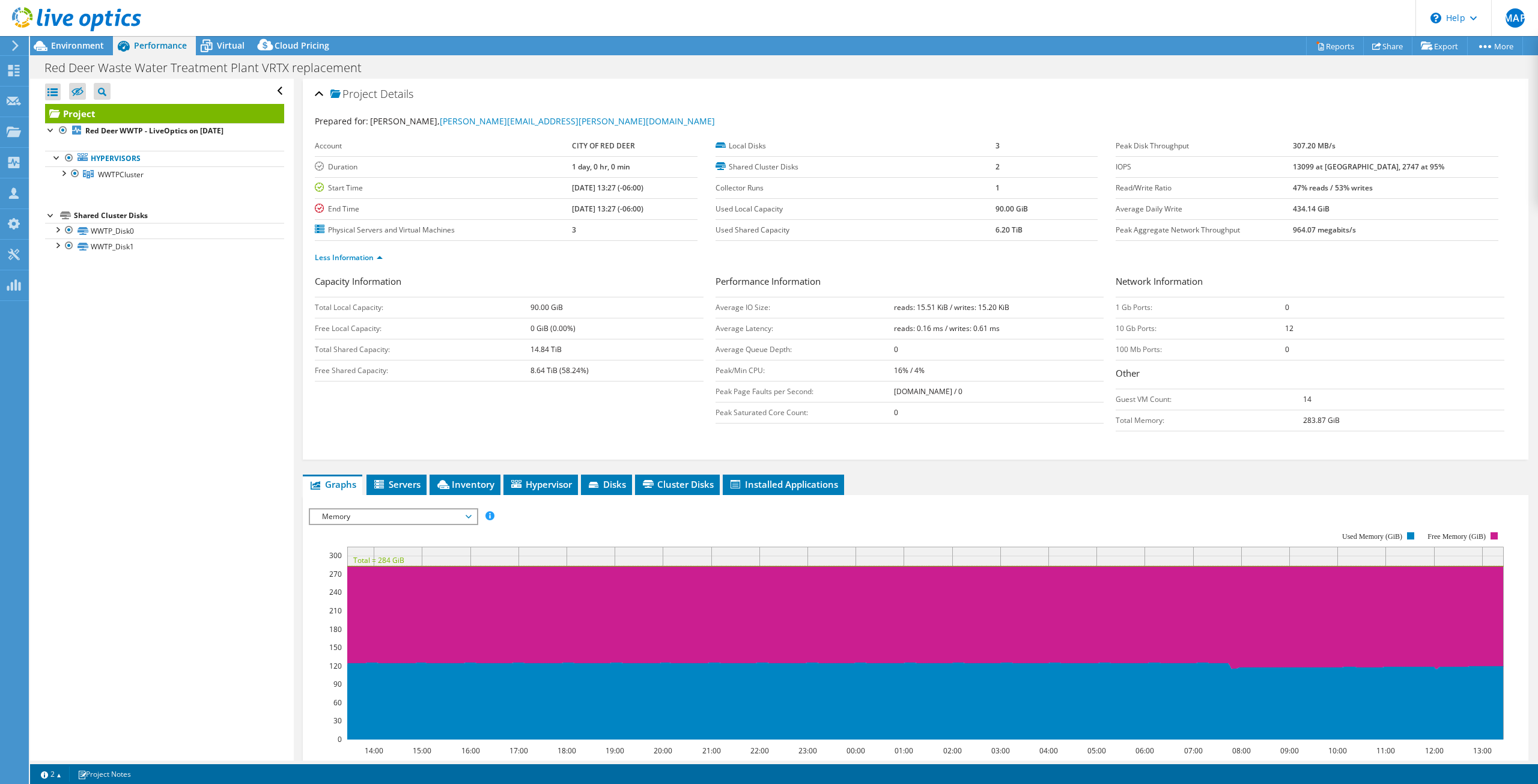
click at [455, 514] on span "Memory" at bounding box center [393, 516] width 154 height 14
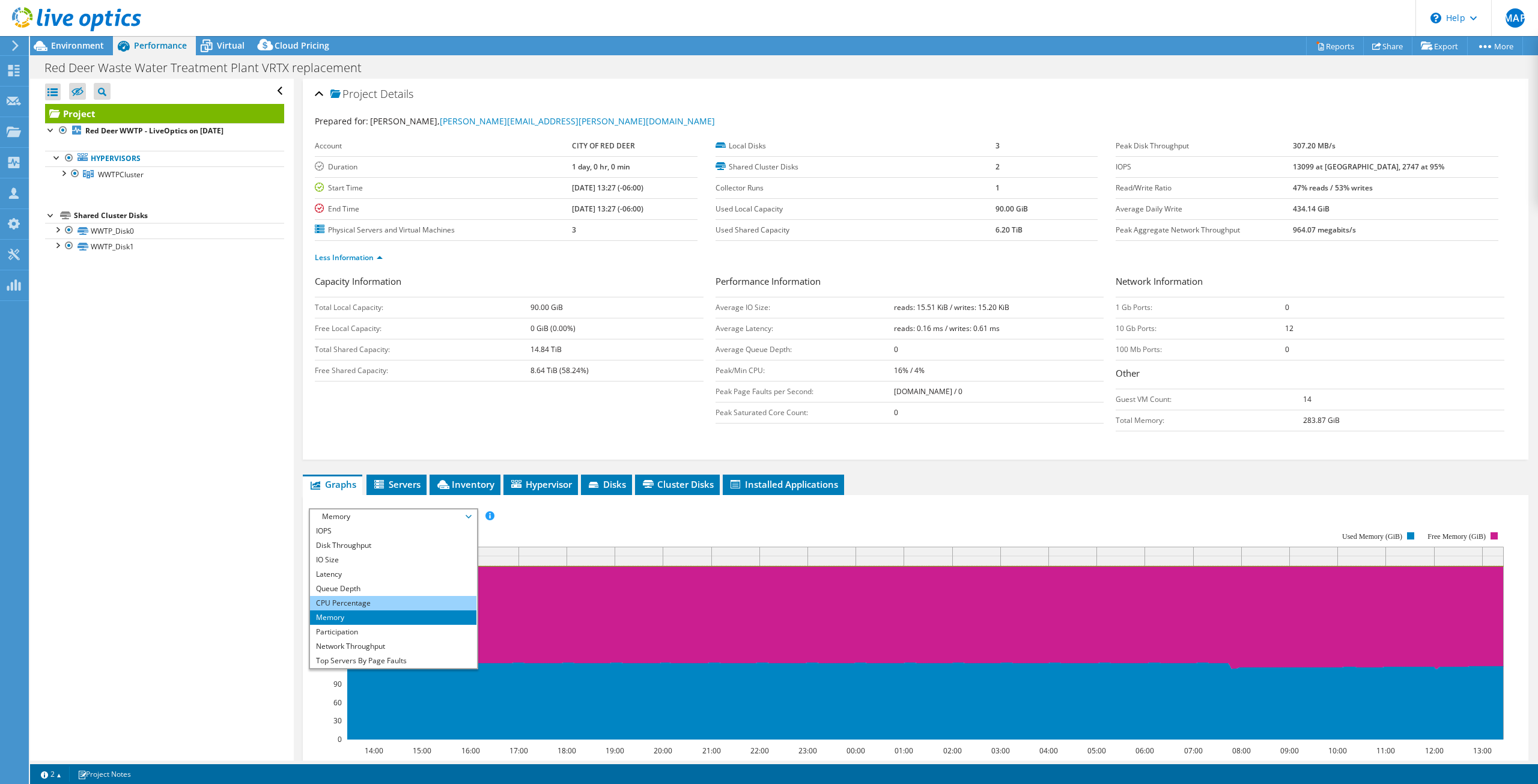
click at [377, 601] on li "CPU Percentage" at bounding box center [393, 603] width 166 height 14
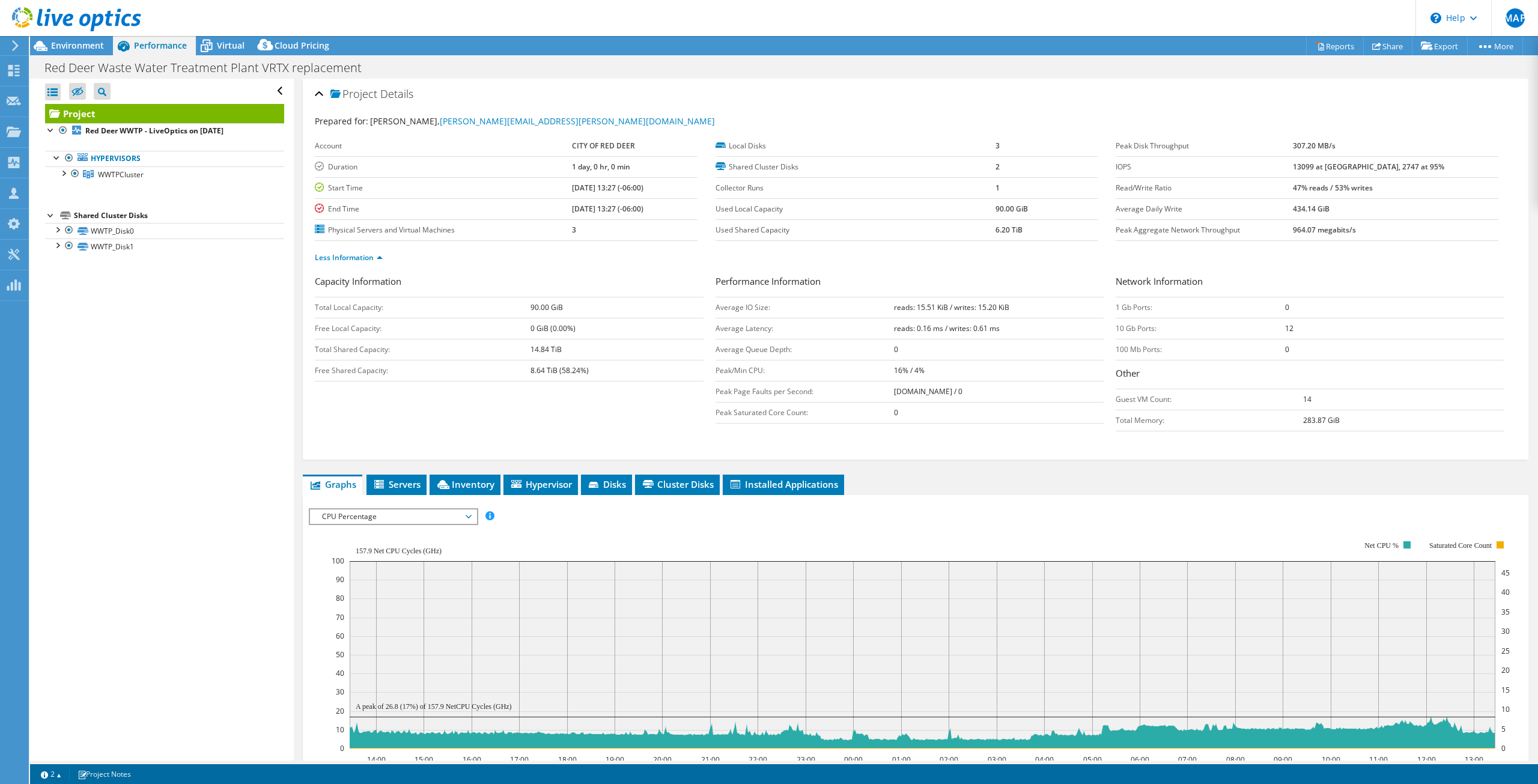
click at [463, 514] on span "CPU Percentage" at bounding box center [393, 516] width 154 height 14
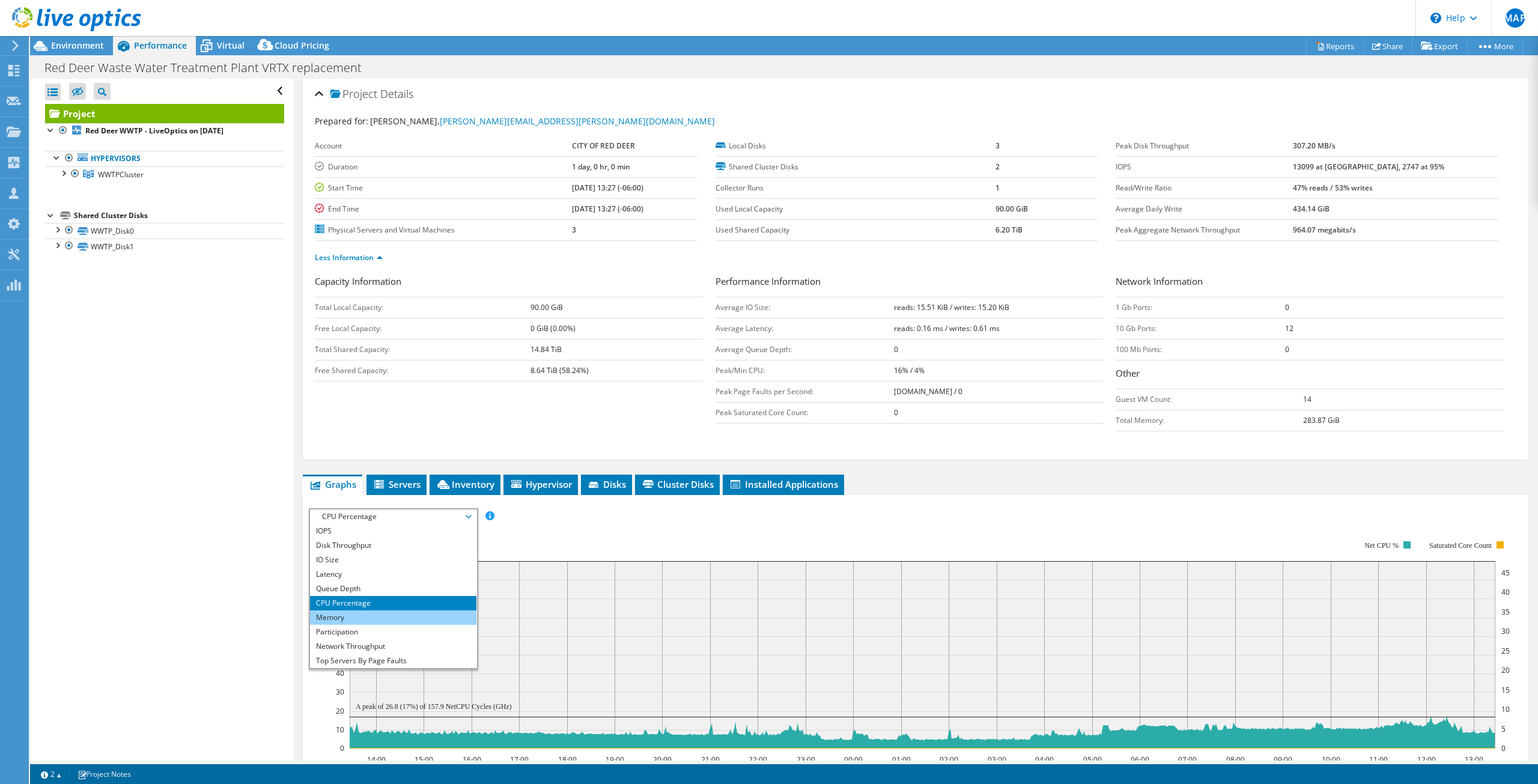
click at [363, 618] on li "Memory" at bounding box center [393, 617] width 166 height 14
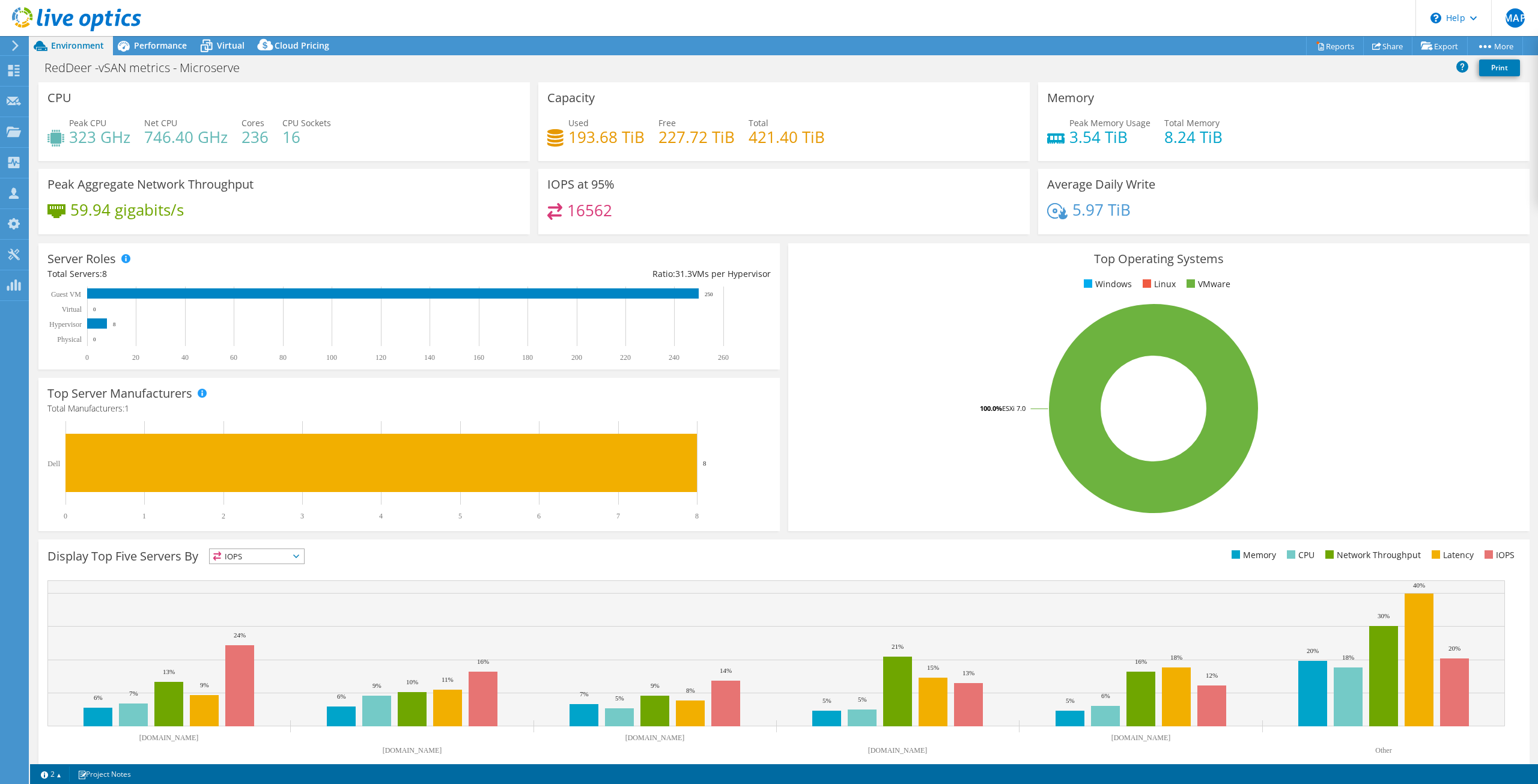
select select "USD"
click at [149, 43] on span "Performance" at bounding box center [160, 45] width 53 height 11
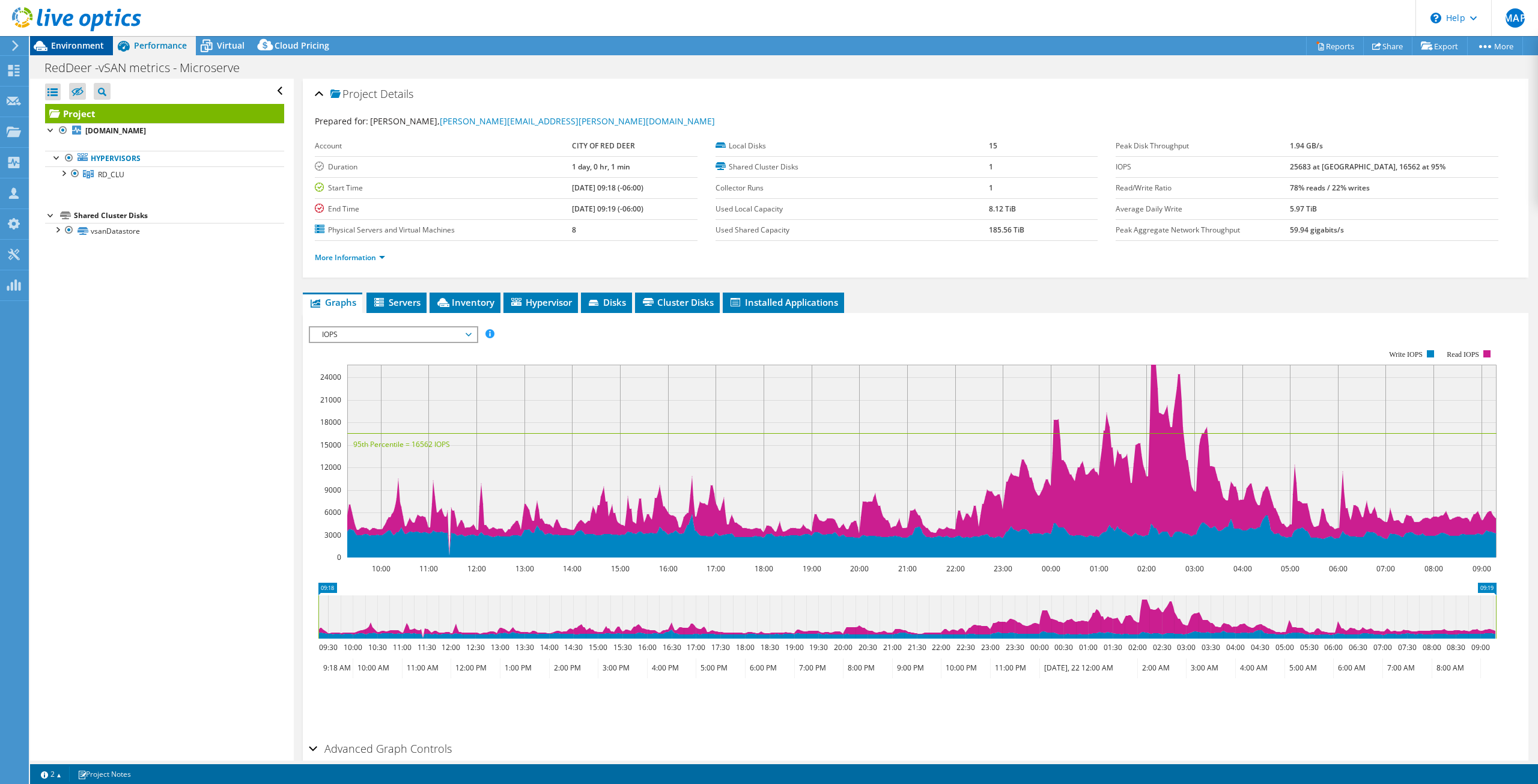
click at [71, 43] on span "Environment" at bounding box center [77, 45] width 53 height 11
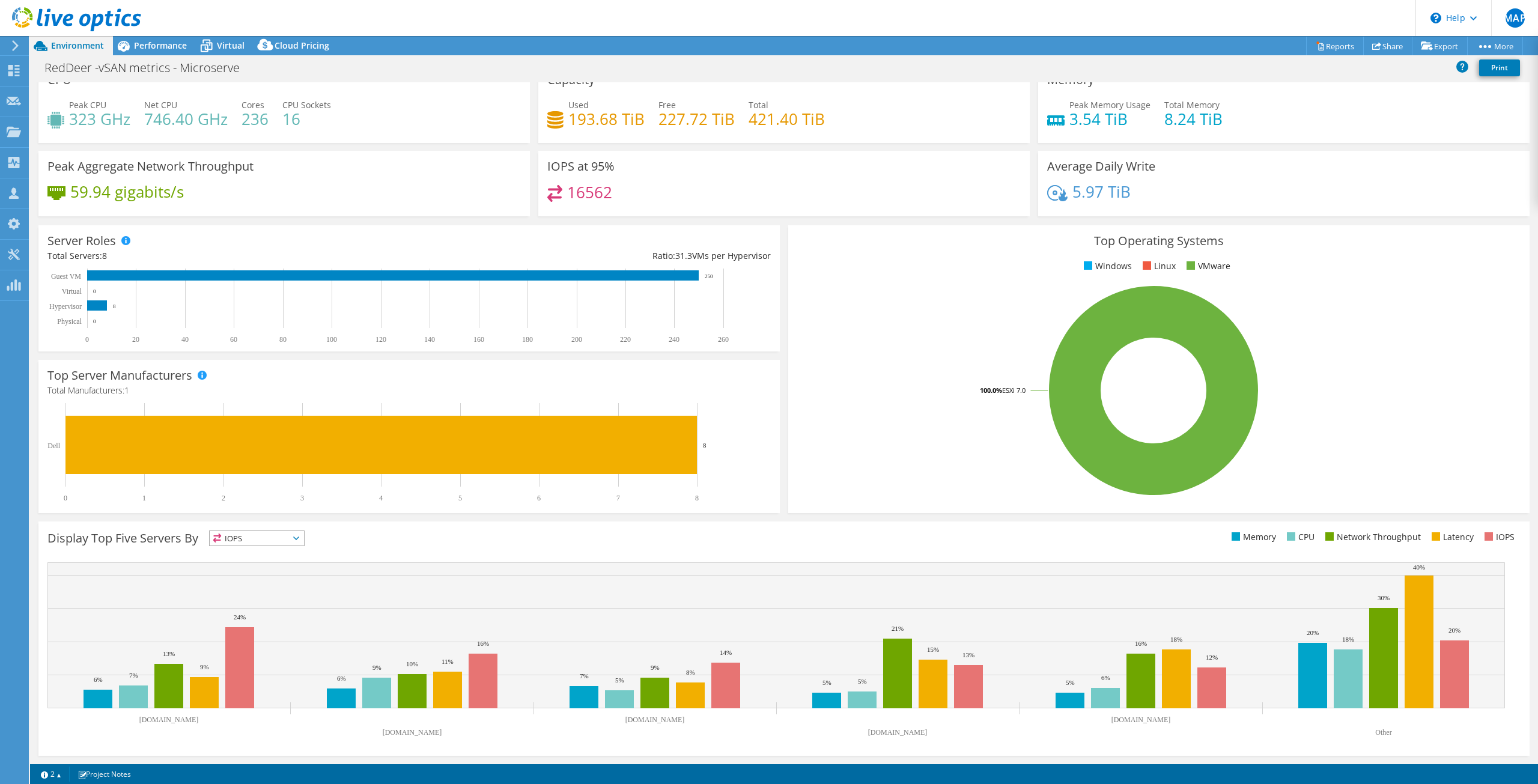
scroll to position [0, 0]
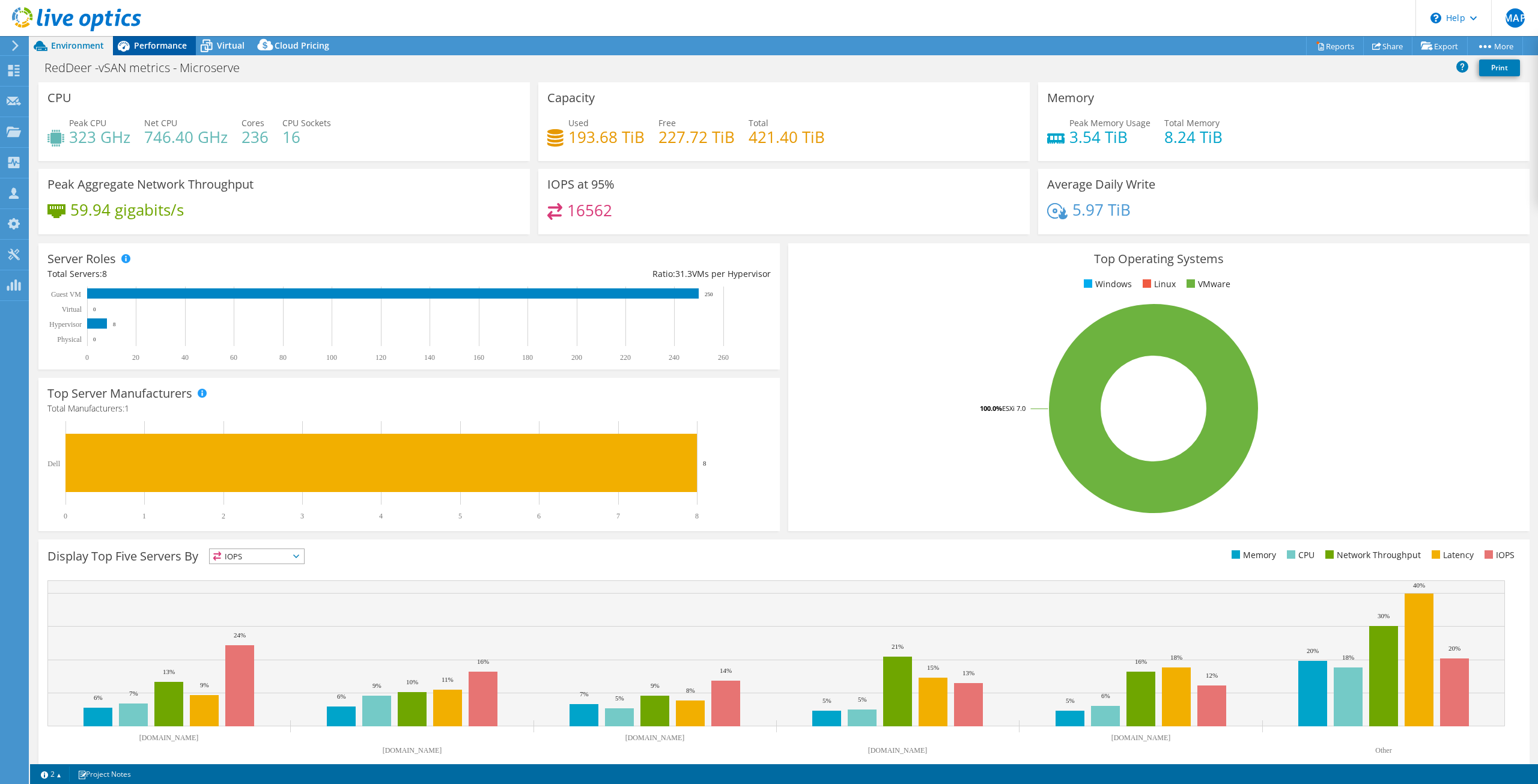
click at [147, 44] on span "Performance" at bounding box center [160, 45] width 53 height 11
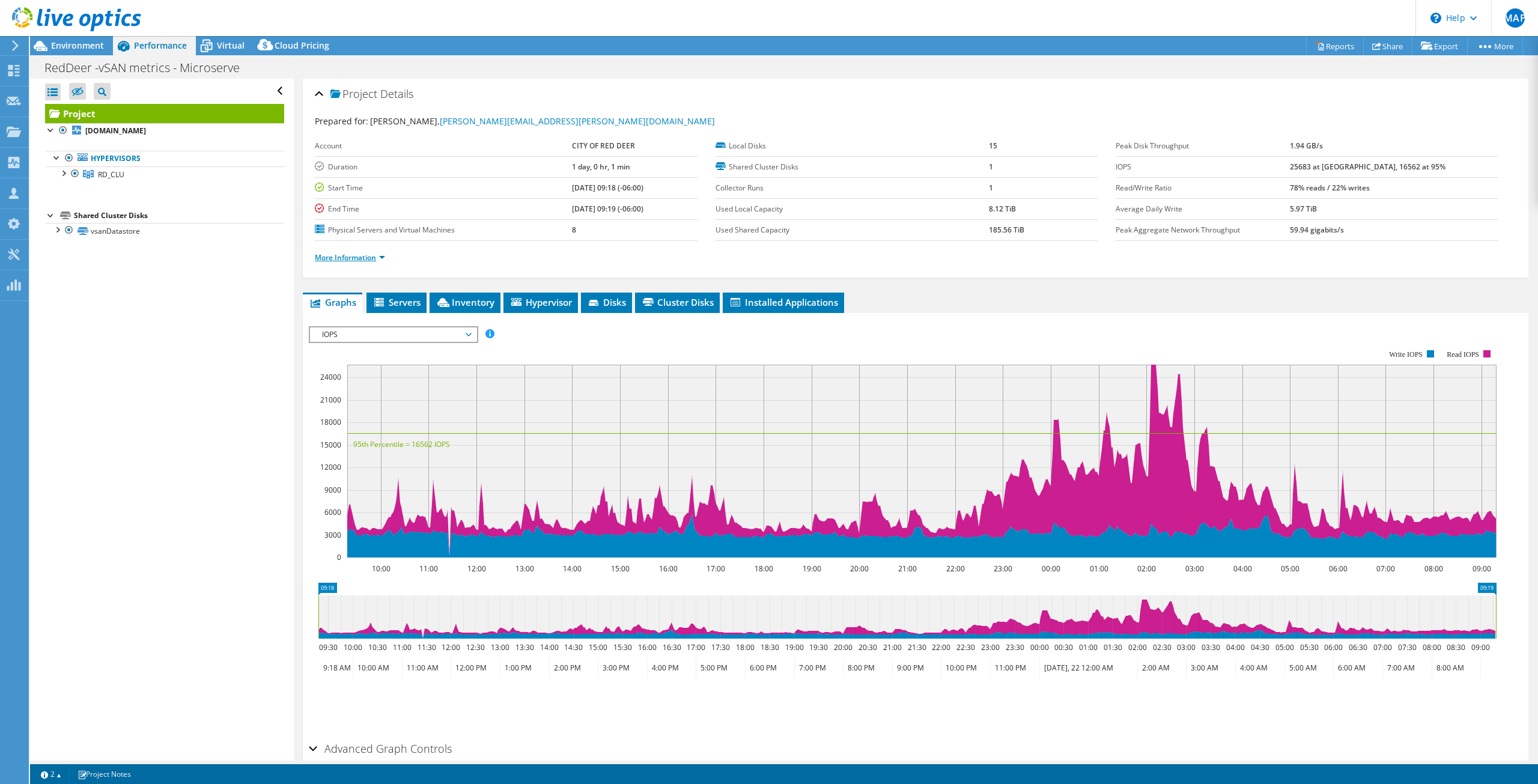
click at [354, 260] on link "More Information" at bounding box center [350, 257] width 70 height 10
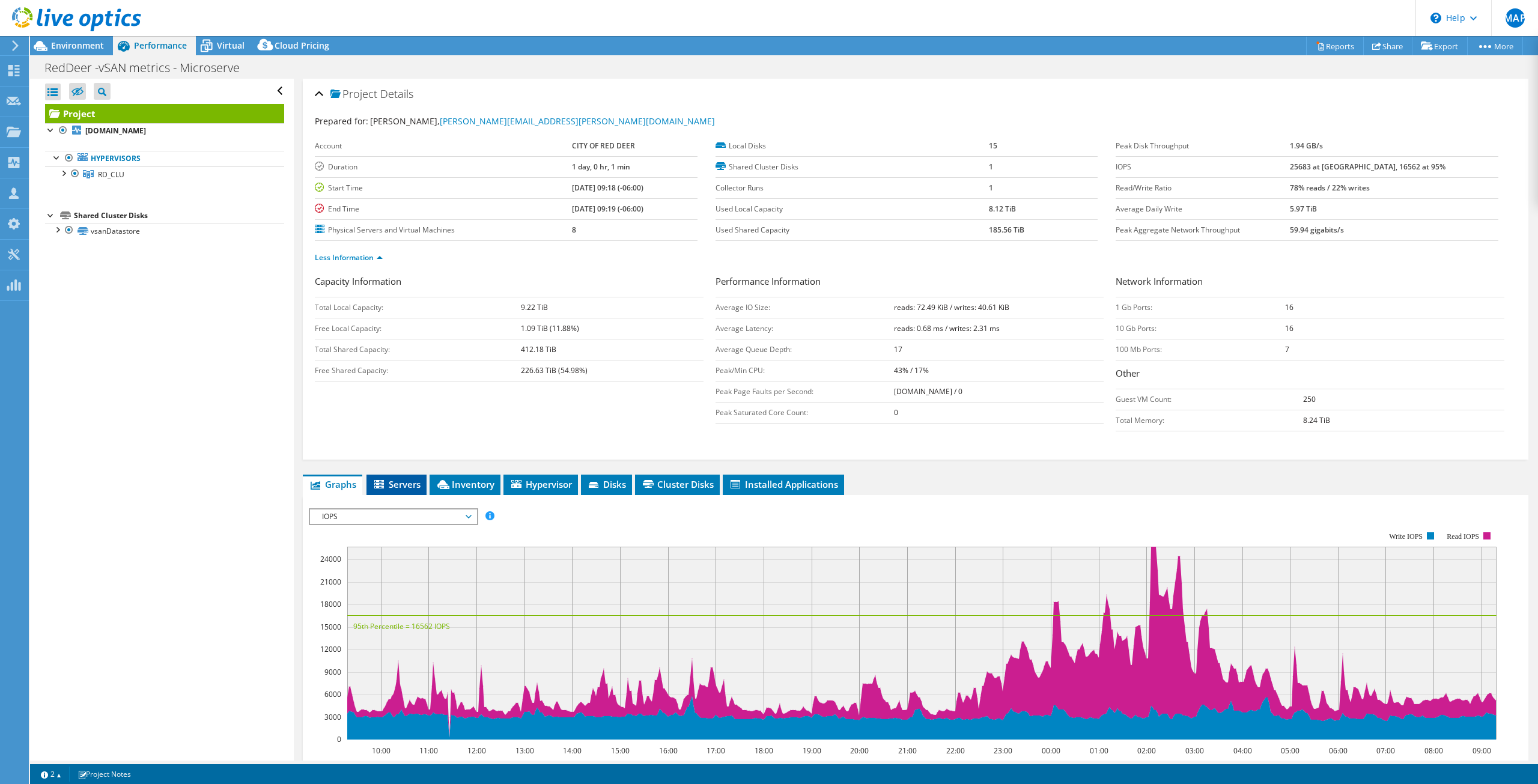
click at [398, 489] on span "Servers" at bounding box center [396, 484] width 48 height 12
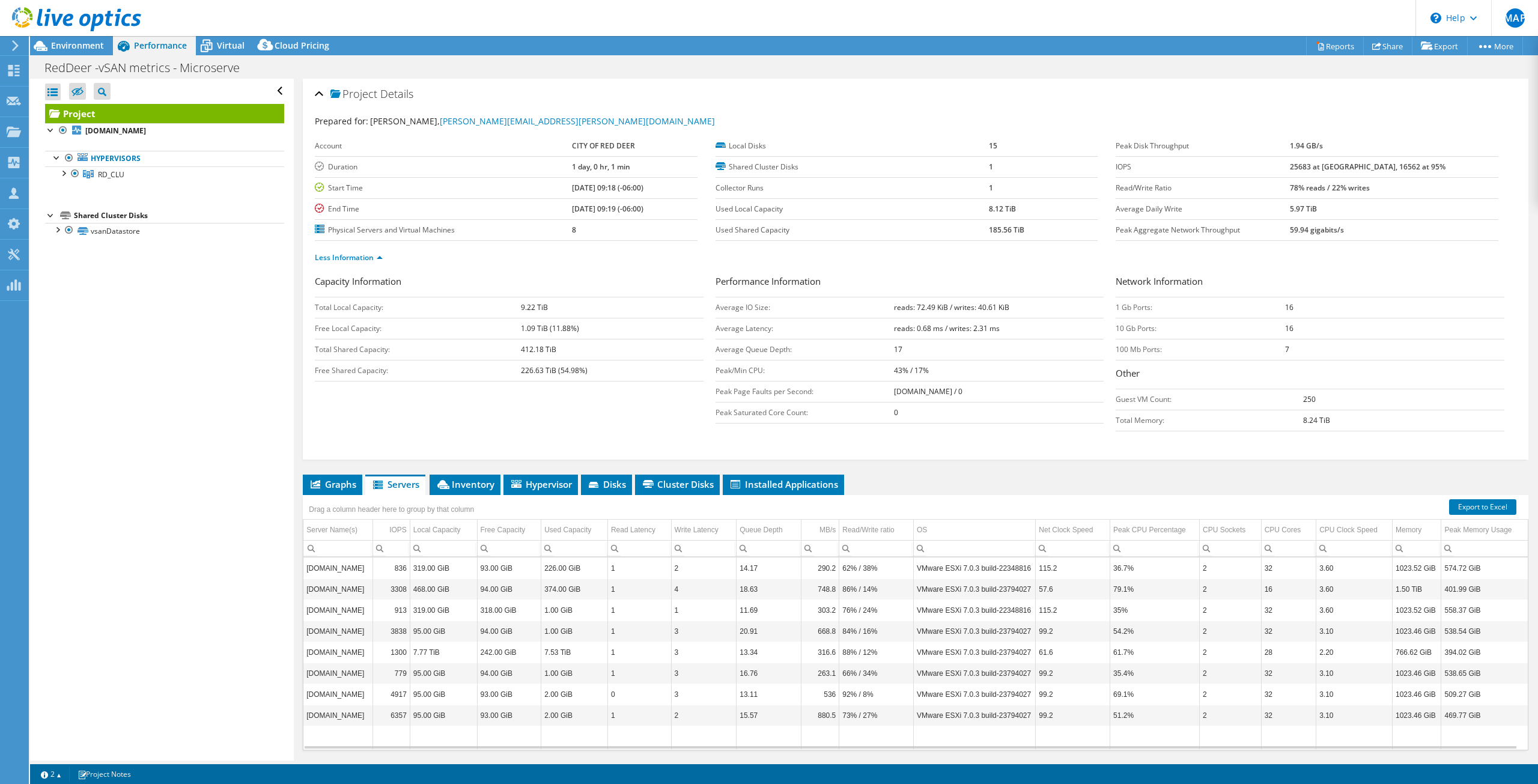
scroll to position [35, 0]
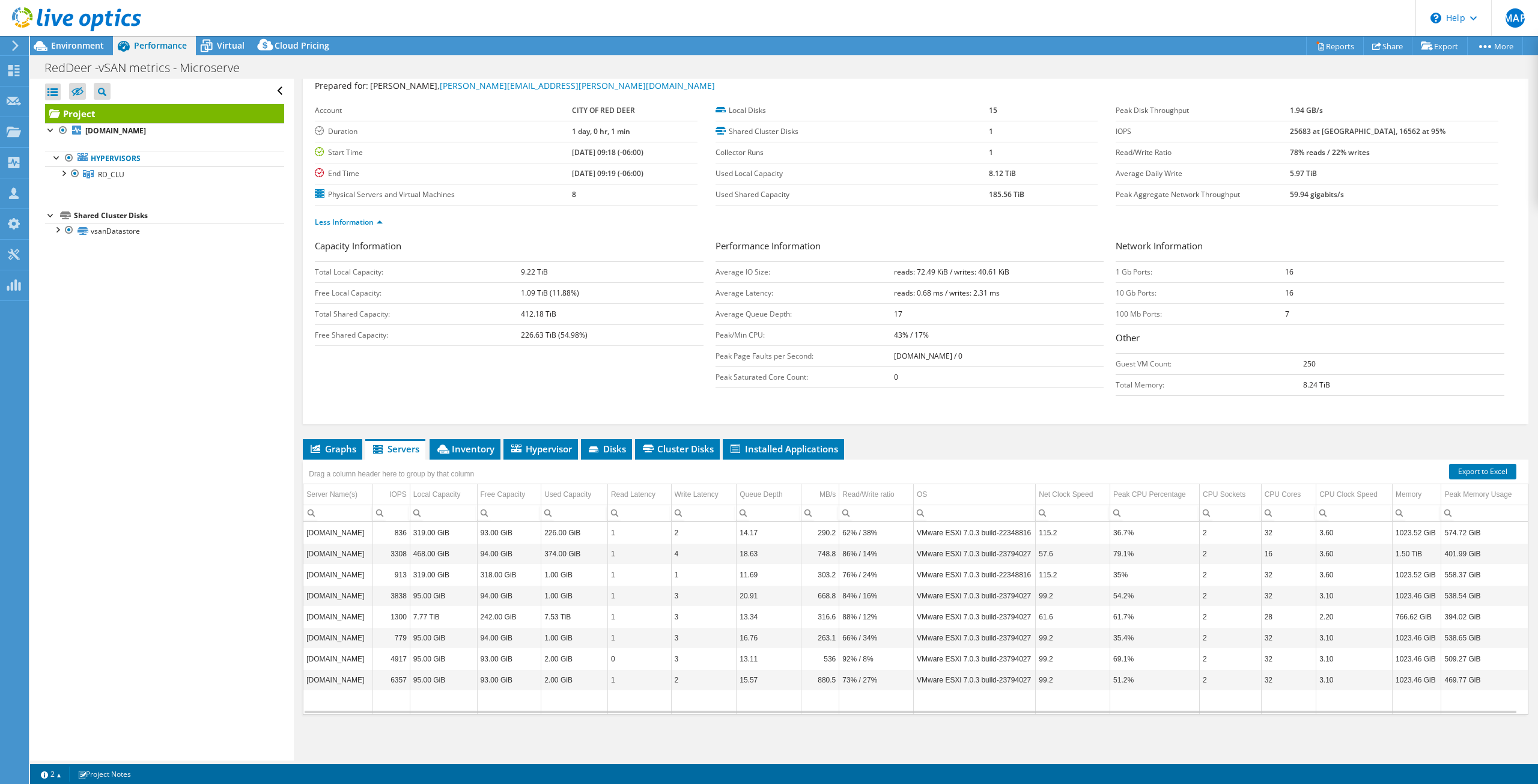
click at [801, 26] on header "MAP Channel Partner Marc Anthony Perez marcp@microserve.ca Microserve My Profil…" at bounding box center [769, 18] width 1538 height 36
click at [454, 457] on li "Inventory" at bounding box center [465, 448] width 71 height 20
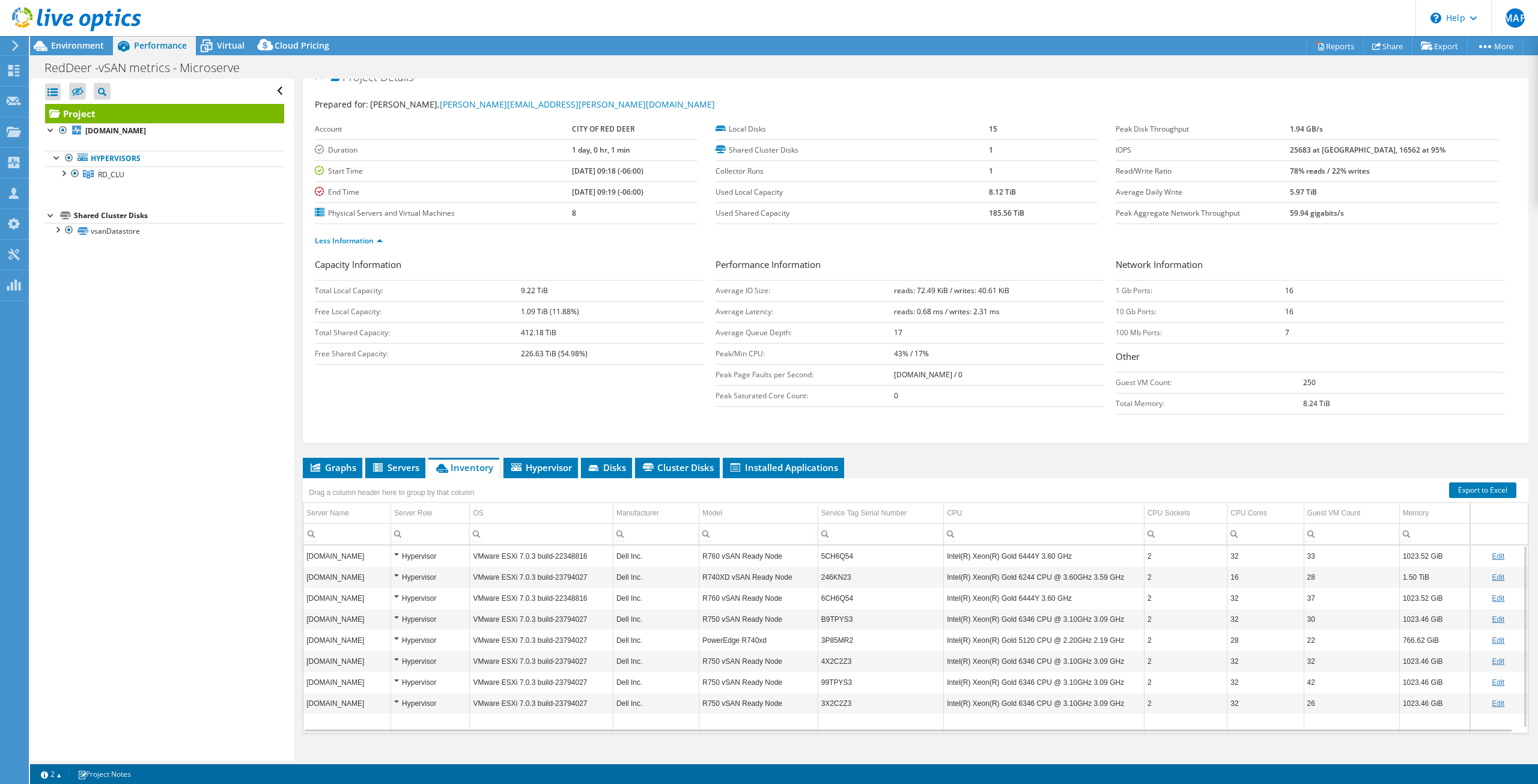
scroll to position [0, 0]
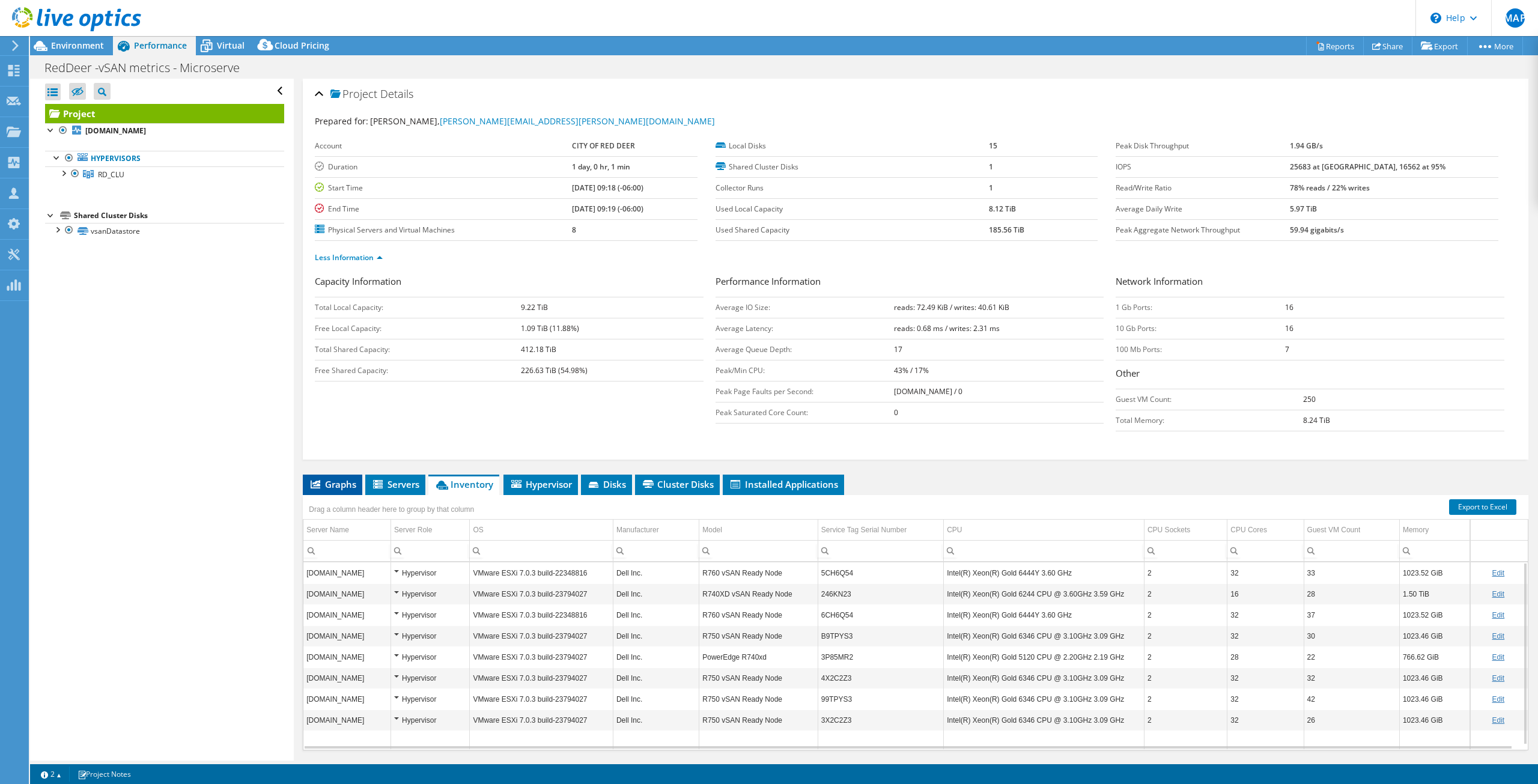
click at [314, 474] on li "Graphs" at bounding box center [333, 484] width 60 height 20
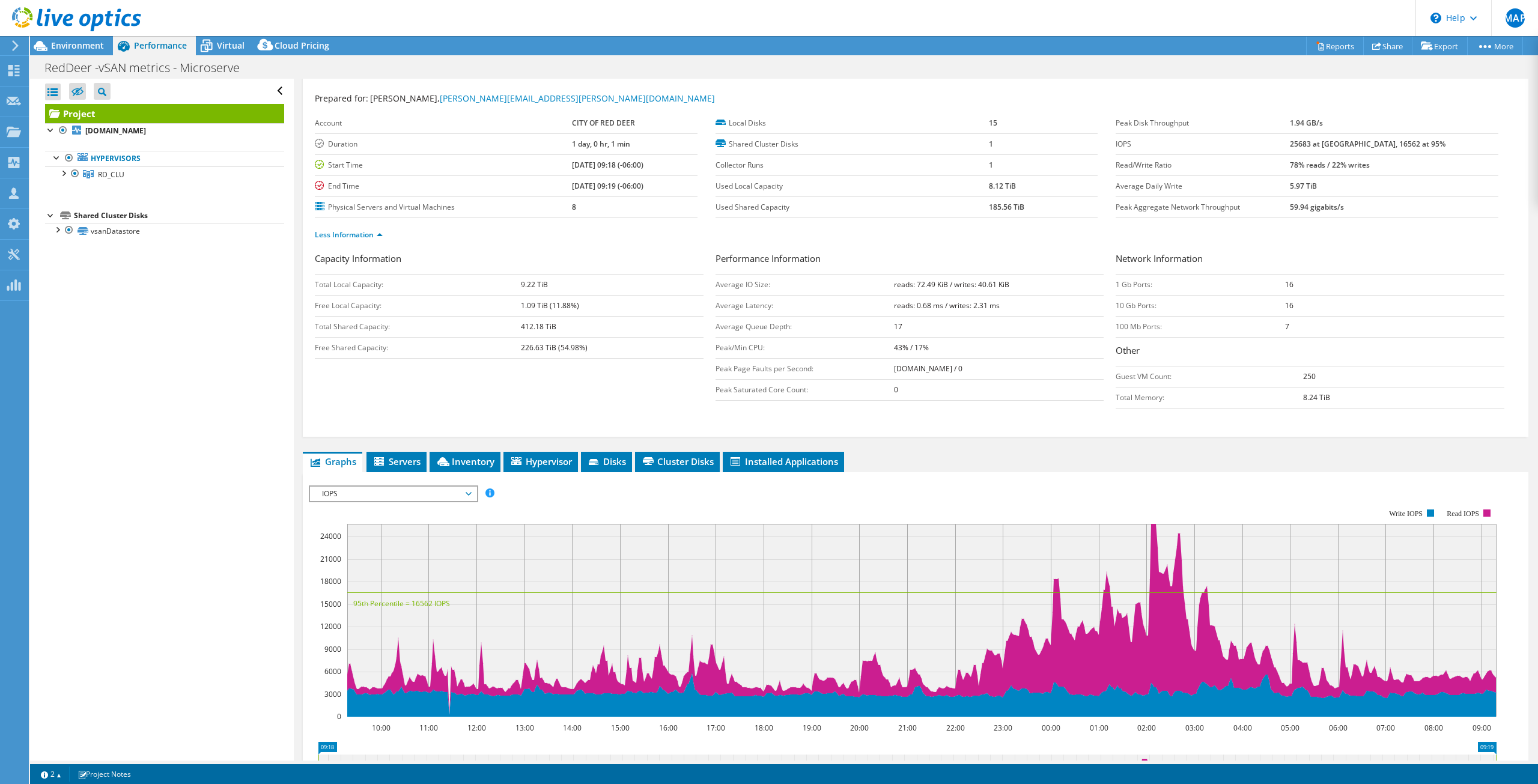
scroll to position [60, 0]
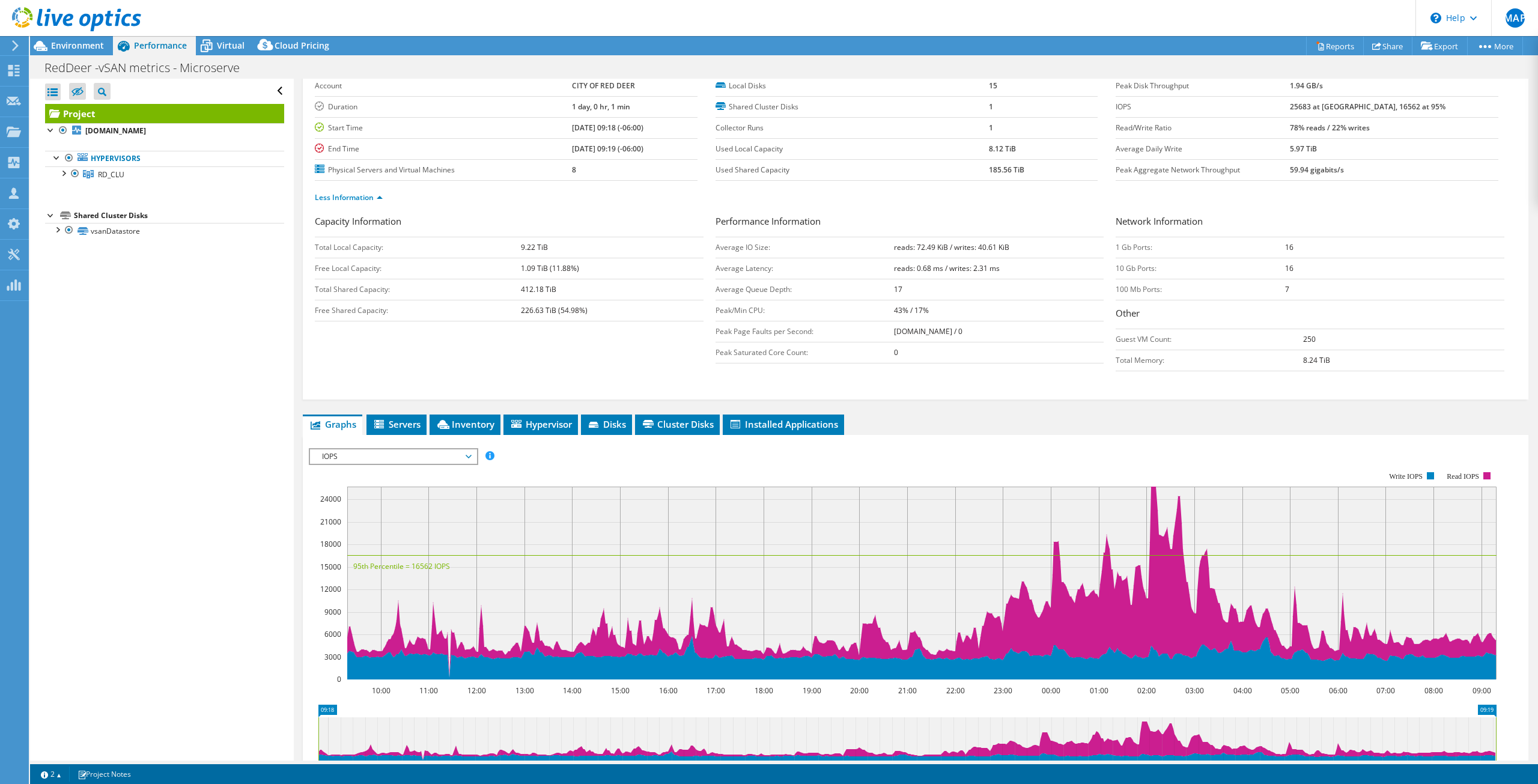
click at [470, 452] on span "IOPS" at bounding box center [393, 456] width 154 height 14
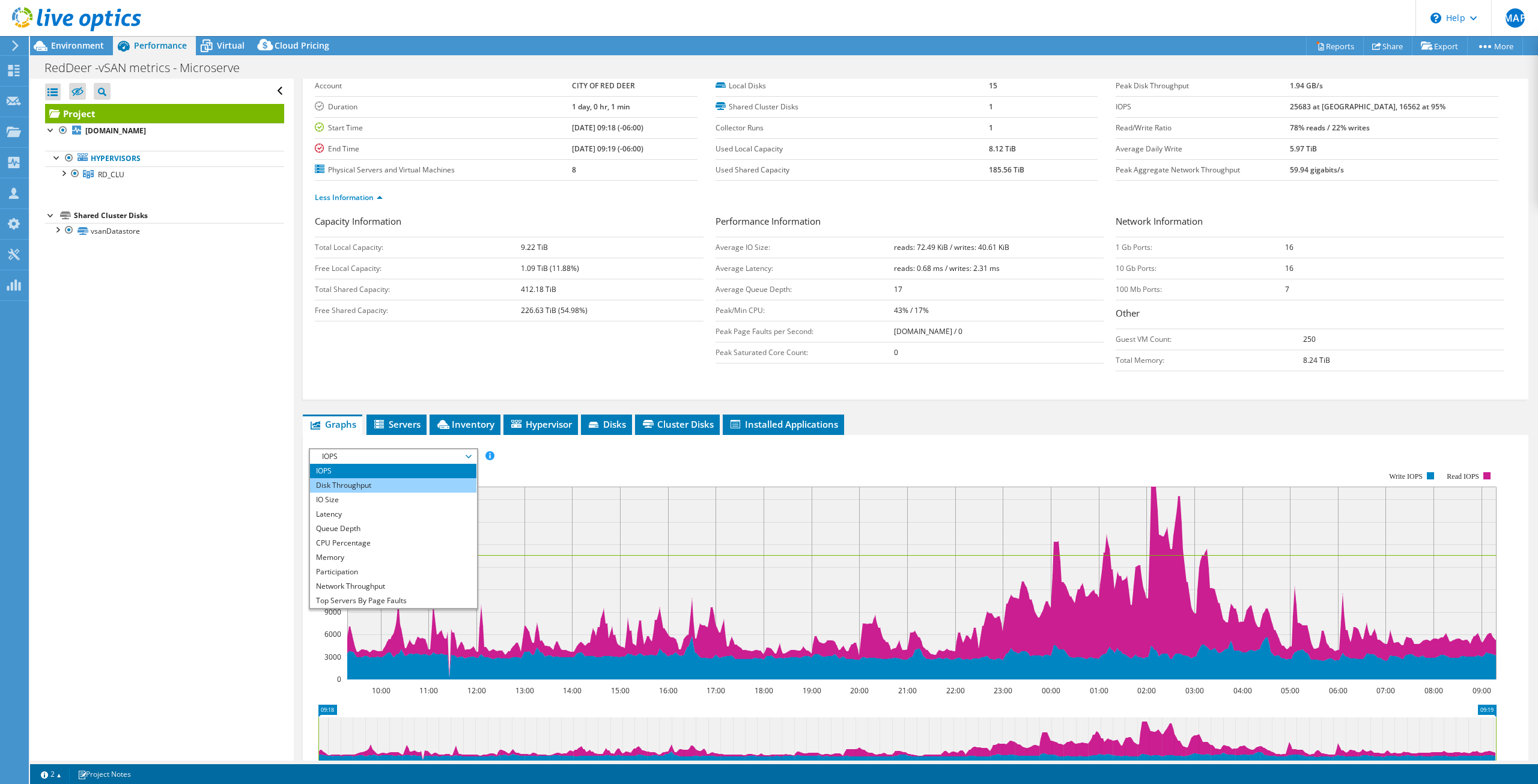
click at [374, 487] on li "Disk Throughput" at bounding box center [393, 485] width 166 height 14
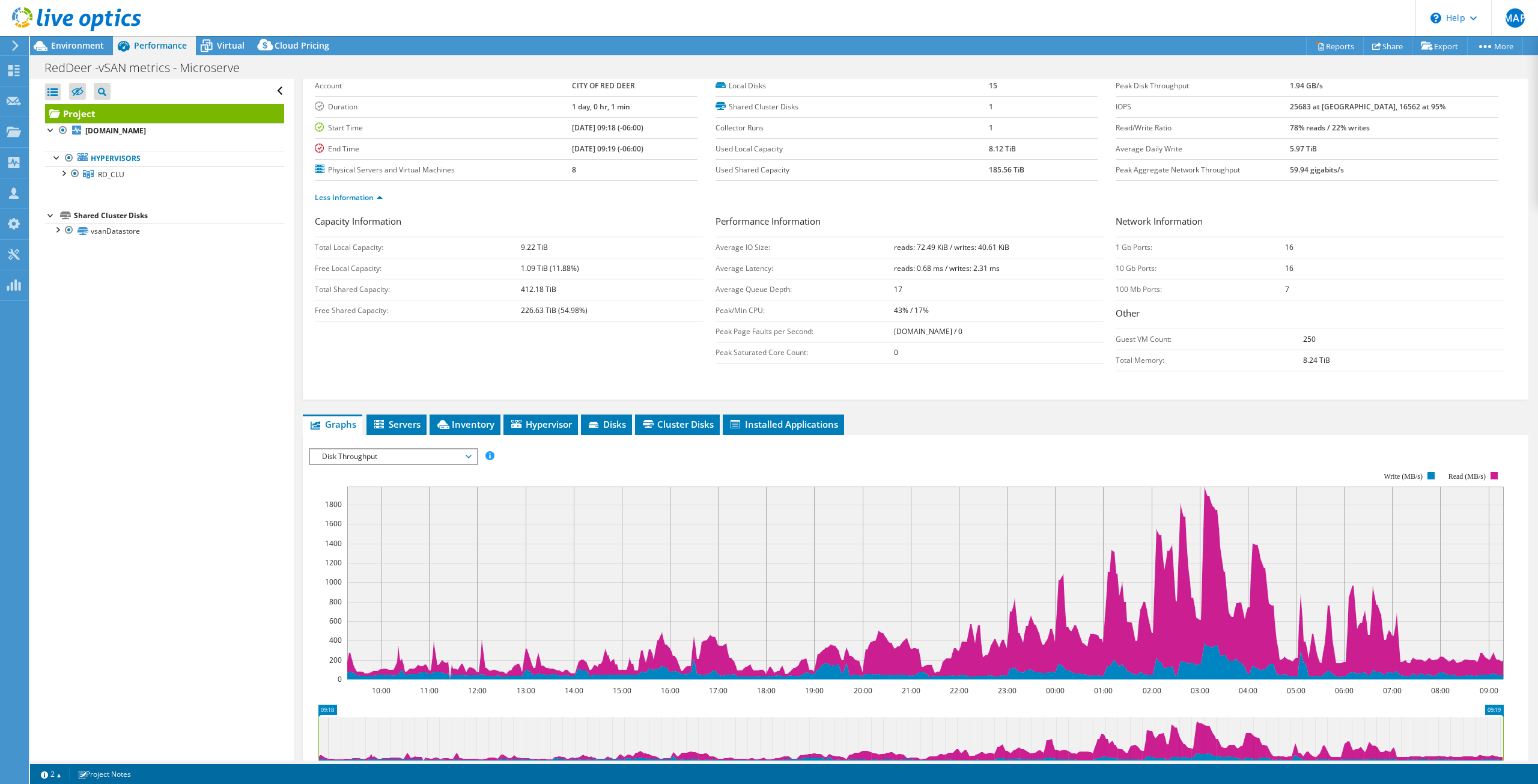
click at [400, 460] on span "Disk Throughput" at bounding box center [393, 456] width 154 height 14
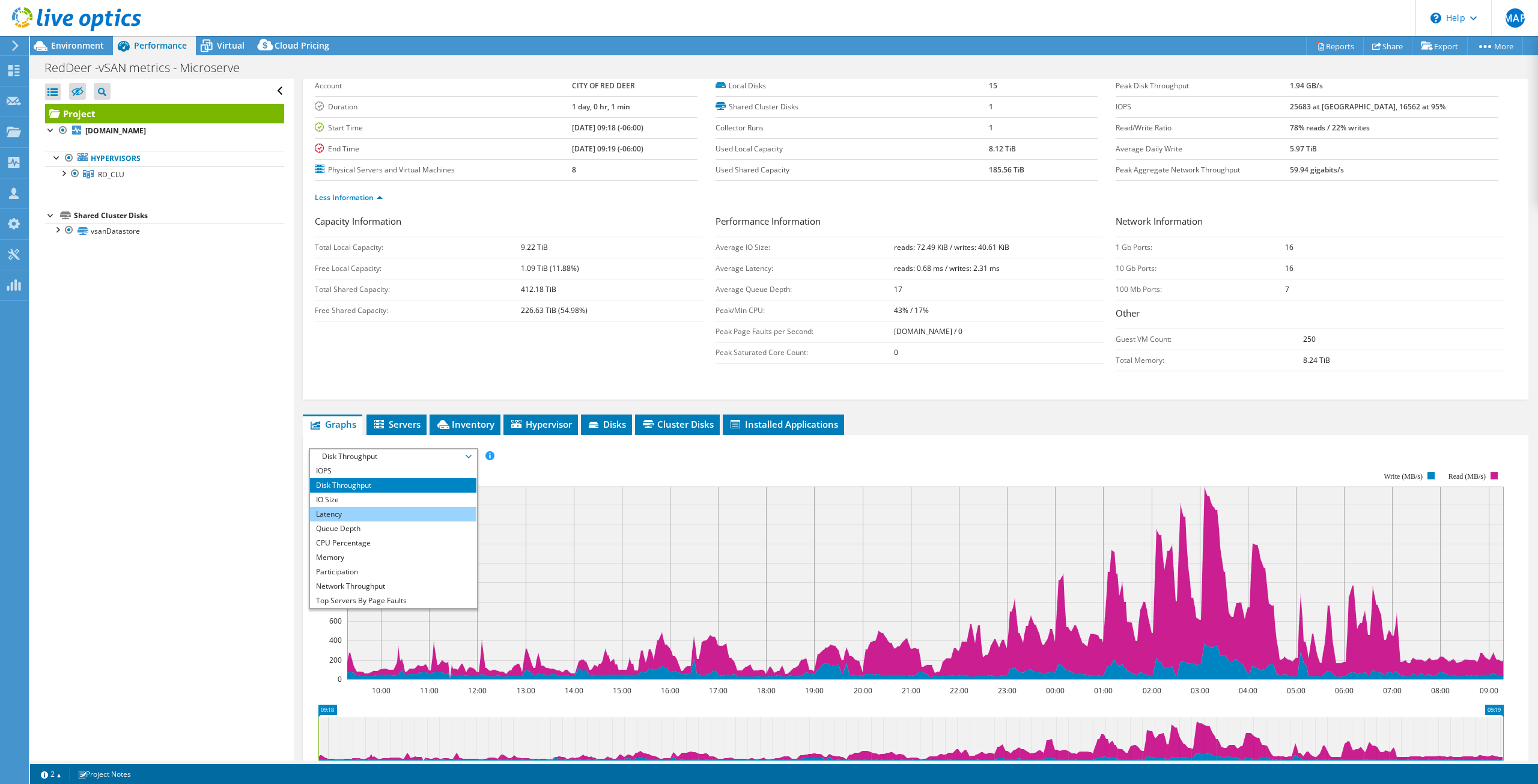
click at [370, 514] on li "Latency" at bounding box center [393, 513] width 166 height 14
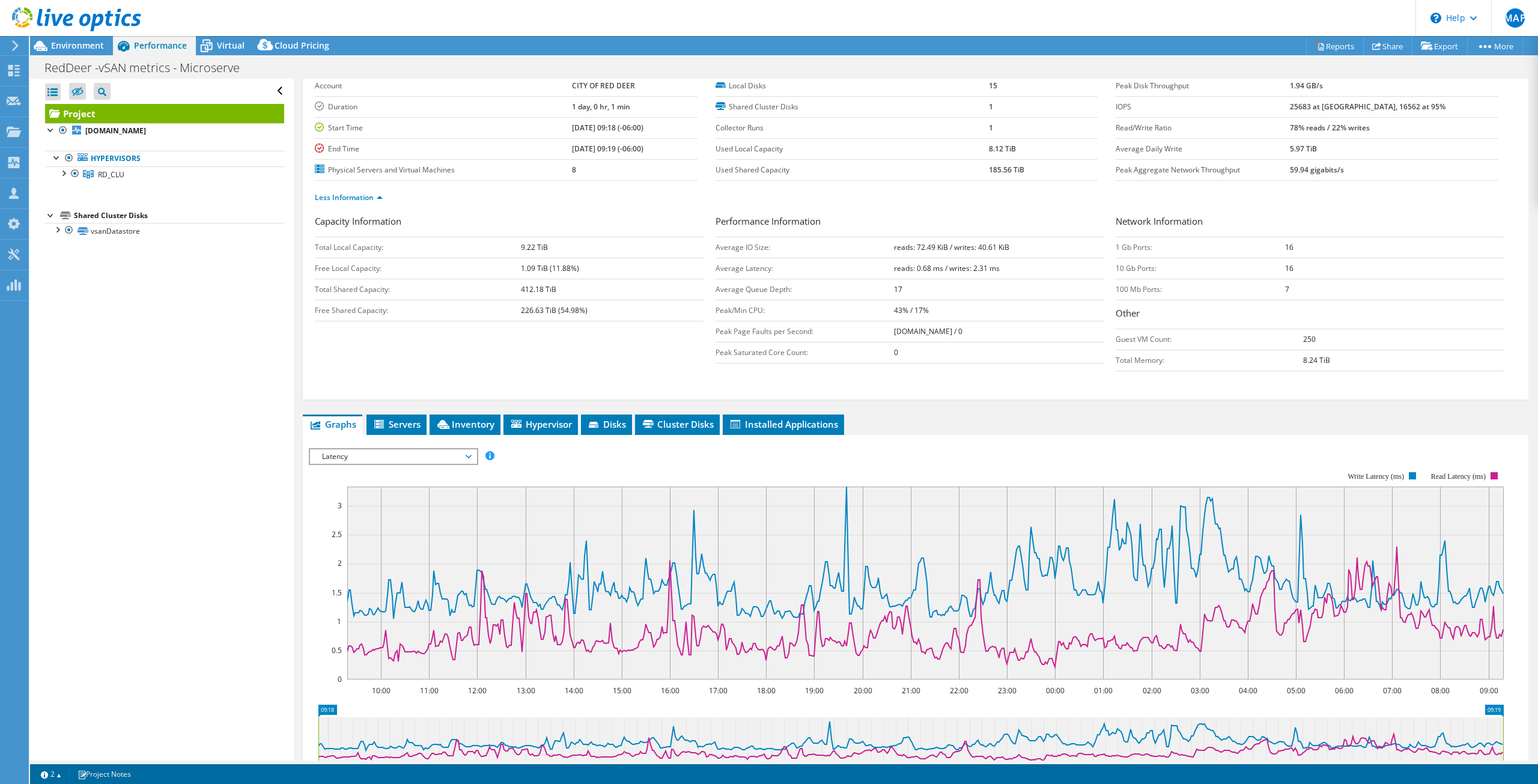
click at [404, 454] on span "Latency" at bounding box center [393, 456] width 154 height 14
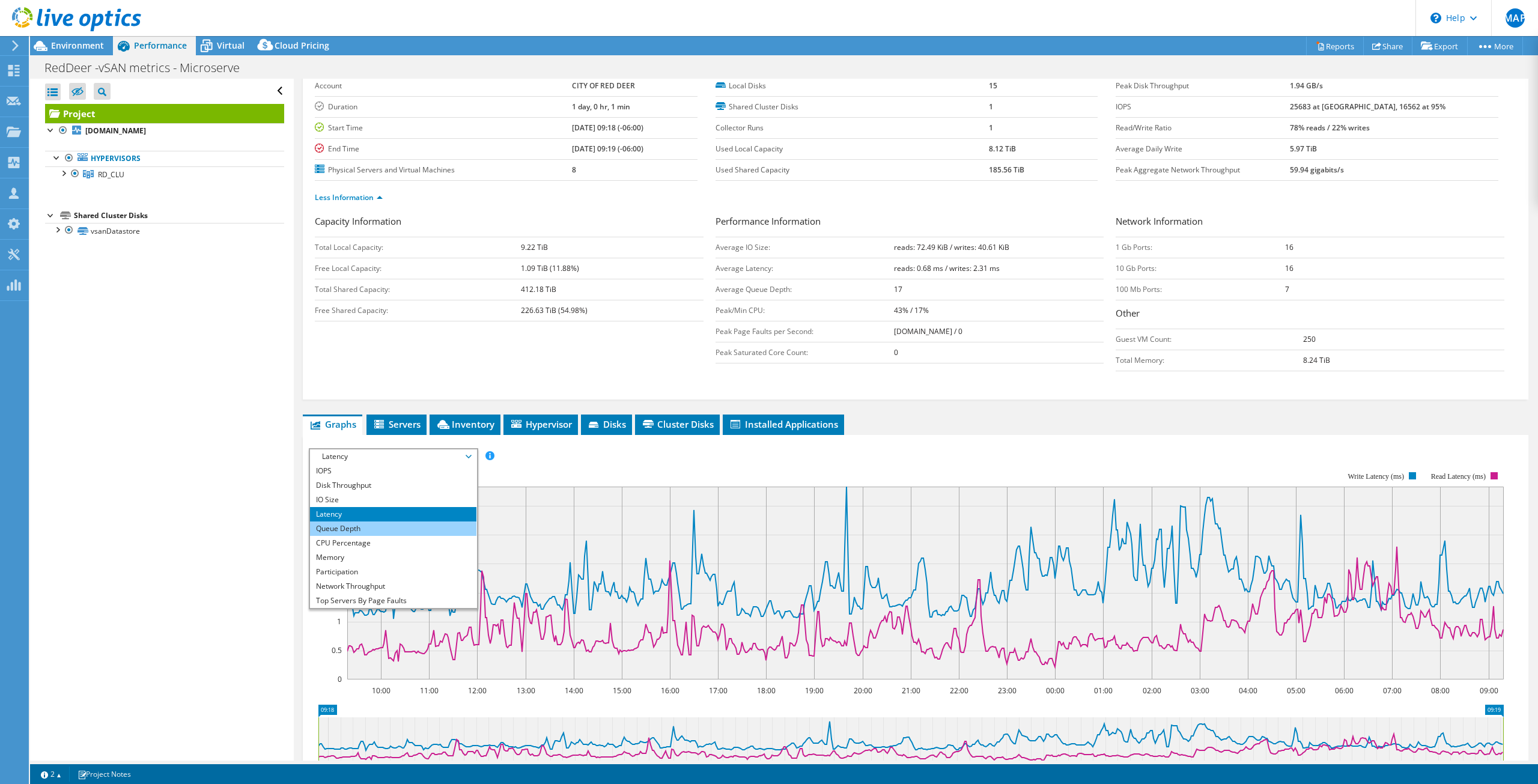
click at [375, 529] on li "Queue Depth" at bounding box center [393, 528] width 166 height 14
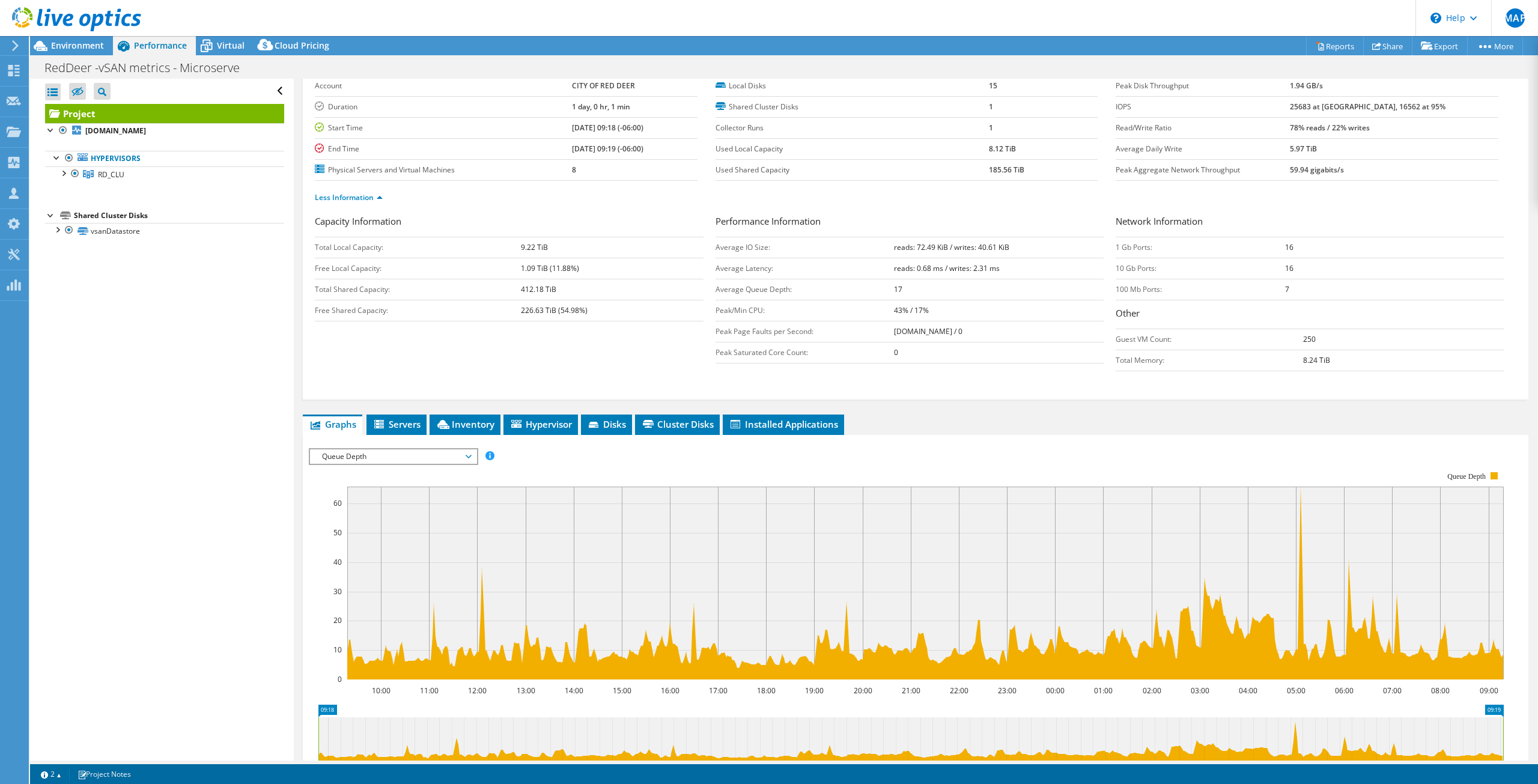
click at [369, 460] on span "Queue Depth" at bounding box center [393, 456] width 154 height 14
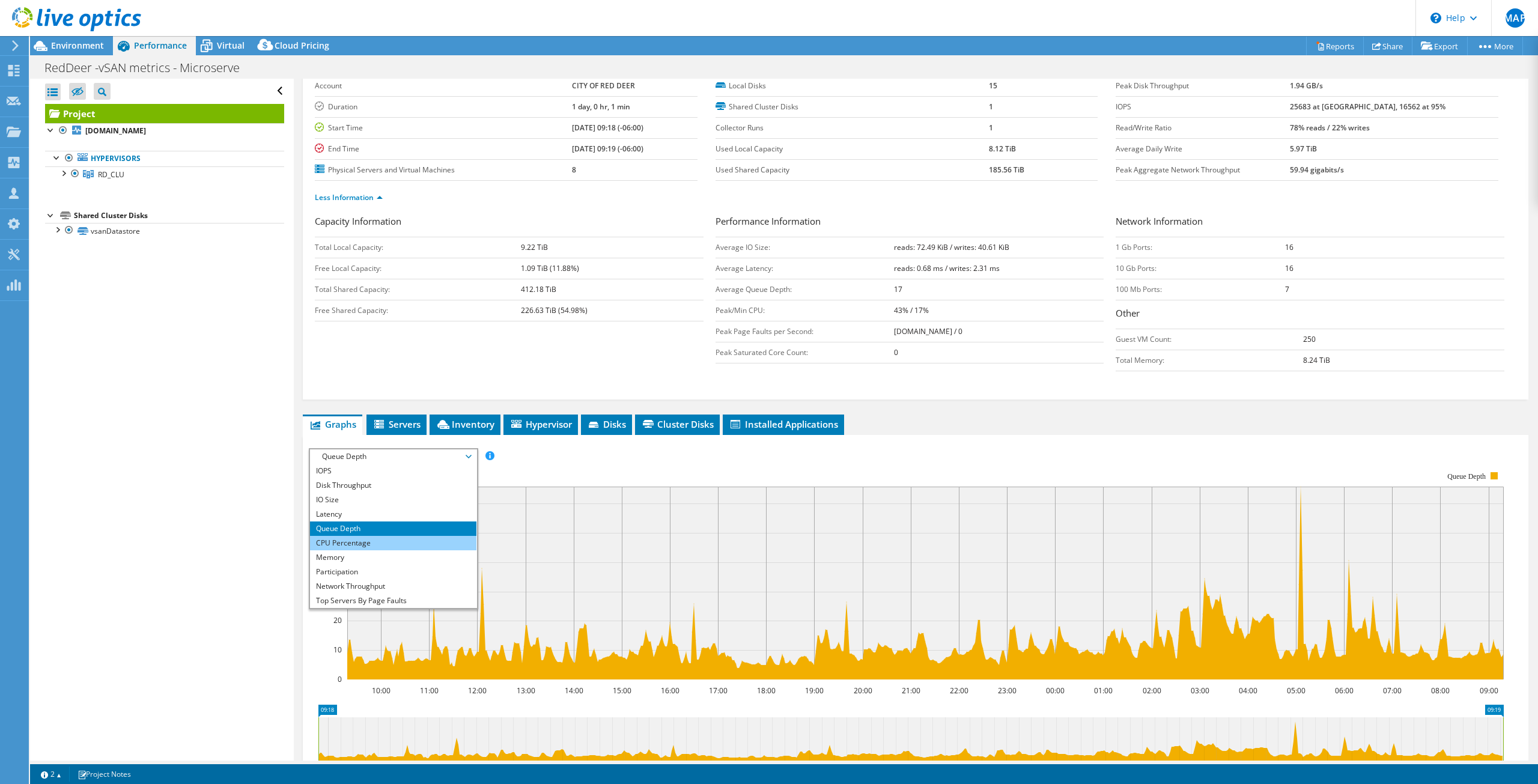
click at [375, 543] on li "CPU Percentage" at bounding box center [393, 542] width 166 height 14
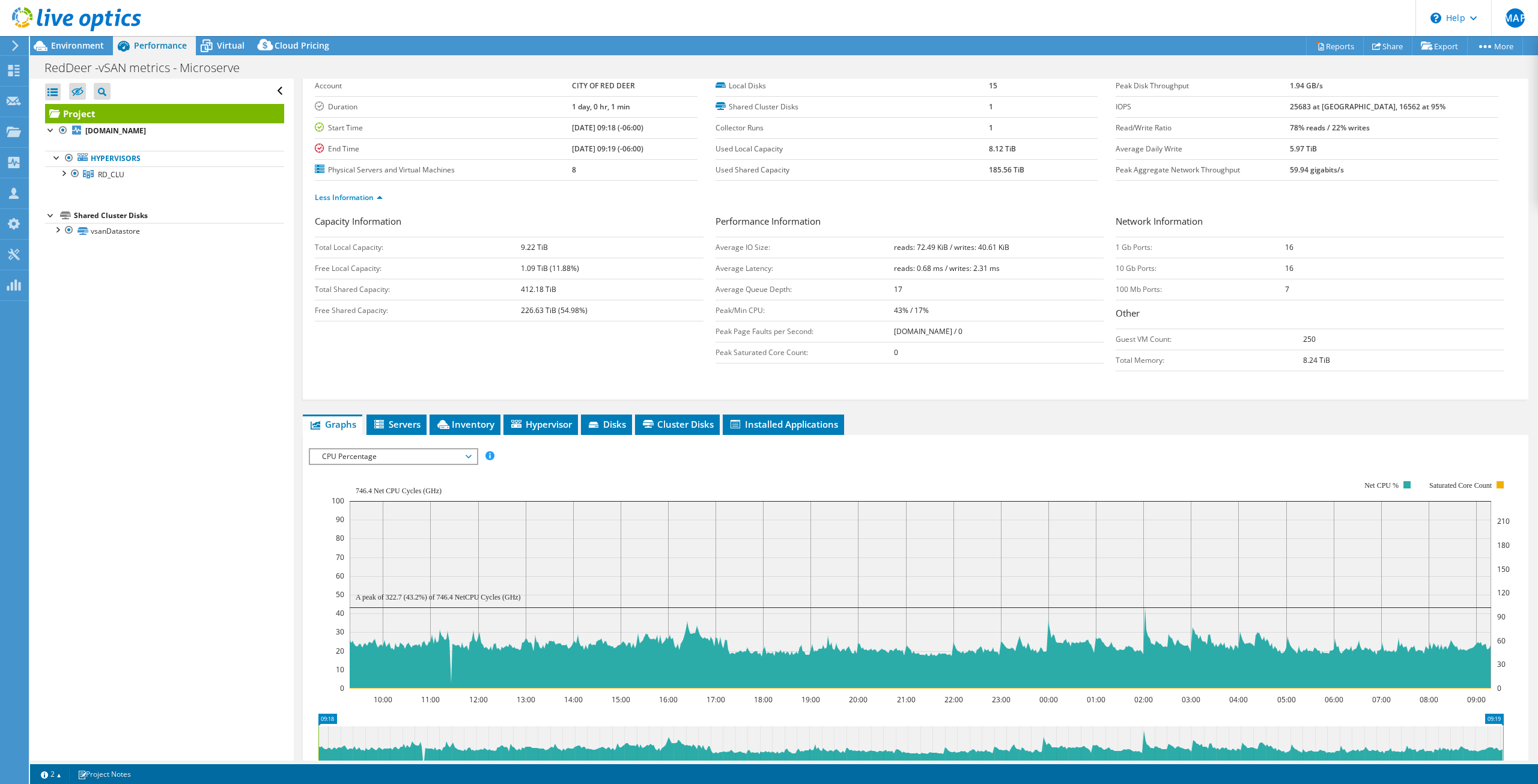
click at [373, 461] on span "CPU Percentage" at bounding box center [393, 456] width 154 height 14
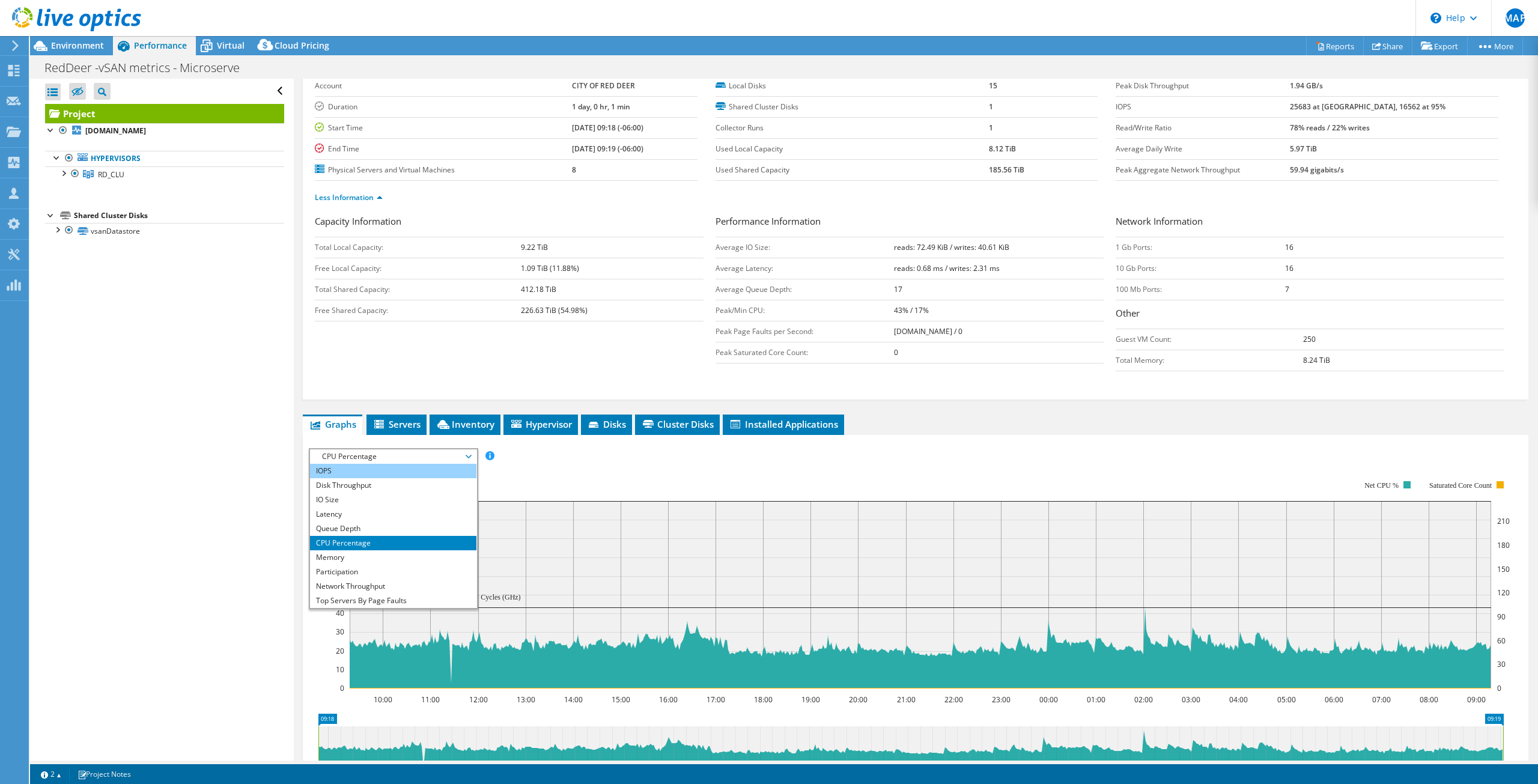
click at [371, 476] on li "IOPS" at bounding box center [393, 470] width 166 height 14
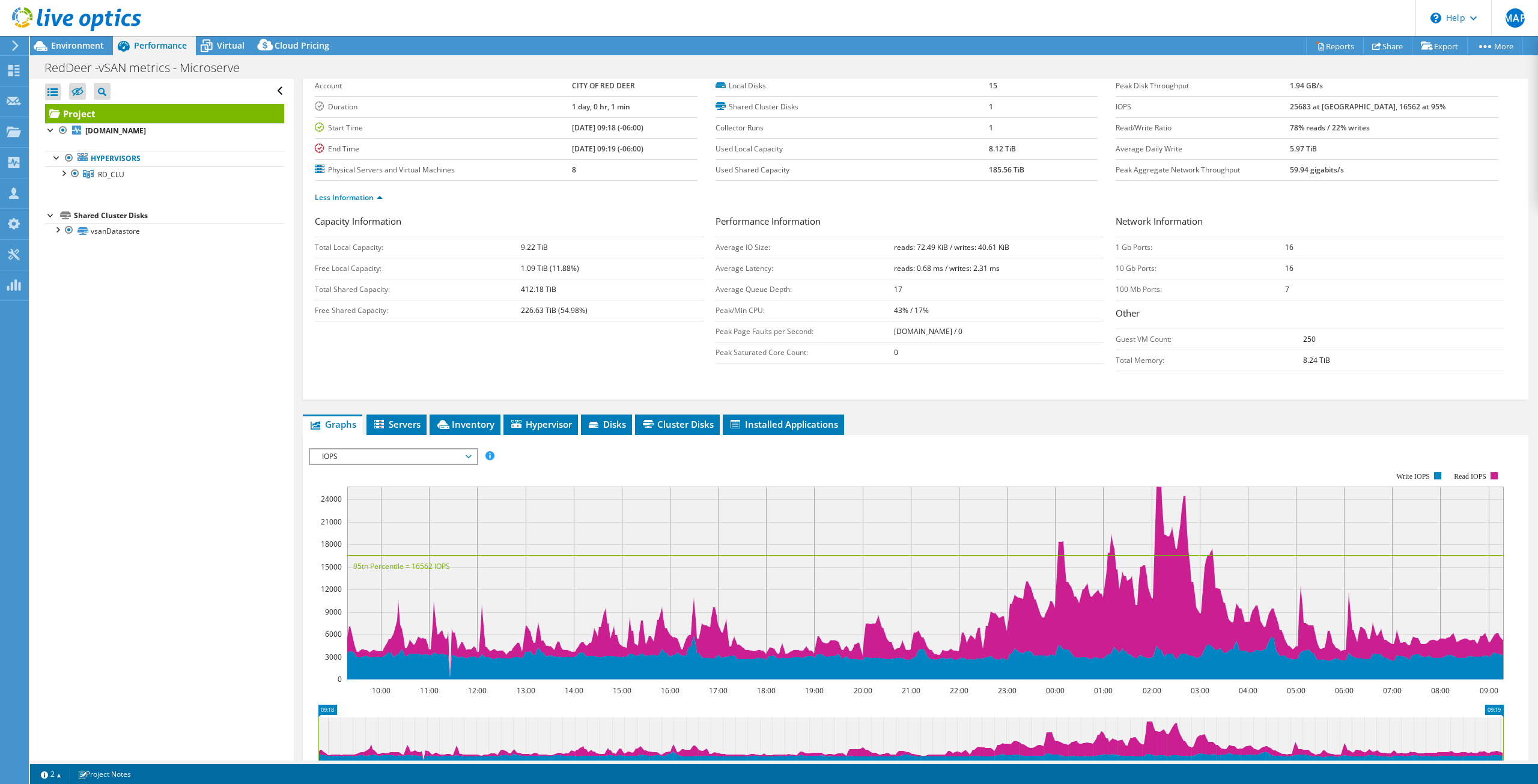
click at [339, 458] on span "IOPS" at bounding box center [393, 456] width 154 height 14
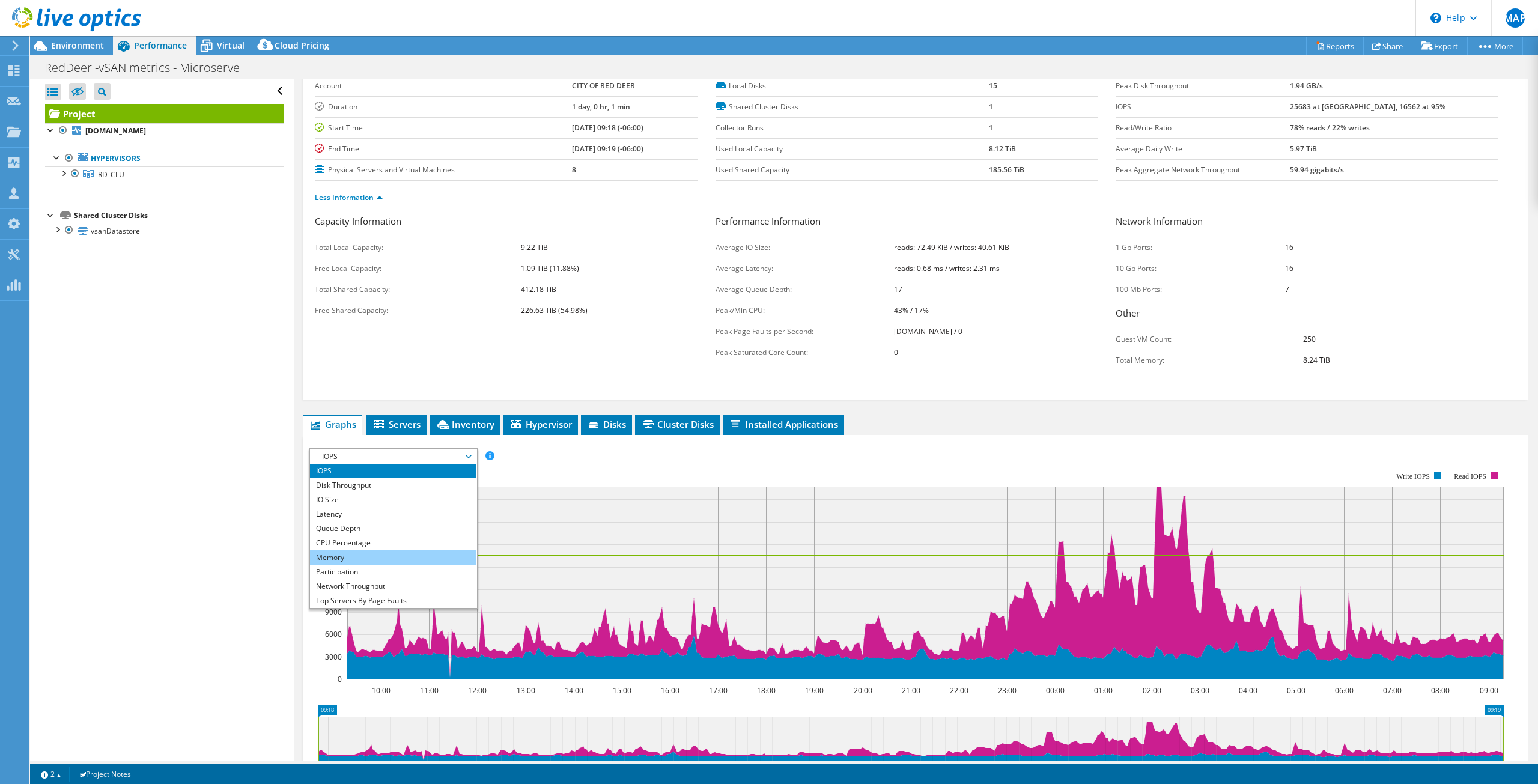
click at [387, 559] on li "Memory" at bounding box center [393, 556] width 166 height 14
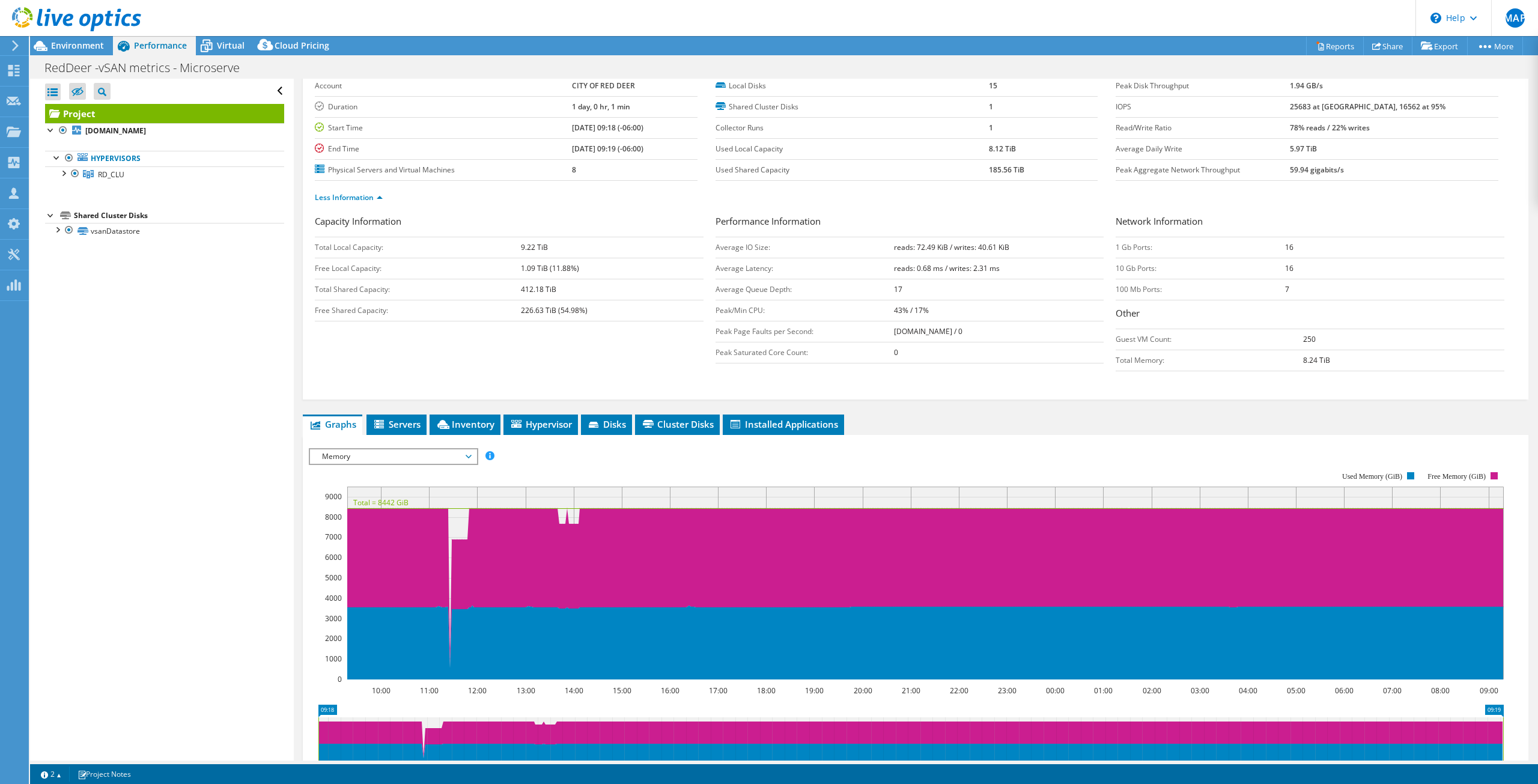
click at [437, 459] on span "Memory" at bounding box center [393, 456] width 154 height 14
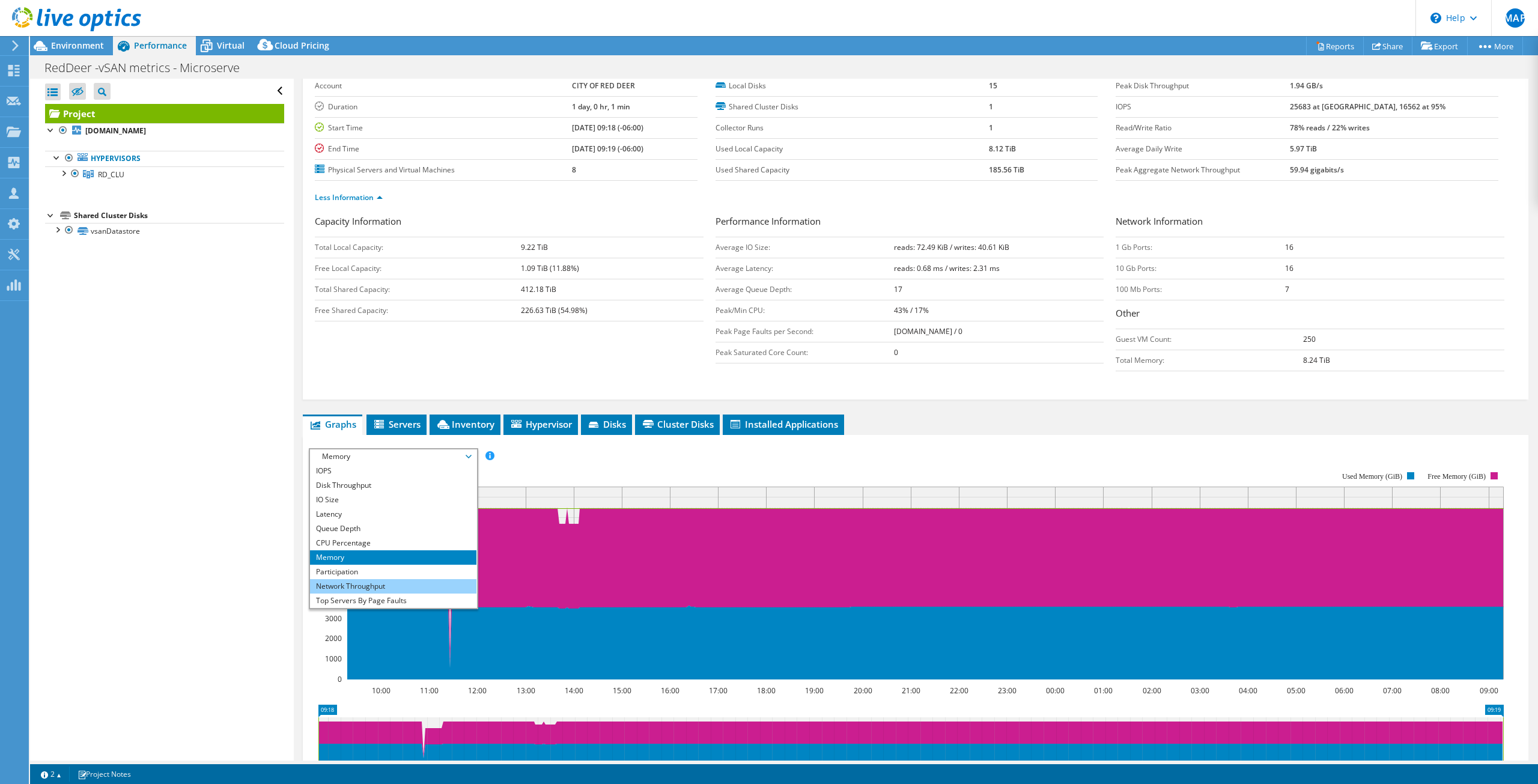
click at [390, 588] on li "Network Throughput" at bounding box center [393, 586] width 166 height 14
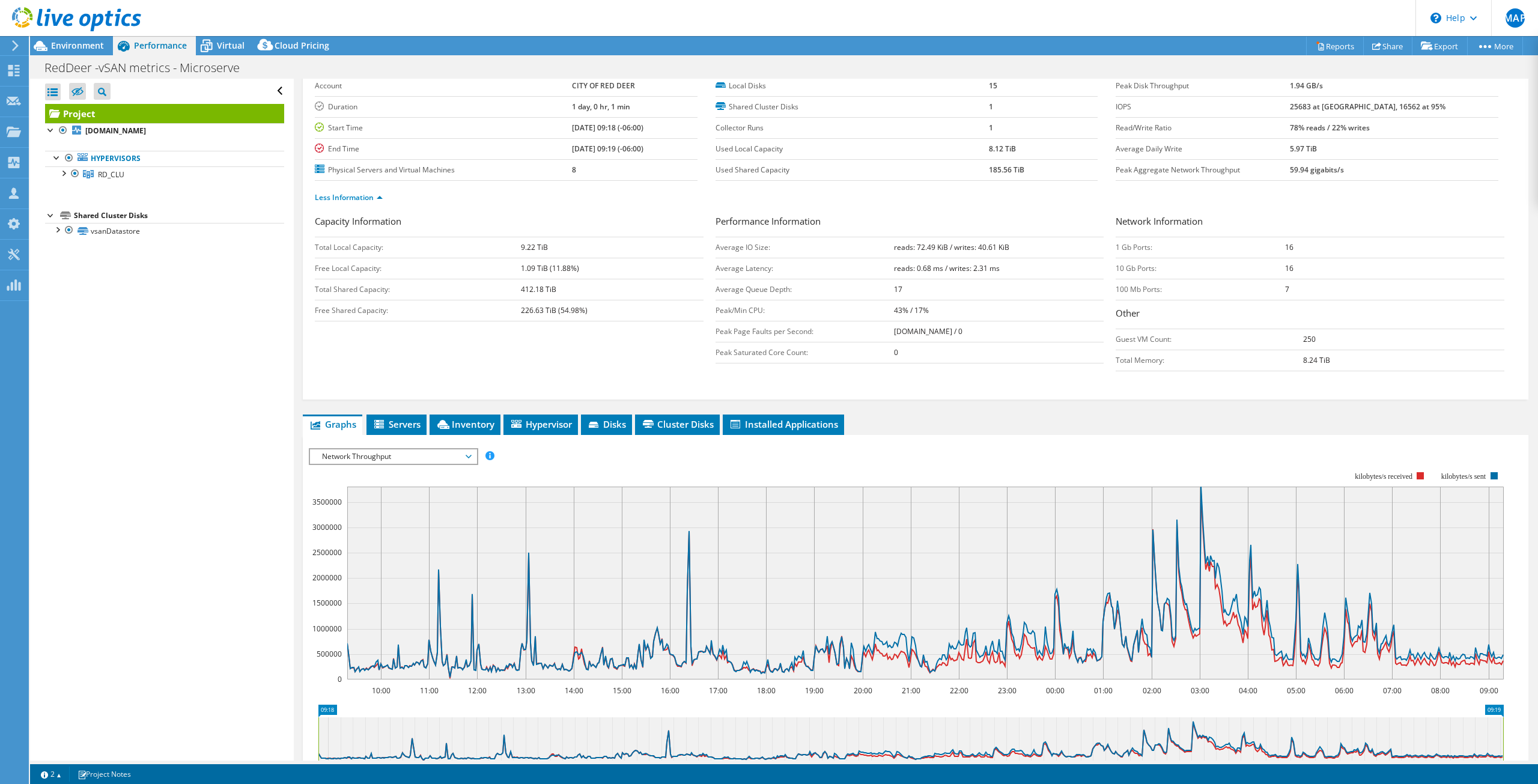
click at [406, 460] on span "Network Throughput" at bounding box center [393, 456] width 154 height 14
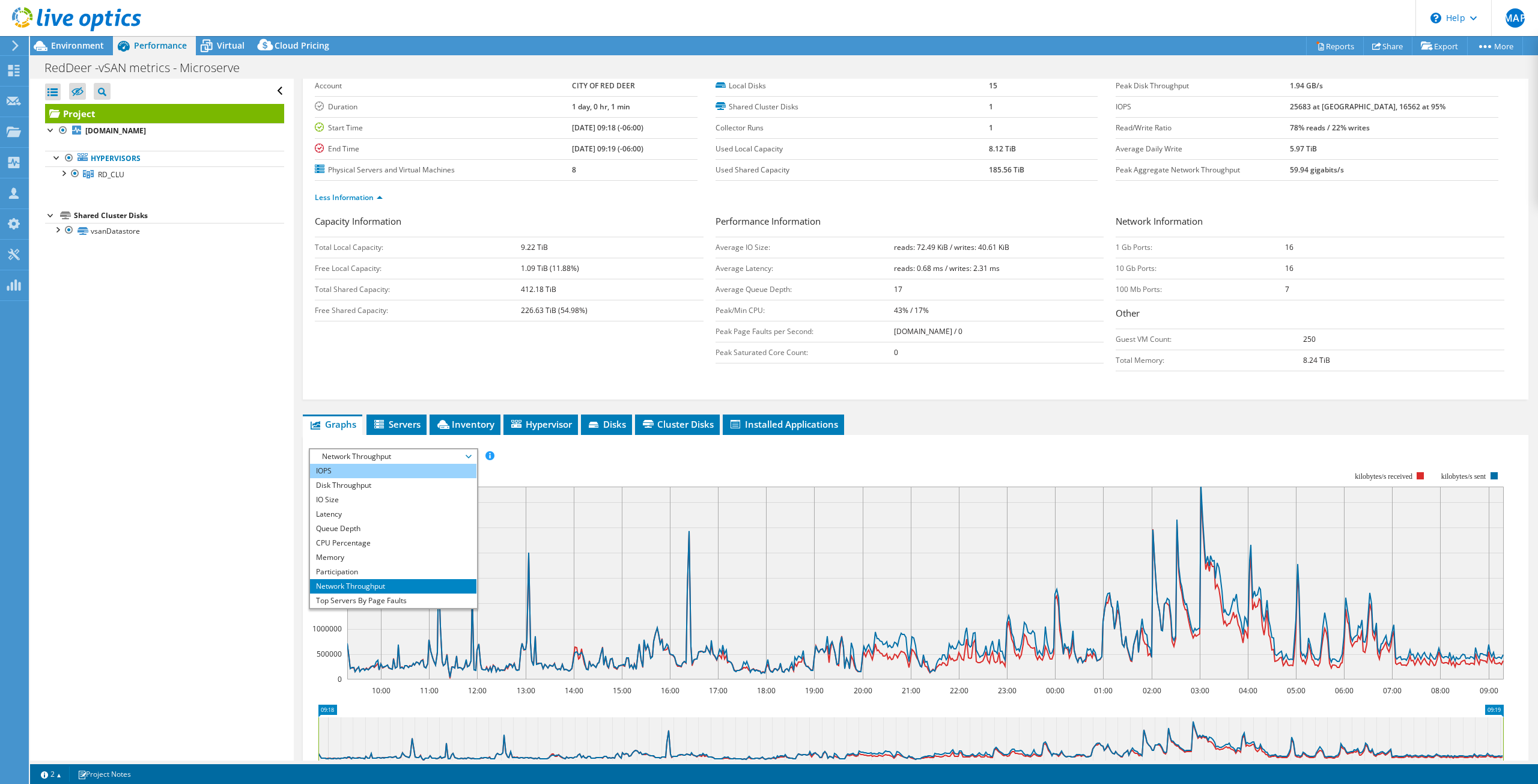
click at [389, 463] on li "IOPS" at bounding box center [393, 470] width 166 height 14
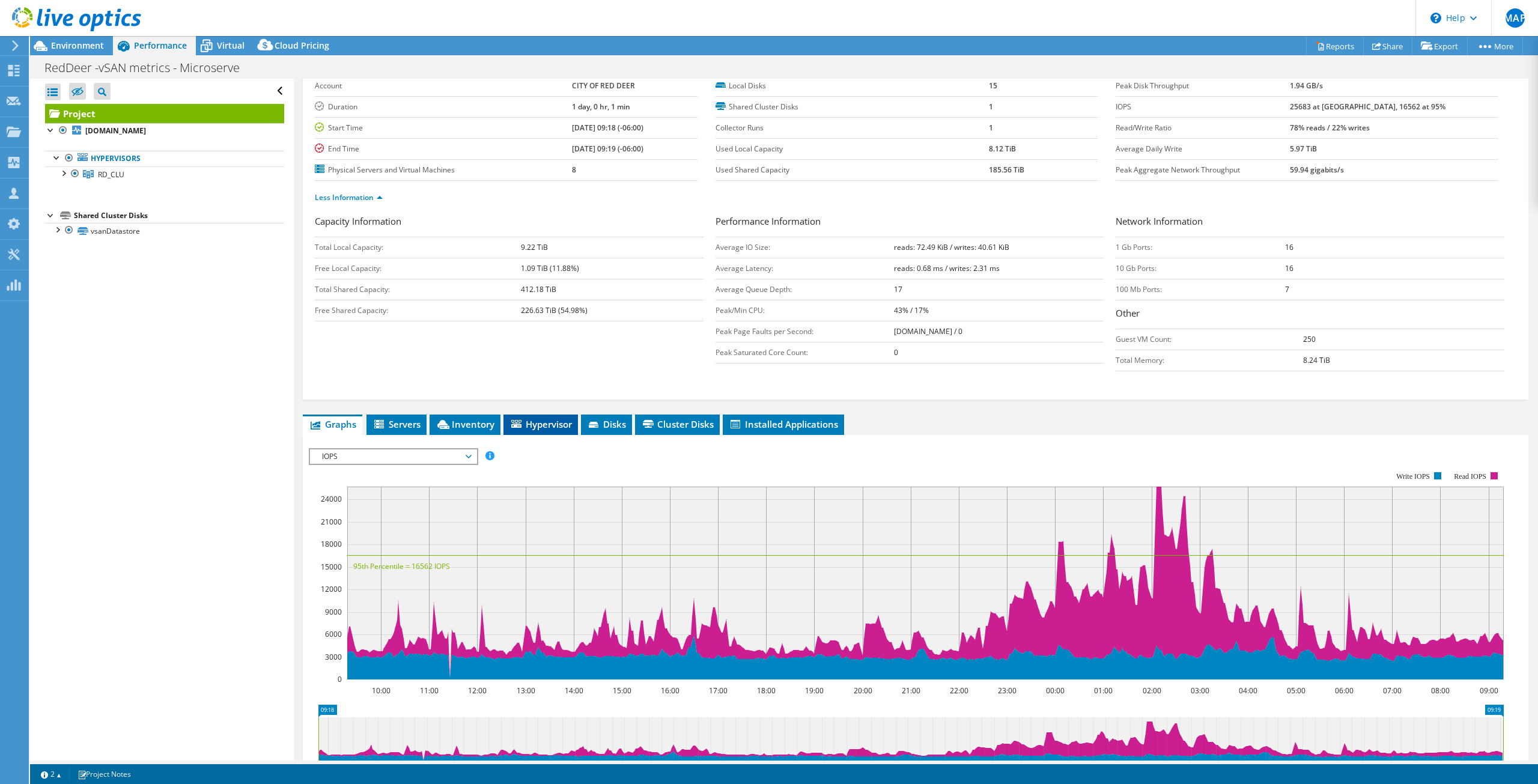
click at [539, 430] on li "Hypervisor" at bounding box center [541, 424] width 75 height 20
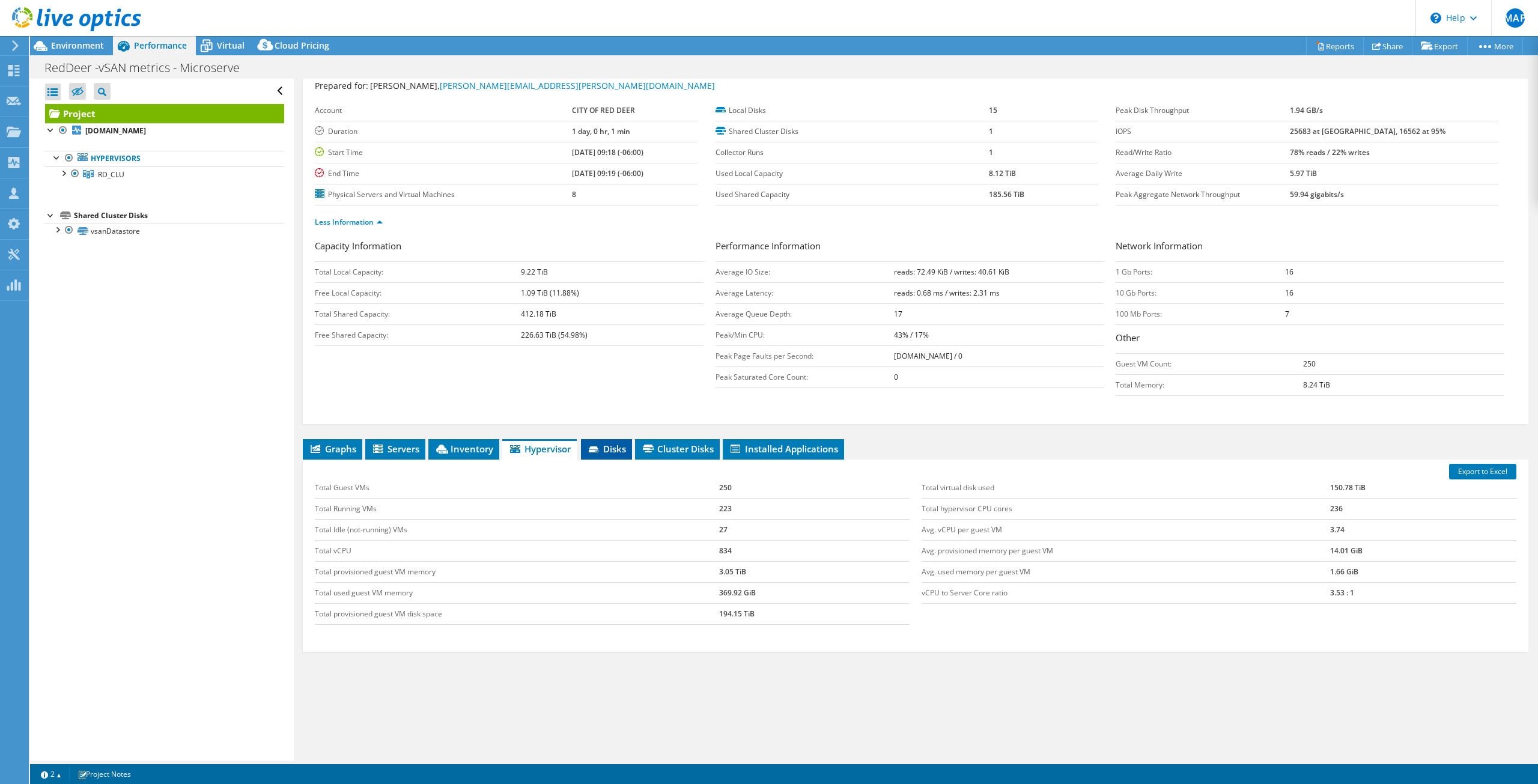
click at [615, 448] on span "Disks" at bounding box center [606, 448] width 39 height 12
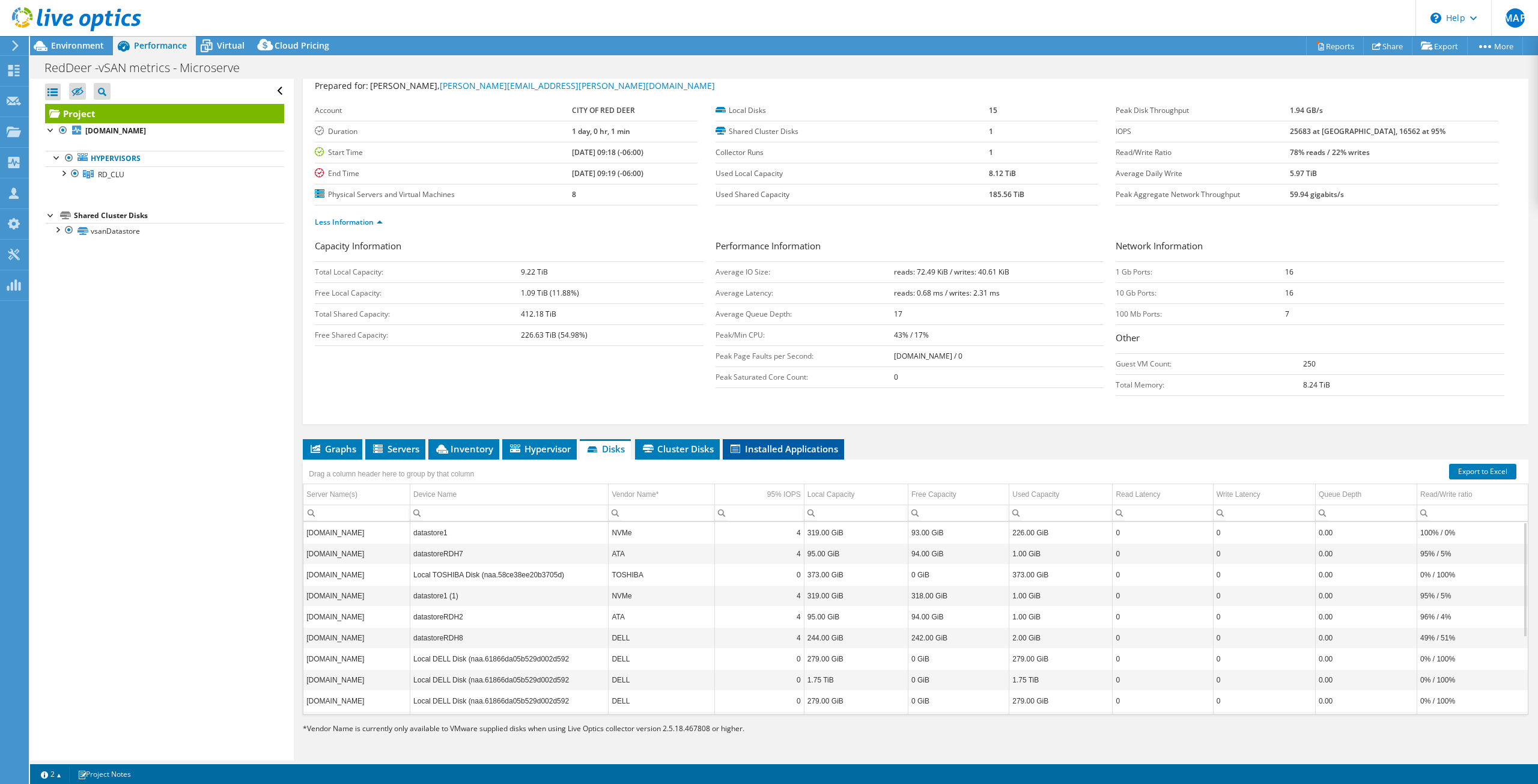
click at [799, 451] on span "Installed Applications" at bounding box center [783, 448] width 110 height 12
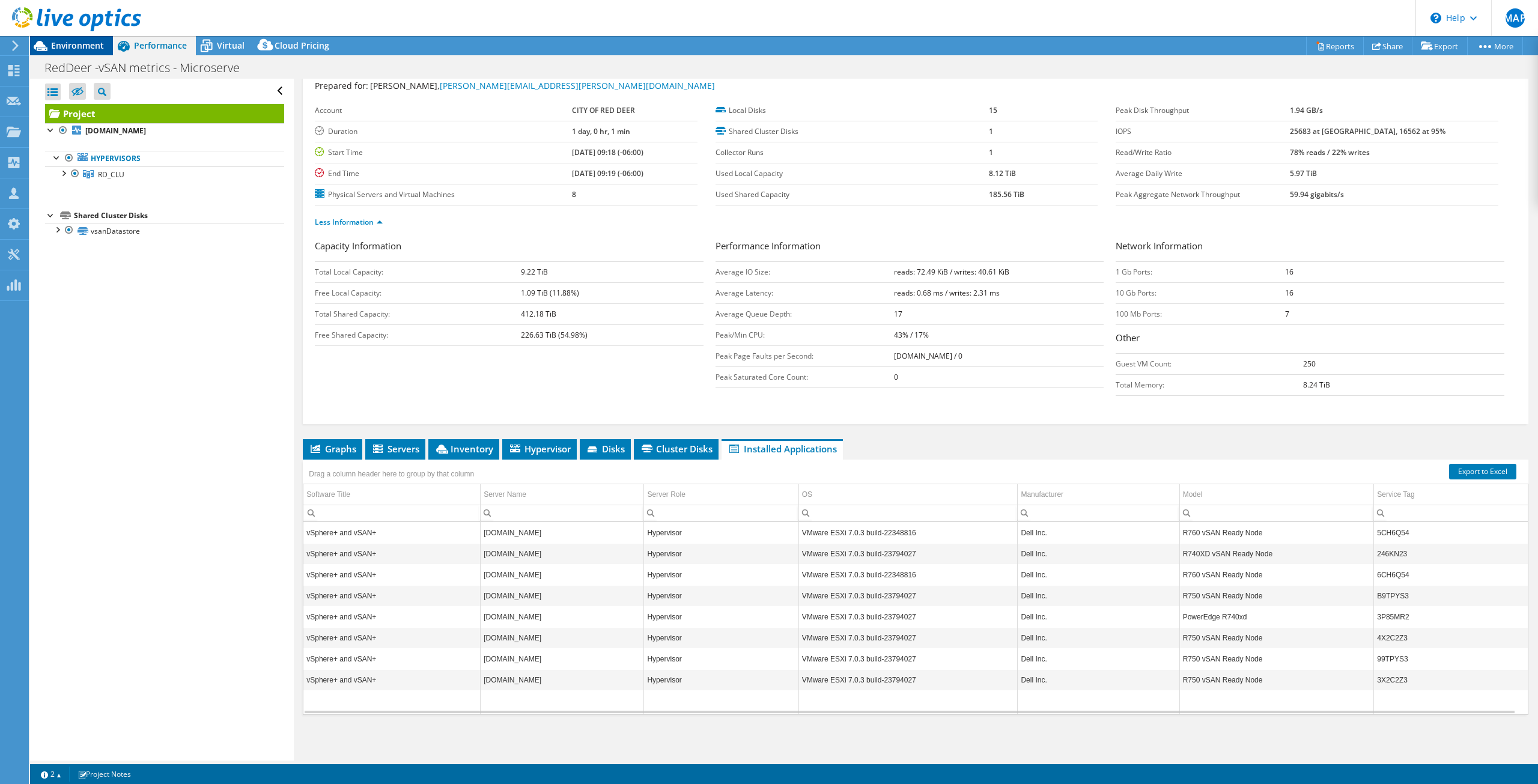
click at [75, 46] on span "Environment" at bounding box center [77, 45] width 53 height 11
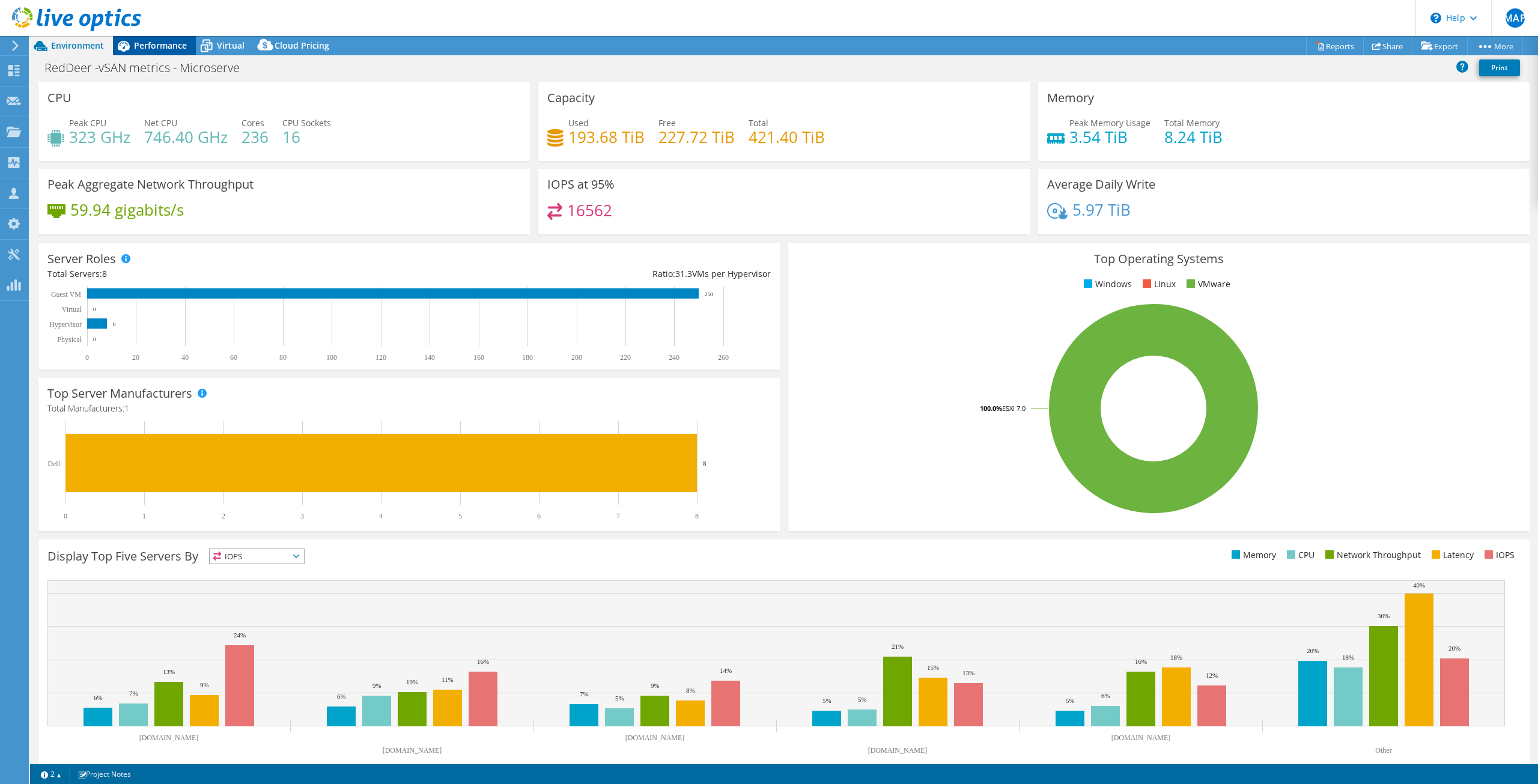
click at [150, 48] on span "Performance" at bounding box center [160, 45] width 53 height 11
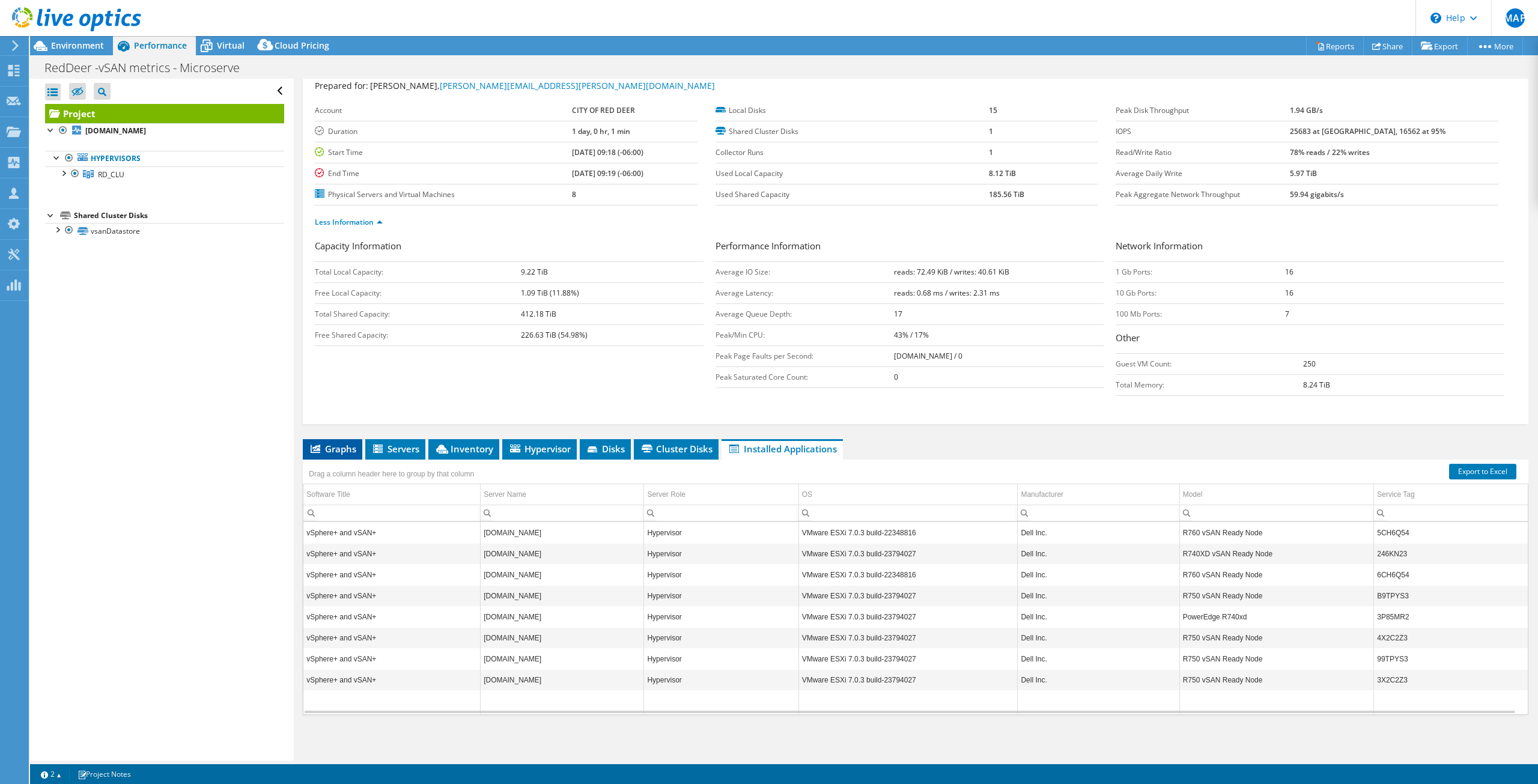
click at [320, 455] on li "Graphs" at bounding box center [333, 448] width 60 height 20
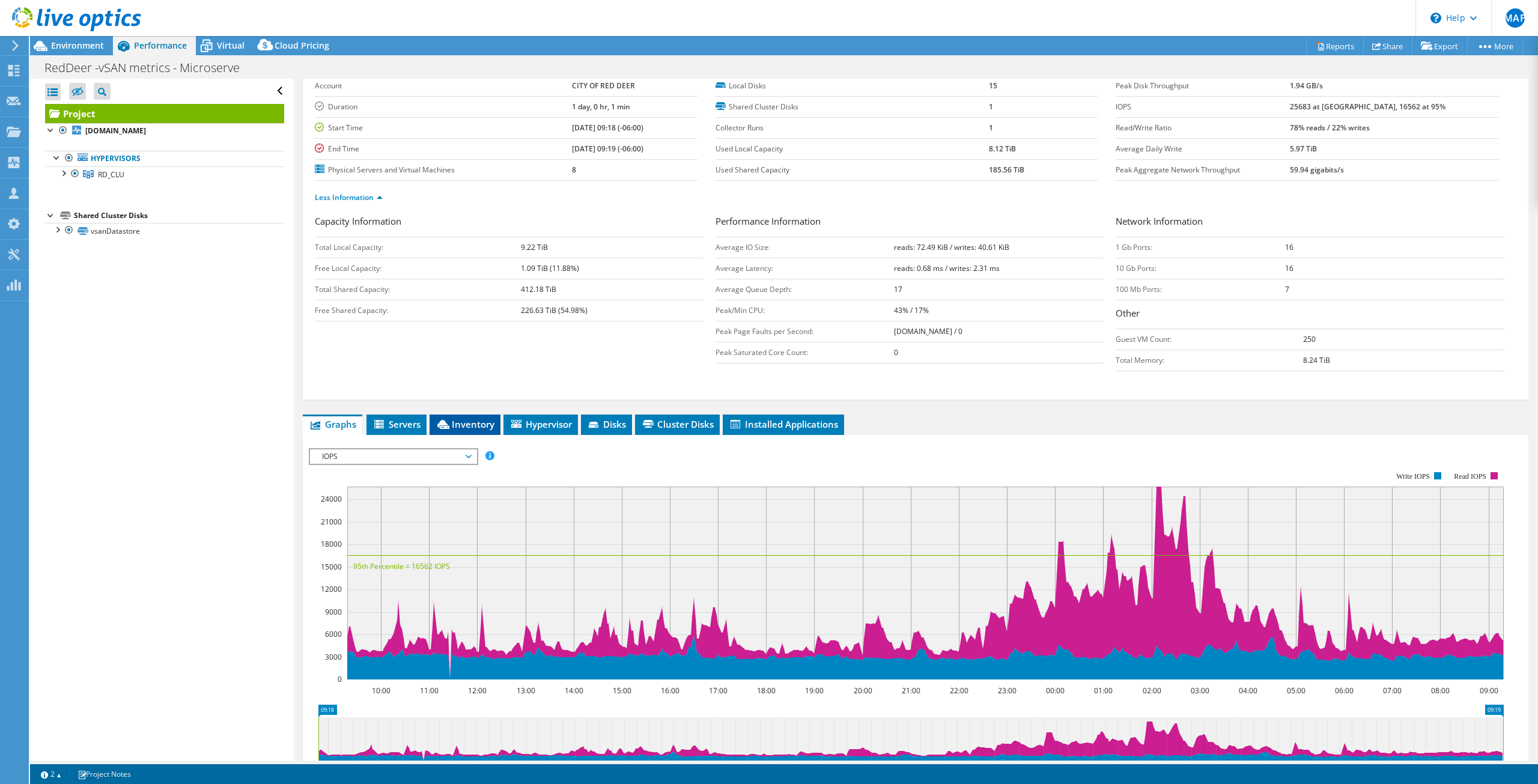
click at [460, 430] on li "Inventory" at bounding box center [465, 424] width 71 height 20
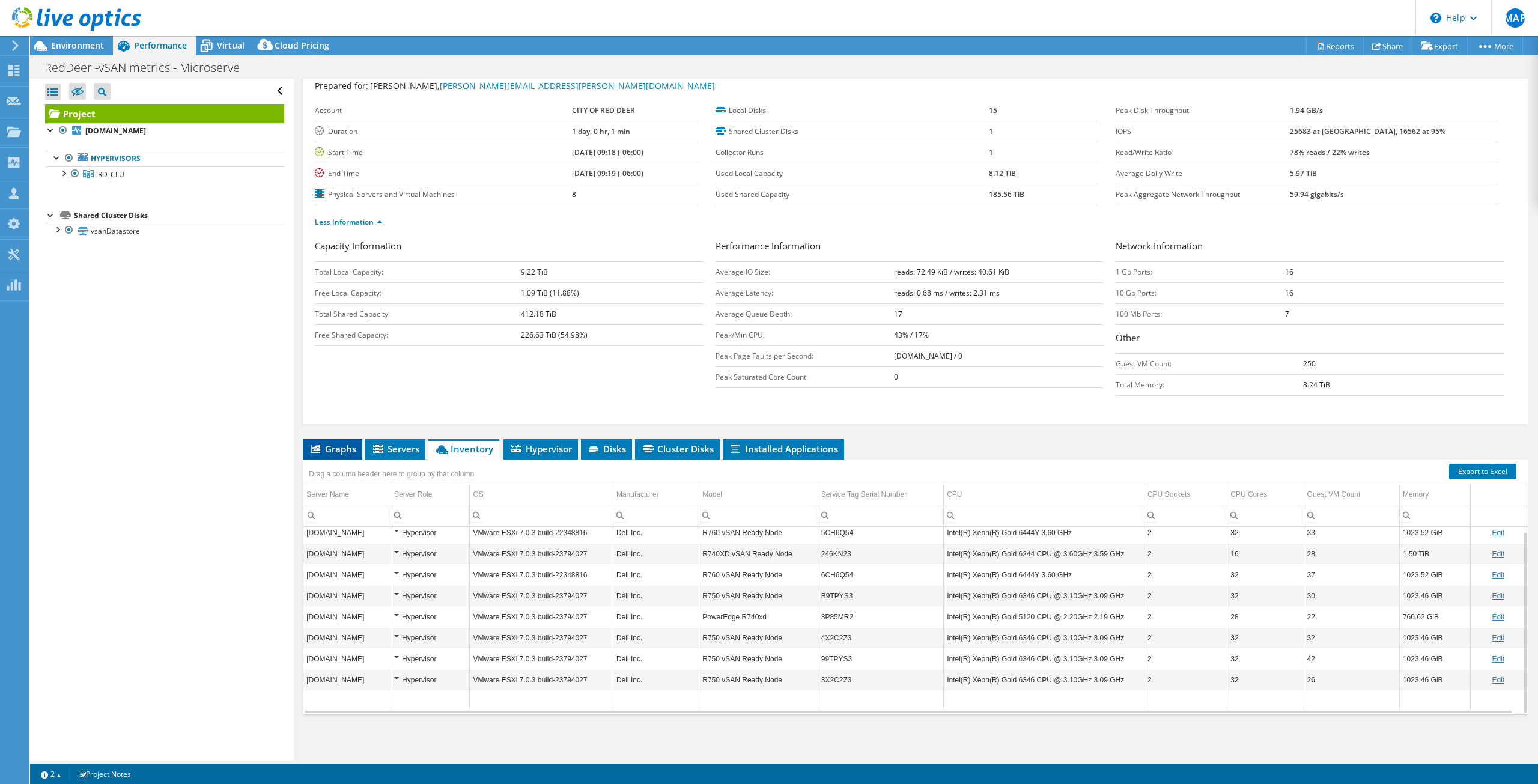
click at [334, 448] on span "Graphs" at bounding box center [333, 448] width 48 height 12
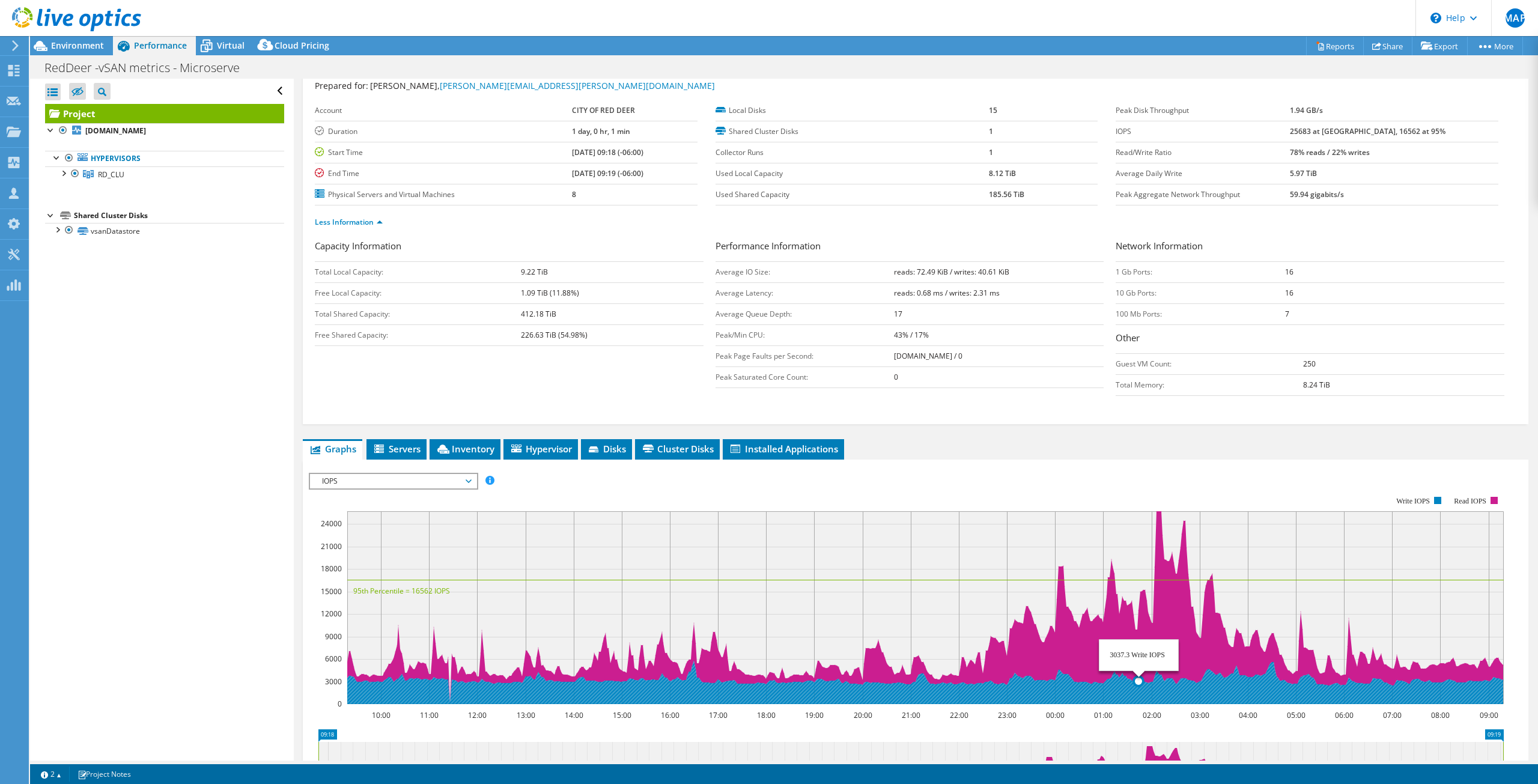
scroll to position [95, 0]
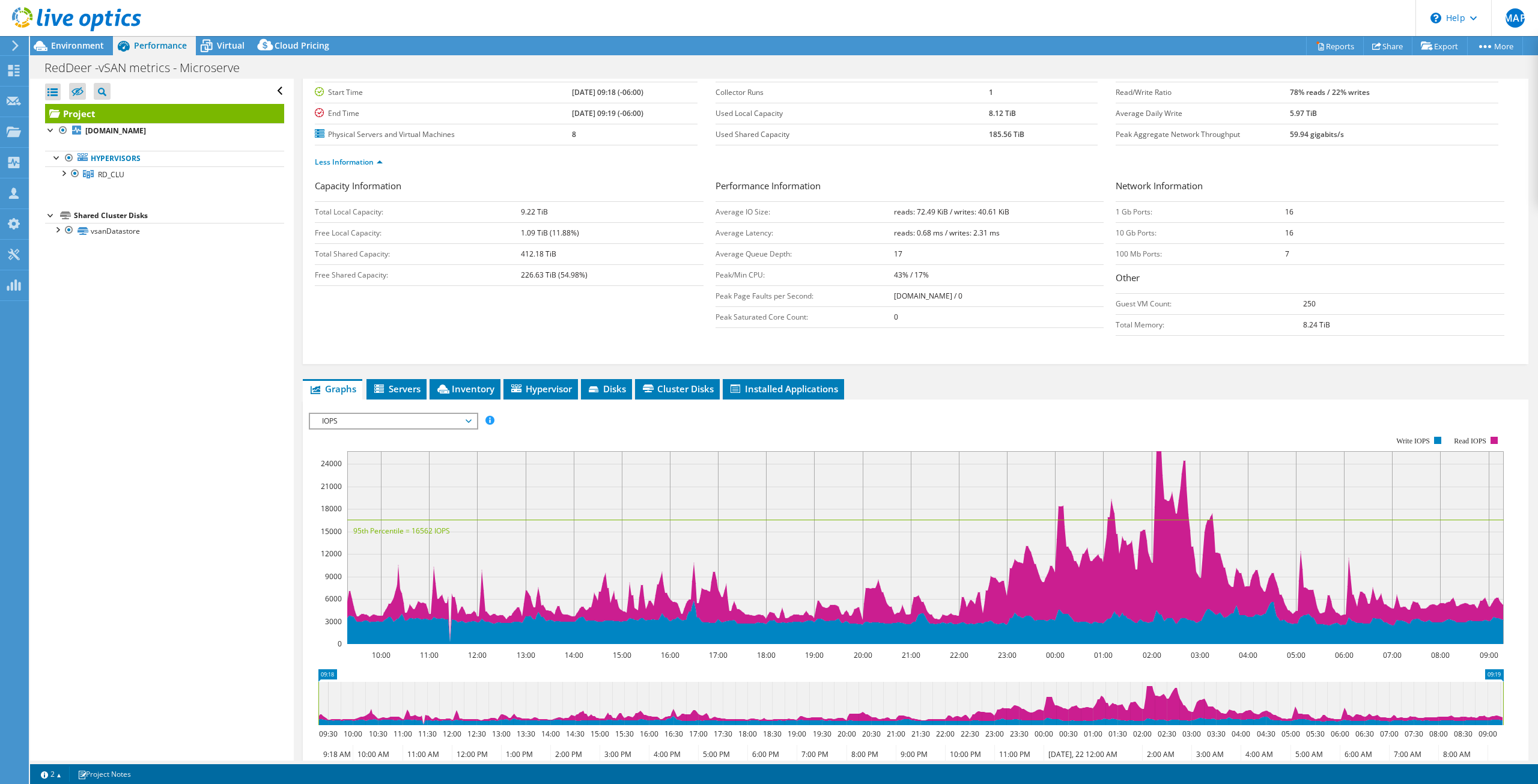
click at [389, 424] on span "IOPS" at bounding box center [393, 421] width 154 height 14
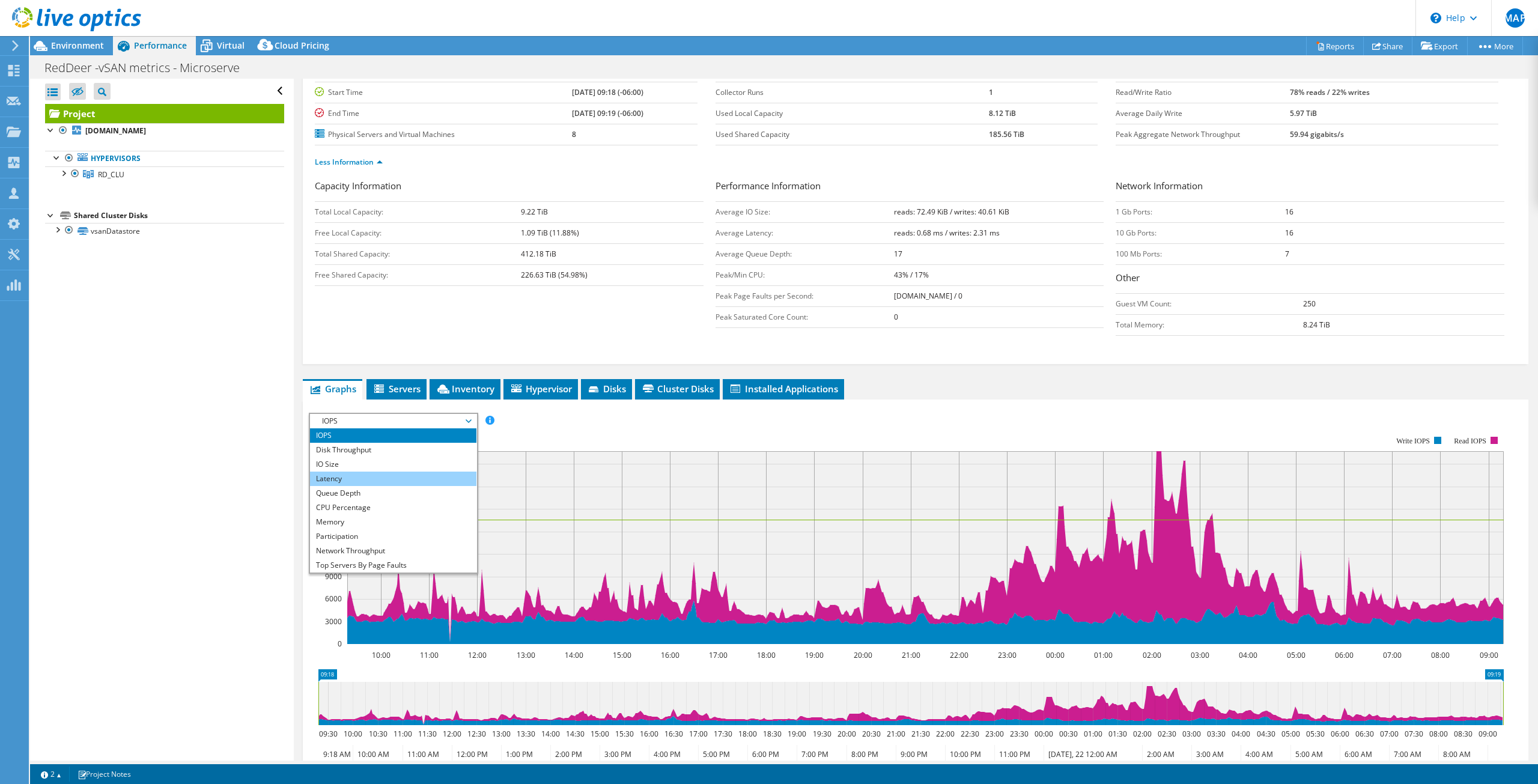
click at [374, 479] on li "Latency" at bounding box center [393, 478] width 166 height 14
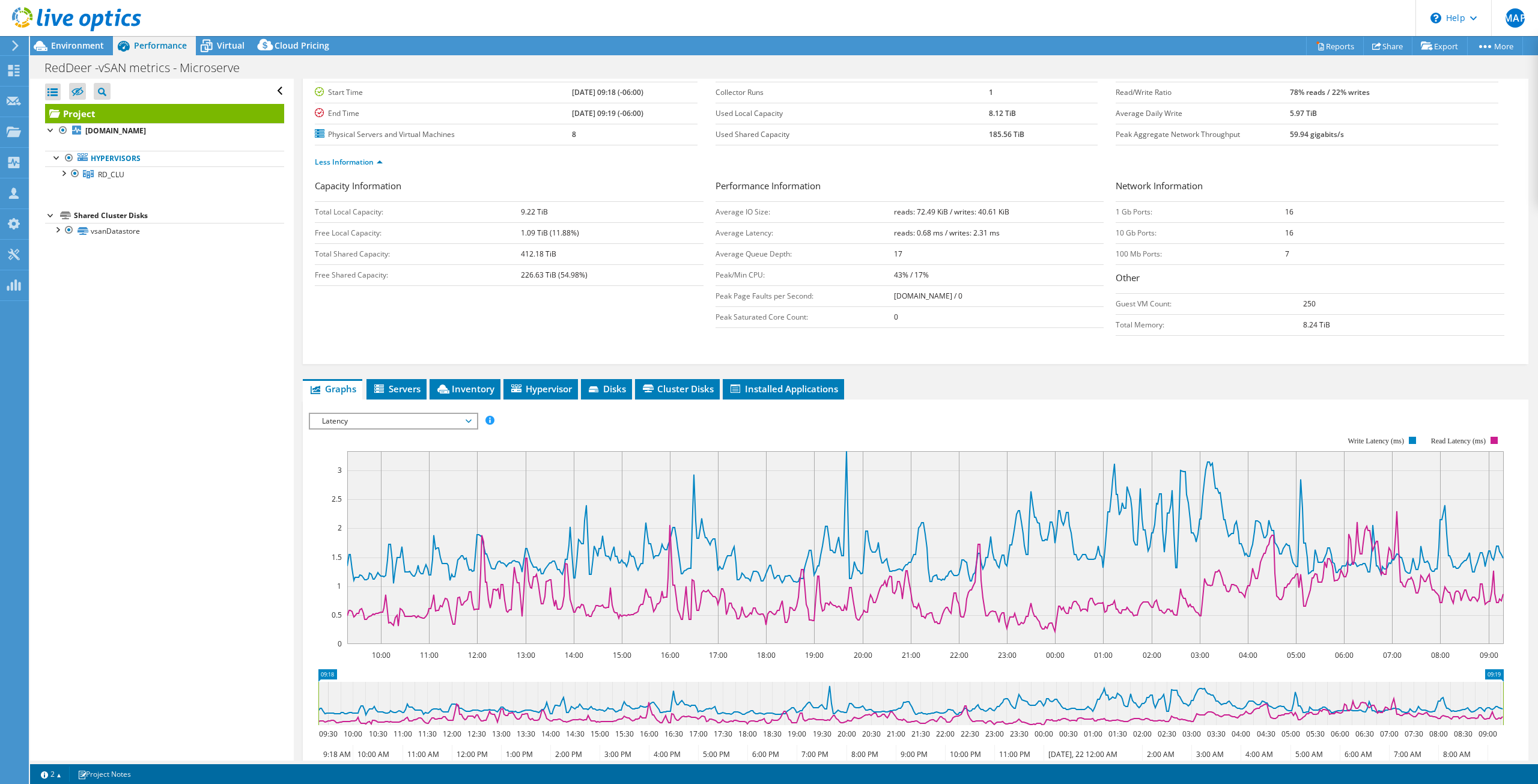
click at [475, 423] on span "Latency" at bounding box center [393, 421] width 166 height 14
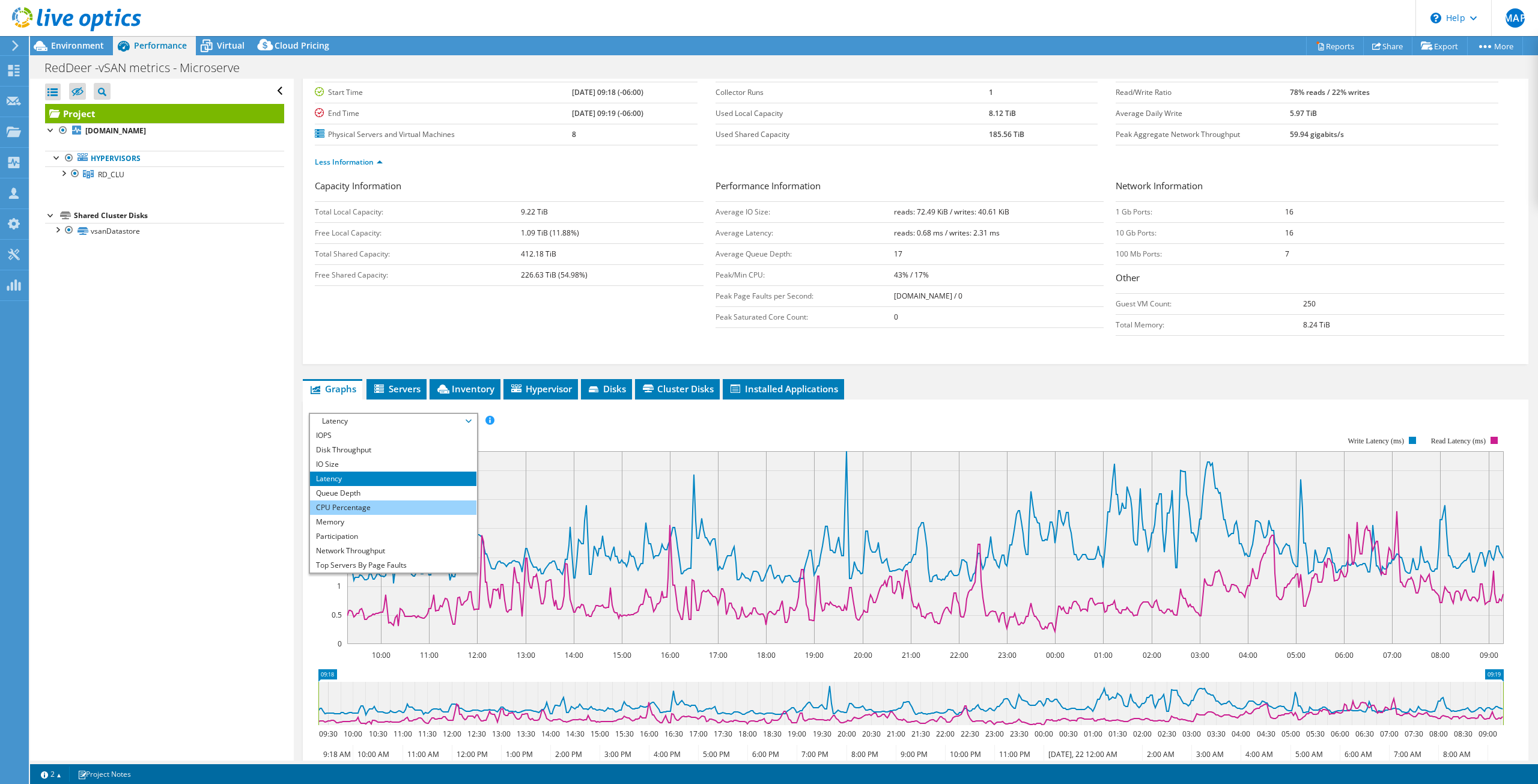
click at [384, 509] on li "CPU Percentage" at bounding box center [393, 507] width 166 height 14
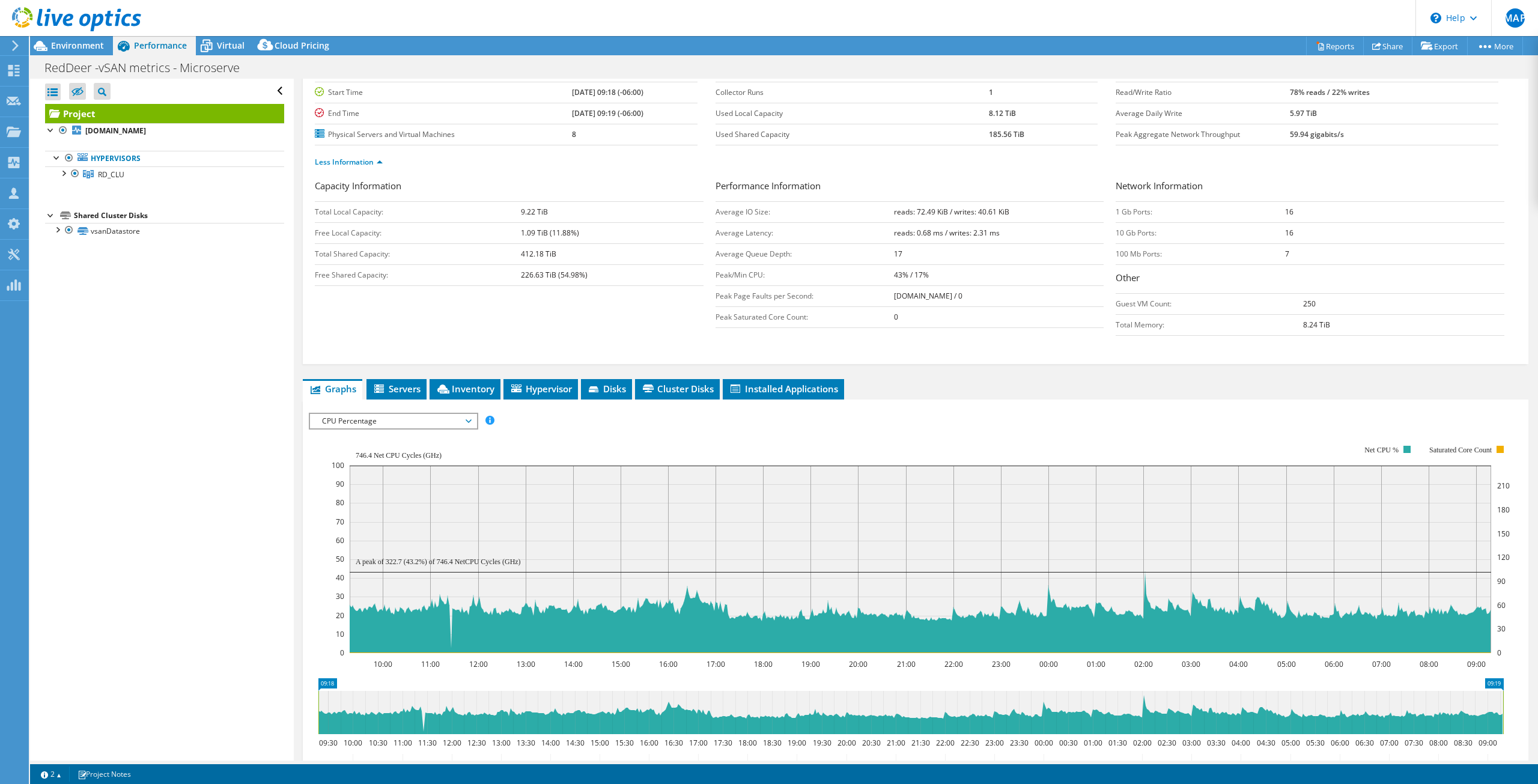
click at [472, 419] on span "CPU Percentage" at bounding box center [393, 421] width 166 height 14
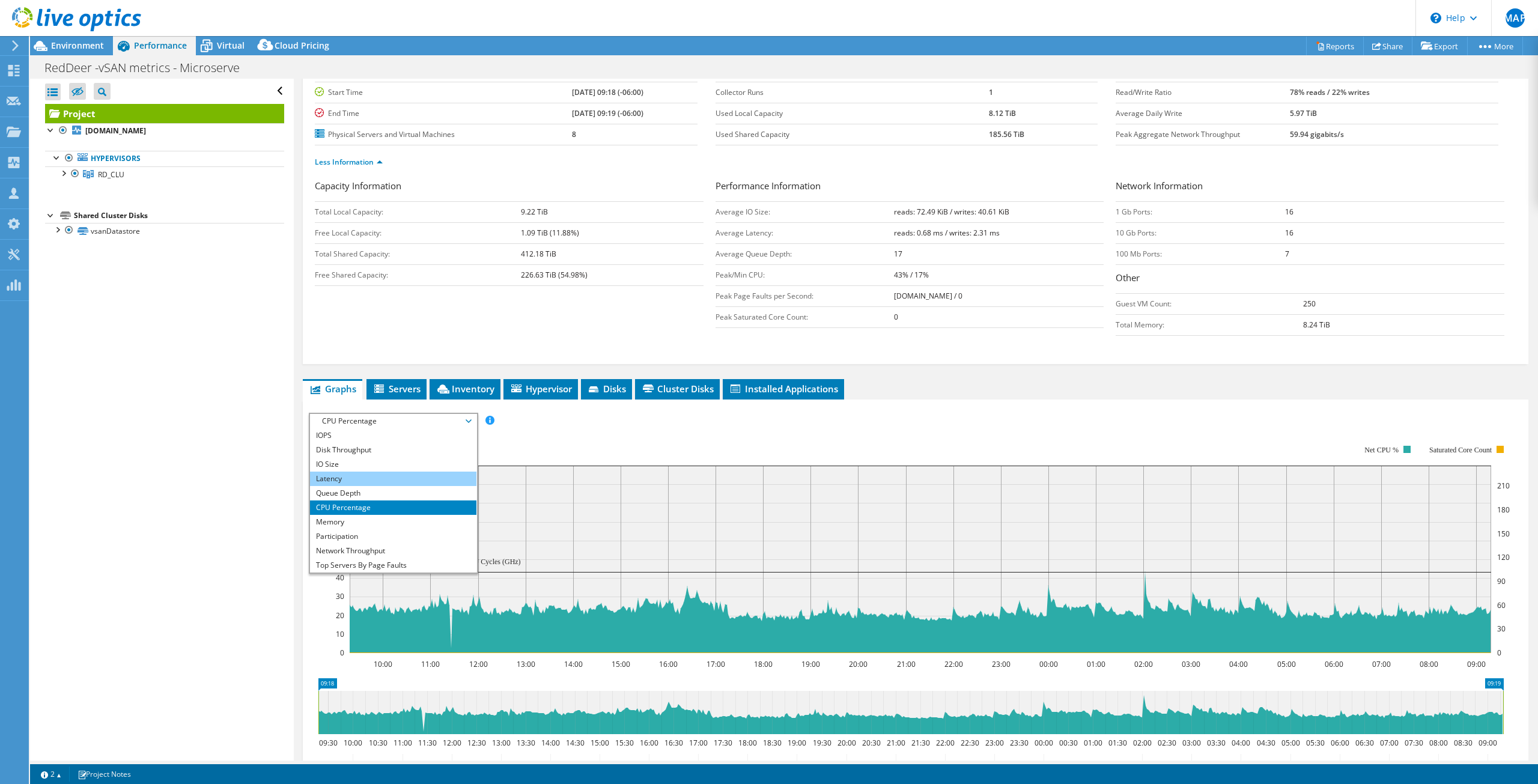
click at [363, 482] on li "Latency" at bounding box center [393, 478] width 166 height 14
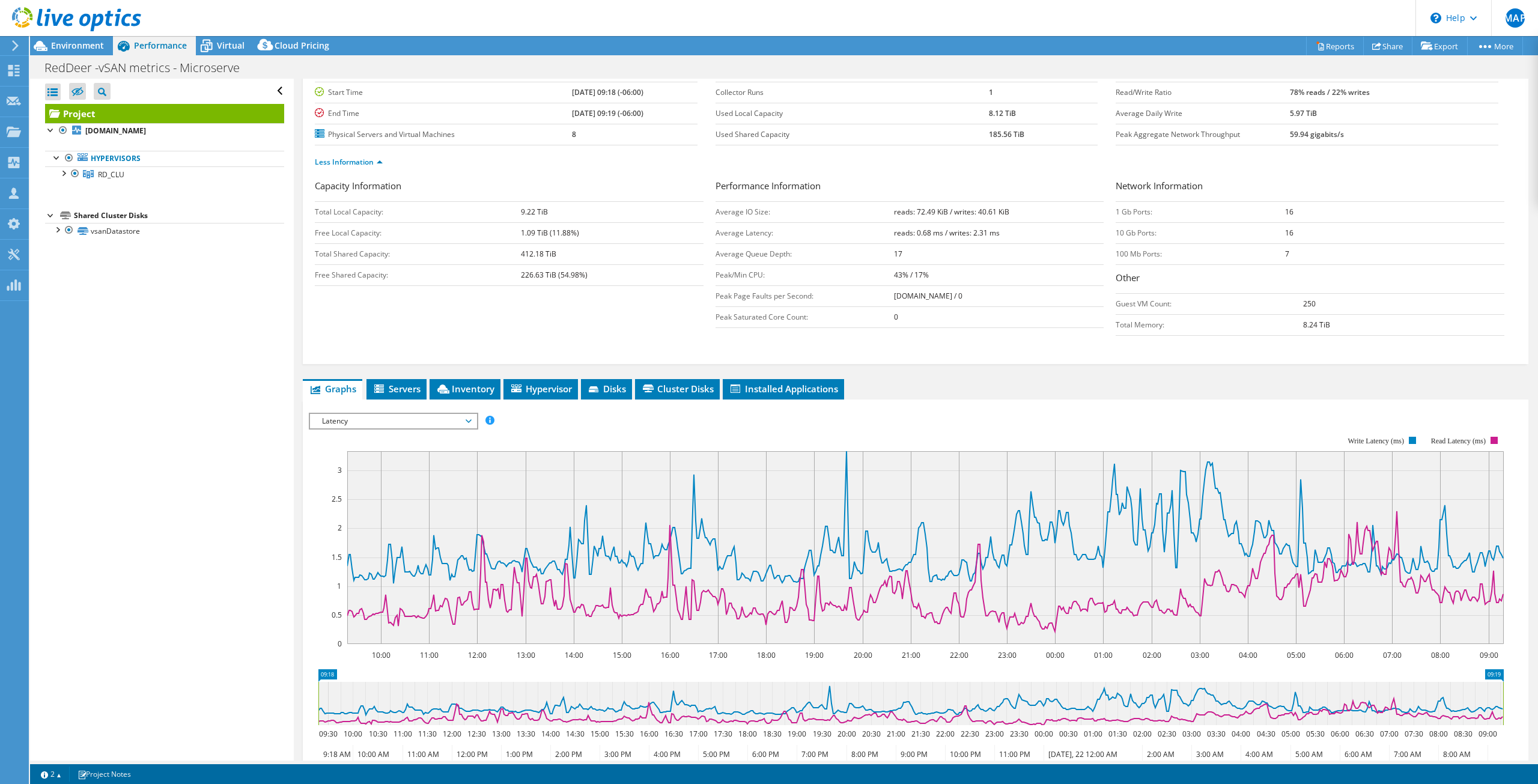
click at [443, 425] on span "Latency" at bounding box center [393, 421] width 154 height 14
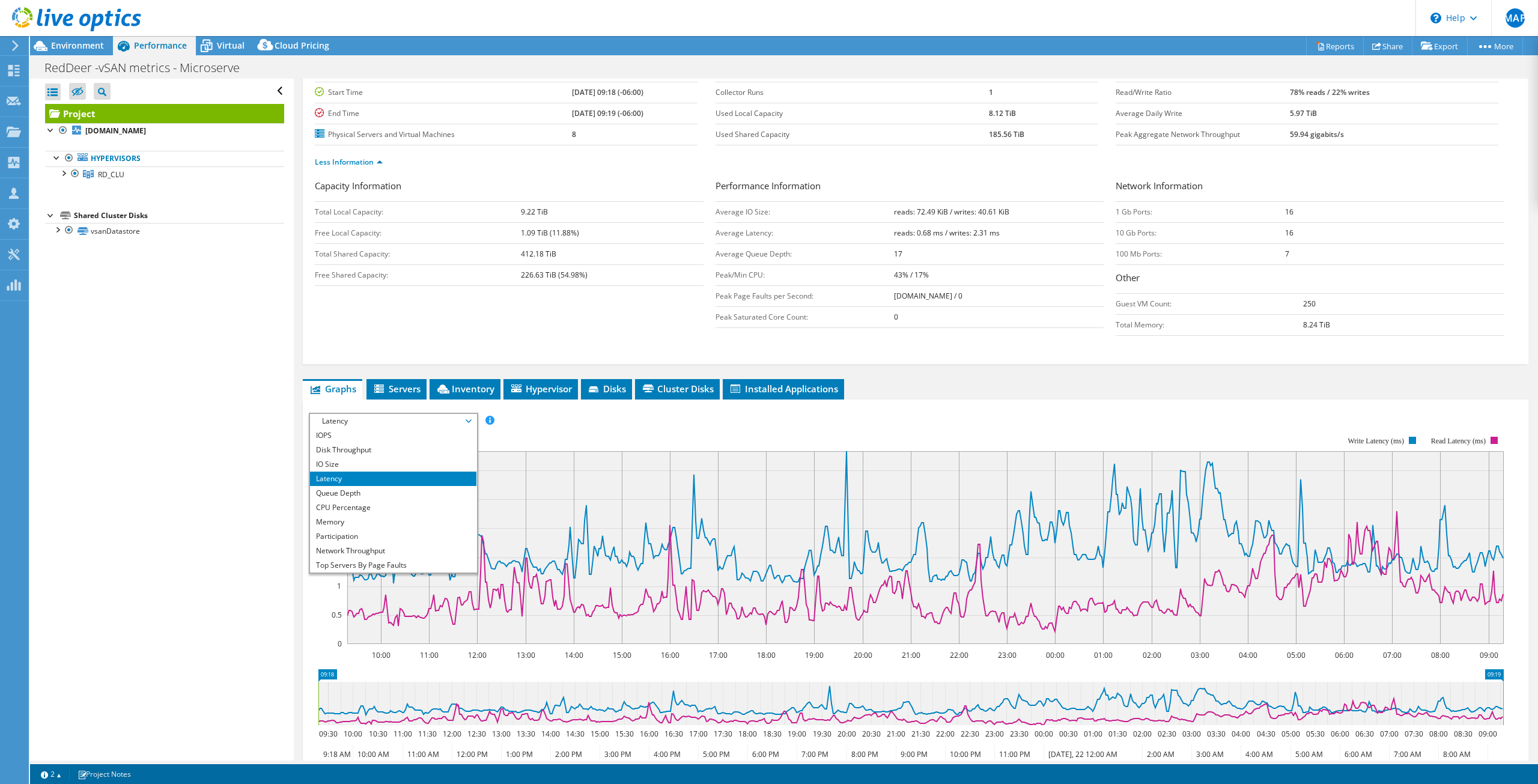
click at [641, 420] on rect at bounding box center [906, 540] width 1195 height 240
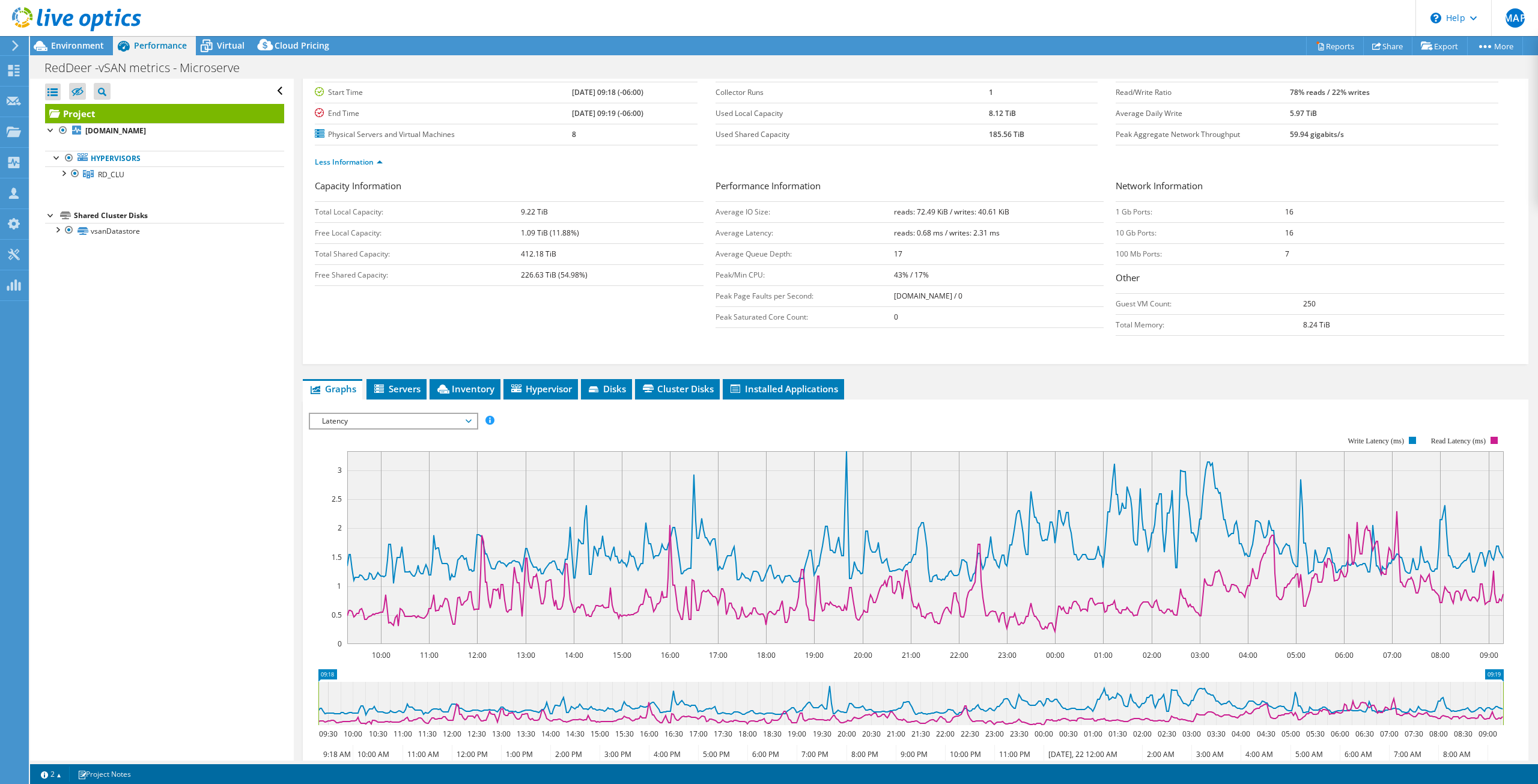
click at [468, 421] on span "Latency" at bounding box center [393, 421] width 154 height 14
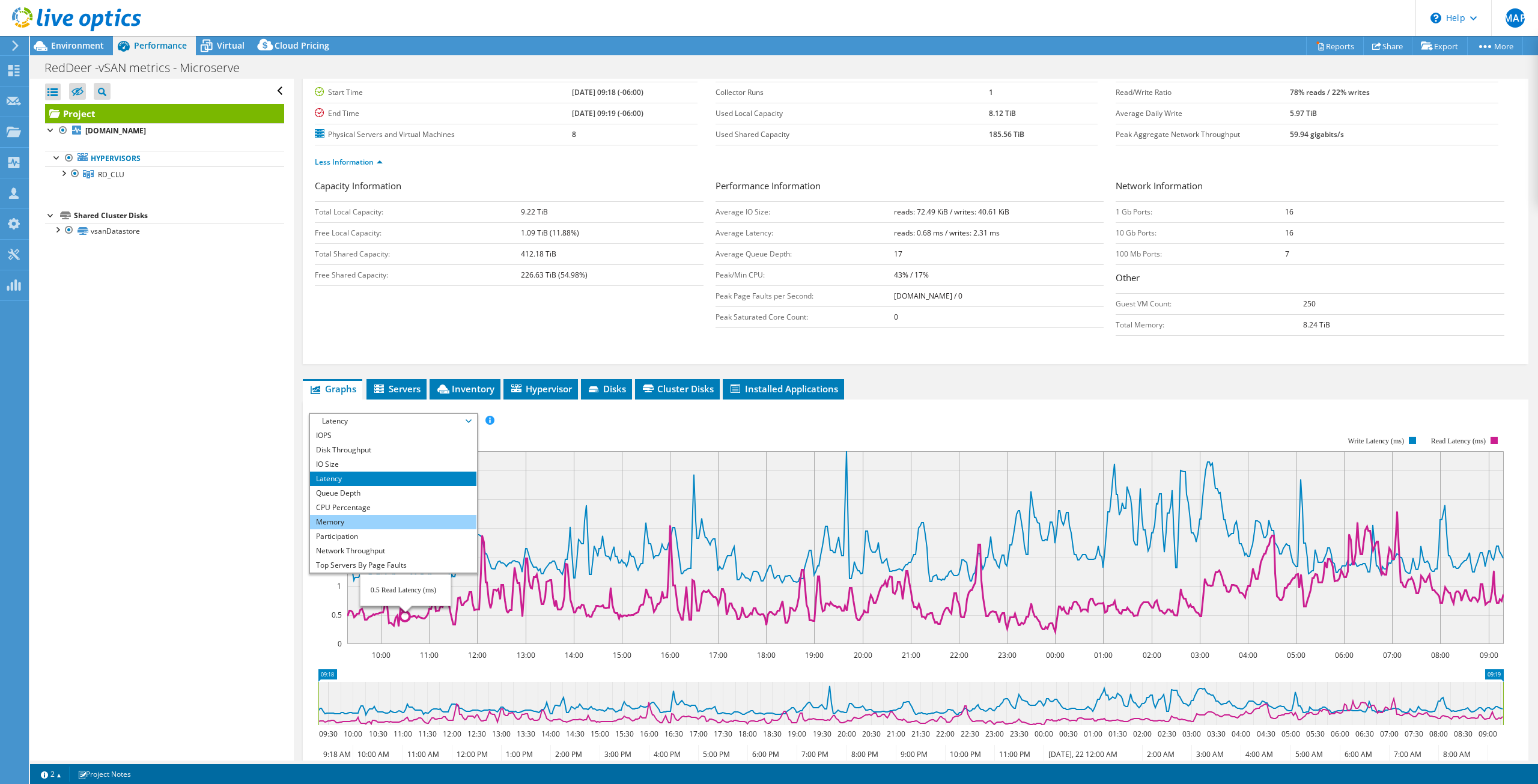
click at [410, 523] on li "Memory" at bounding box center [393, 521] width 166 height 14
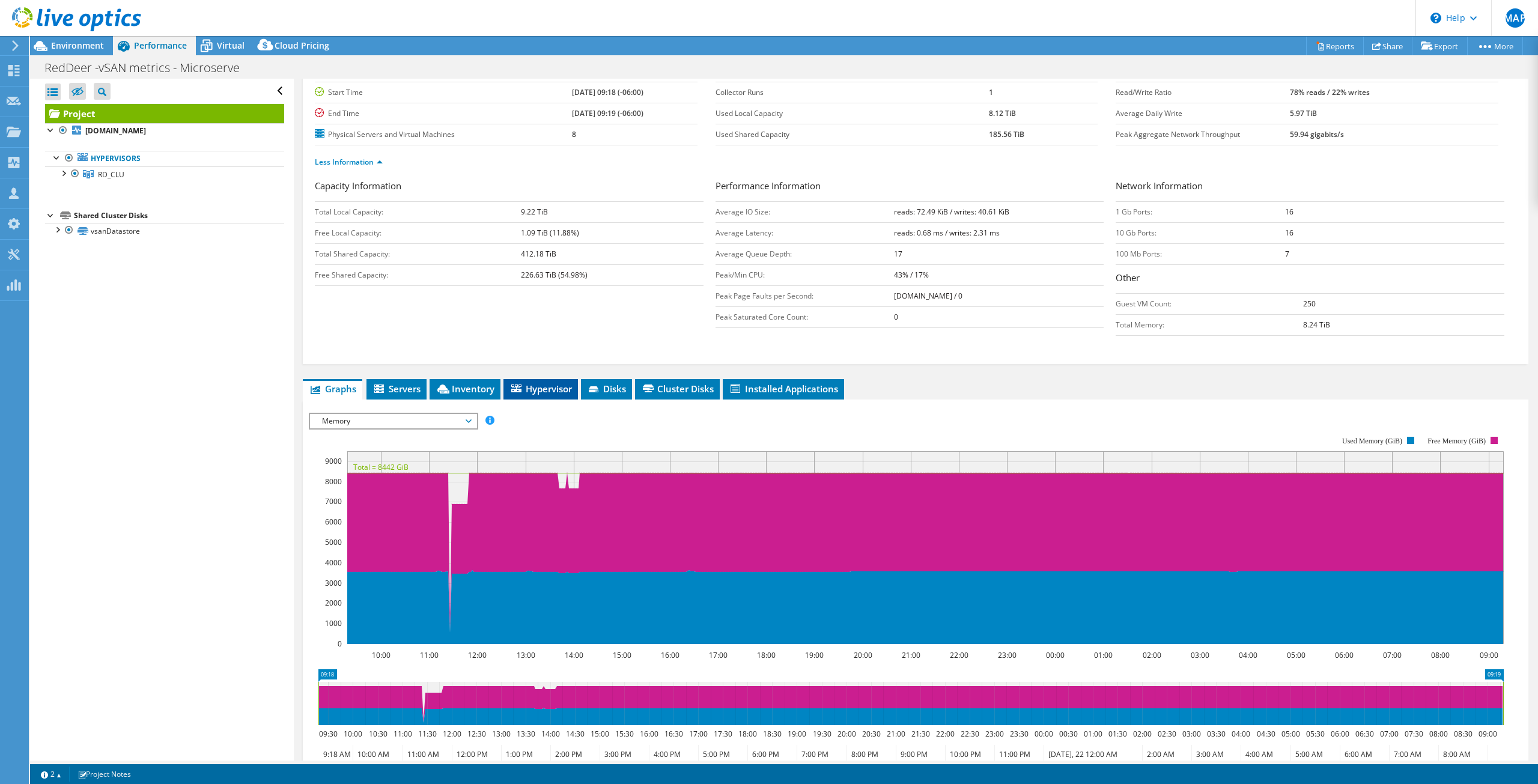
click at [542, 391] on span "Hypervisor" at bounding box center [541, 389] width 63 height 12
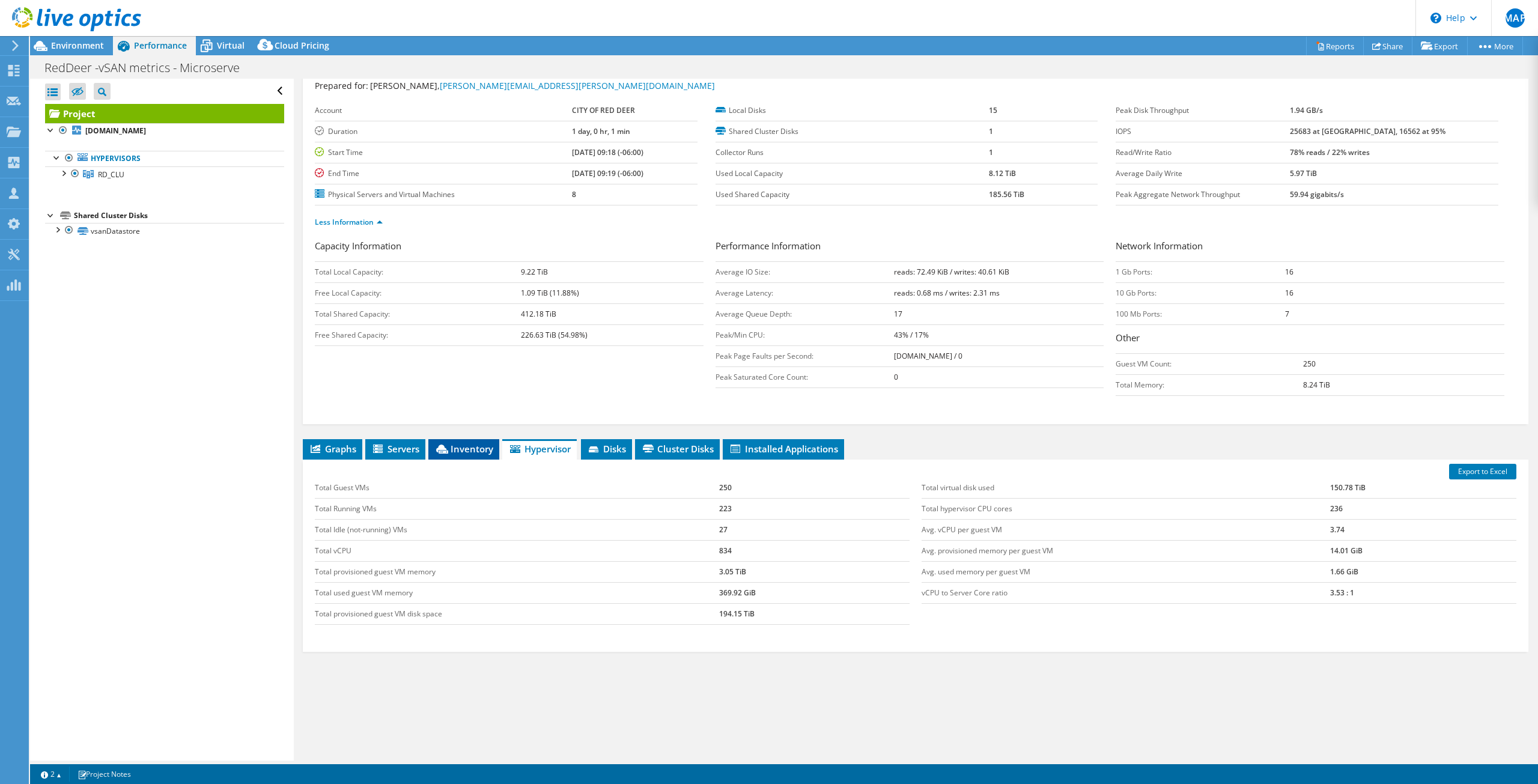
click at [473, 448] on span "Inventory" at bounding box center [463, 448] width 59 height 12
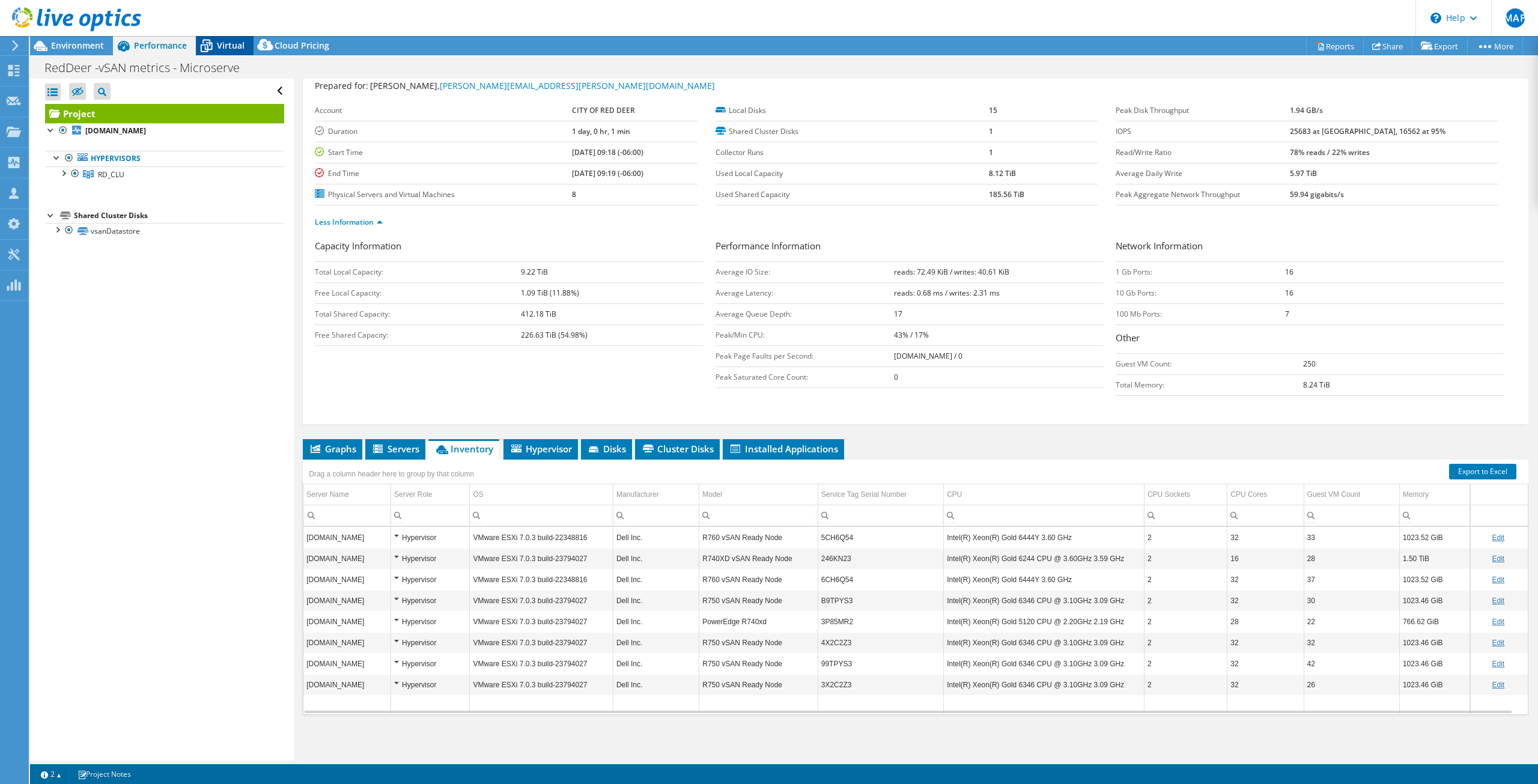
click at [213, 48] on icon at bounding box center [206, 46] width 21 height 21
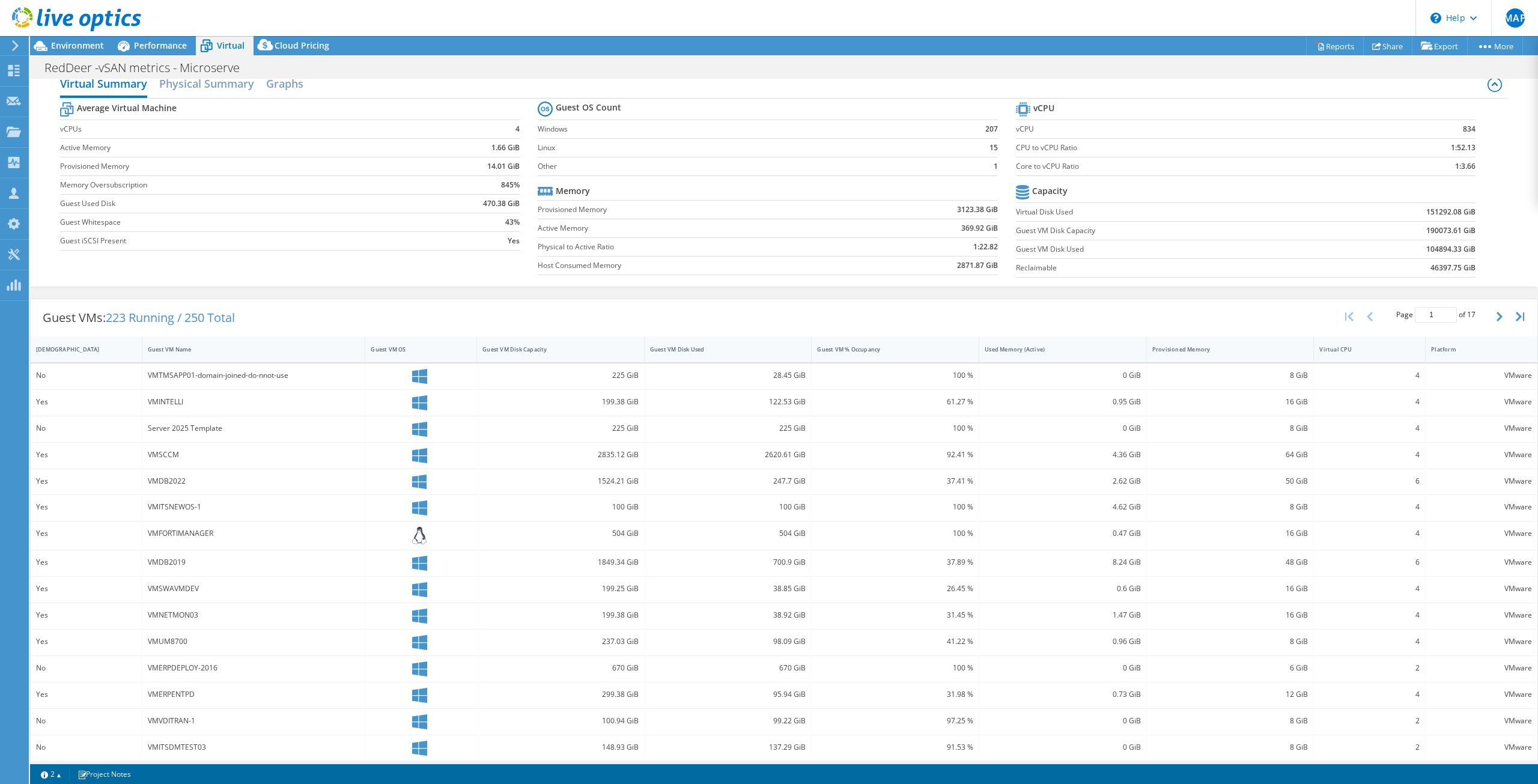
scroll to position [23, 0]
click at [77, 43] on span "Environment" at bounding box center [77, 45] width 53 height 11
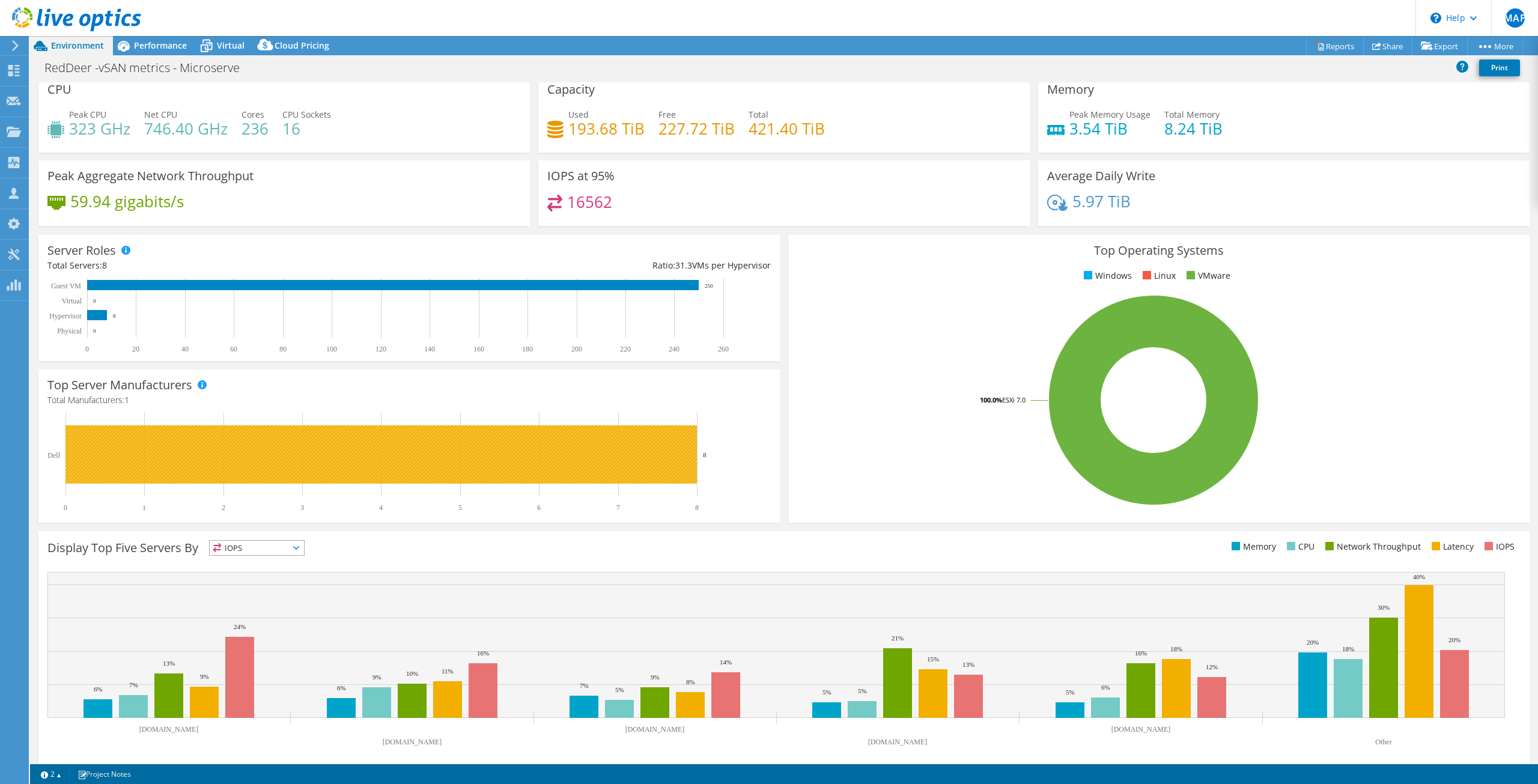
scroll to position [0, 0]
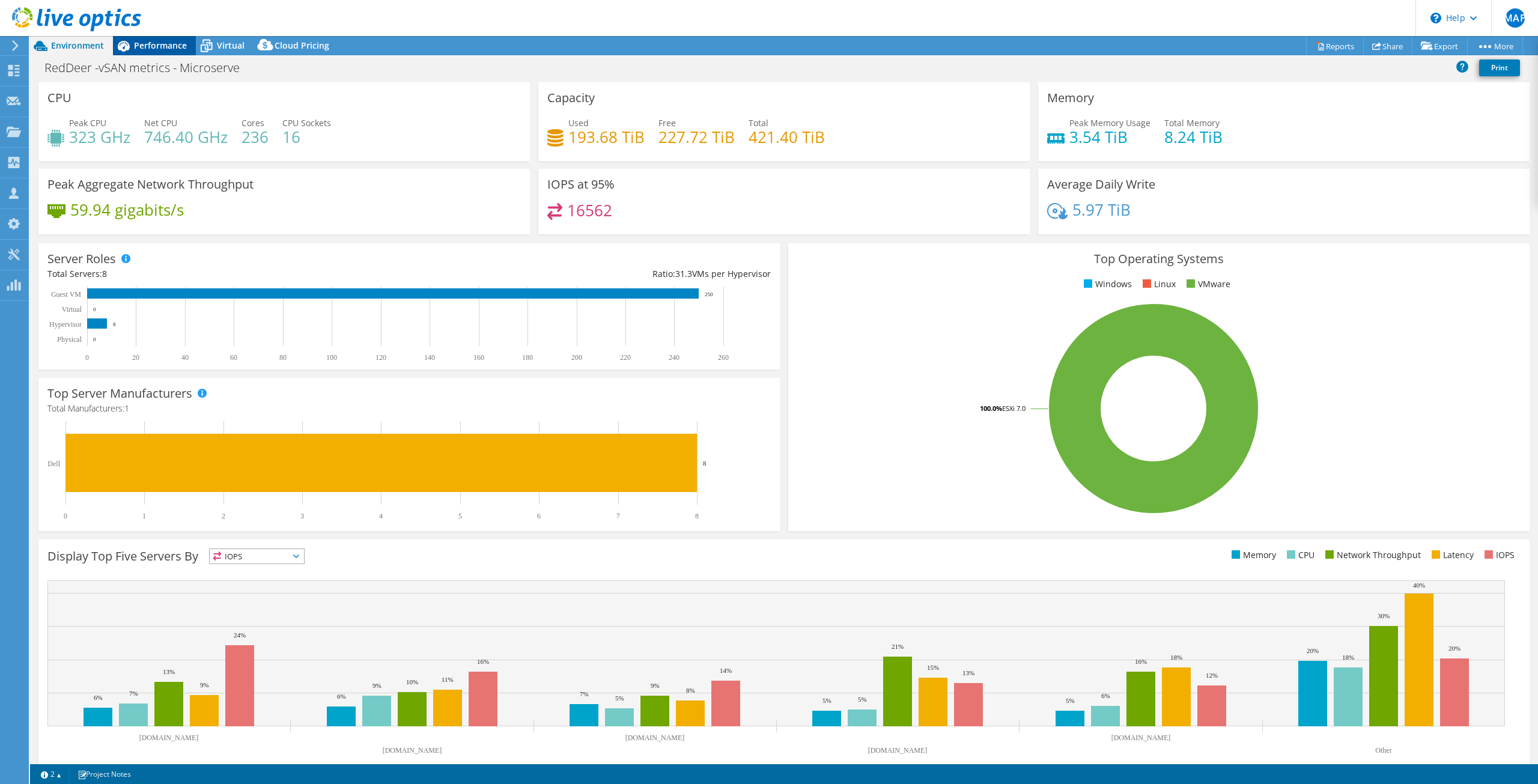
click at [138, 42] on span "Performance" at bounding box center [160, 45] width 53 height 11
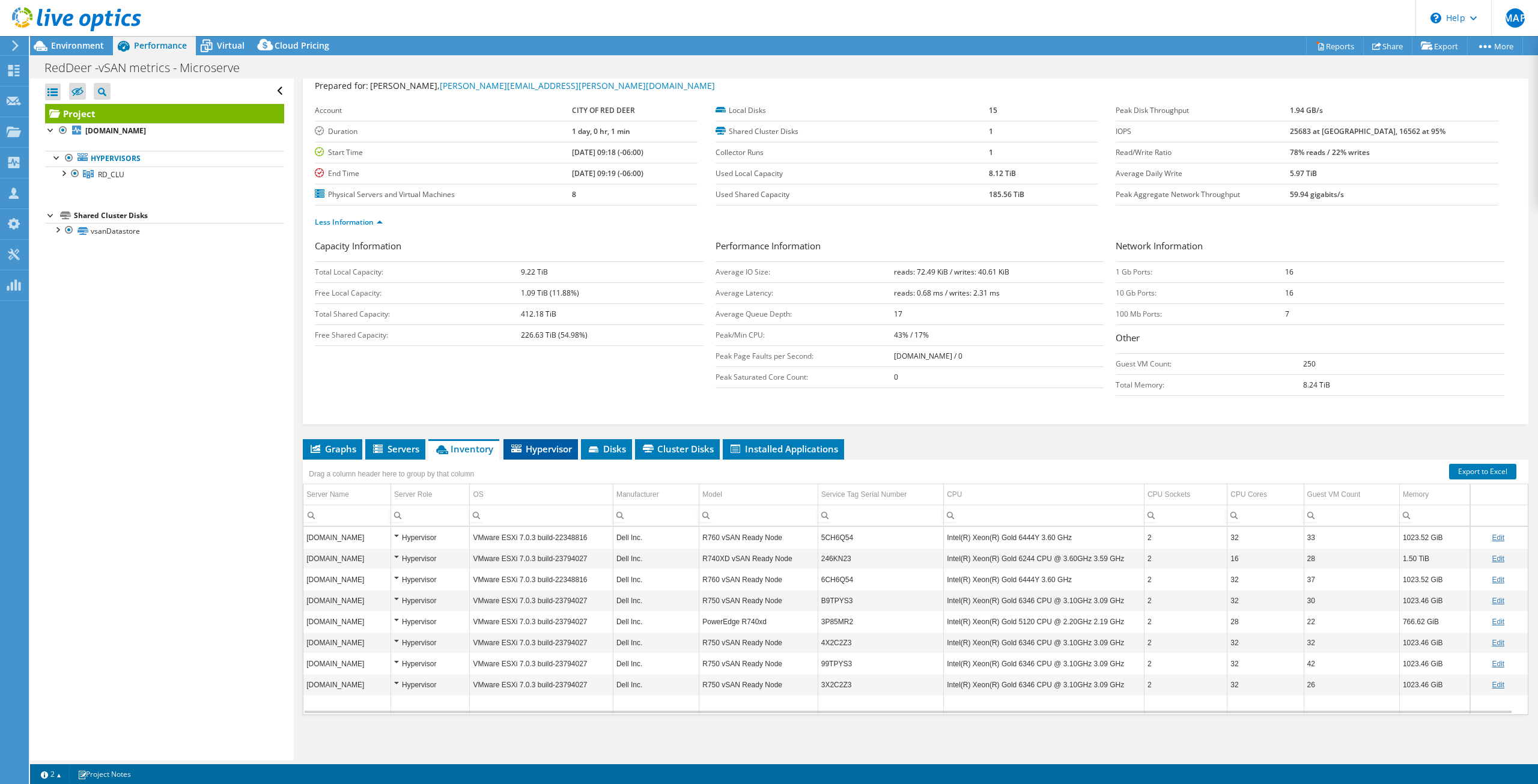
click at [533, 439] on li "Hypervisor" at bounding box center [541, 448] width 75 height 20
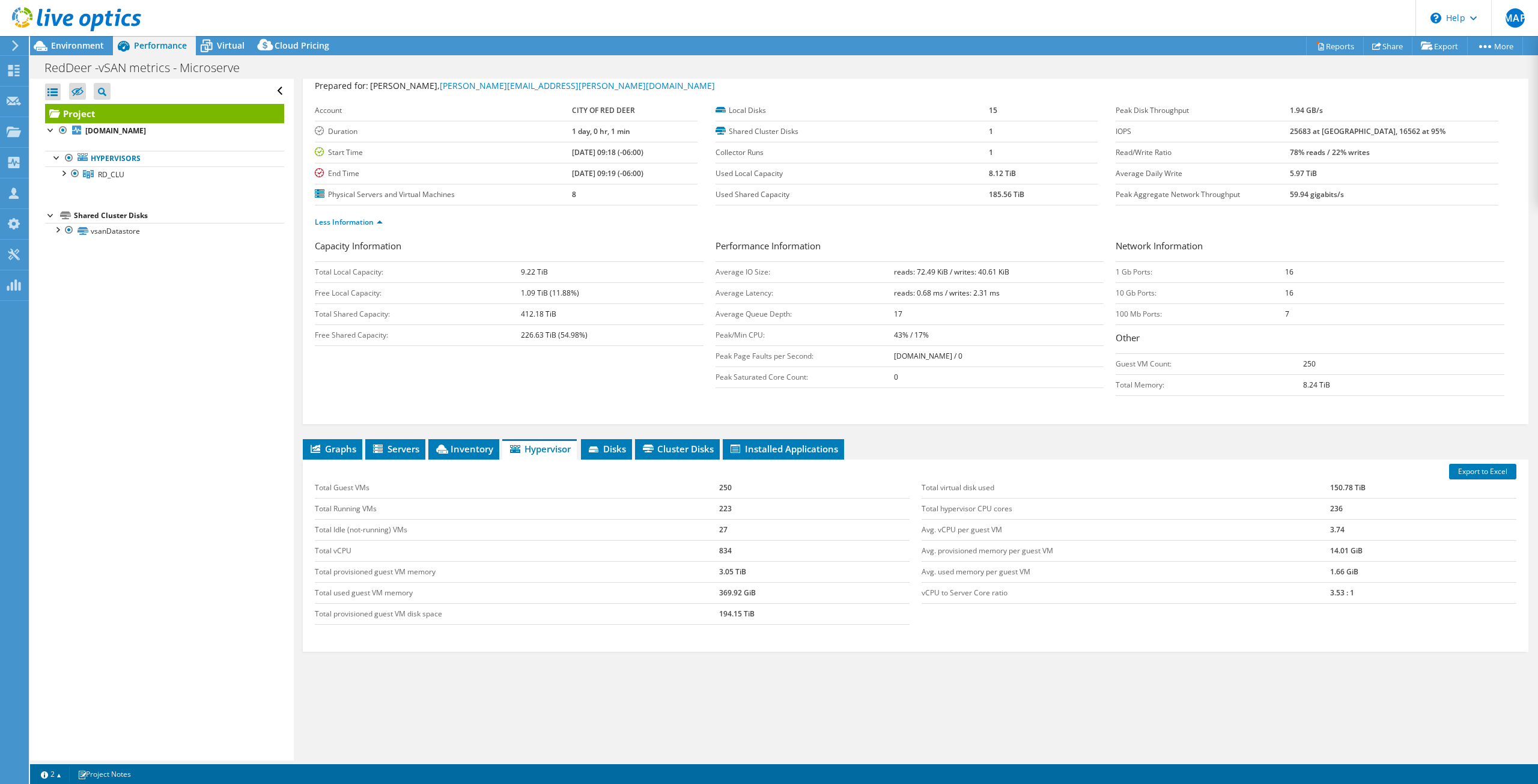
click at [316, 451] on icon at bounding box center [315, 448] width 10 height 8
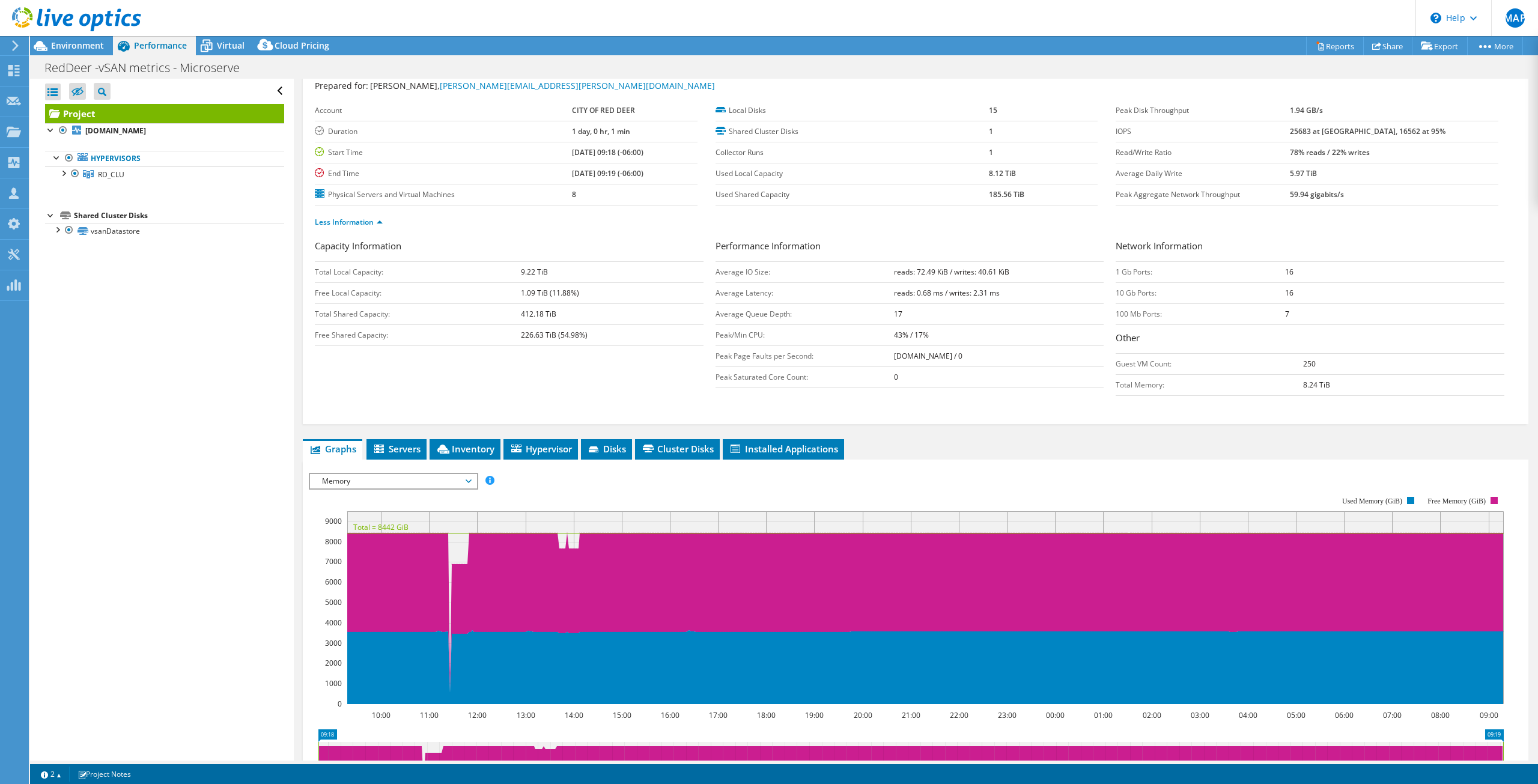
scroll to position [95, 0]
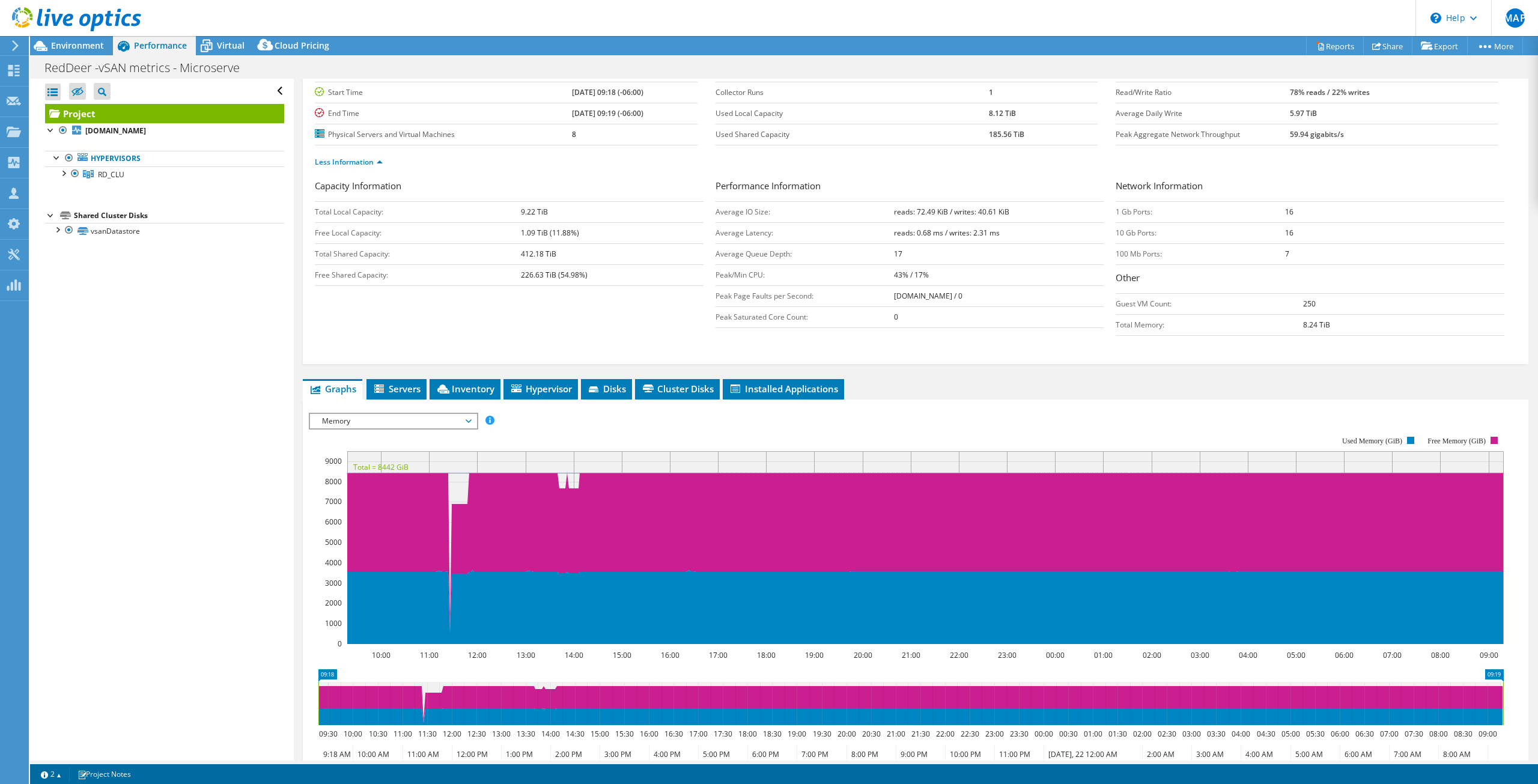
click at [374, 416] on span "Memory" at bounding box center [393, 421] width 154 height 14
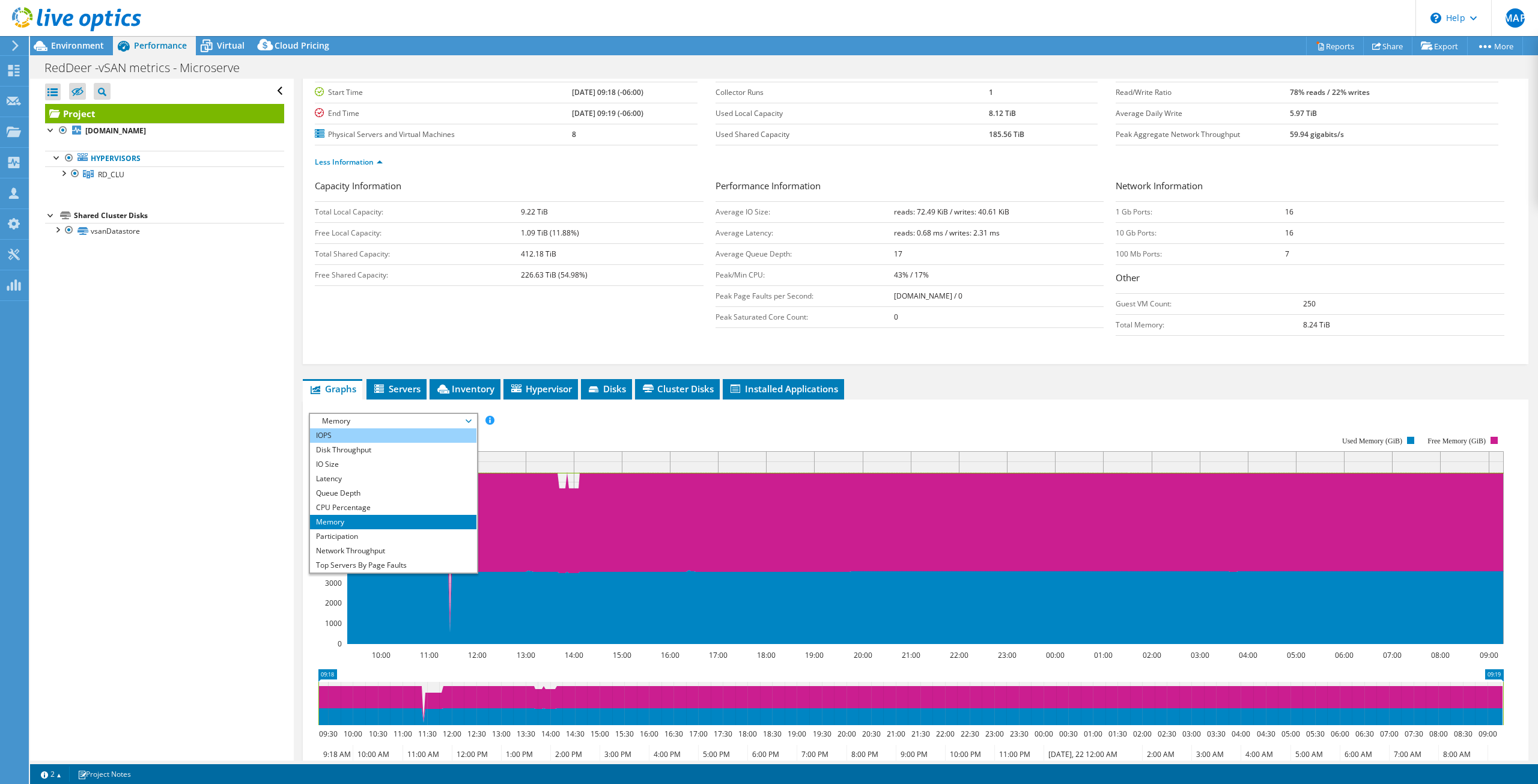
click at [343, 441] on li "IOPS" at bounding box center [393, 435] width 166 height 14
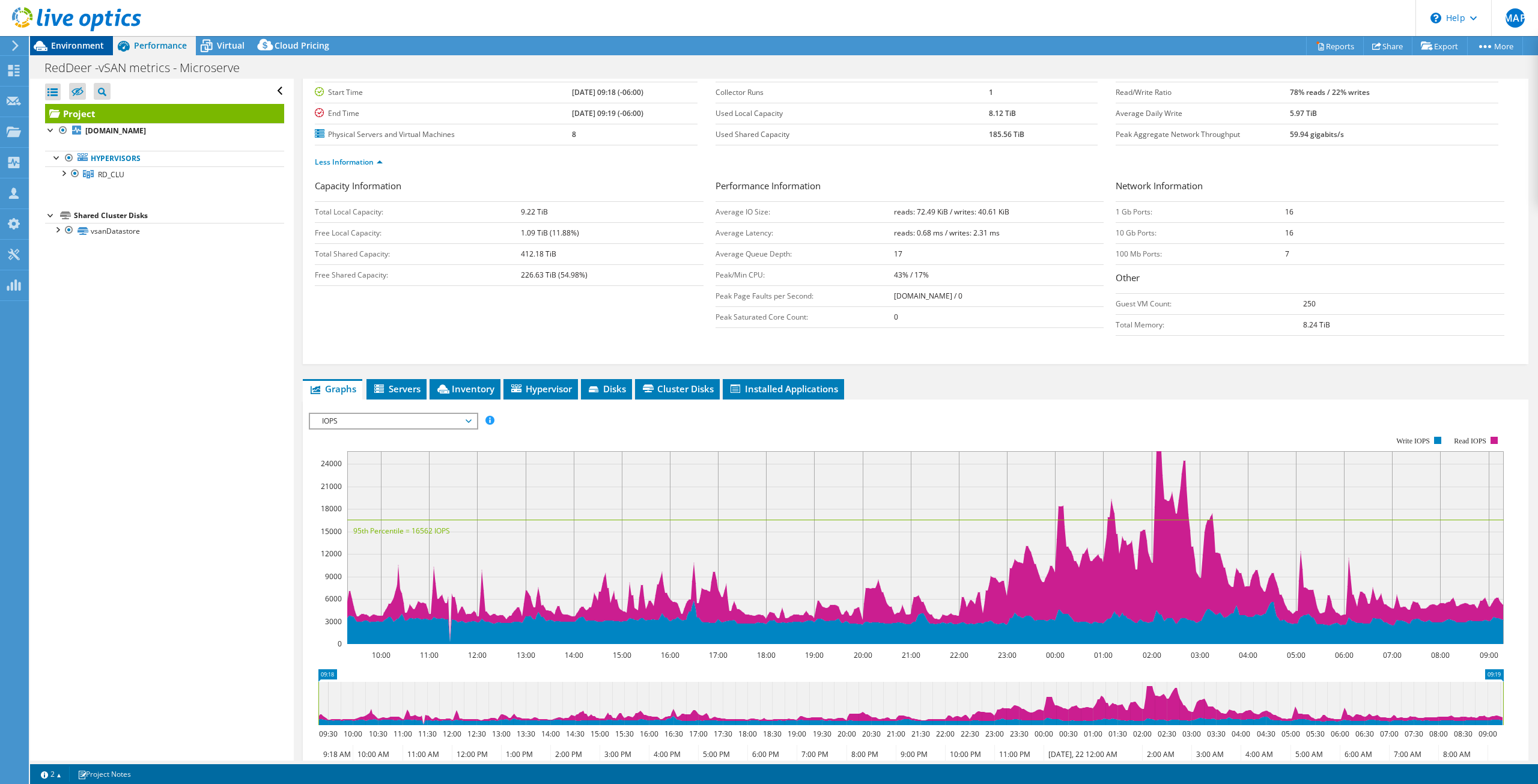
click at [72, 46] on span "Environment" at bounding box center [77, 45] width 53 height 11
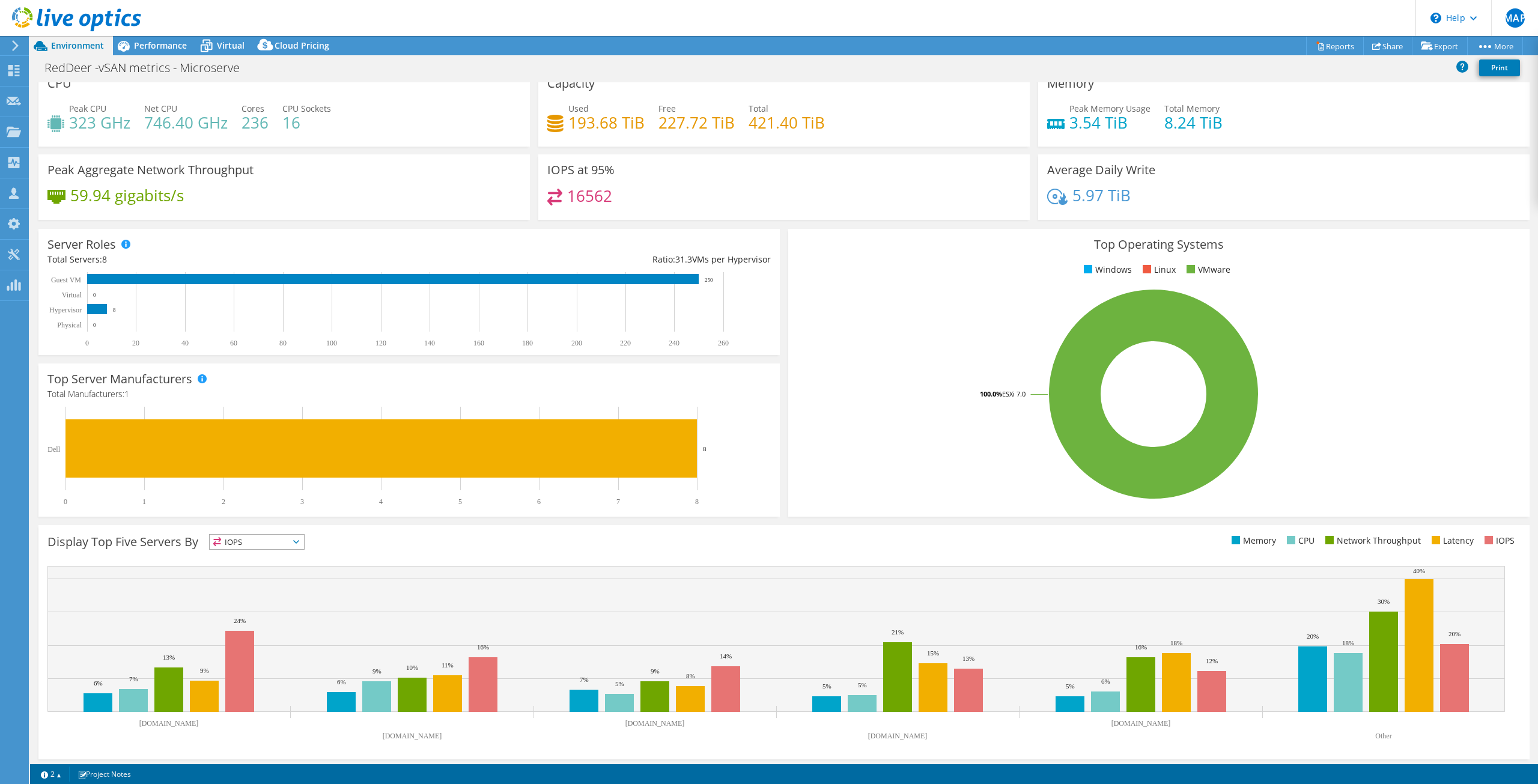
scroll to position [18, 0]
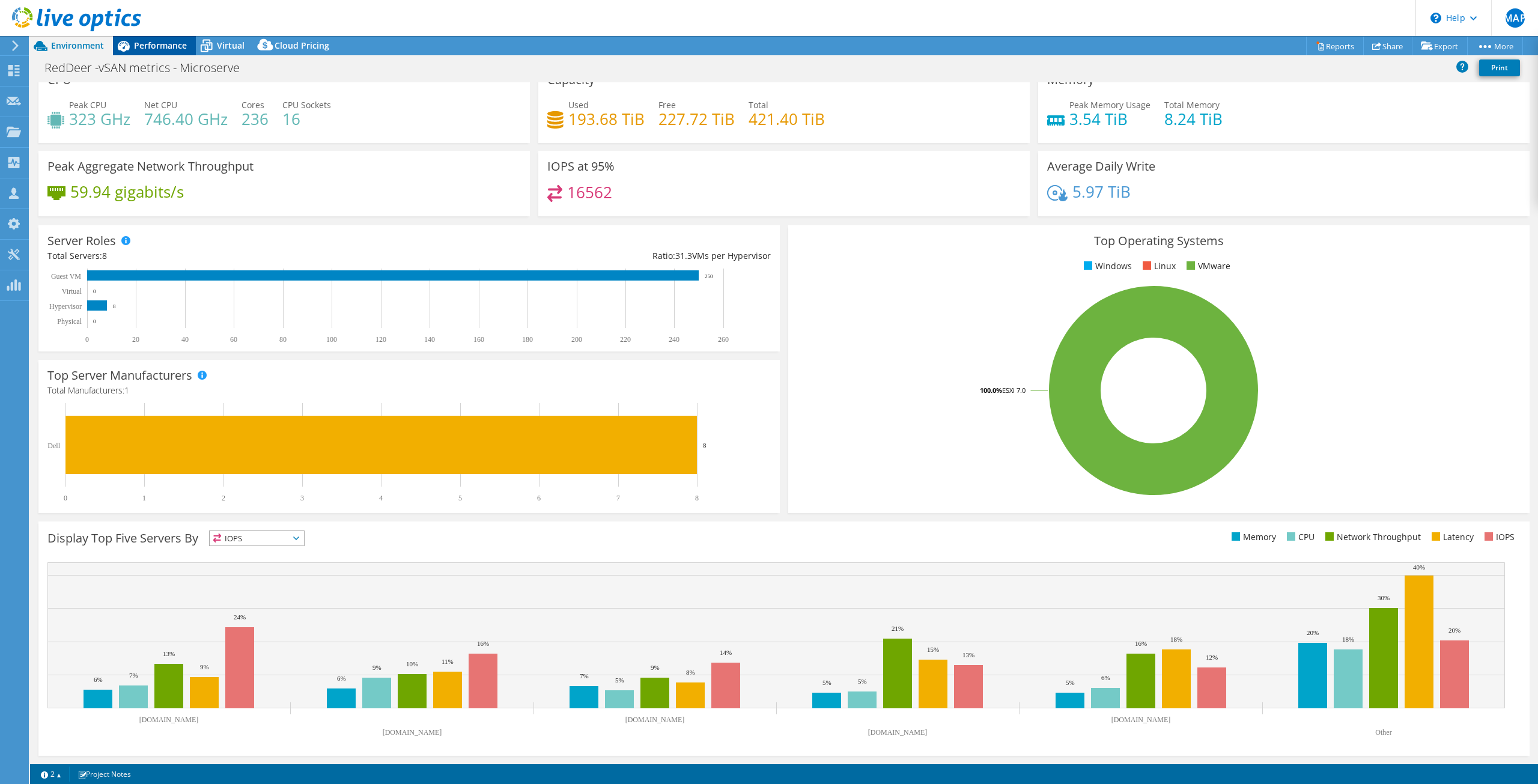
click at [167, 50] on span "Performance" at bounding box center [160, 45] width 53 height 11
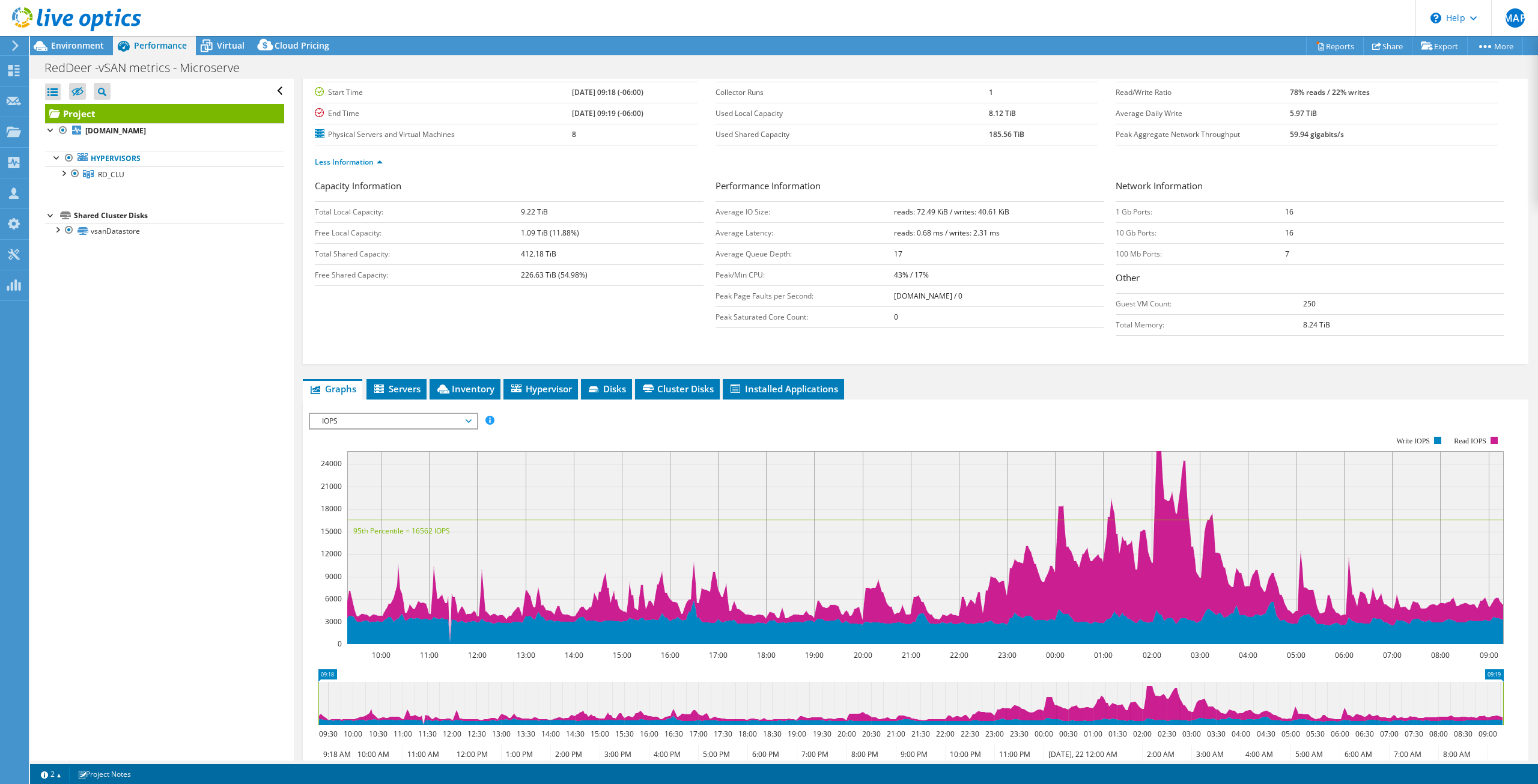
scroll to position [0, 0]
click at [460, 414] on span "IOPS" at bounding box center [393, 421] width 154 height 14
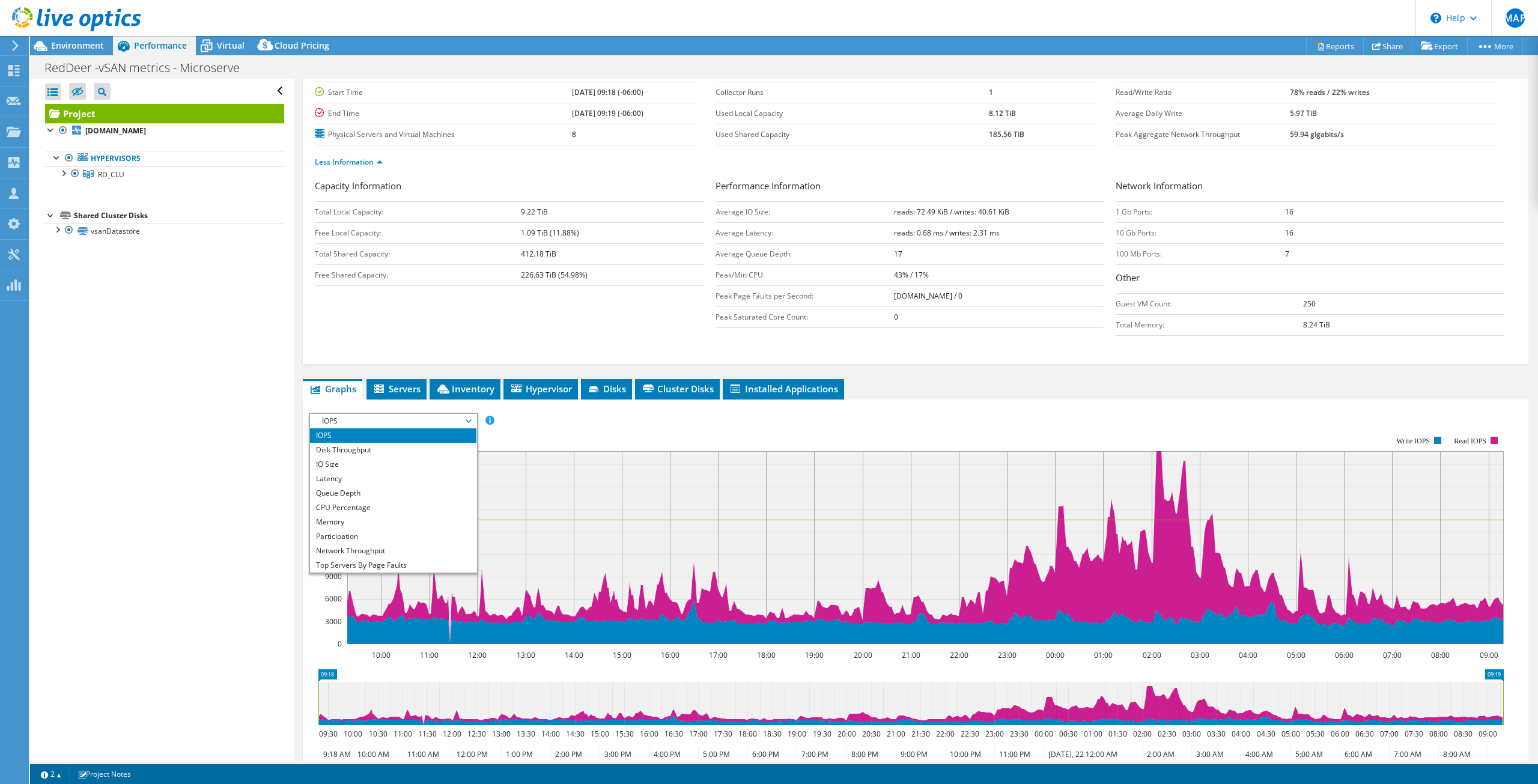
click at [469, 386] on span "Inventory" at bounding box center [465, 389] width 59 height 12
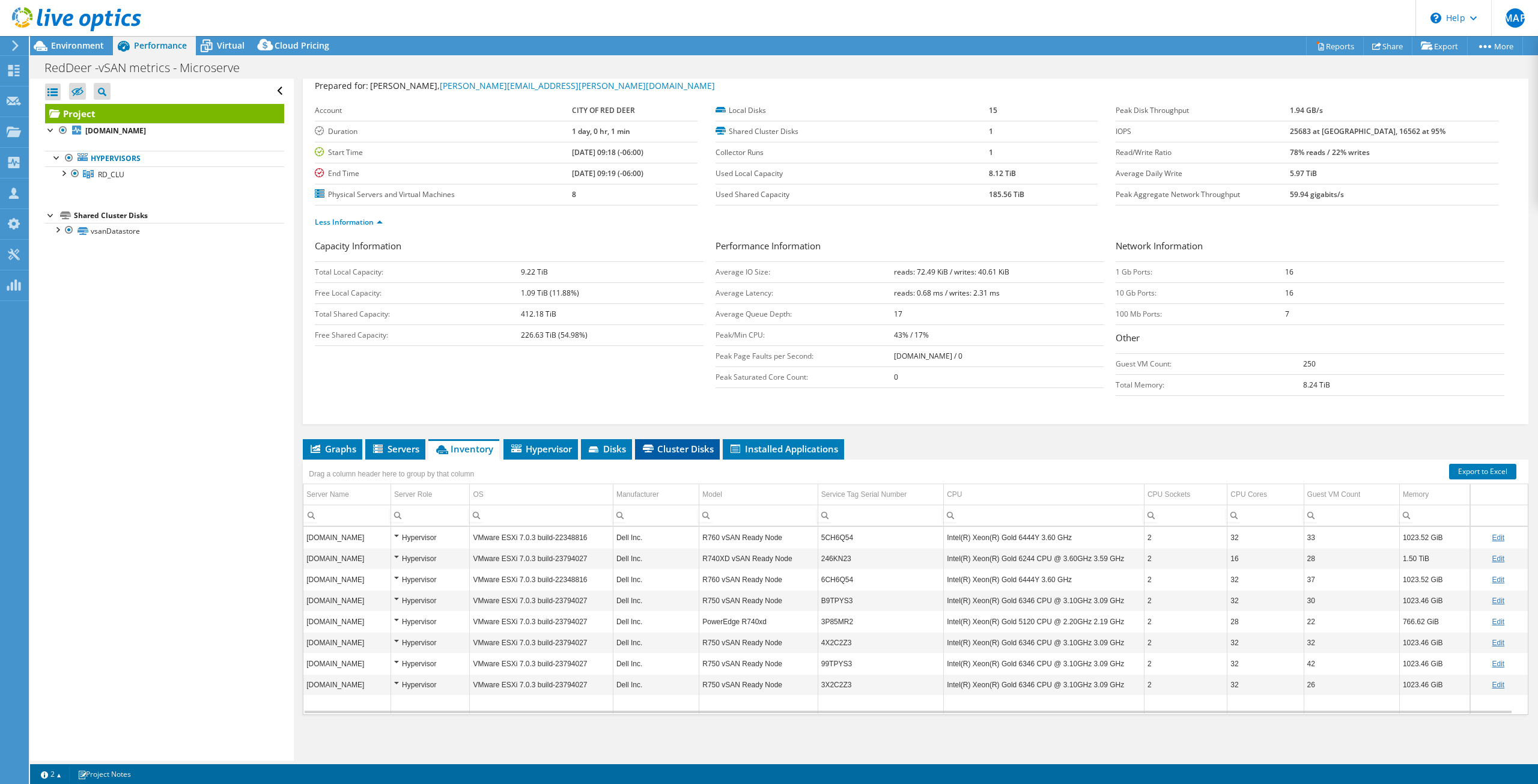
click at [658, 454] on span "Cluster Disks" at bounding box center [677, 448] width 72 height 12
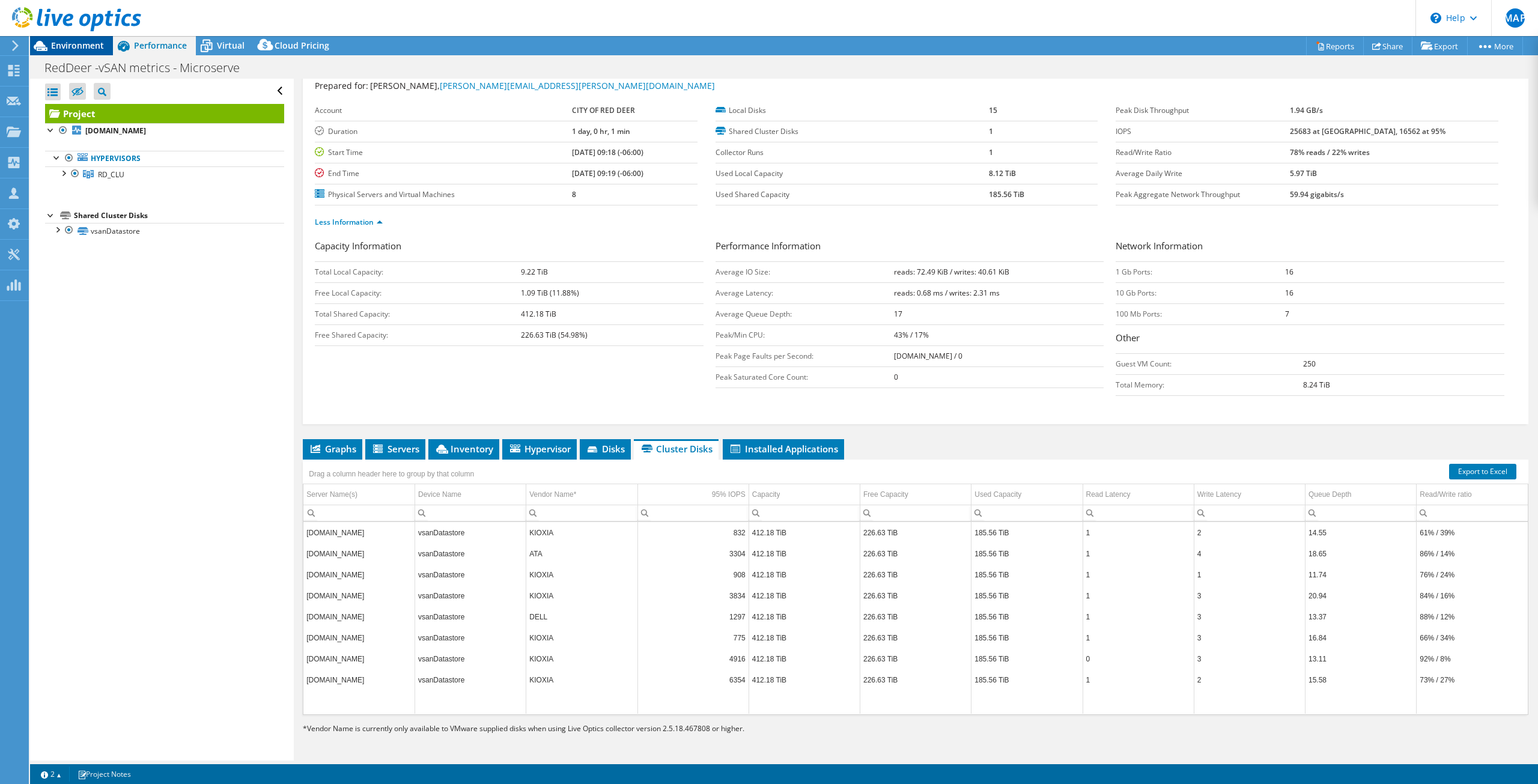
click at [75, 43] on span "Environment" at bounding box center [77, 45] width 53 height 11
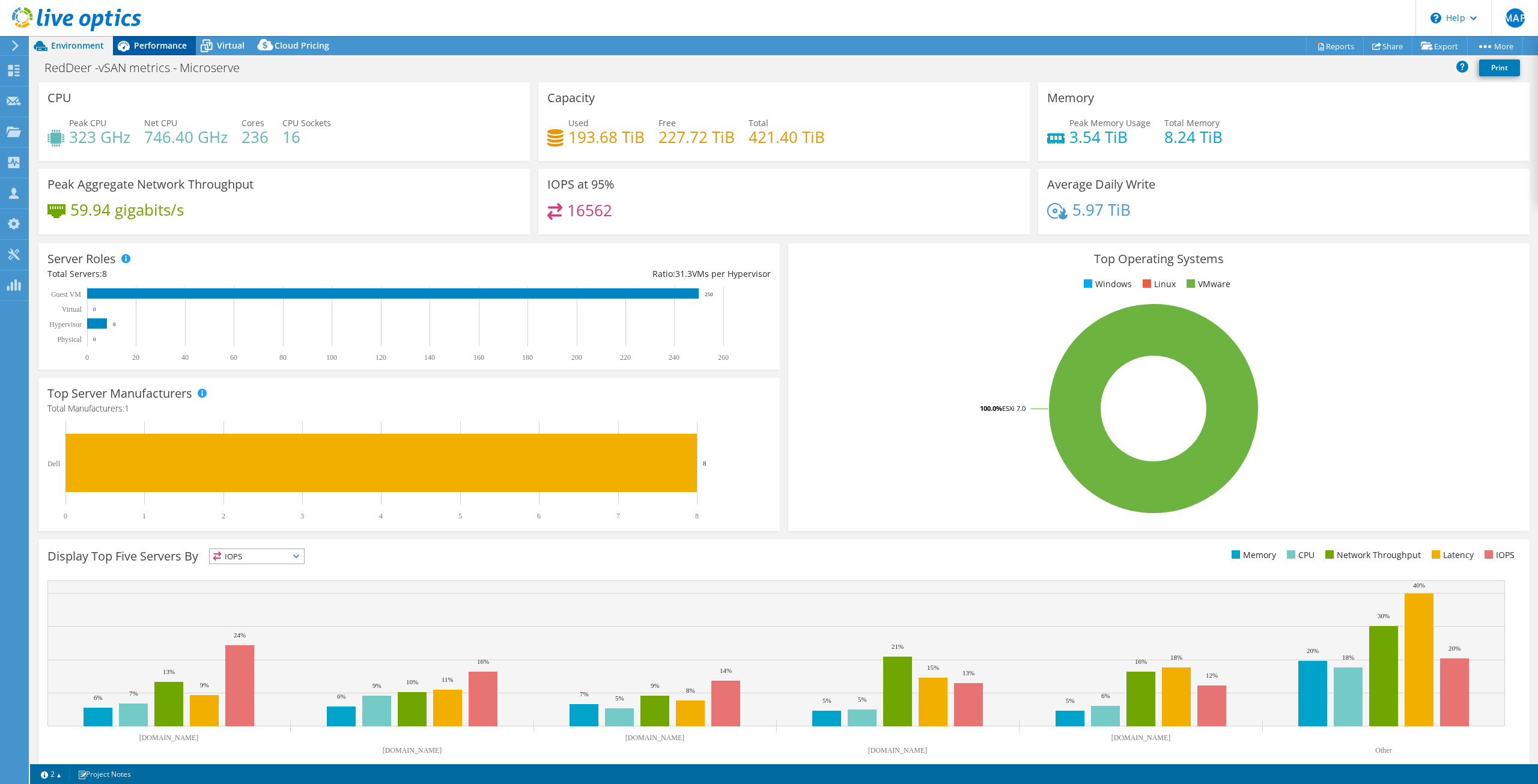
click at [169, 49] on span "Performance" at bounding box center [160, 45] width 53 height 11
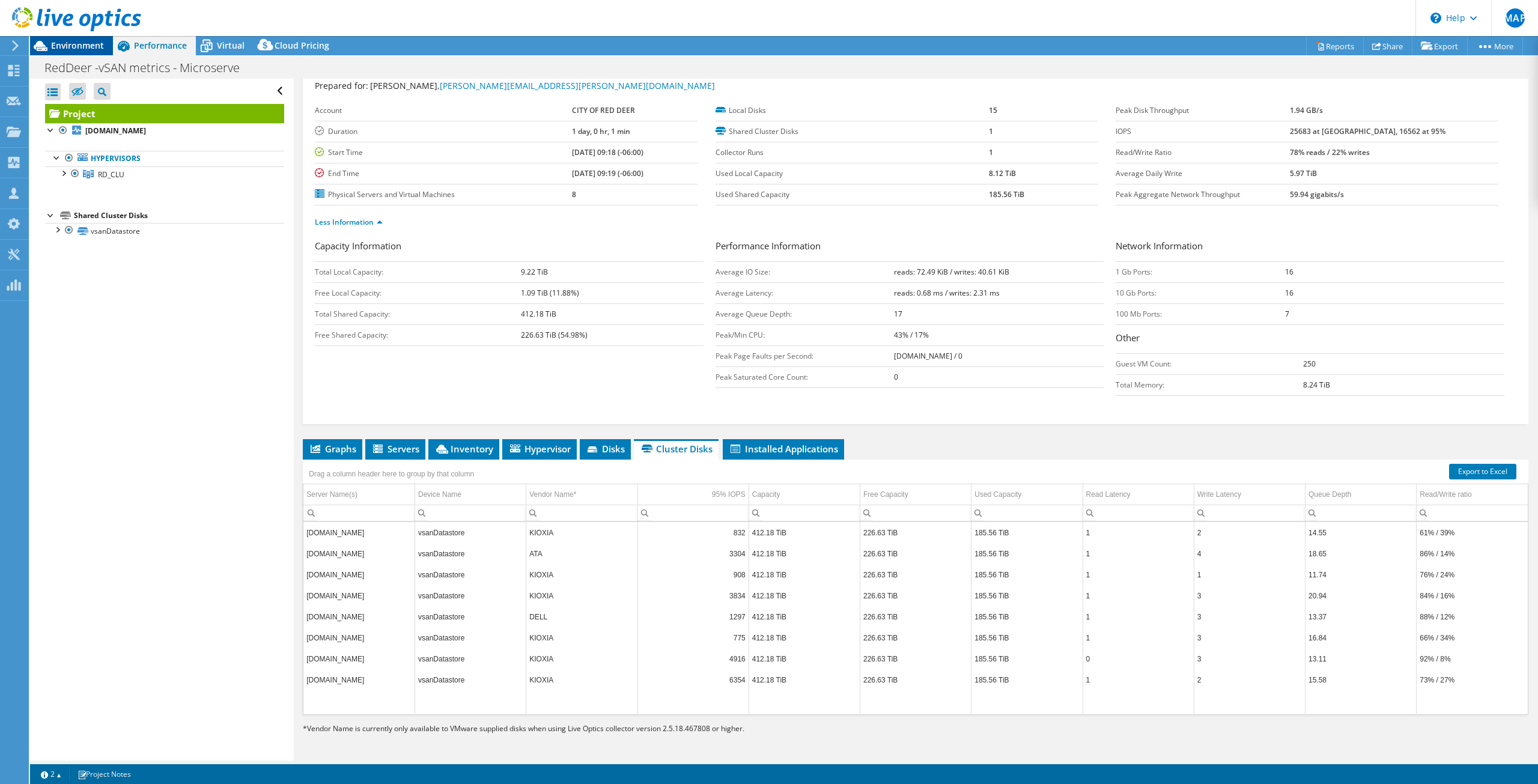
click at [75, 48] on span "Environment" at bounding box center [77, 45] width 53 height 11
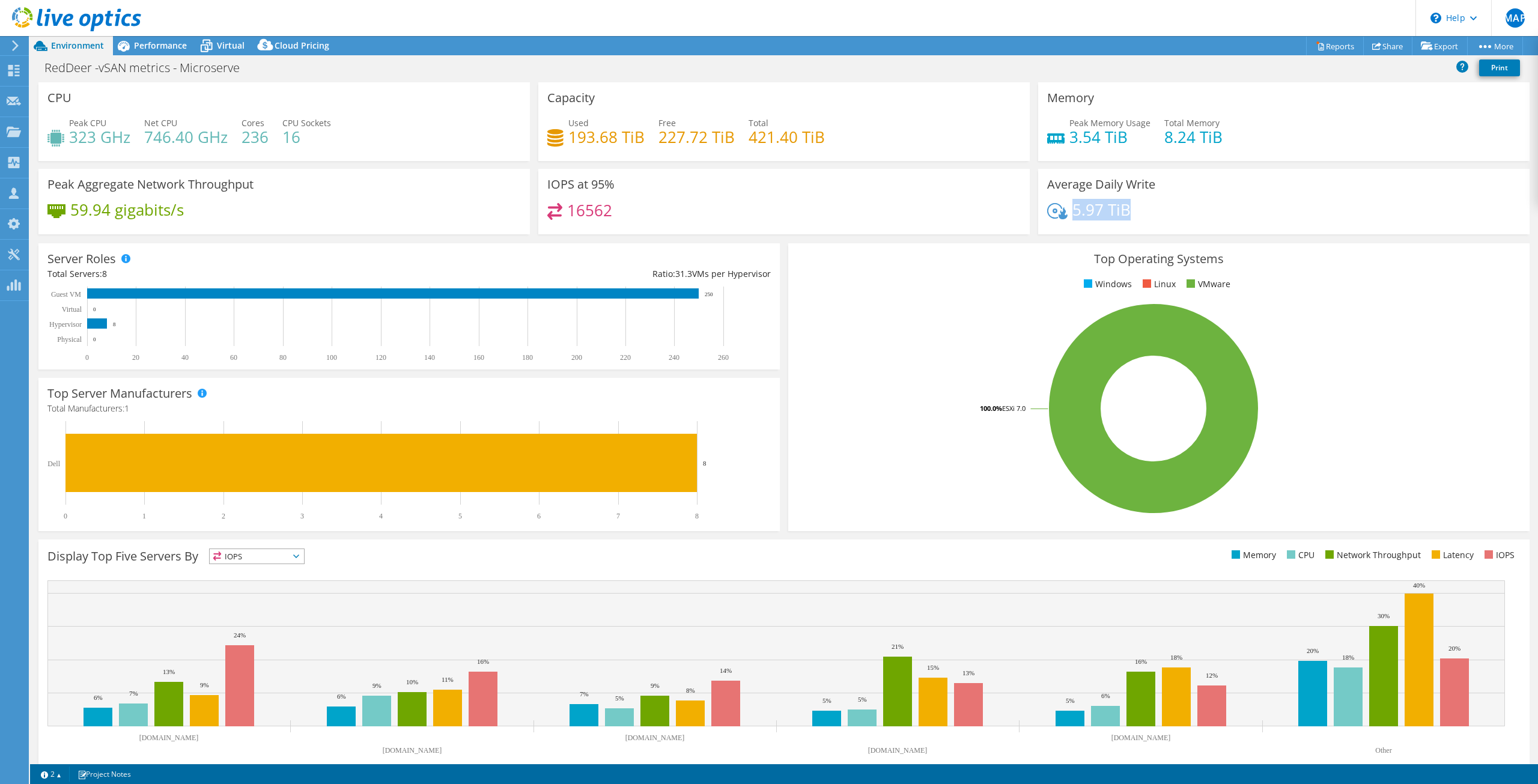
drag, startPoint x: 1067, startPoint y: 213, endPoint x: 1130, endPoint y: 205, distance: 63.5
type textarea "5.97 TiB"
click at [1130, 205] on div "5.97 TiB" at bounding box center [1284, 216] width 473 height 25
click at [1275, 210] on div "5.97 TiB" at bounding box center [1284, 216] width 473 height 25
click at [166, 45] on span "Performance" at bounding box center [160, 45] width 53 height 11
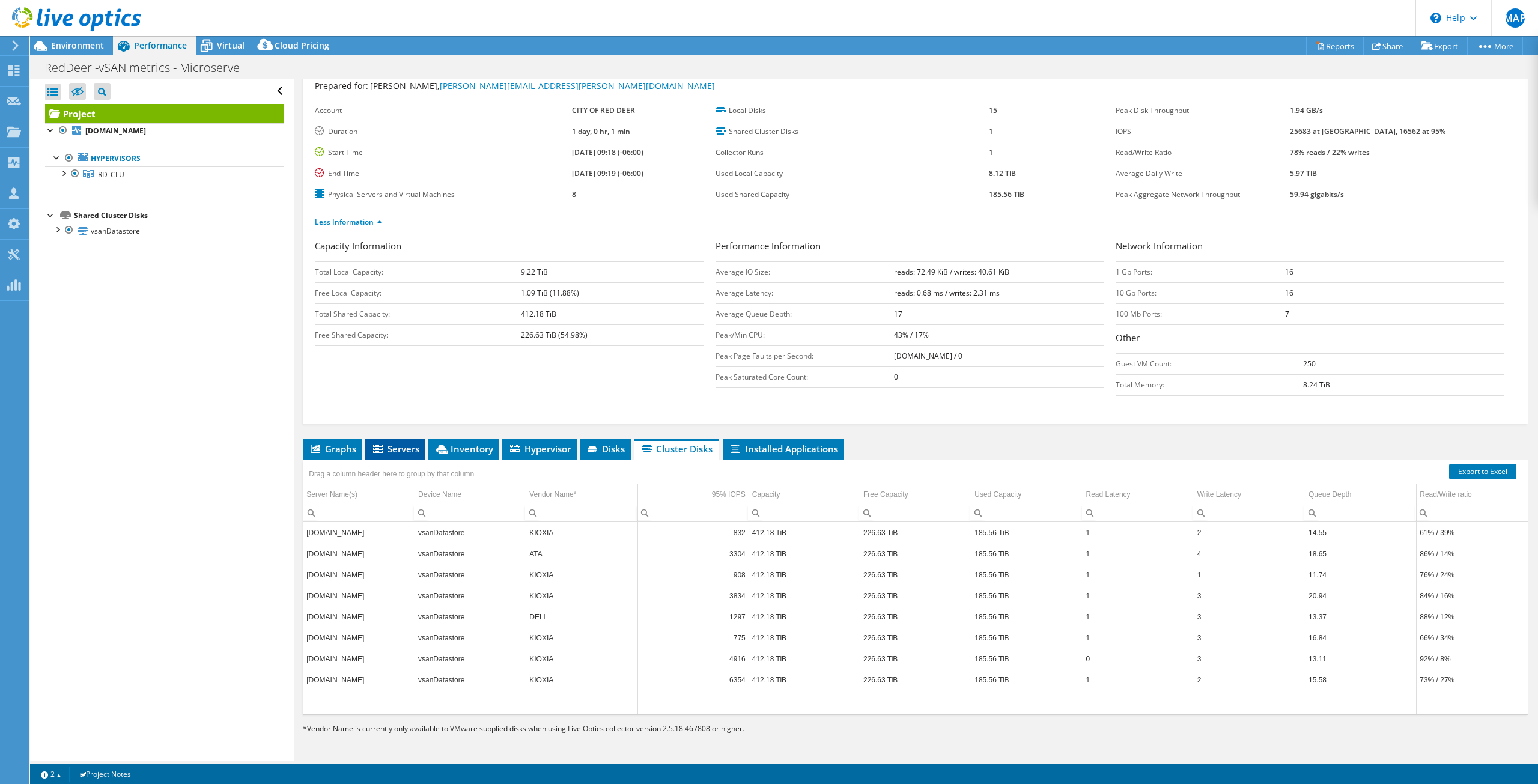
click at [399, 451] on span "Servers" at bounding box center [395, 448] width 48 height 12
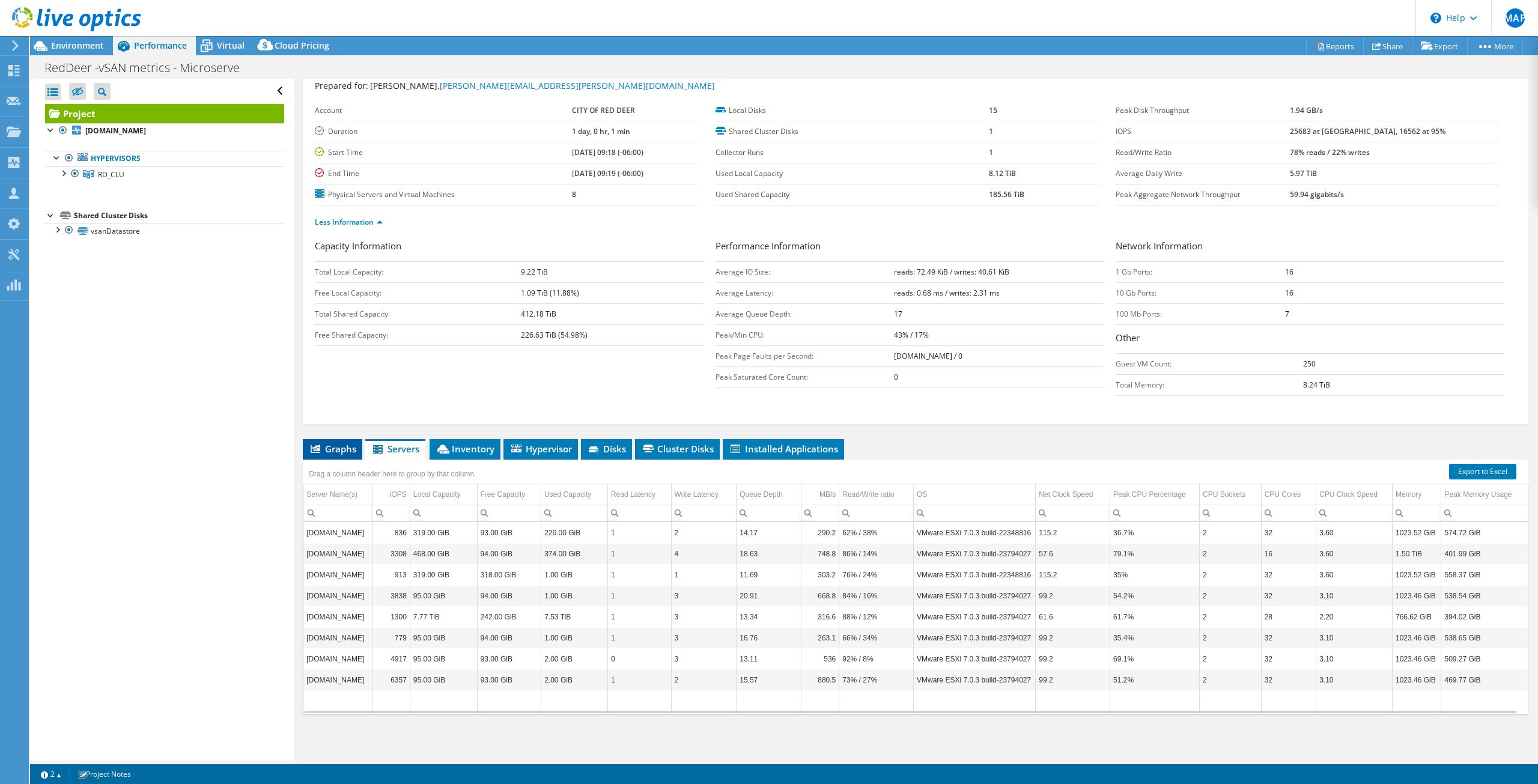
click at [334, 454] on span "Graphs" at bounding box center [333, 448] width 48 height 12
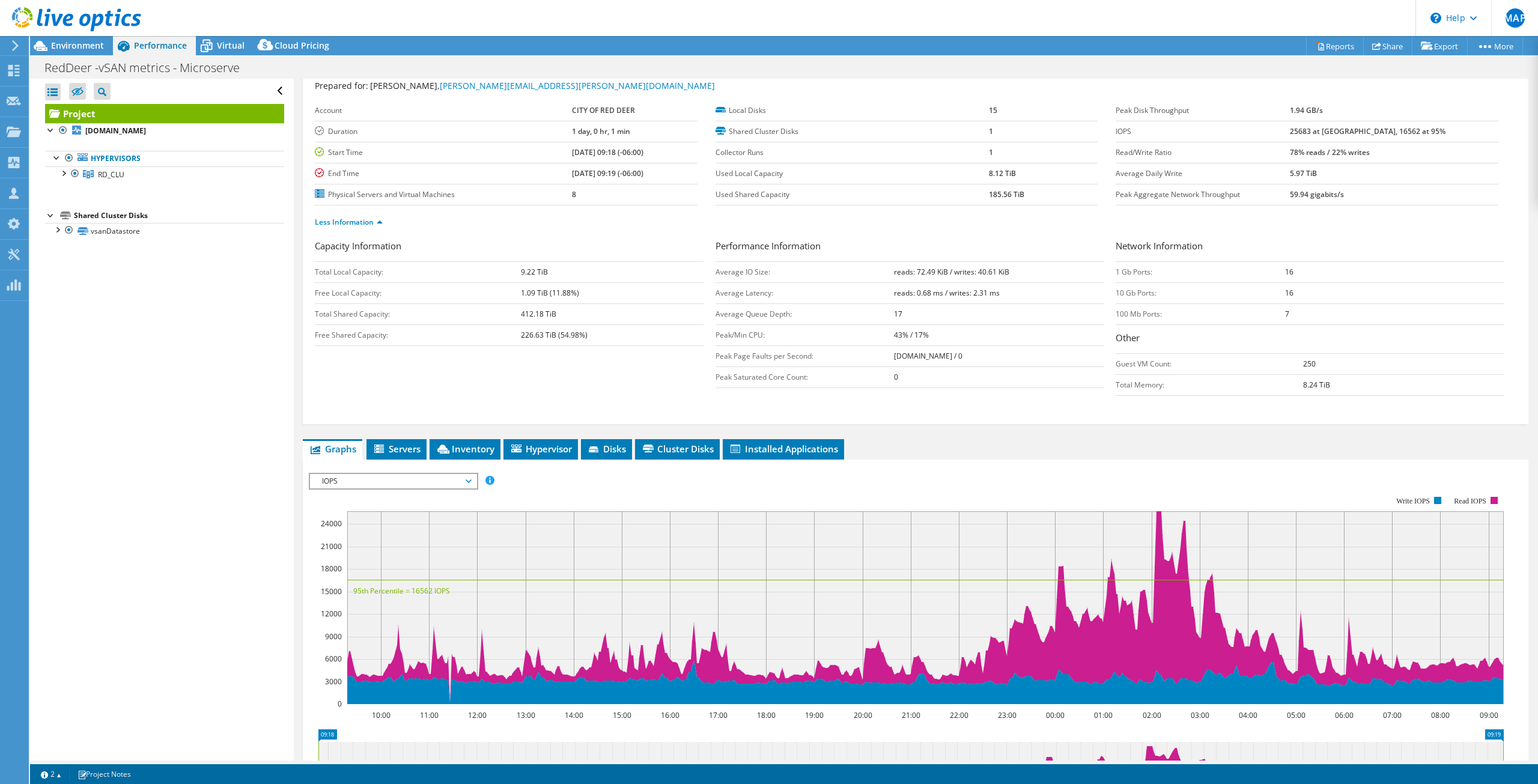
scroll to position [95, 0]
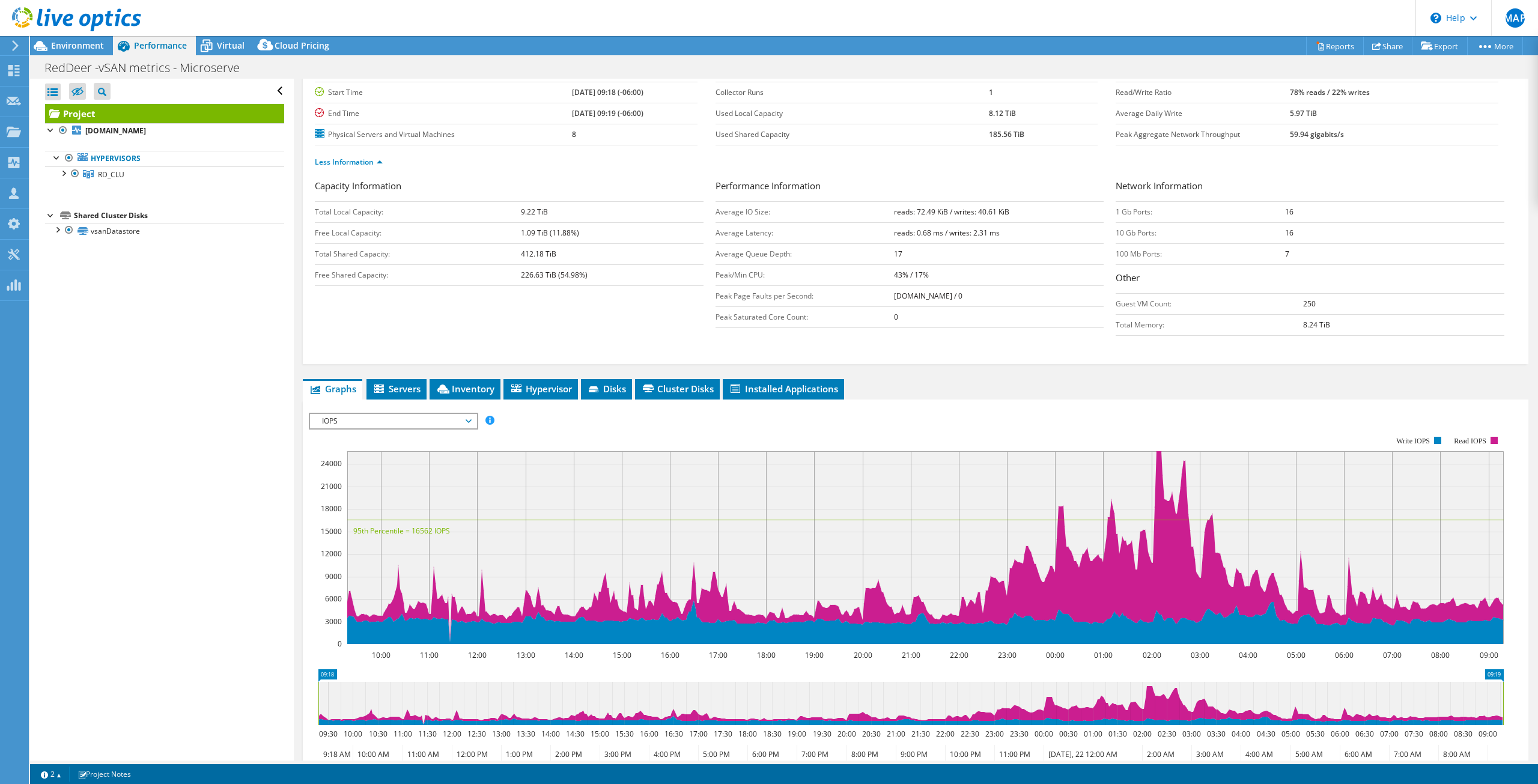
click at [539, 415] on div "IOPS Disk Throughput IO Size Latency Queue Depth CPU Percentage Memory Page Fau…" at bounding box center [916, 421] width 1213 height 16
click at [541, 413] on div "IOPS Disk Throughput IO Size Latency Queue Depth CPU Percentage Memory Page Fau…" at bounding box center [916, 421] width 1213 height 16
click at [458, 424] on span "IOPS" at bounding box center [393, 421] width 154 height 14
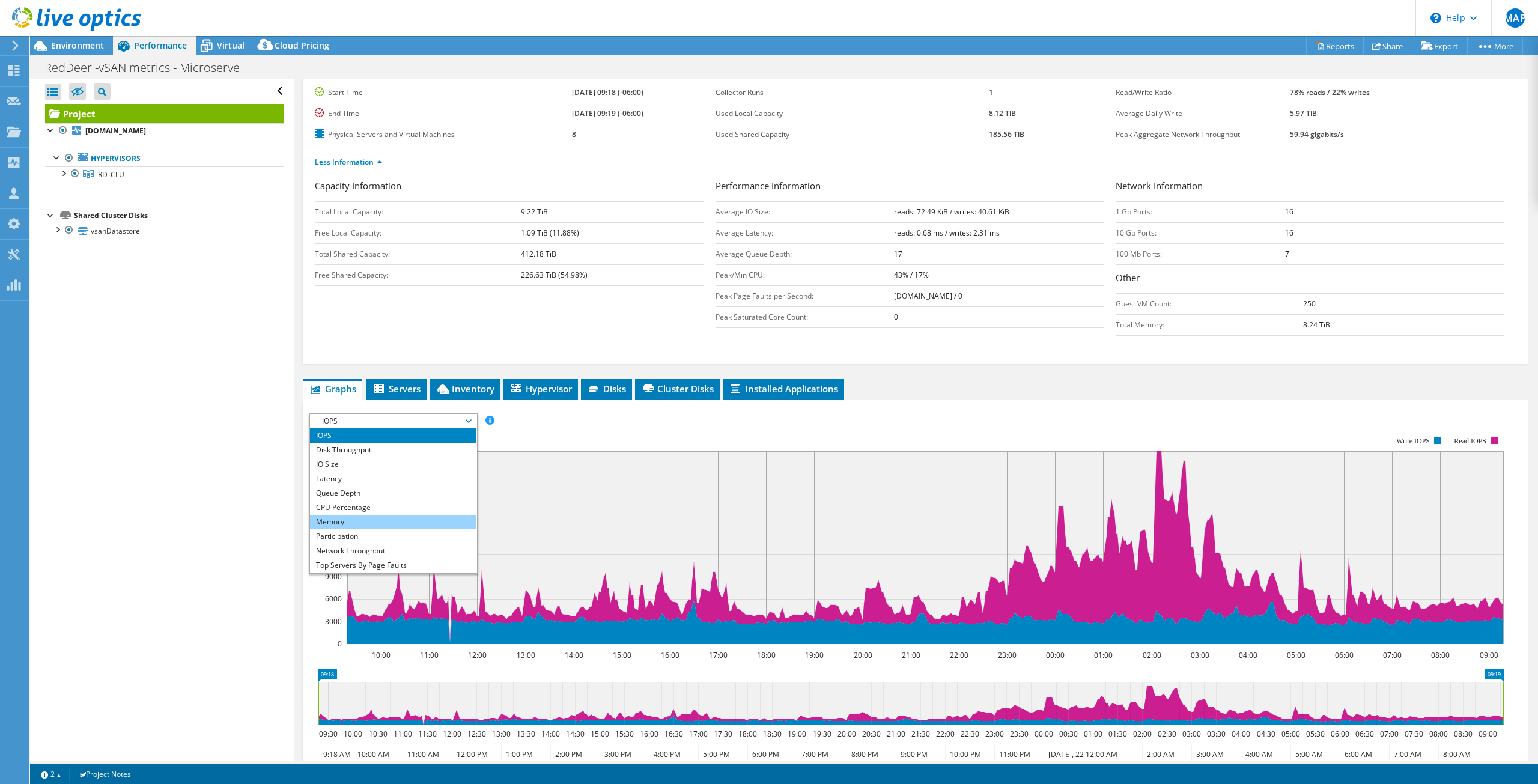
click at [438, 527] on li "Memory" at bounding box center [393, 521] width 166 height 14
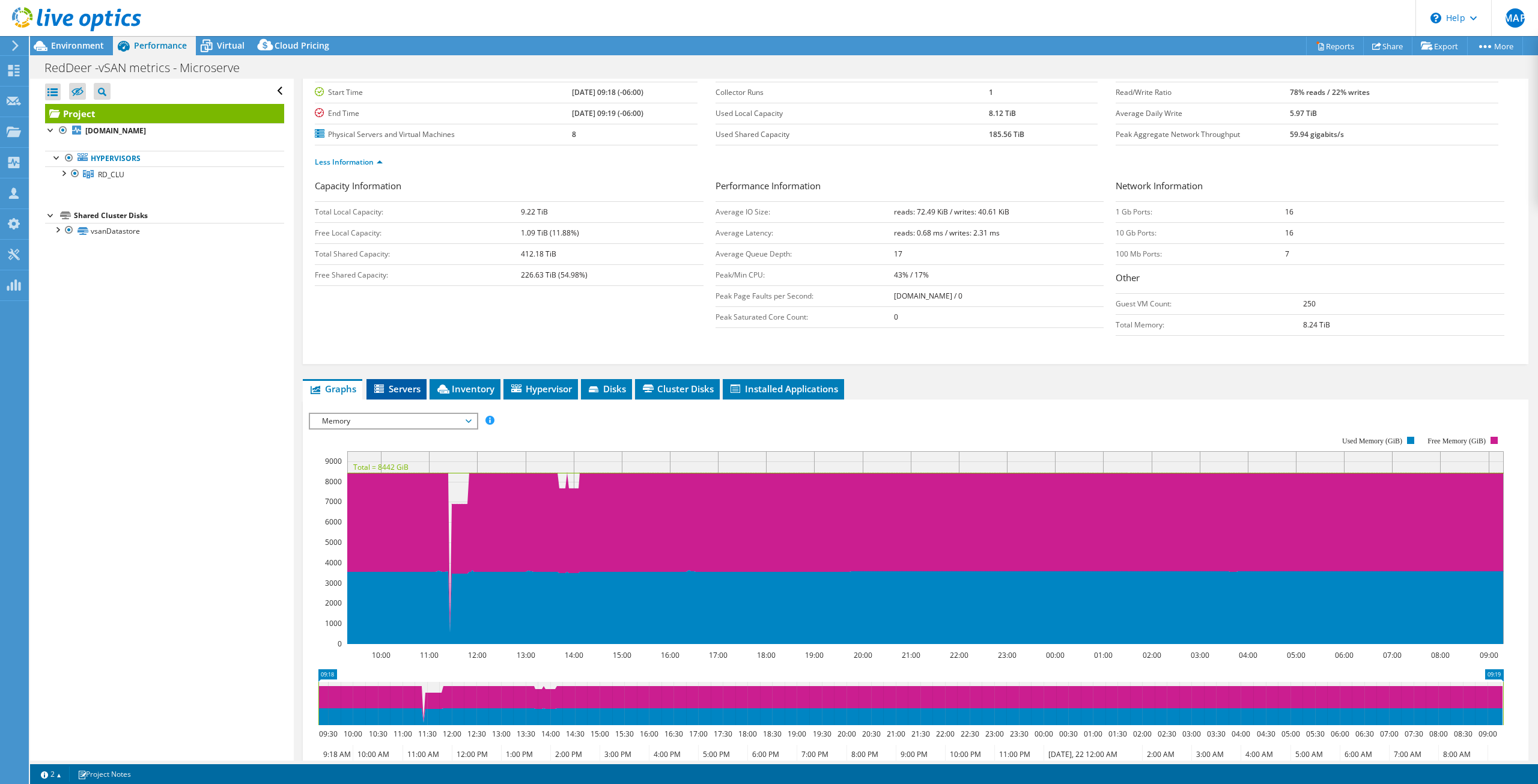
click at [383, 391] on icon at bounding box center [379, 388] width 10 height 8
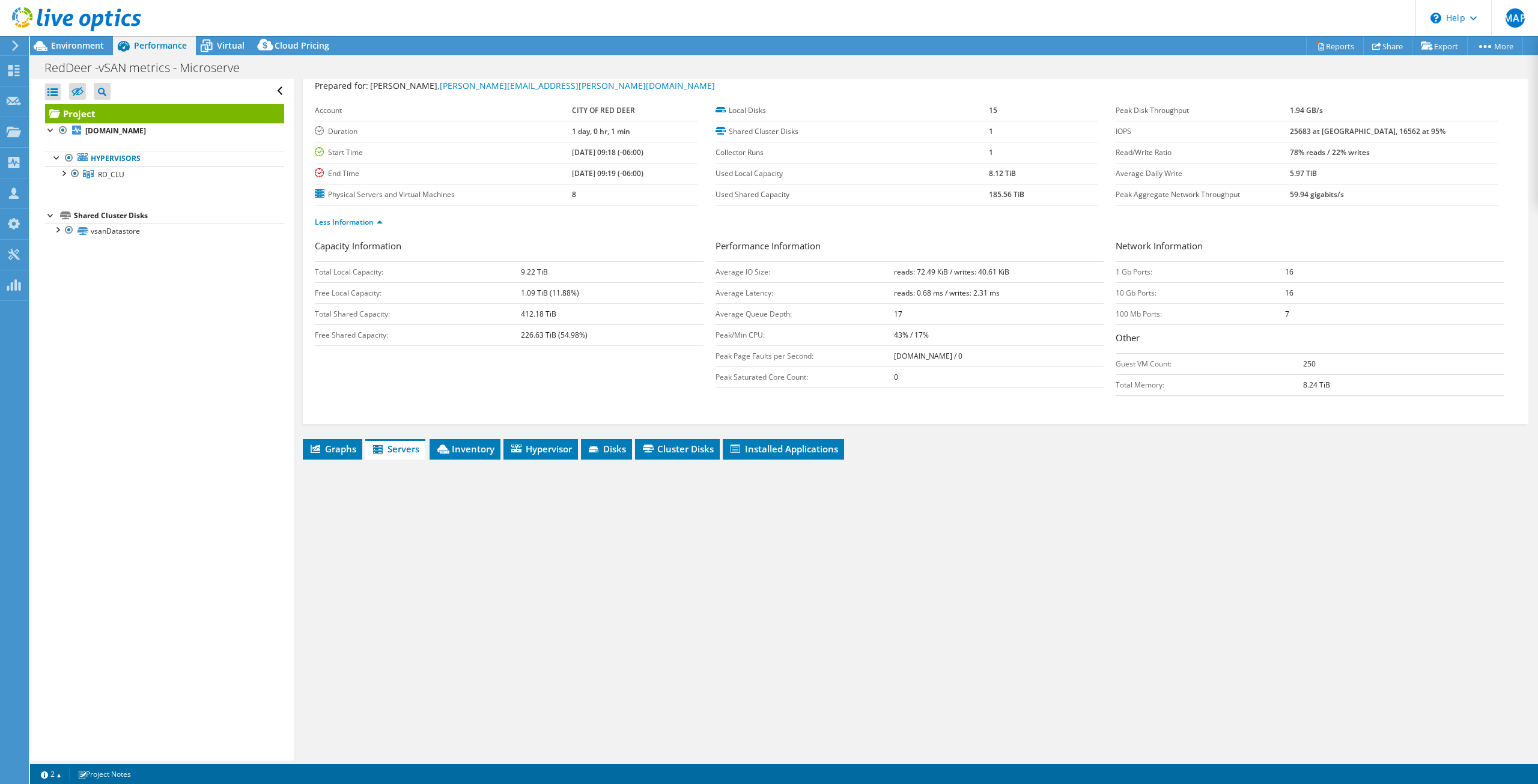
scroll to position [35, 0]
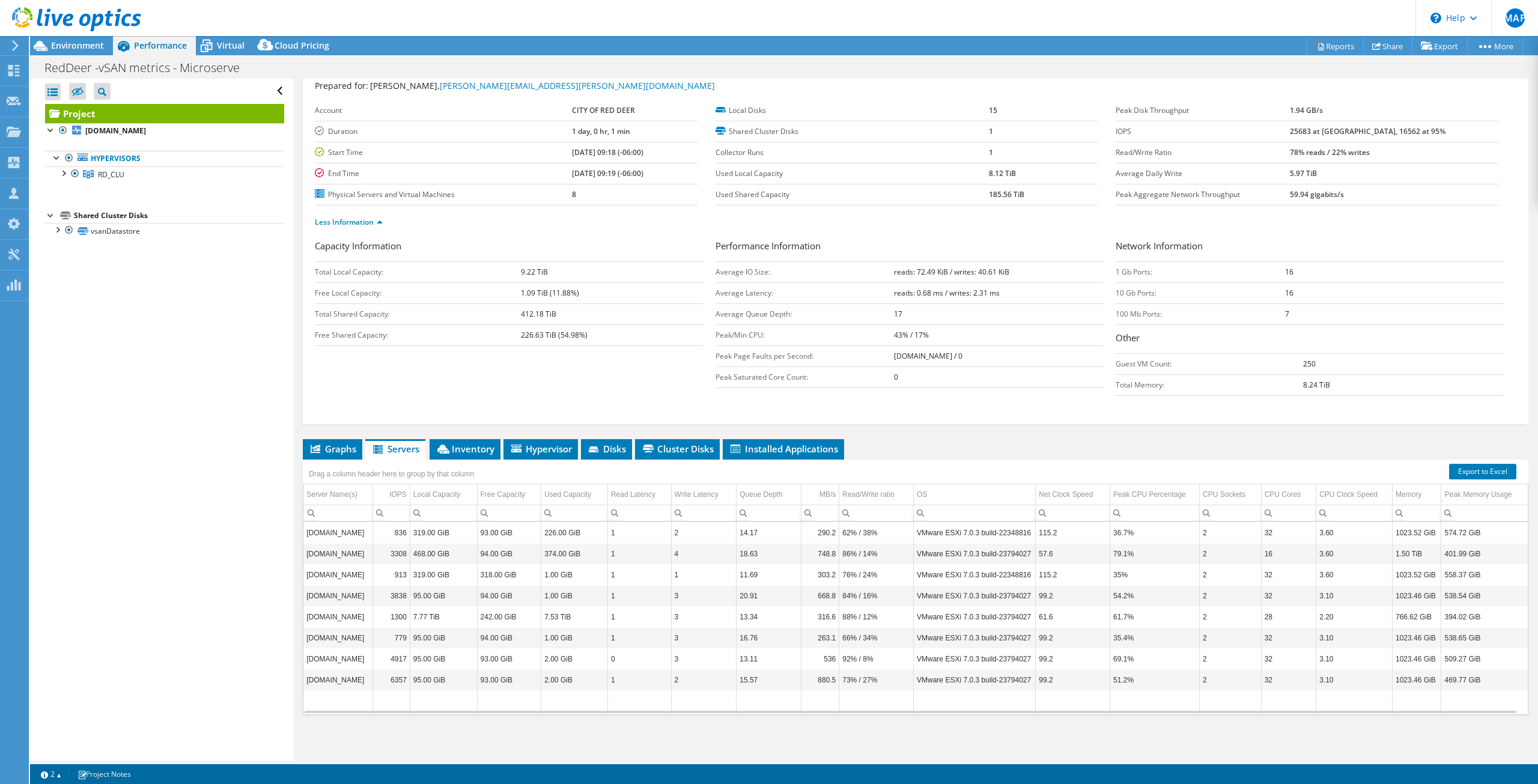
click at [325, 450] on span "Graphs" at bounding box center [333, 448] width 48 height 12
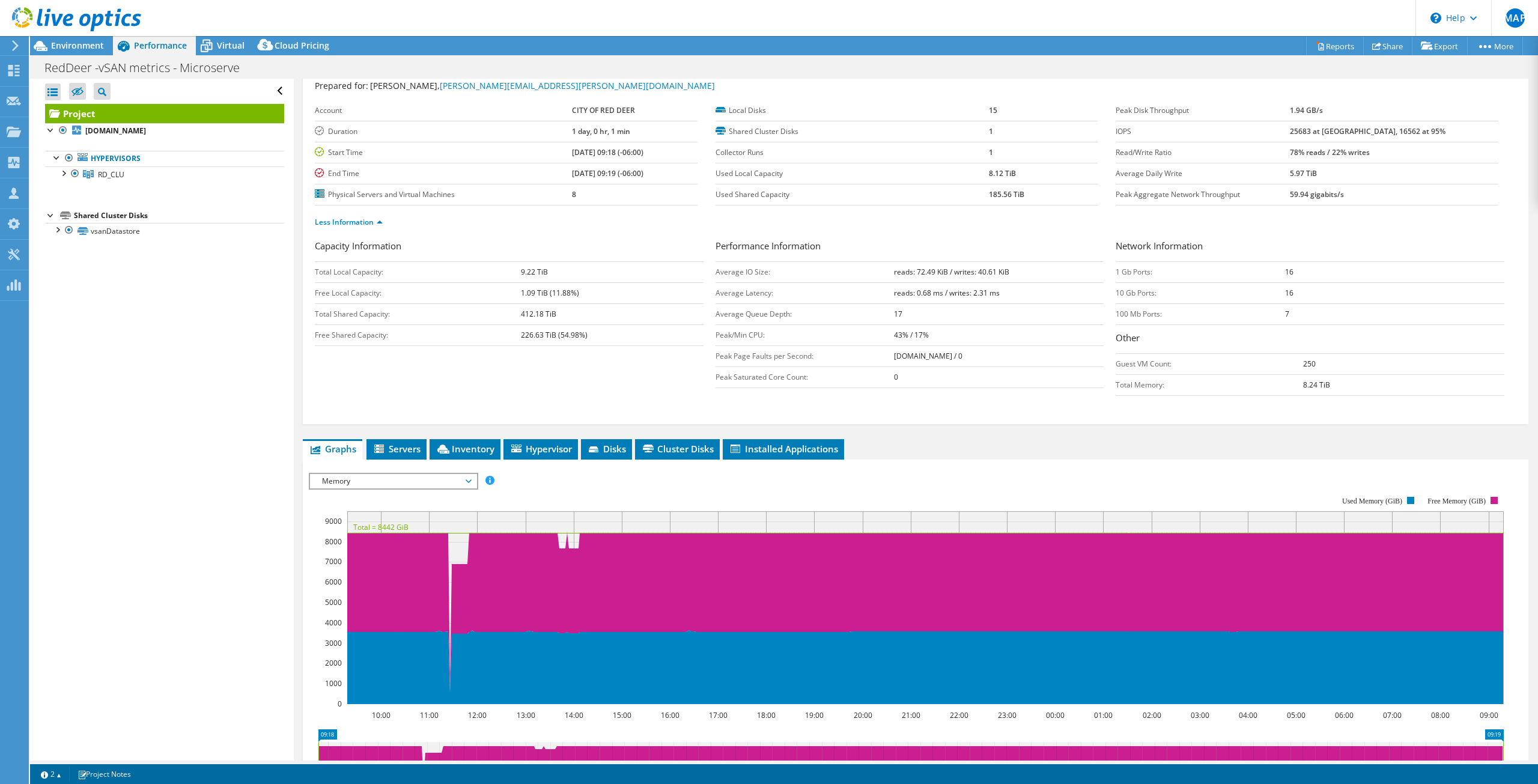
scroll to position [95, 0]
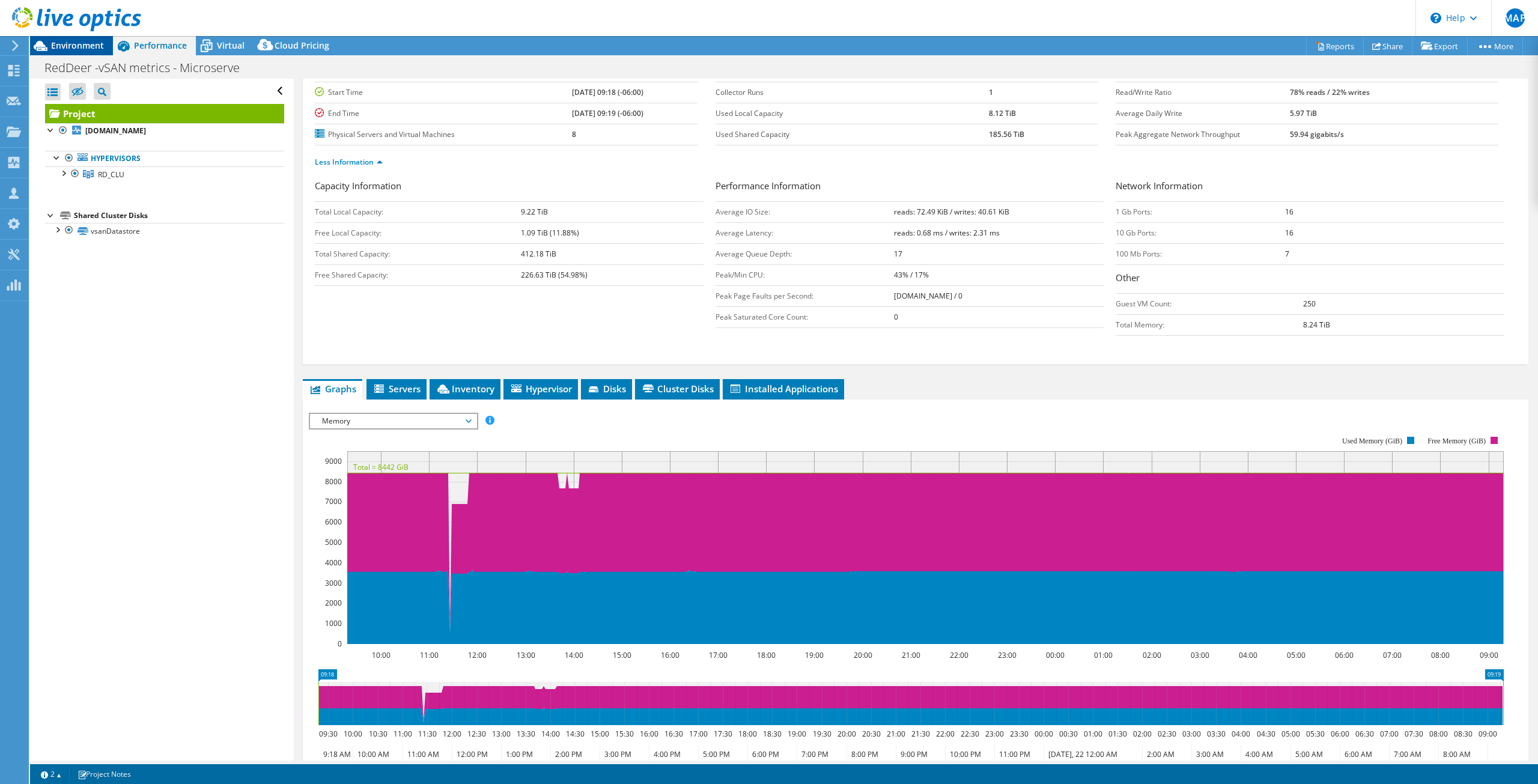
click at [68, 46] on span "Environment" at bounding box center [77, 45] width 53 height 11
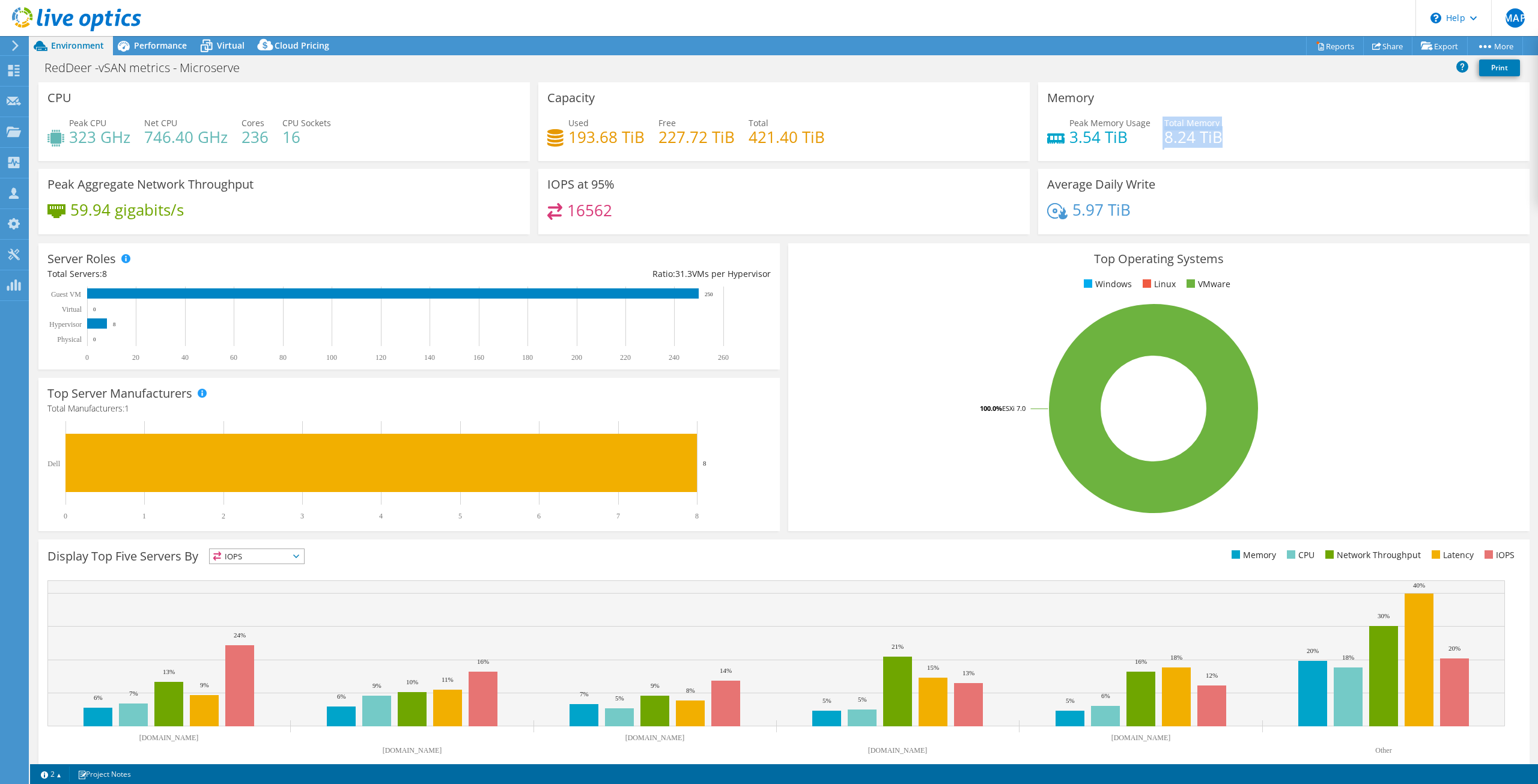
drag, startPoint x: 1230, startPoint y: 139, endPoint x: 1155, endPoint y: 144, distance: 75.2
click at [1155, 144] on div "Peak Memory Usage 3.54 TiB Total Memory 8.24 TiB" at bounding box center [1284, 136] width 473 height 39
drag, startPoint x: 316, startPoint y: 137, endPoint x: 167, endPoint y: 137, distance: 149.0
click at [167, 137] on div "Peak CPU 323 GHz Net CPU 746.40 GHz Cores 236 CPU Sockets 16" at bounding box center [284, 136] width 473 height 39
click at [149, 48] on span "Performance" at bounding box center [160, 45] width 53 height 11
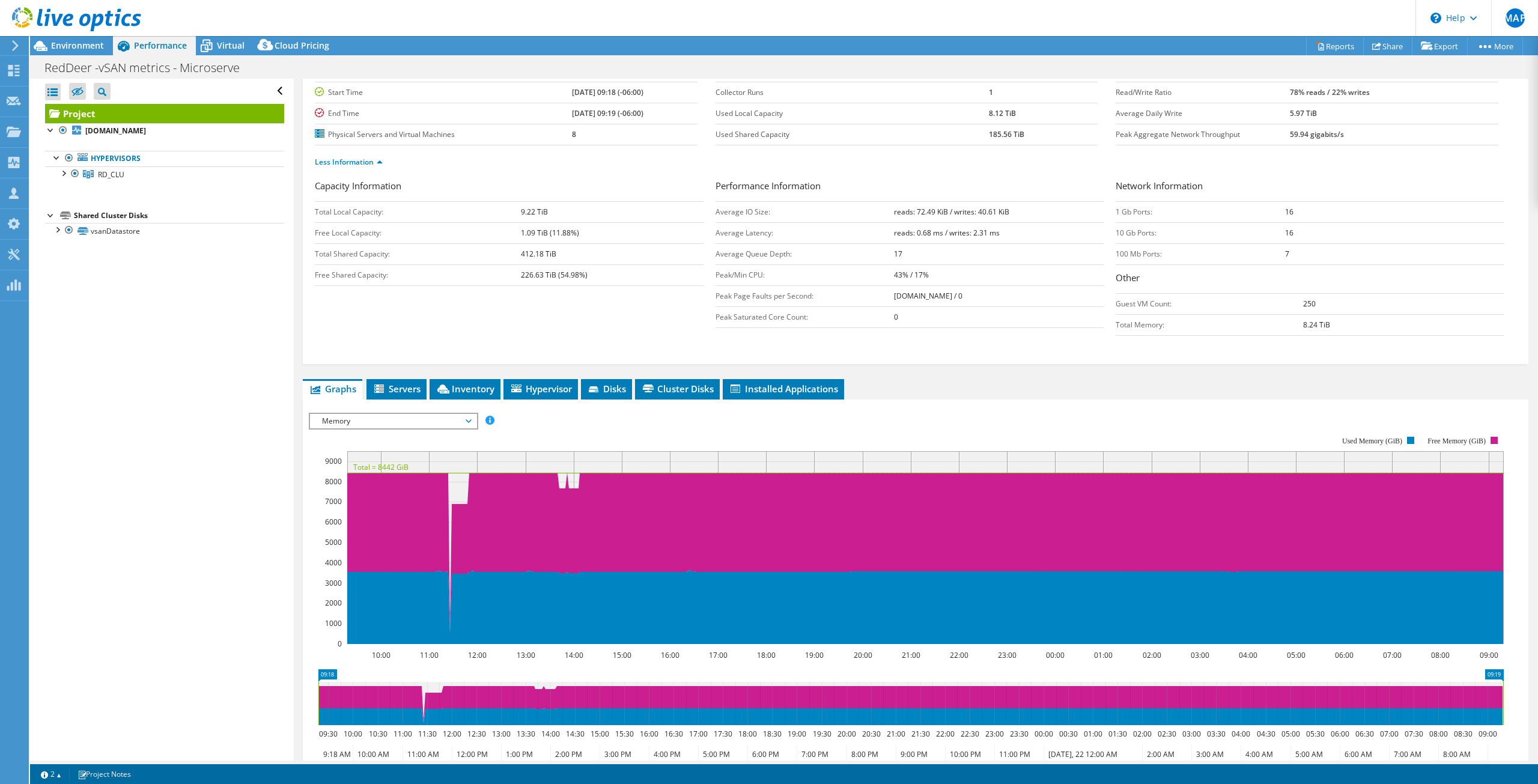
click at [441, 417] on span "Memory" at bounding box center [393, 421] width 154 height 14
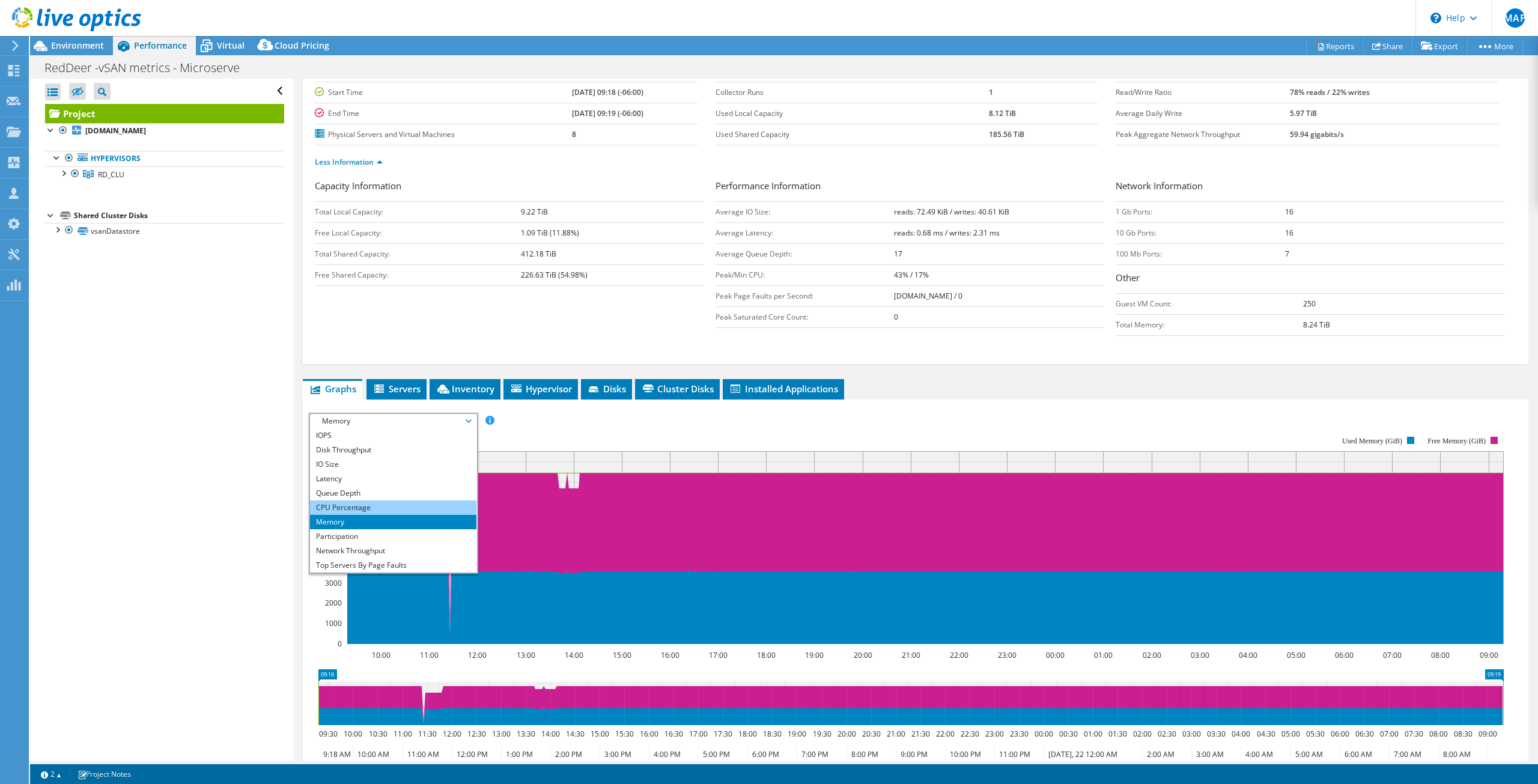
click at [361, 508] on li "CPU Percentage" at bounding box center [393, 507] width 166 height 14
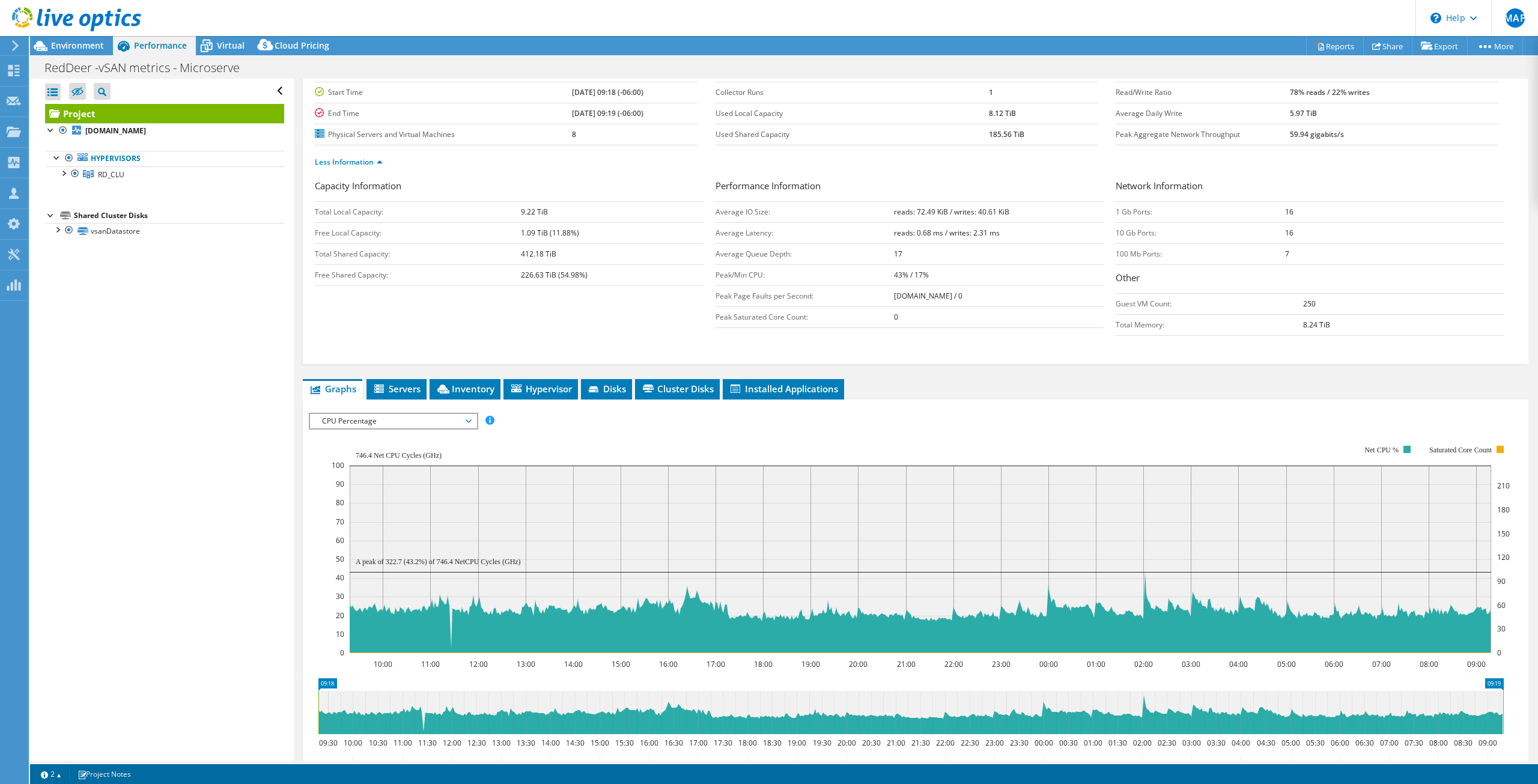
click at [457, 423] on span "CPU Percentage" at bounding box center [393, 421] width 154 height 14
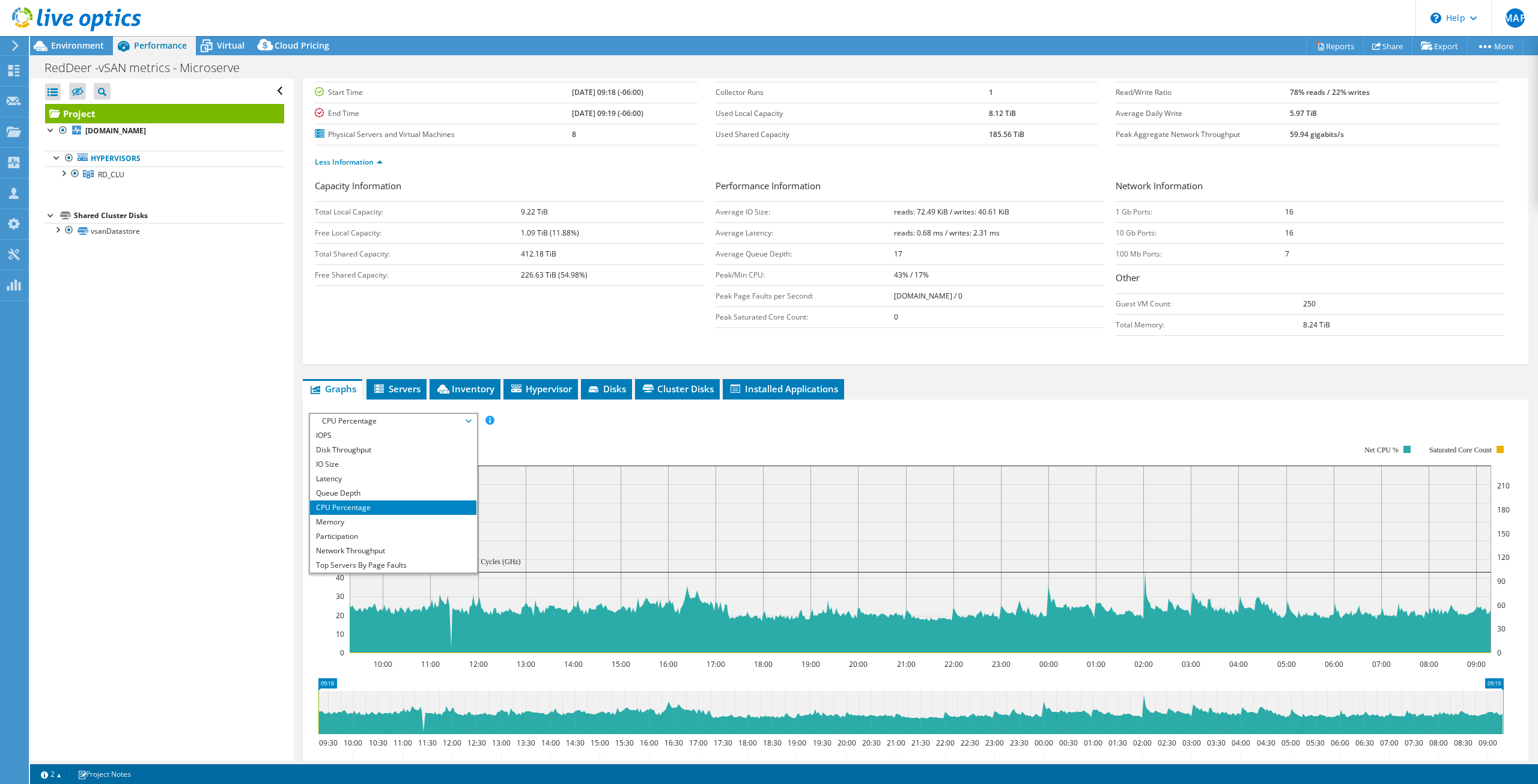
click at [457, 423] on span "CPU Percentage" at bounding box center [393, 421] width 154 height 14
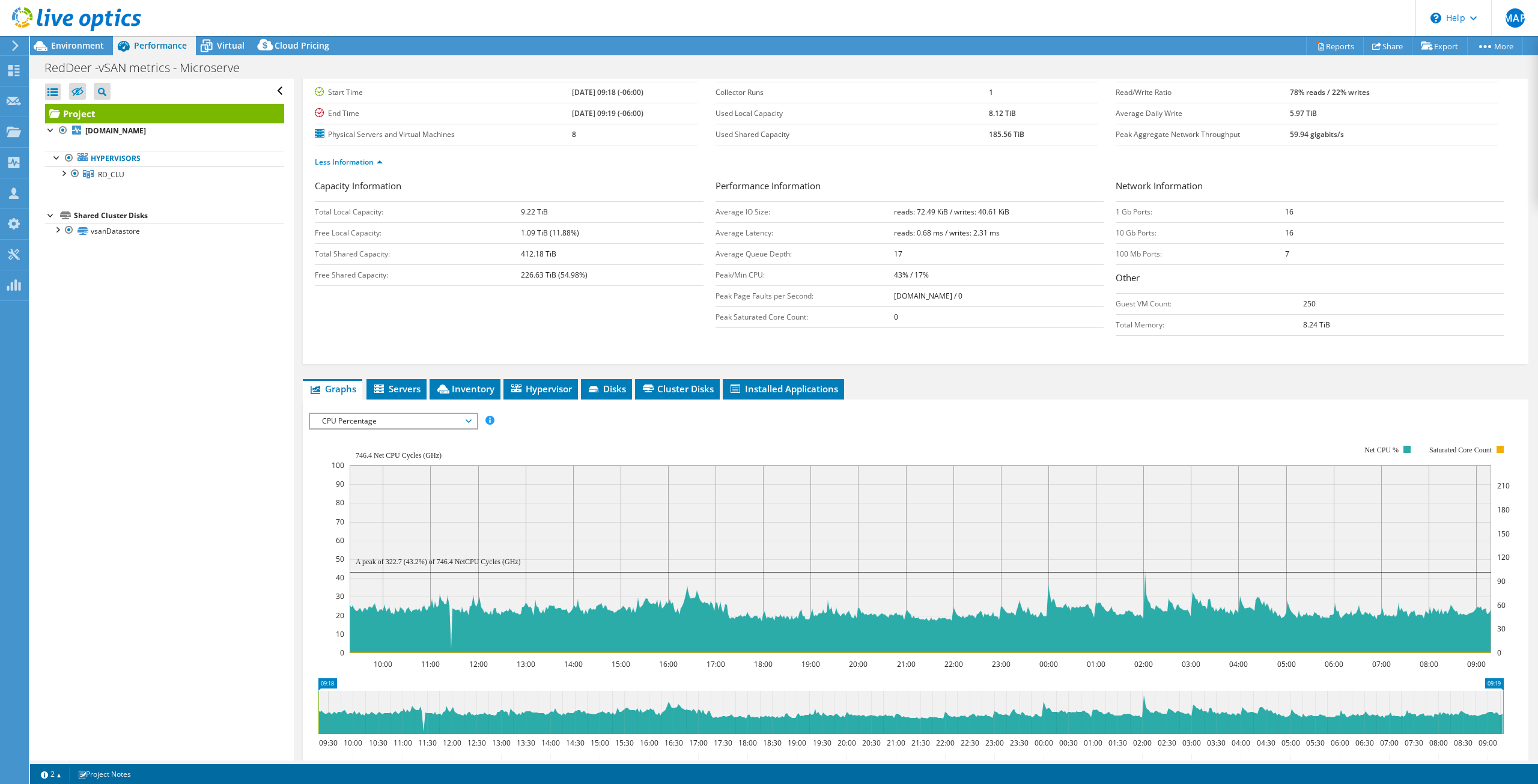
click at [599, 422] on div "IOPS Disk Throughput IO Size Latency Queue Depth CPU Percentage Memory Page Fau…" at bounding box center [916, 421] width 1213 height 16
click at [466, 421] on span "CPU Percentage" at bounding box center [393, 421] width 154 height 14
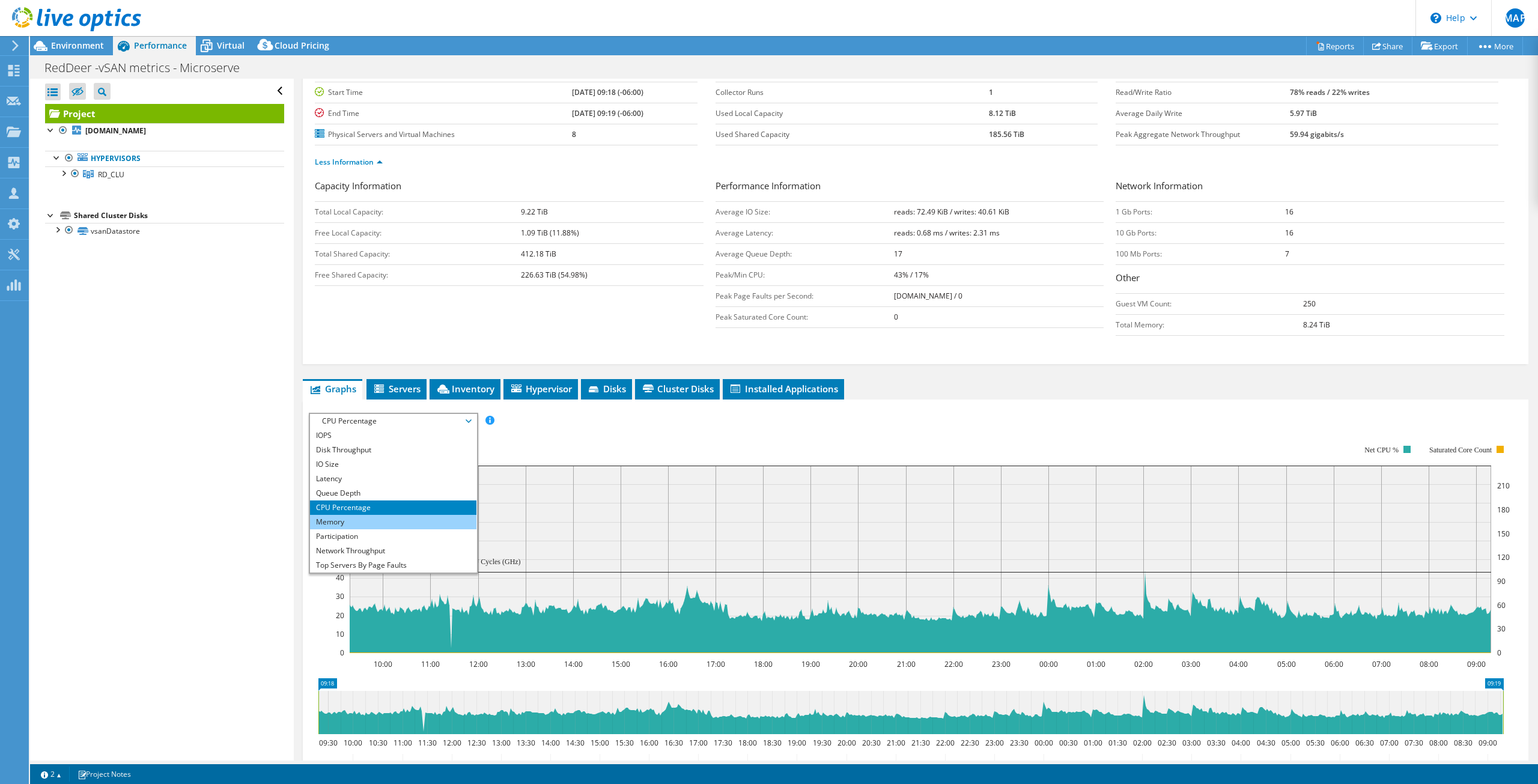
click at [424, 519] on li "Memory" at bounding box center [393, 521] width 166 height 14
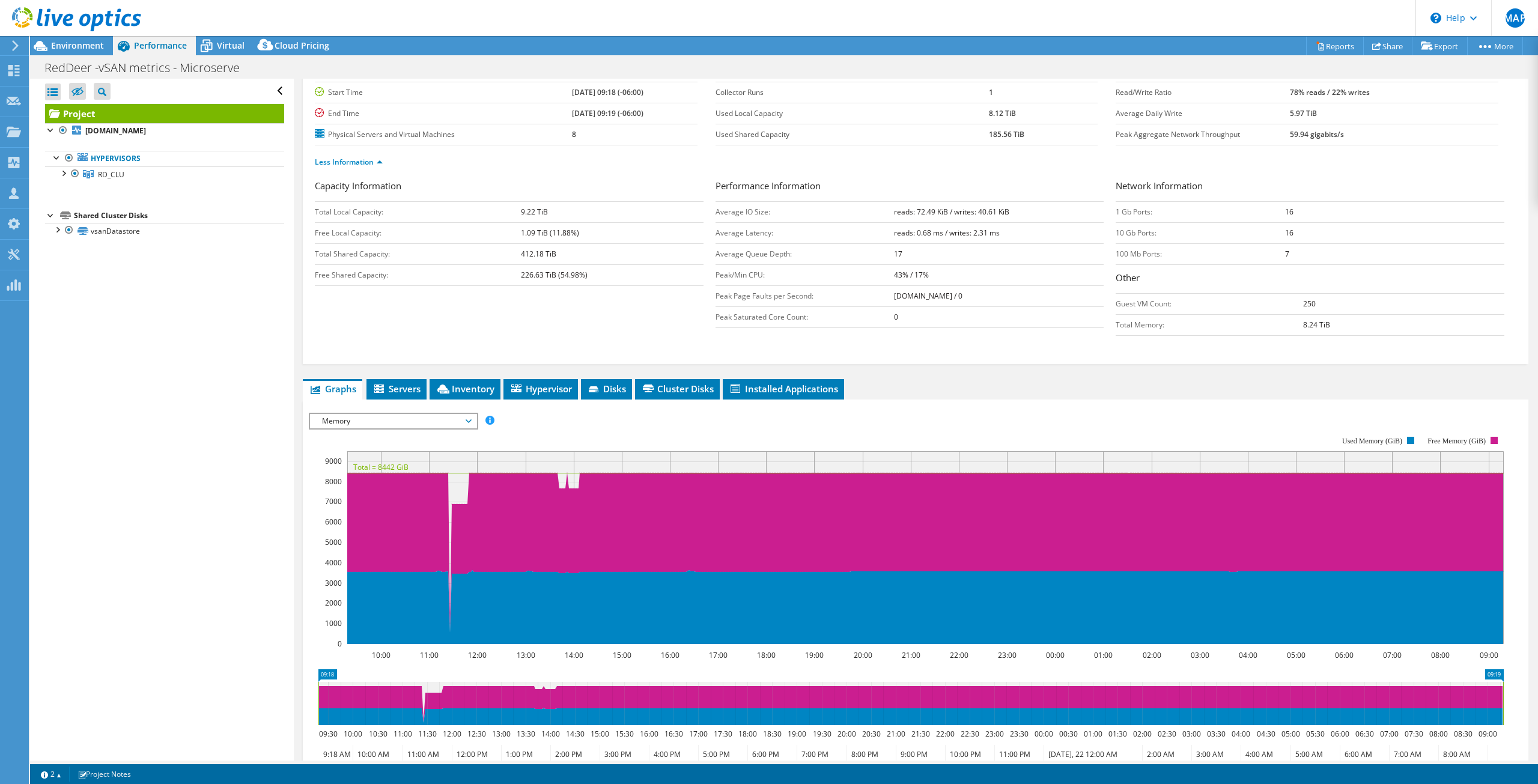
click at [396, 422] on span "Memory" at bounding box center [393, 421] width 154 height 14
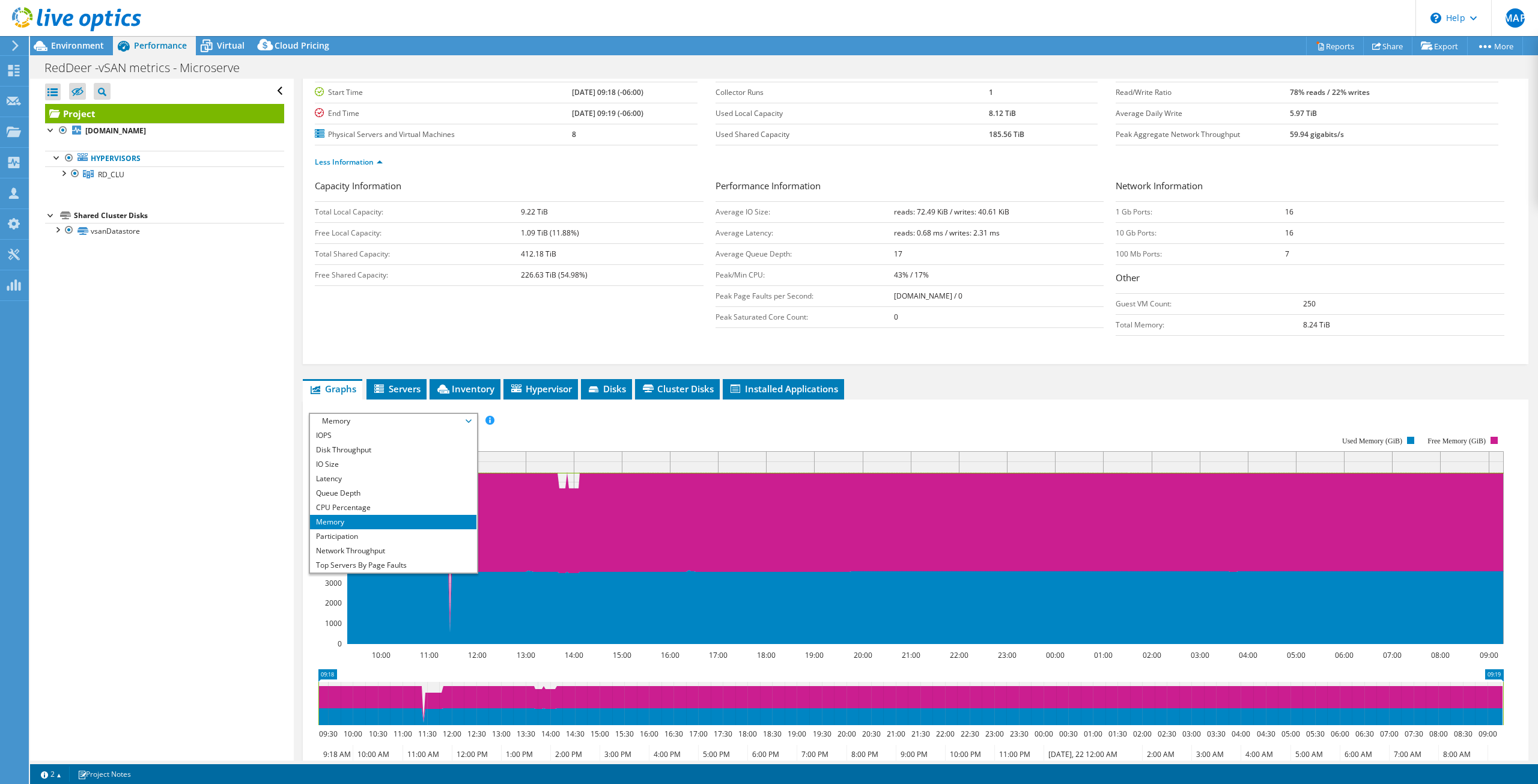
click at [649, 421] on rect at bounding box center [906, 540] width 1195 height 240
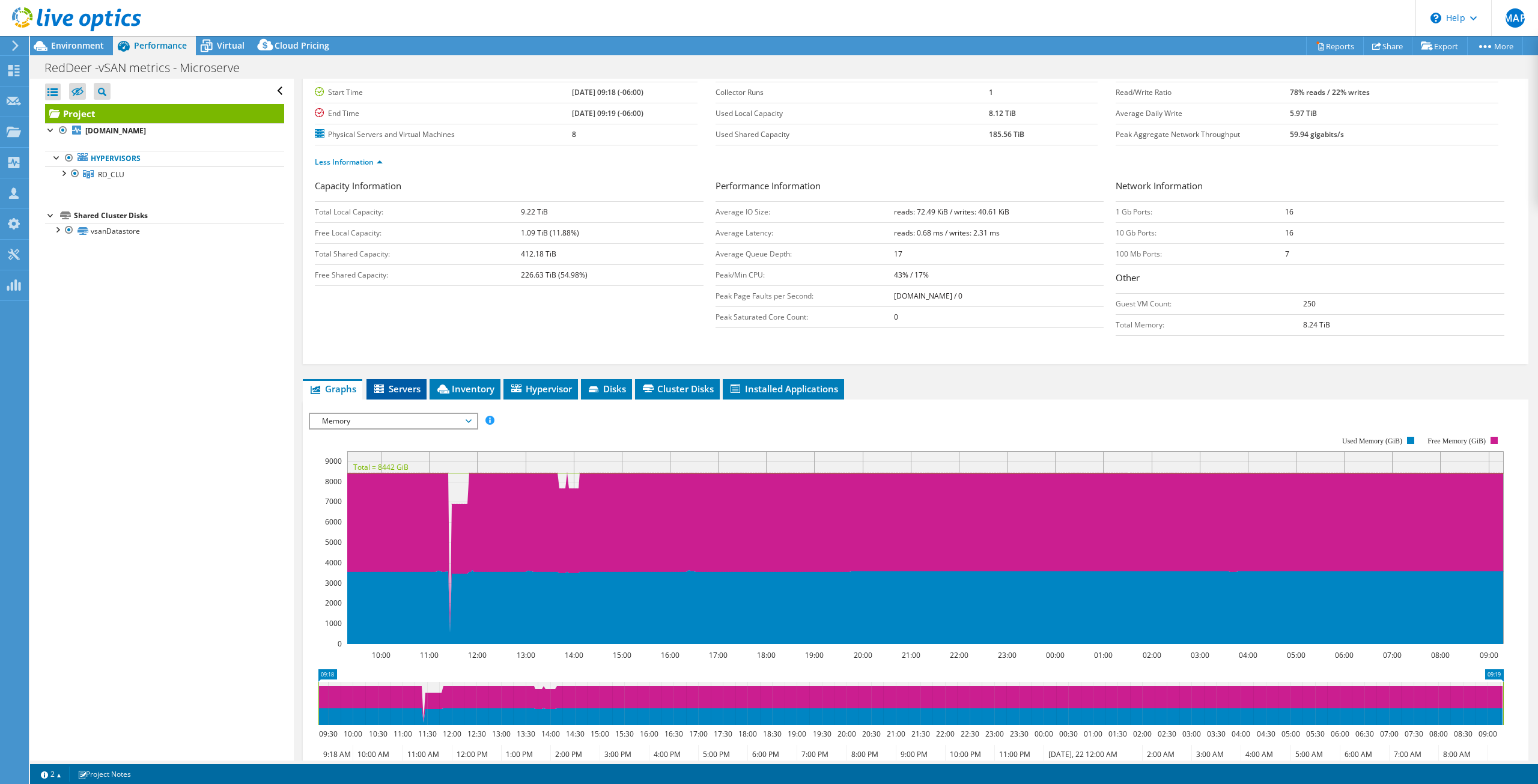
click at [387, 393] on span "Servers" at bounding box center [396, 389] width 48 height 12
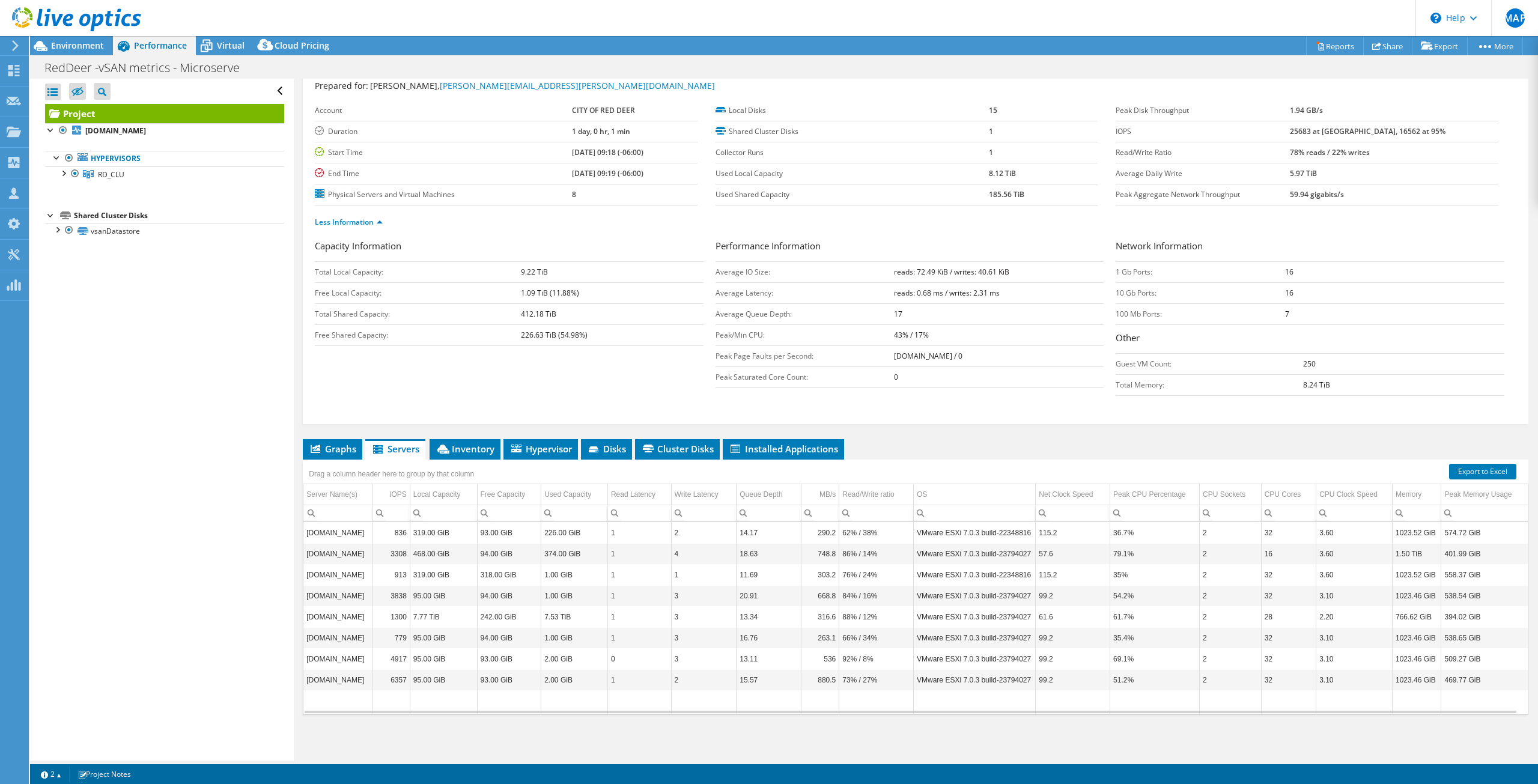
scroll to position [35, 0]
click at [478, 454] on span "Inventory" at bounding box center [465, 448] width 59 height 12
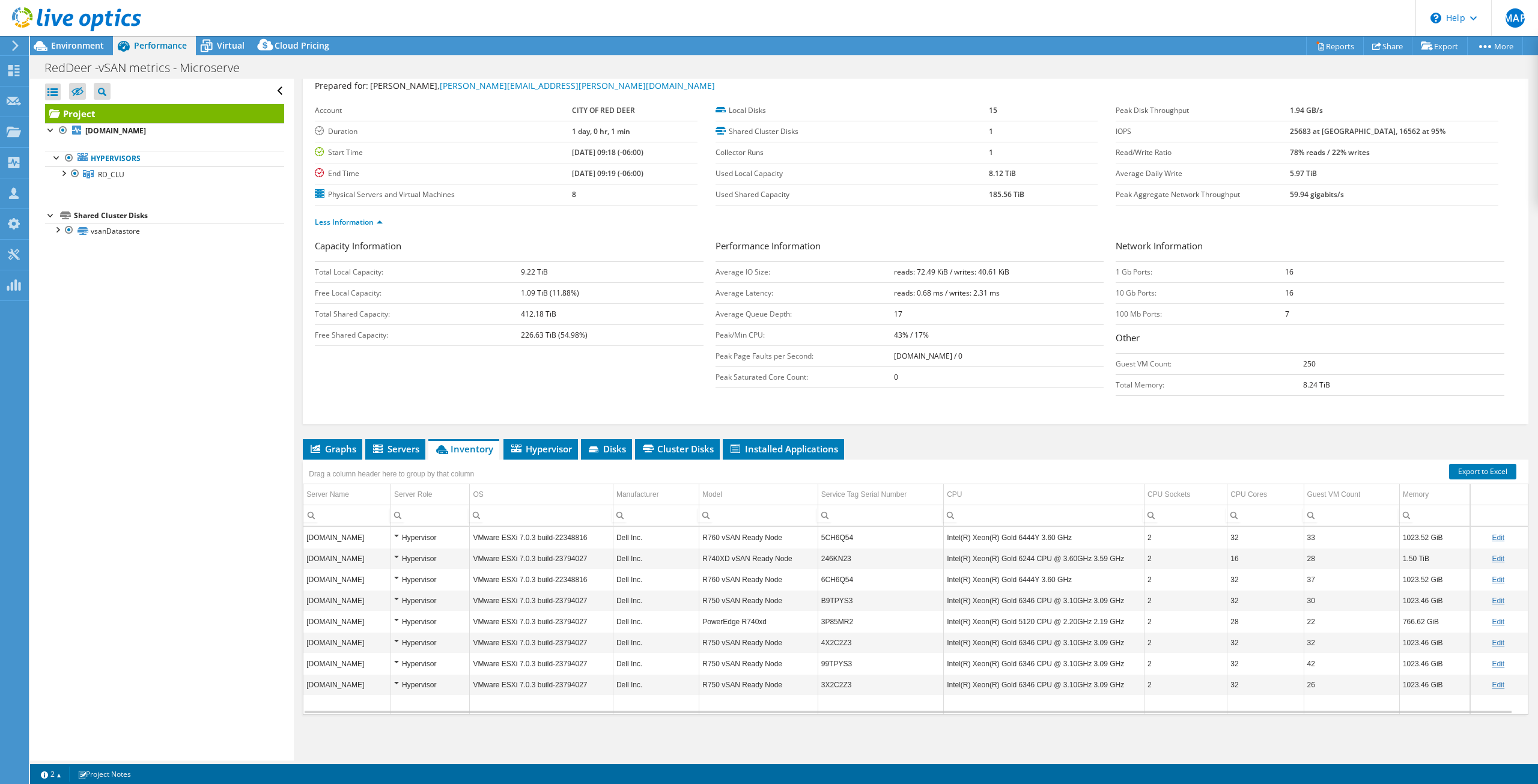
click at [1012, 19] on header "MAP Channel Partner Marc Anthony Perez marcp@microserve.ca Microserve My Profil…" at bounding box center [769, 18] width 1538 height 36
click at [551, 454] on li "Hypervisor" at bounding box center [541, 448] width 75 height 20
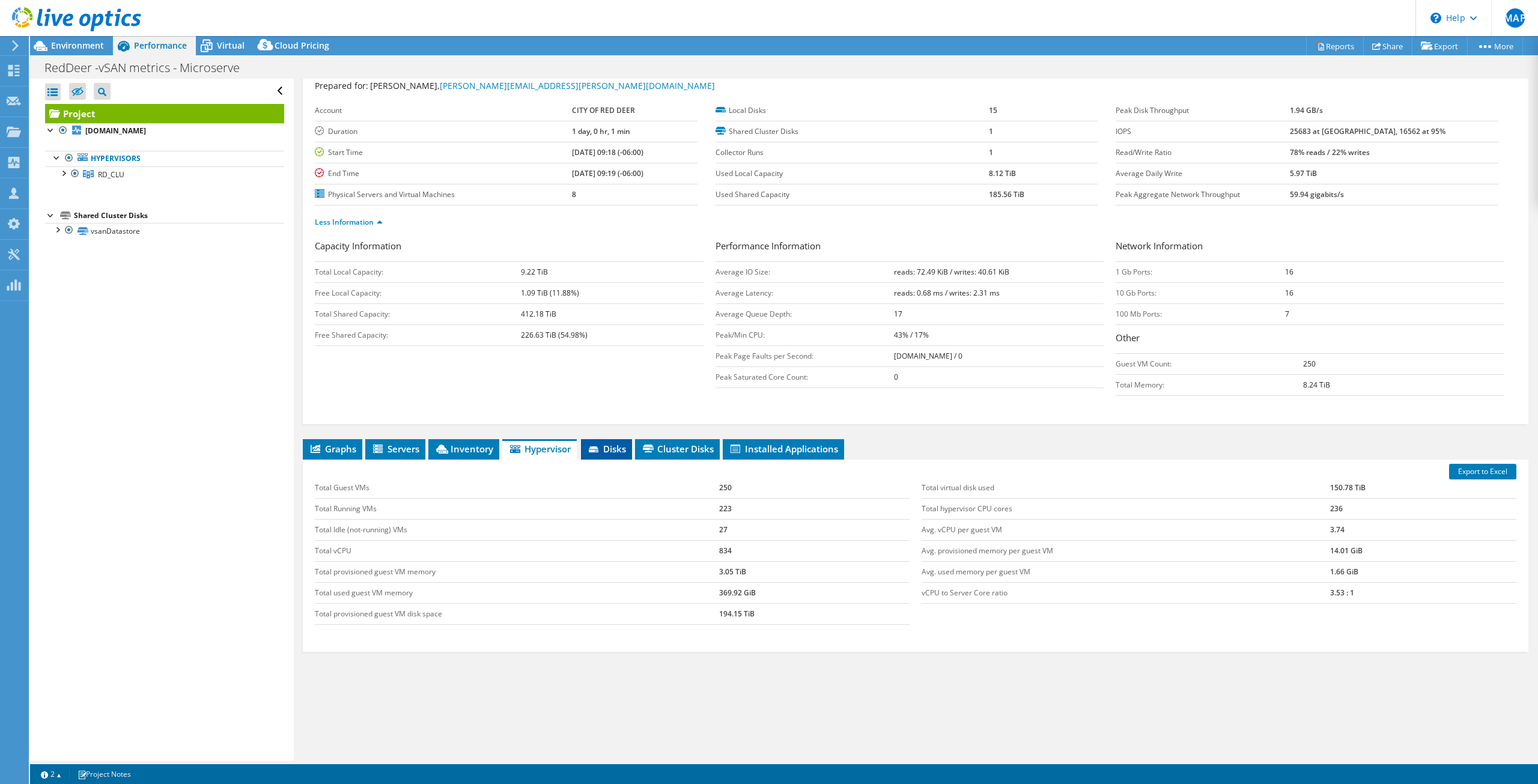
click at [601, 457] on li "Disks" at bounding box center [606, 448] width 51 height 20
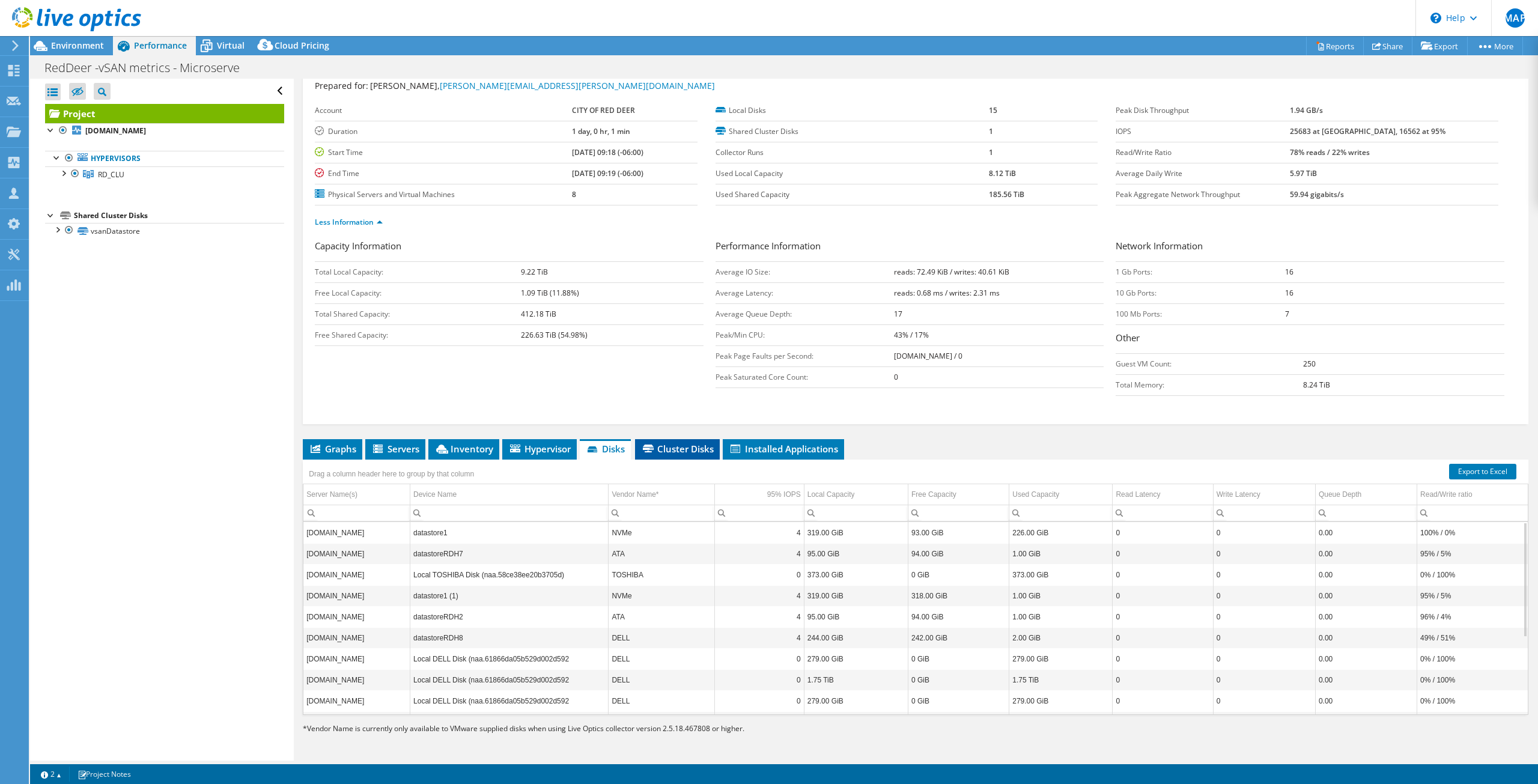
click at [658, 452] on span "Cluster Disks" at bounding box center [677, 448] width 72 height 12
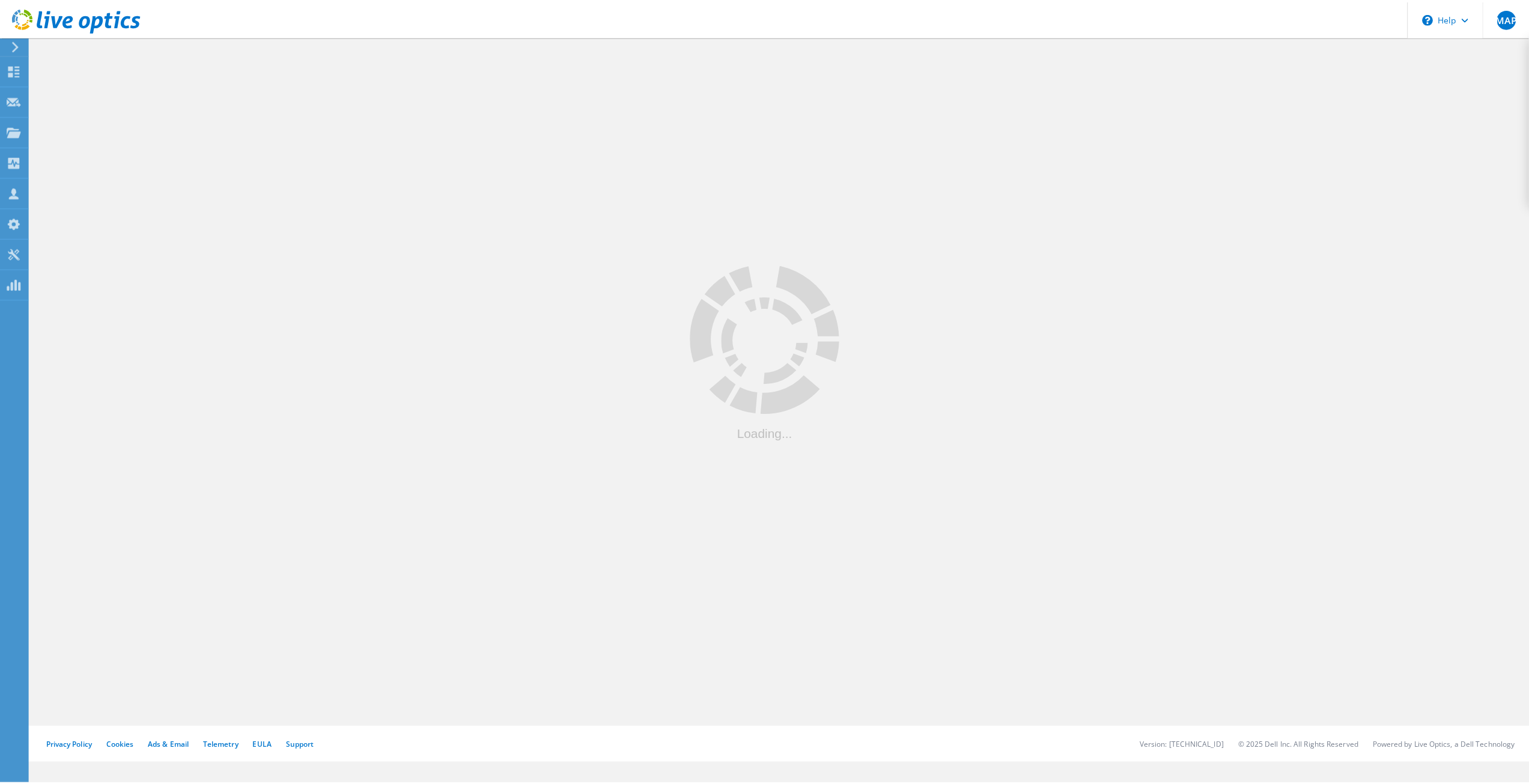
scroll to position [4323, 0]
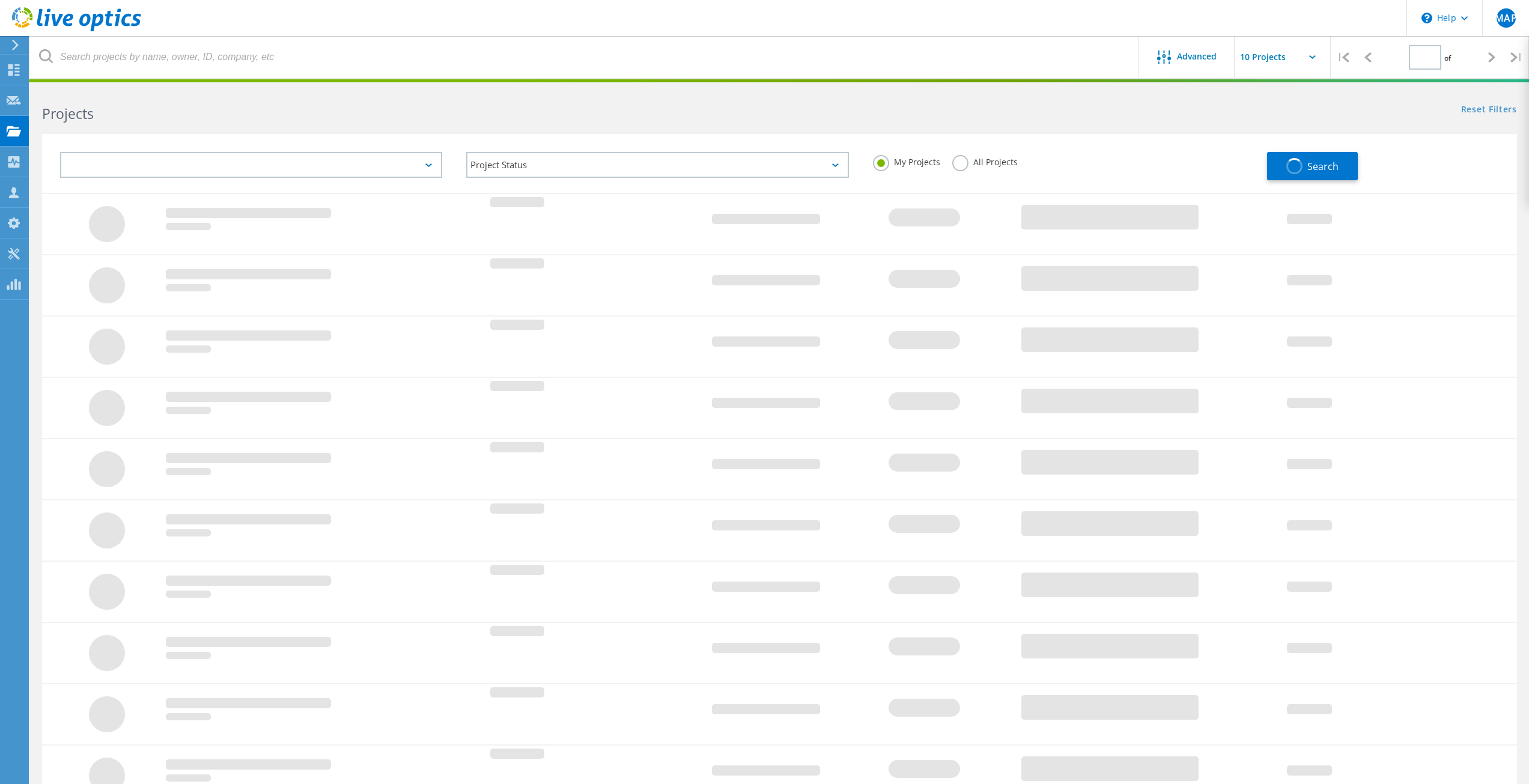
type input "1"
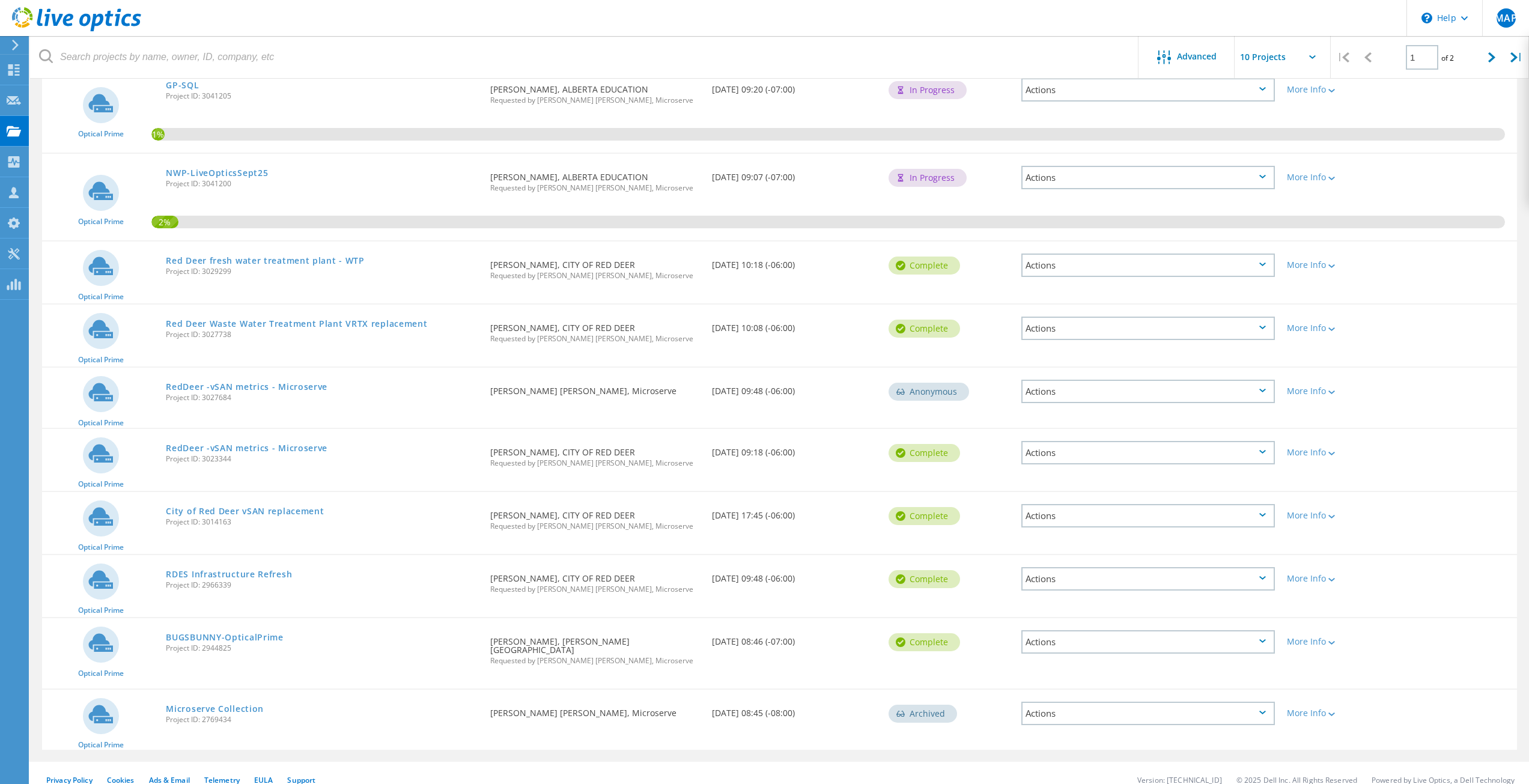
scroll to position [161, 0]
